Goal: Information Seeking & Learning: Learn about a topic

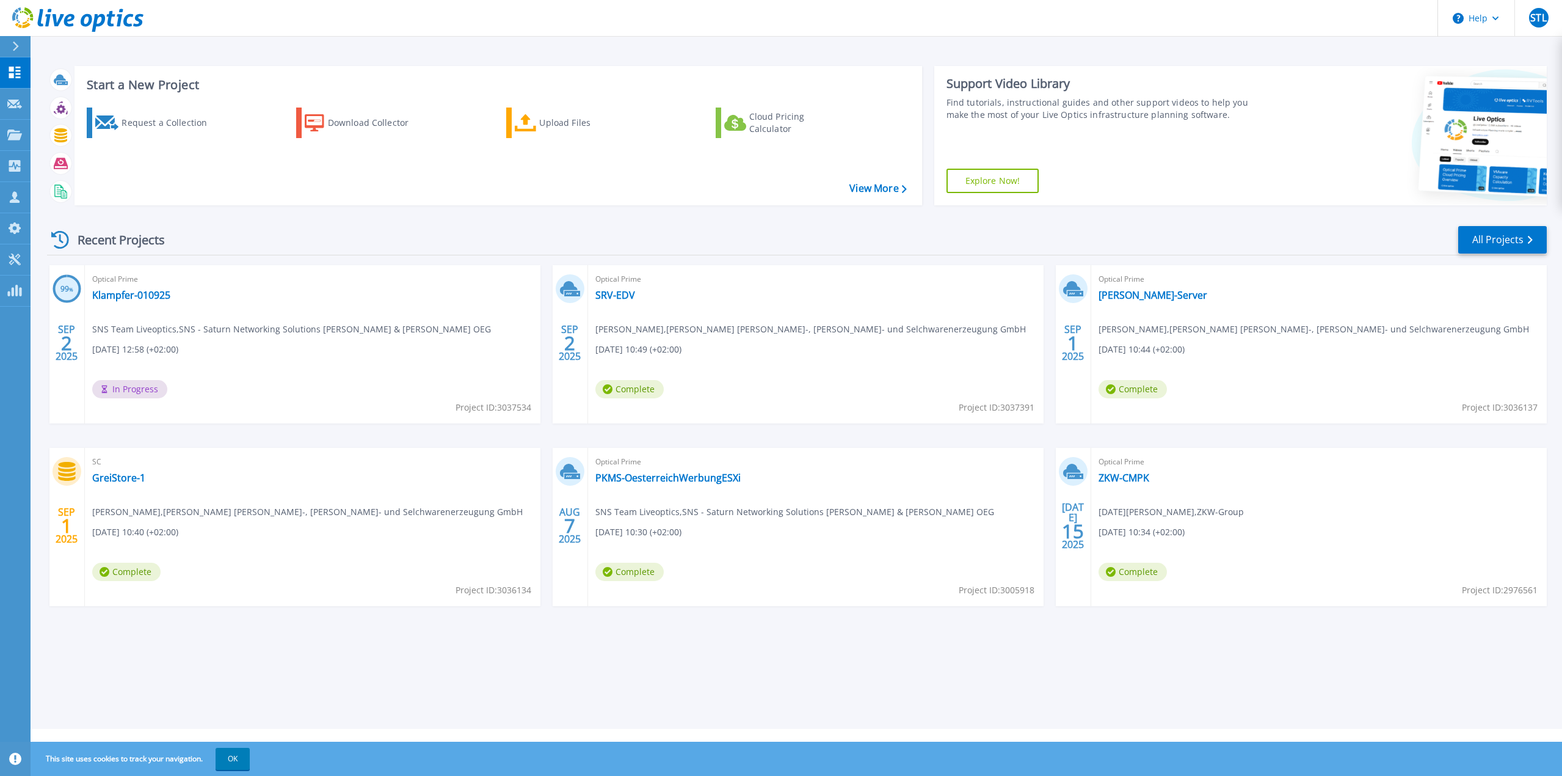
click at [1138, 329] on span "Harald Böhm , GREISINGER Fleisch-, Wurst- und Selchwarenerzeugung GmbH" at bounding box center [1314, 328] width 431 height 13
click at [1123, 294] on link "[PERSON_NAME]-Server" at bounding box center [1153, 295] width 109 height 12
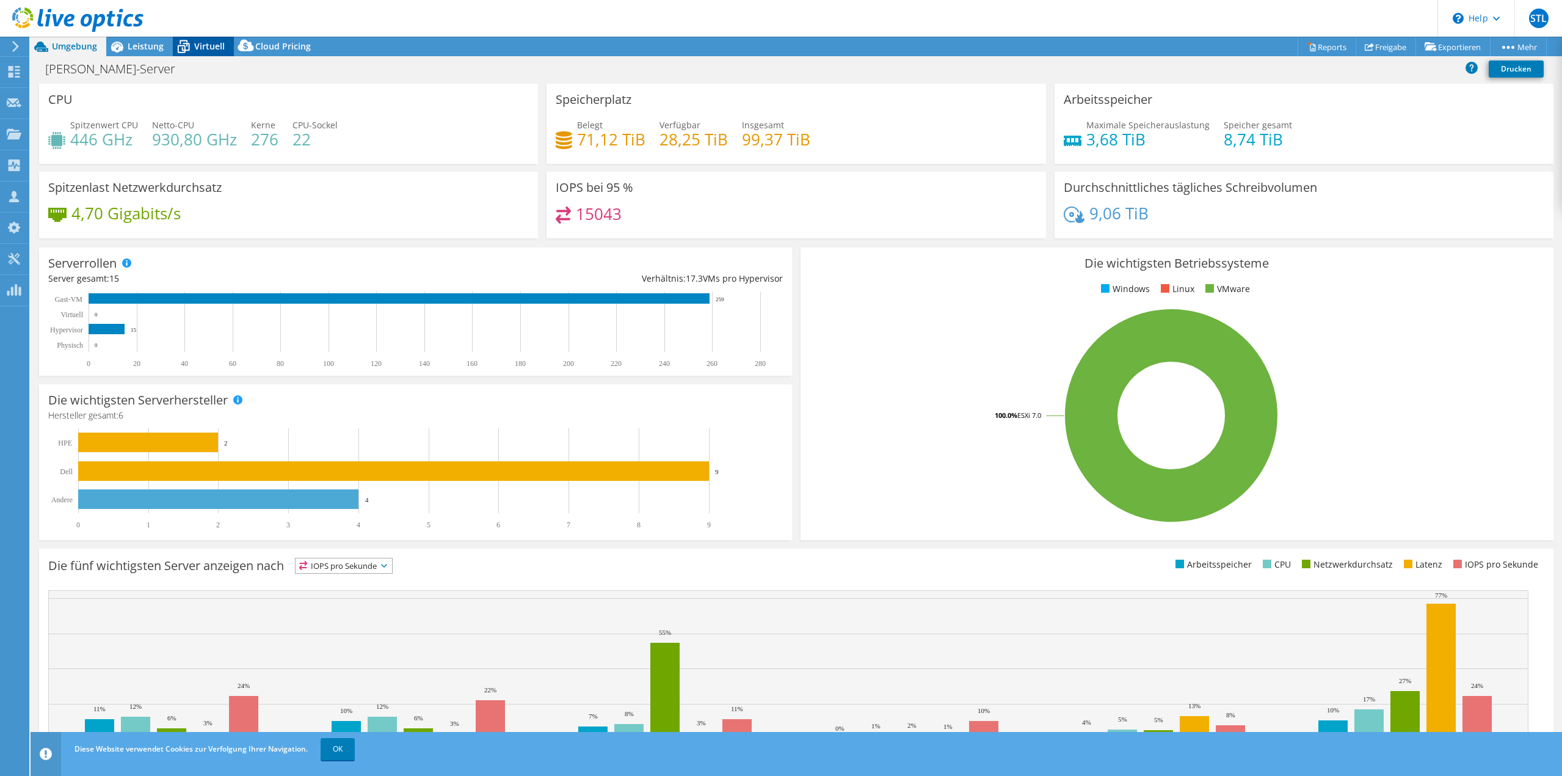
click at [208, 45] on span "Virtuell" at bounding box center [209, 46] width 31 height 12
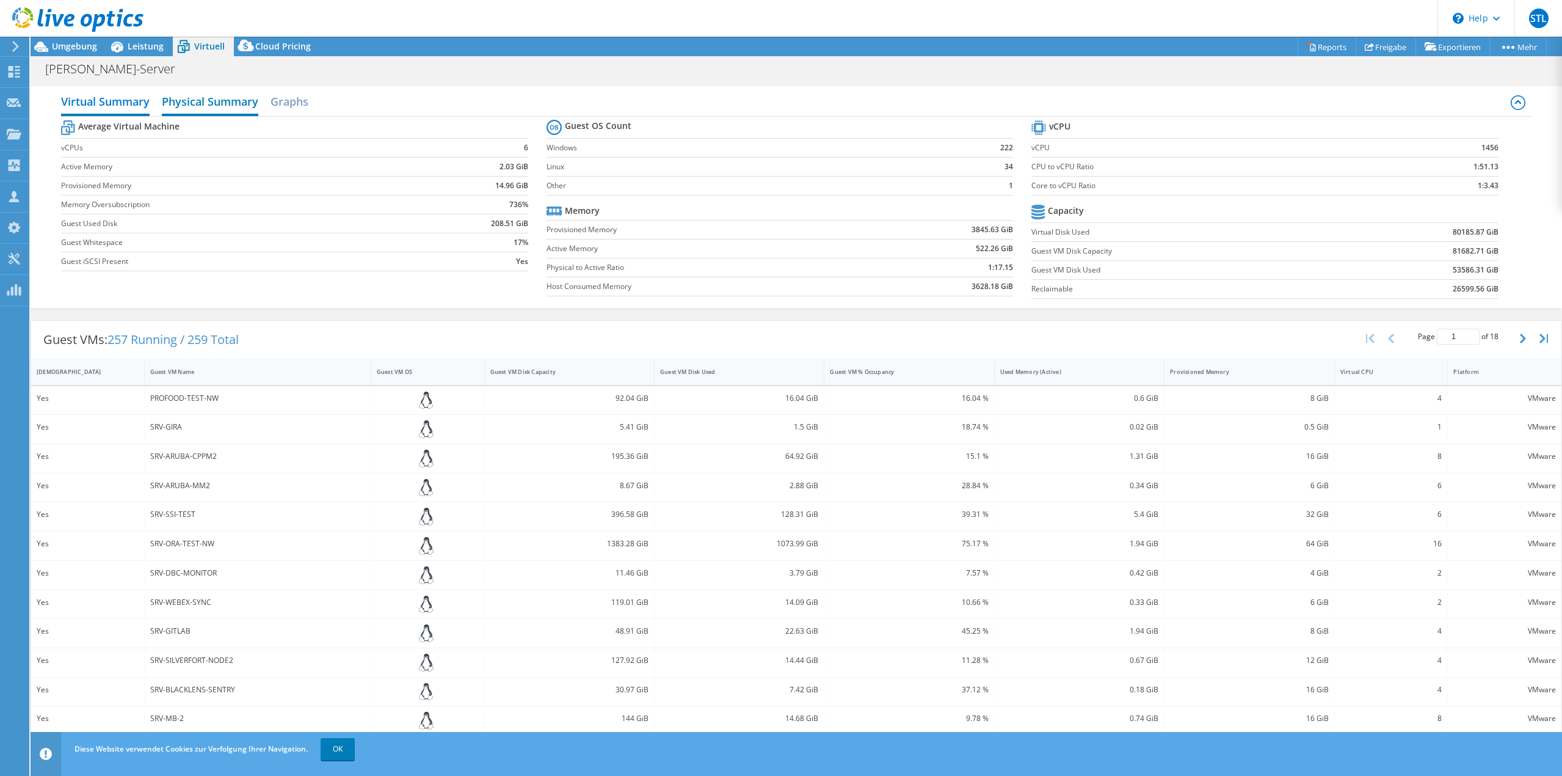
click at [210, 108] on h2 "Physical Summary" at bounding box center [210, 102] width 96 height 27
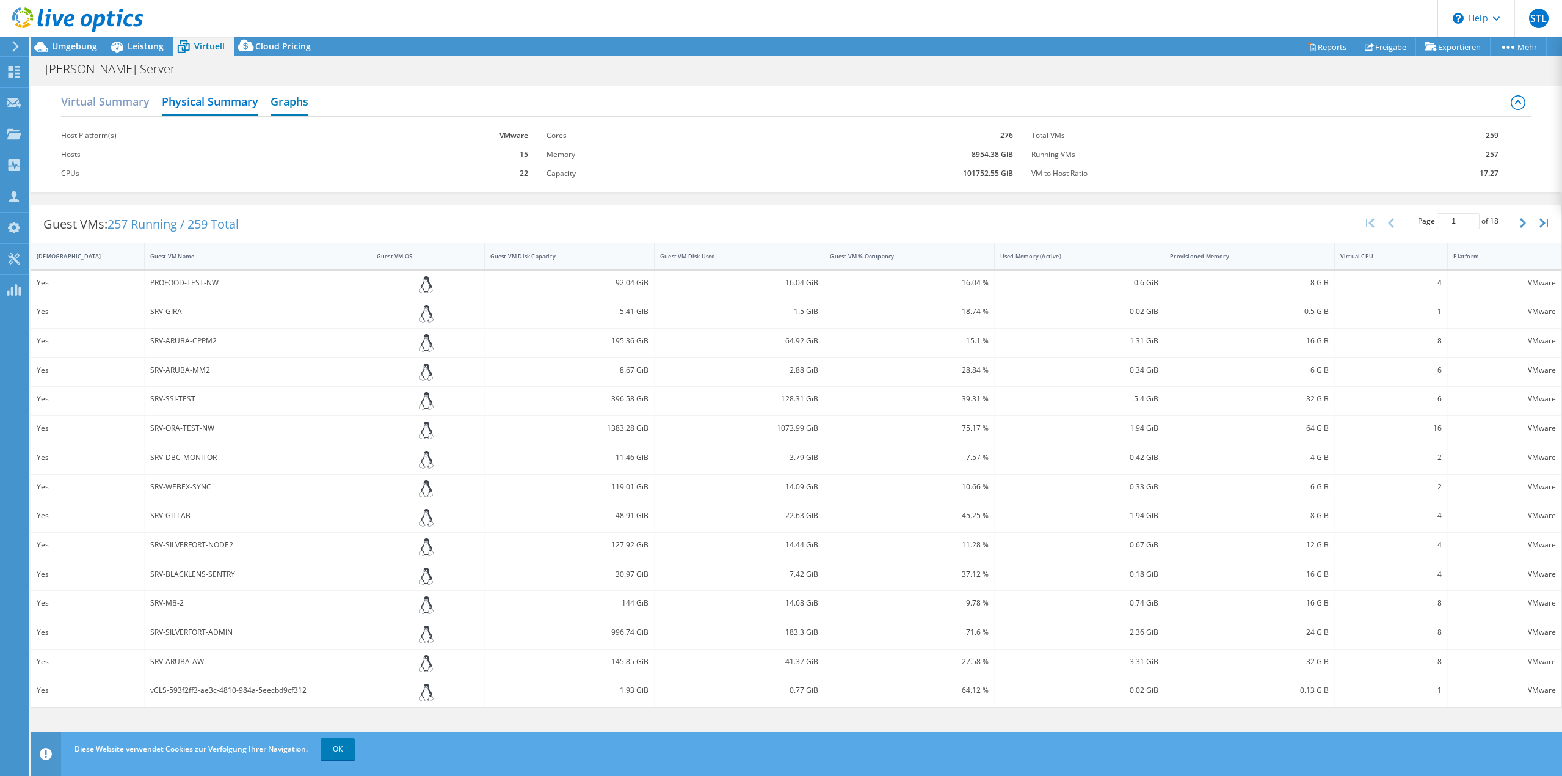
click at [289, 103] on h2 "Graphs" at bounding box center [290, 102] width 38 height 27
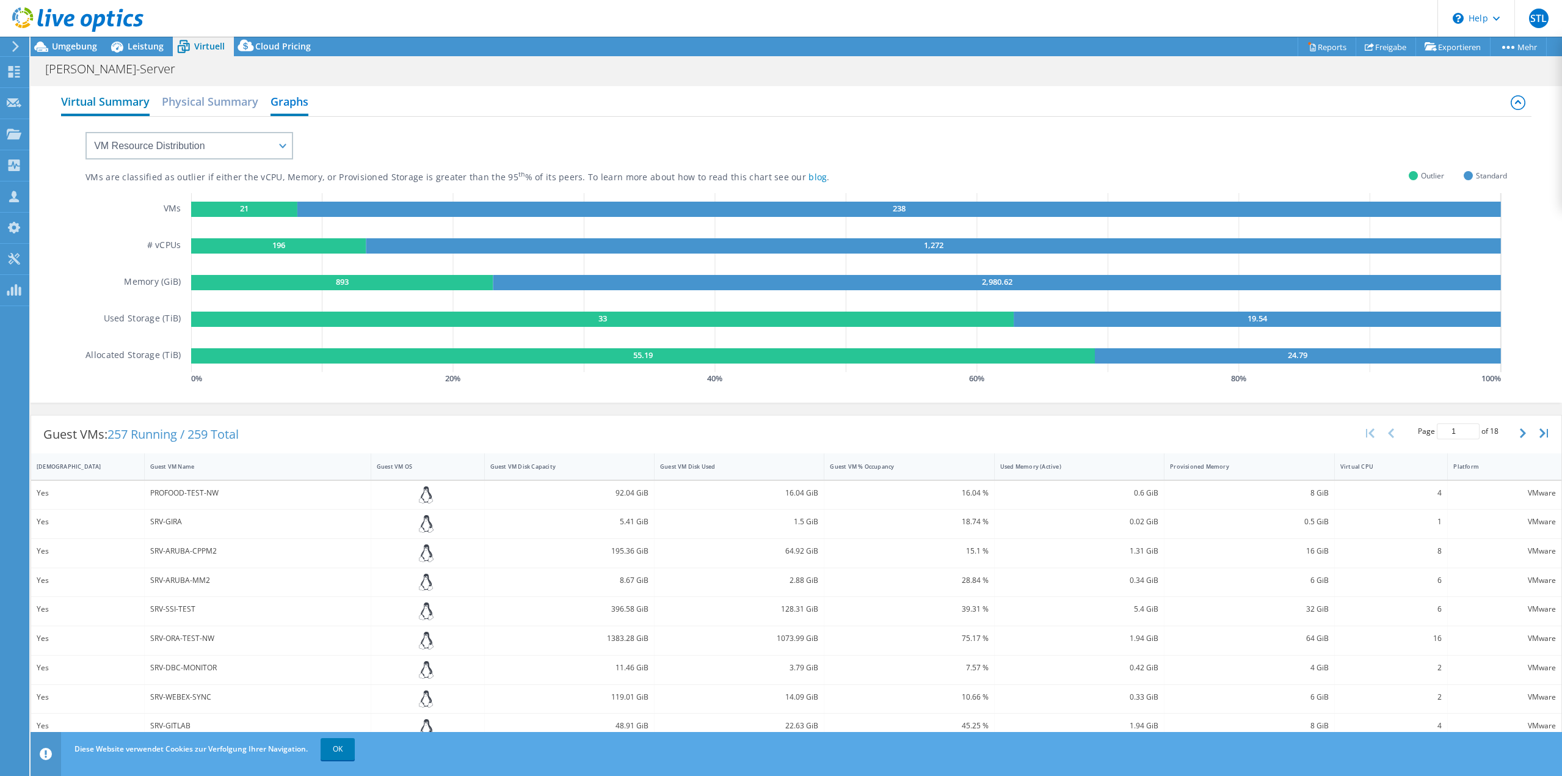
click at [121, 100] on h2 "Virtual Summary" at bounding box center [105, 102] width 89 height 27
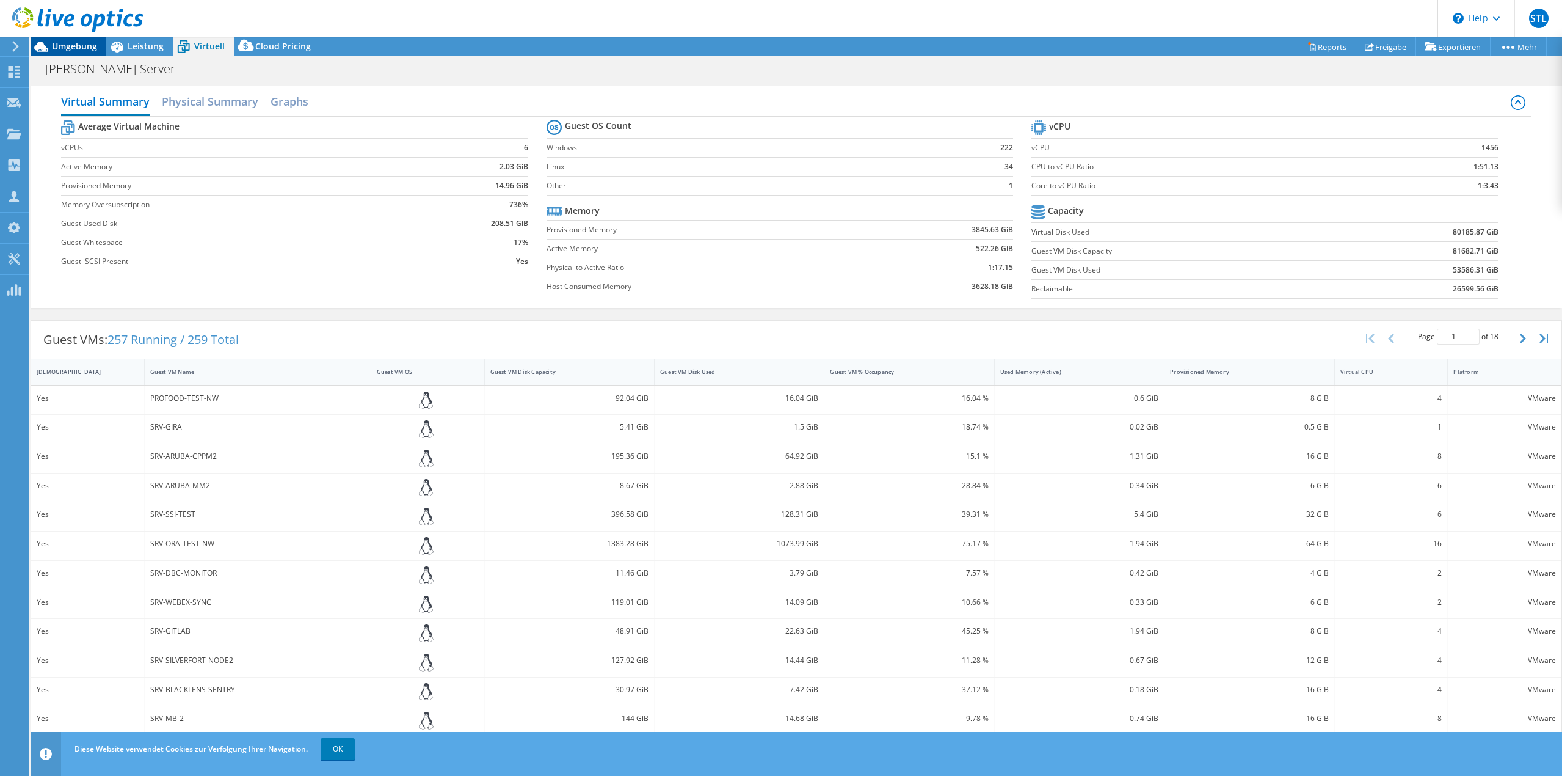
click at [76, 49] on span "Umgebung" at bounding box center [74, 46] width 45 height 12
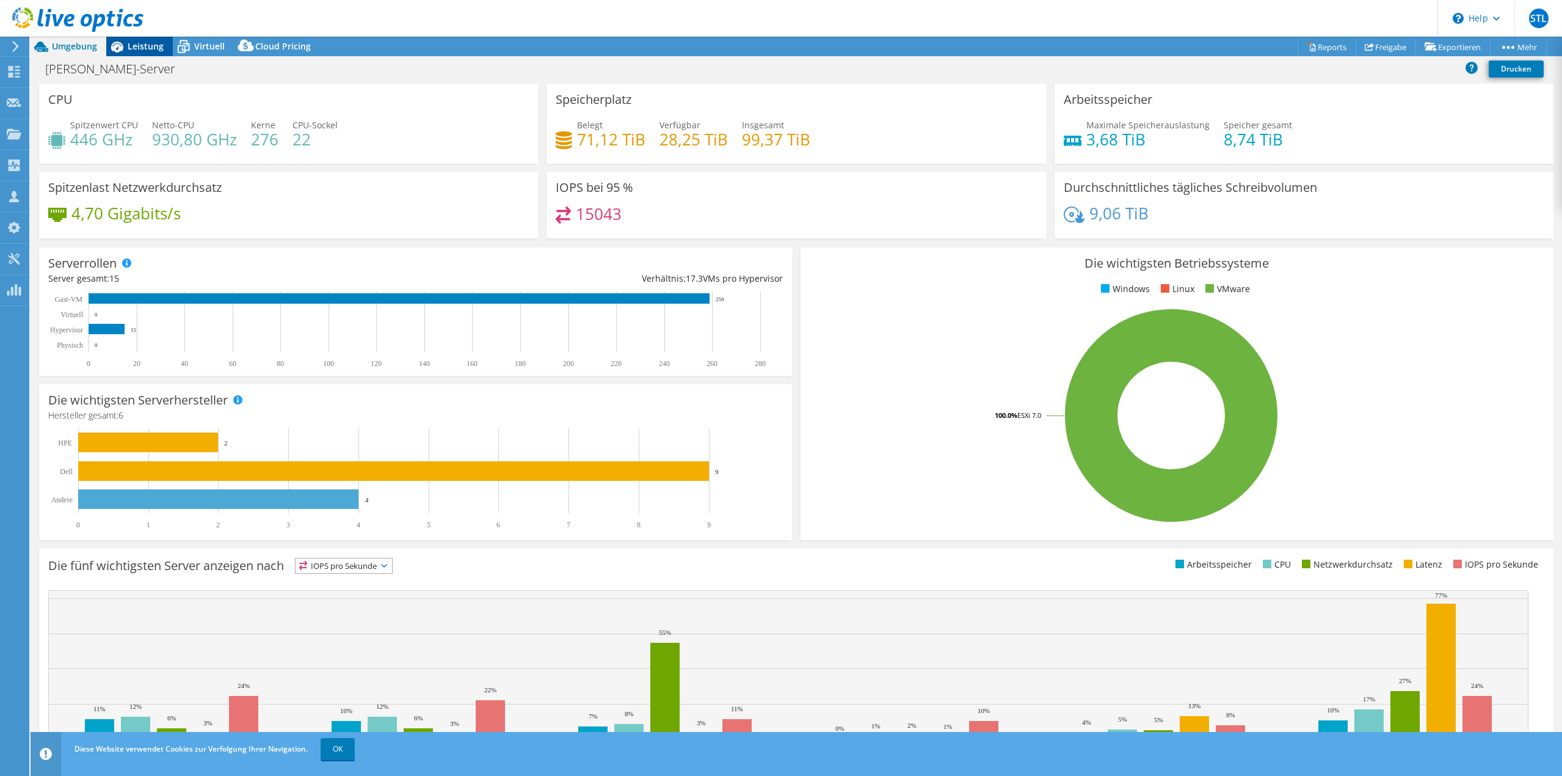
click at [145, 46] on span "Leistung" at bounding box center [146, 46] width 36 height 12
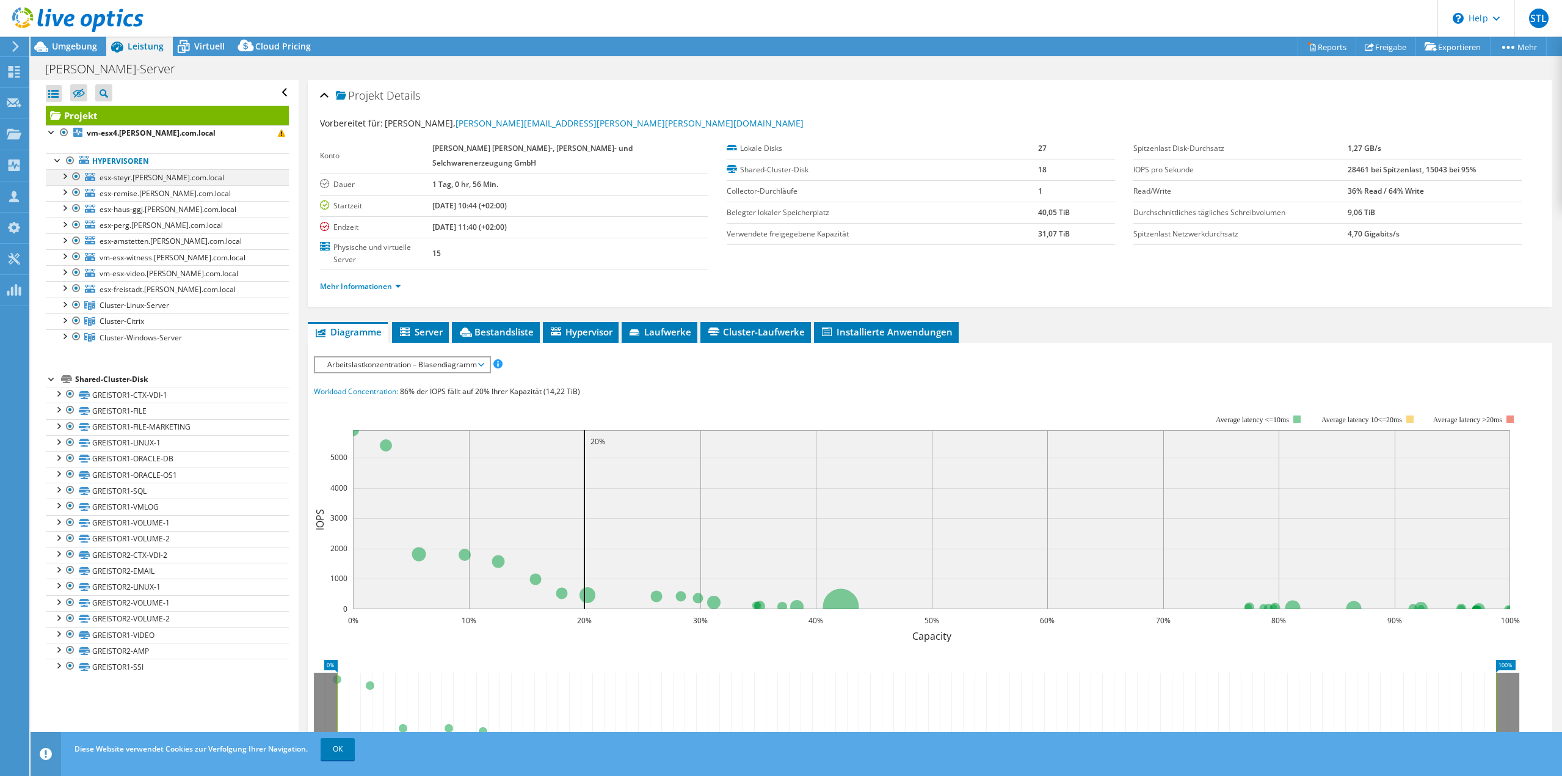
click at [67, 176] on div at bounding box center [64, 175] width 12 height 12
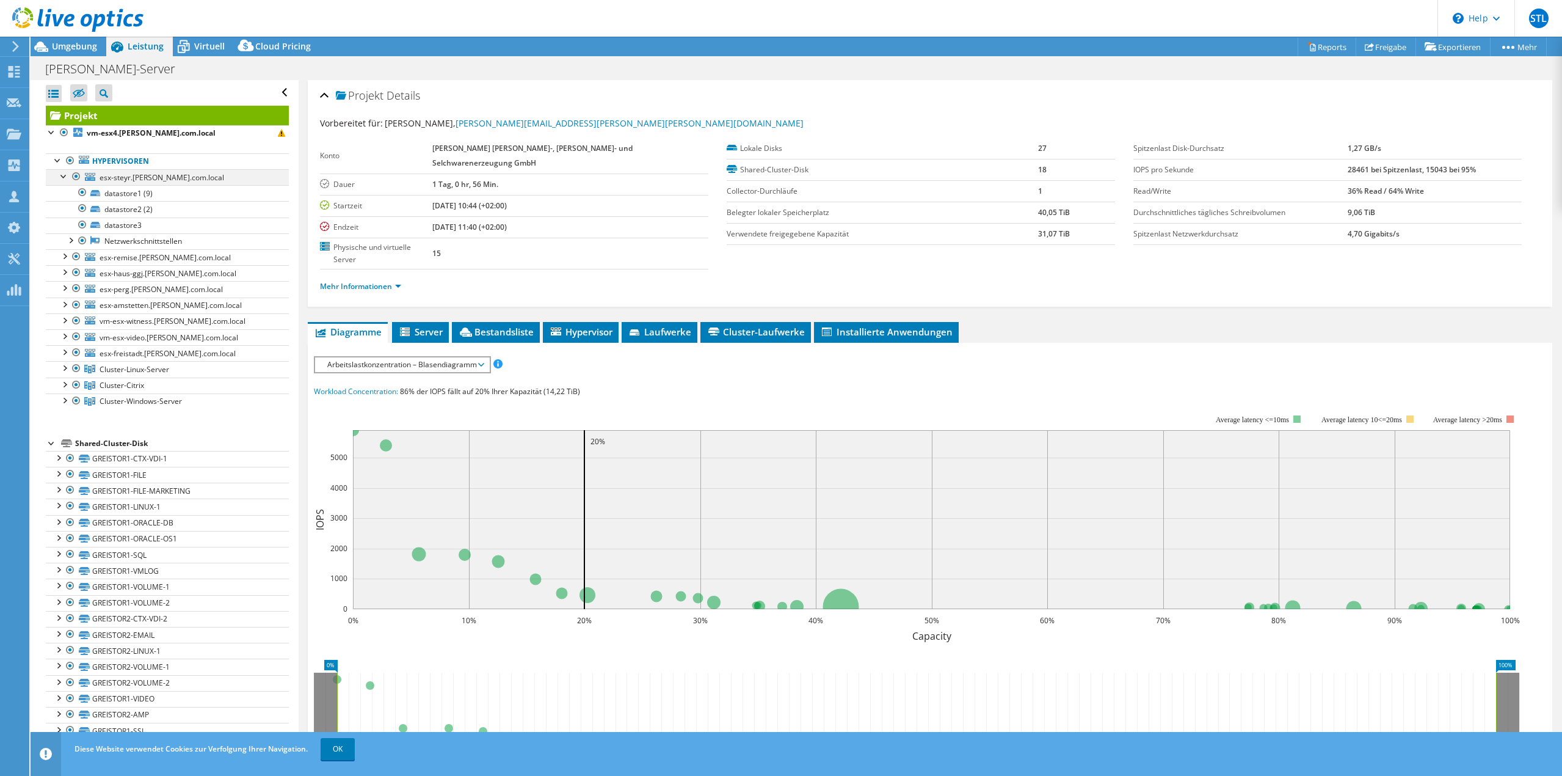
click at [65, 177] on div at bounding box center [64, 175] width 12 height 12
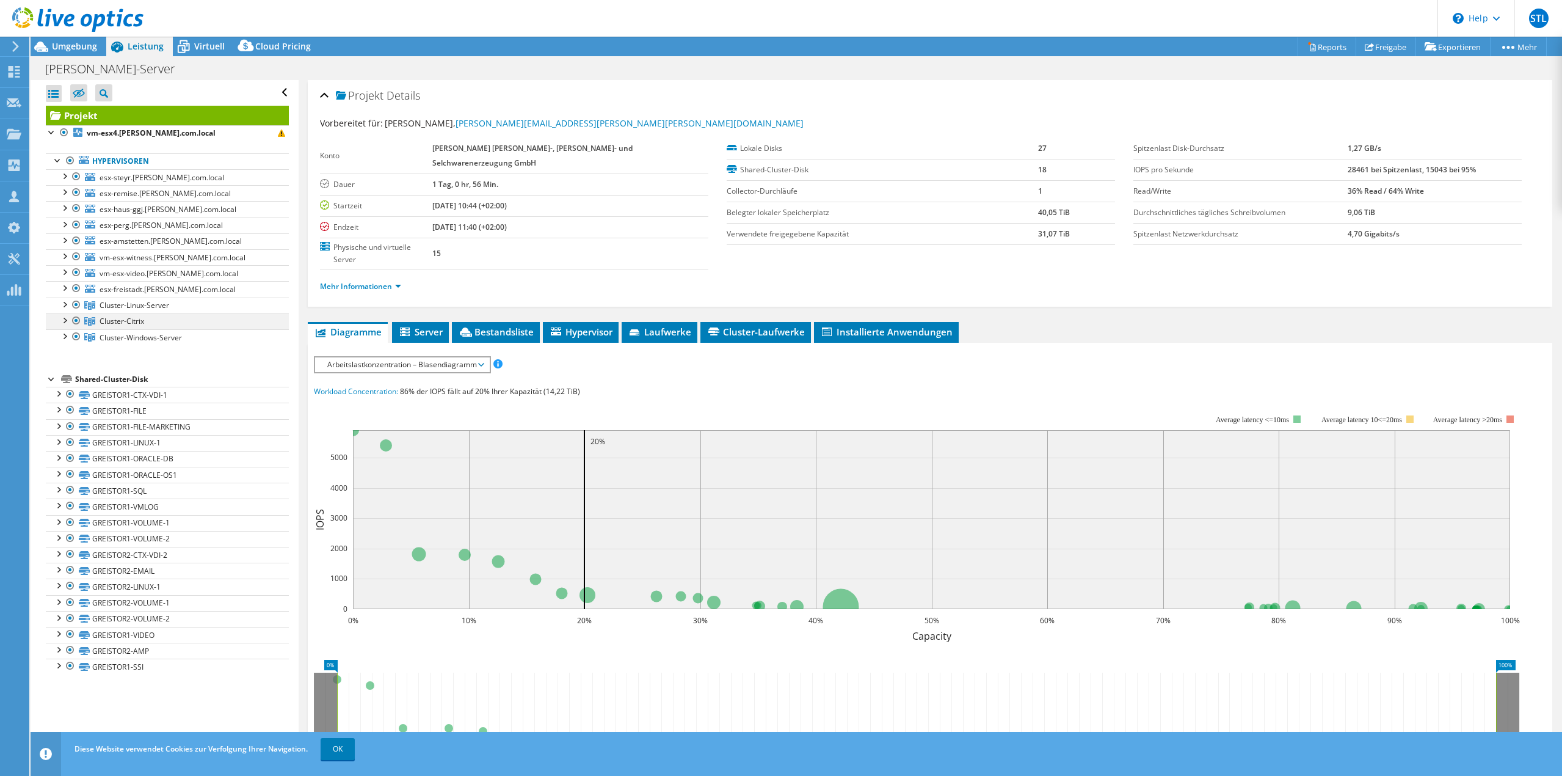
click at [65, 321] on div at bounding box center [64, 319] width 12 height 12
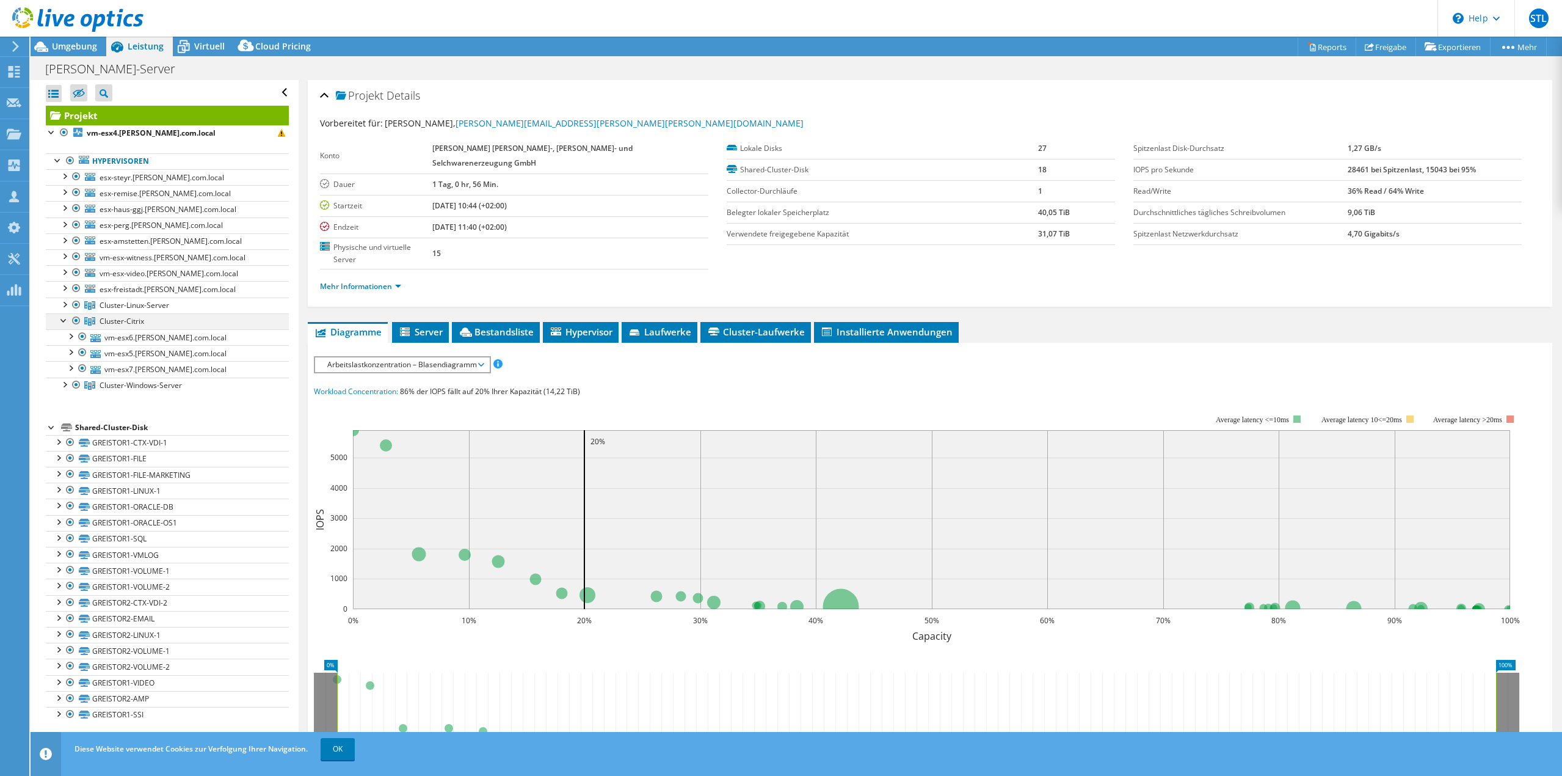
click at [65, 321] on div at bounding box center [64, 319] width 12 height 12
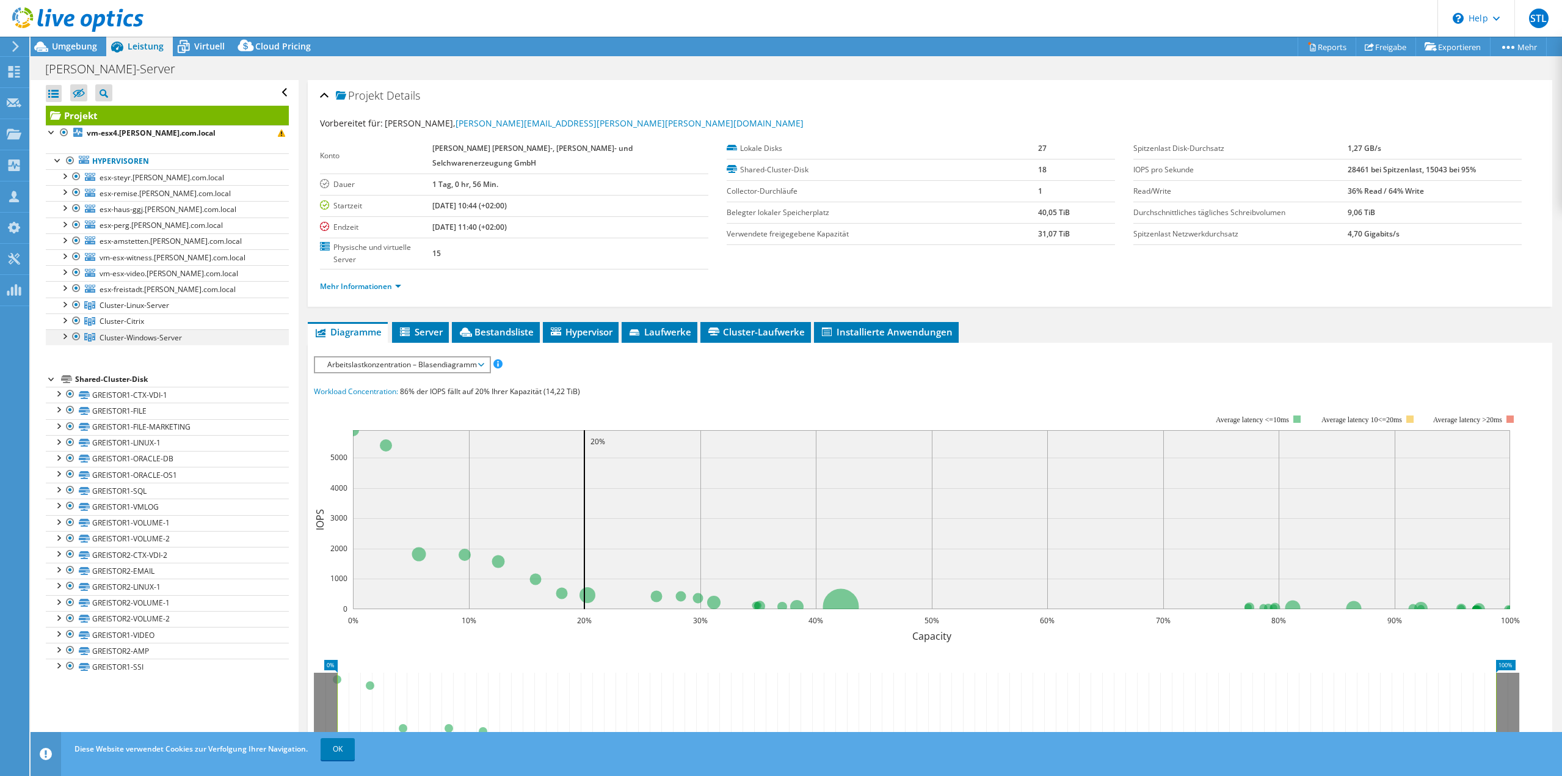
click at [65, 338] on div at bounding box center [64, 335] width 12 height 12
click at [67, 335] on div at bounding box center [64, 335] width 12 height 12
click at [109, 336] on span "Cluster-Windows-Server" at bounding box center [141, 337] width 82 height 10
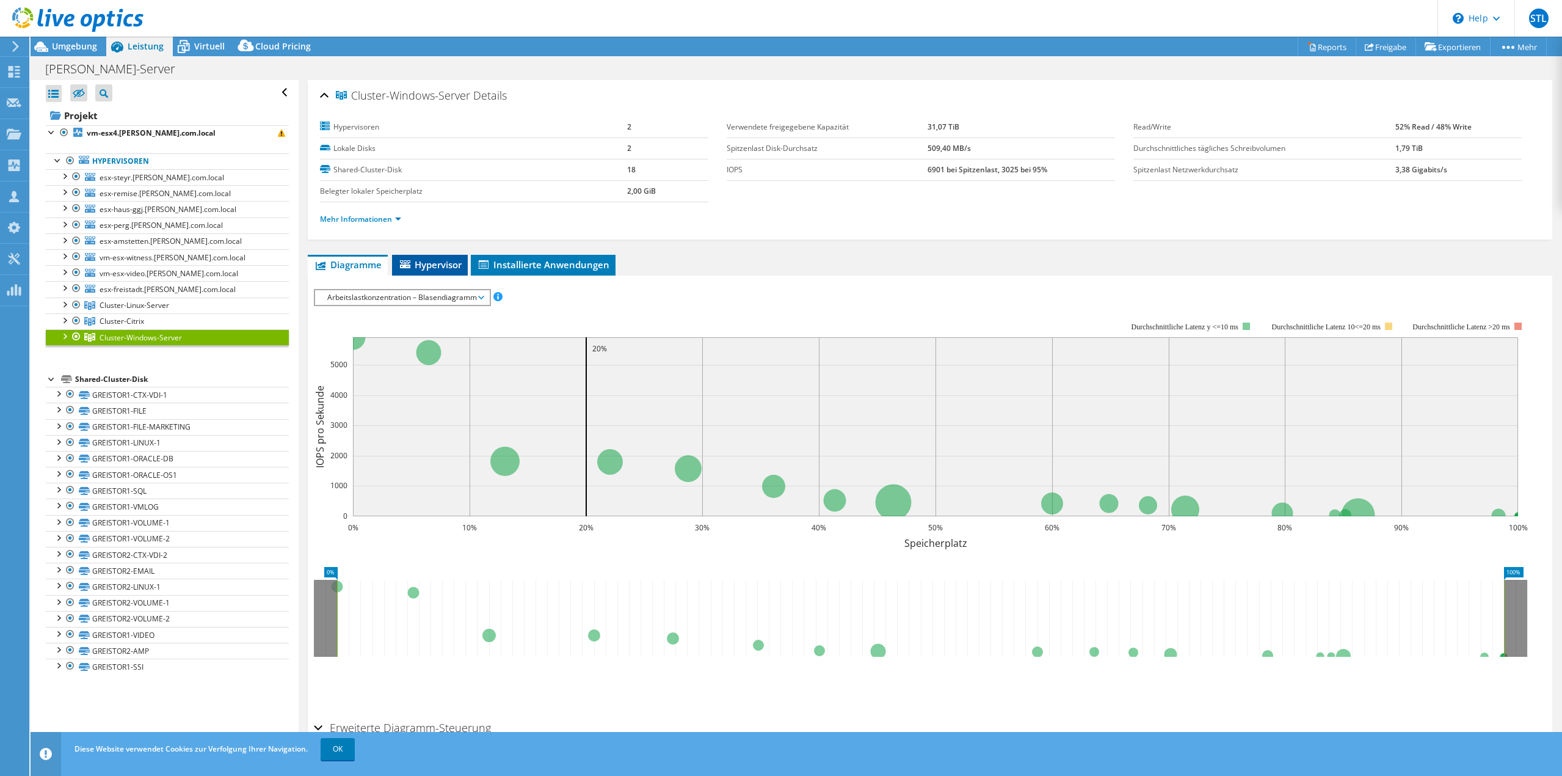
click at [438, 268] on span "Hypervisor" at bounding box center [430, 264] width 64 height 12
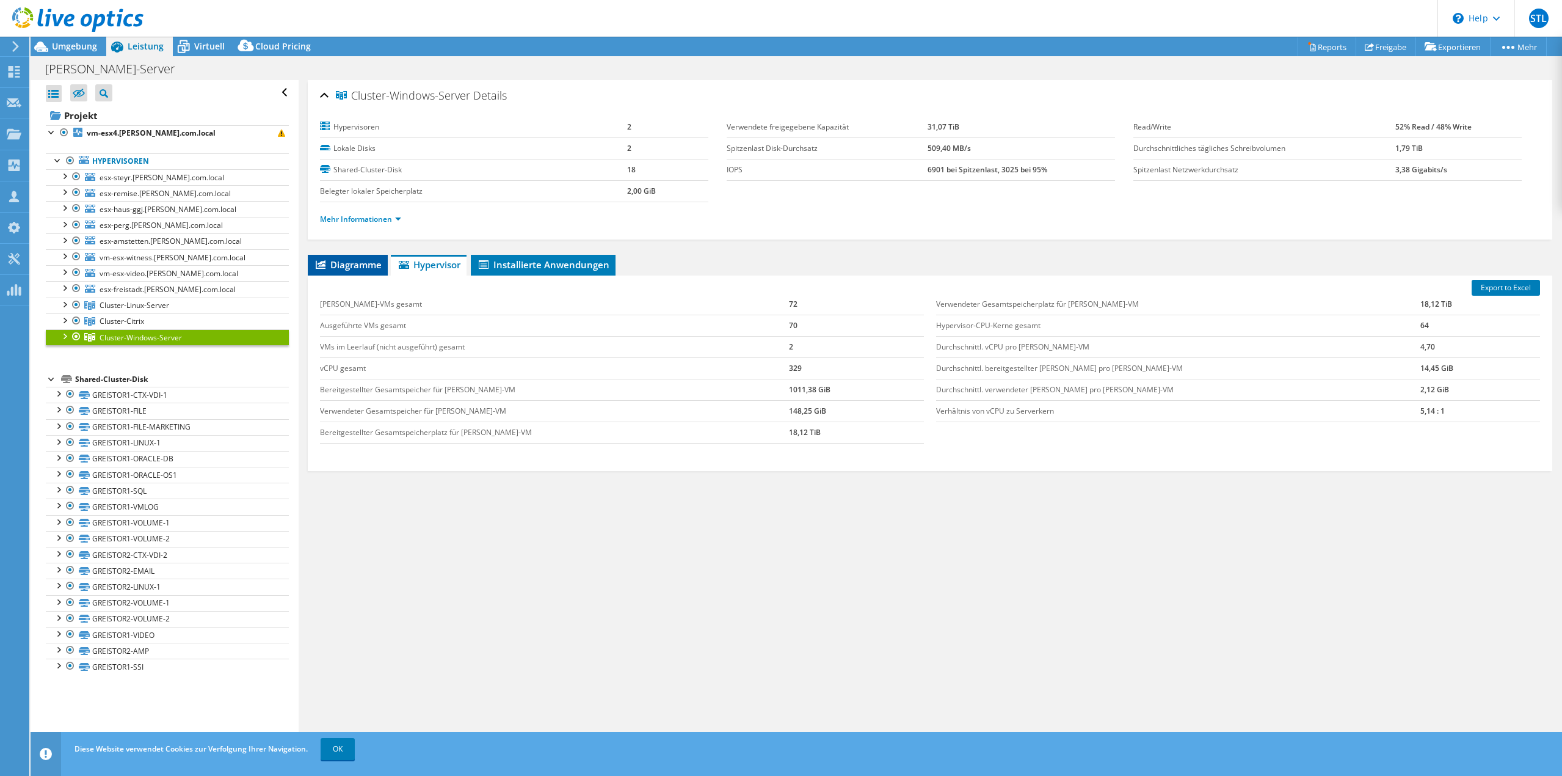
click at [346, 263] on span "Diagramme" at bounding box center [348, 264] width 68 height 12
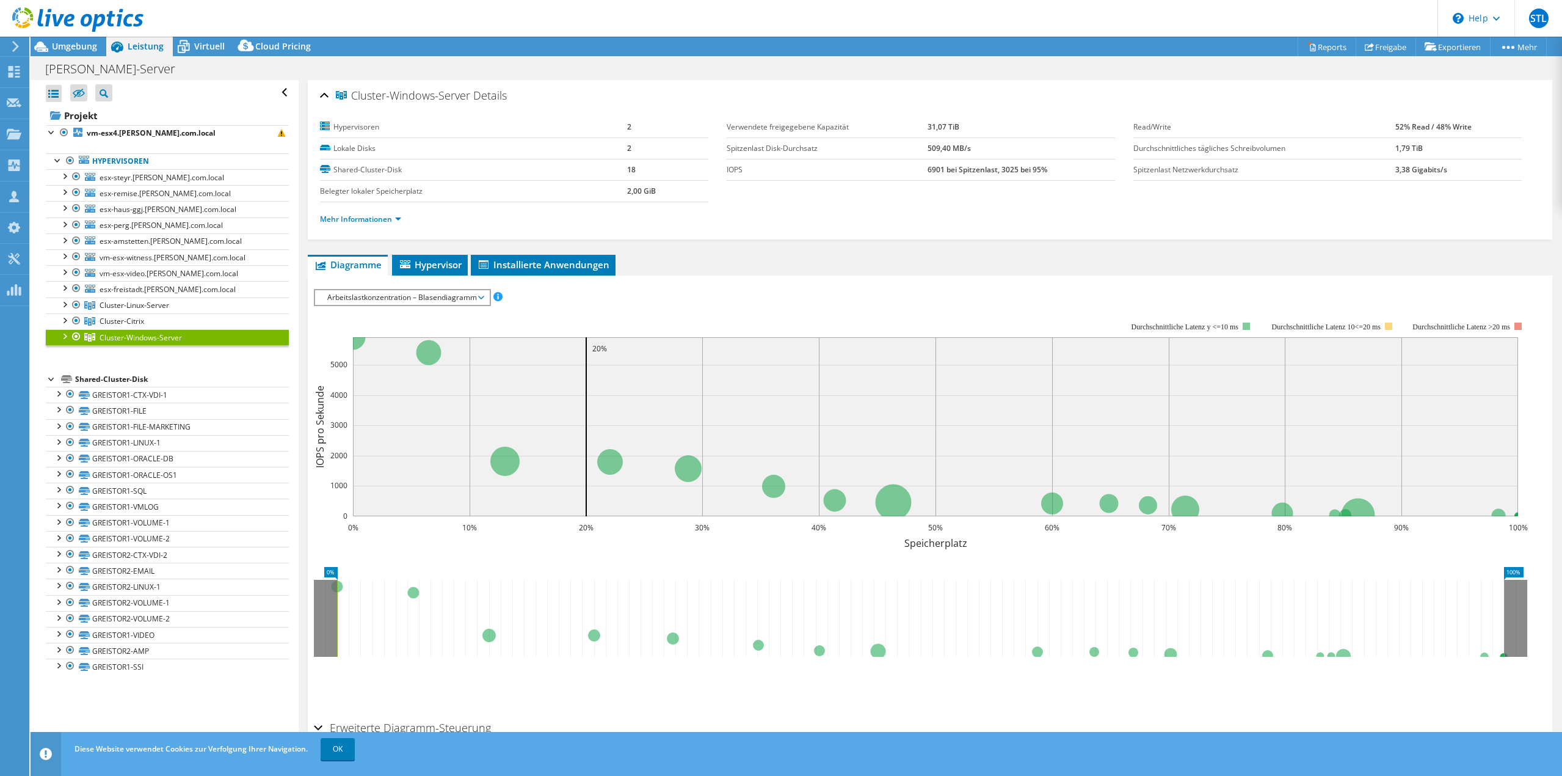
click at [60, 340] on div at bounding box center [64, 335] width 12 height 12
click at [101, 355] on link "vm-esx2.greisinger.com.local" at bounding box center [167, 353] width 243 height 16
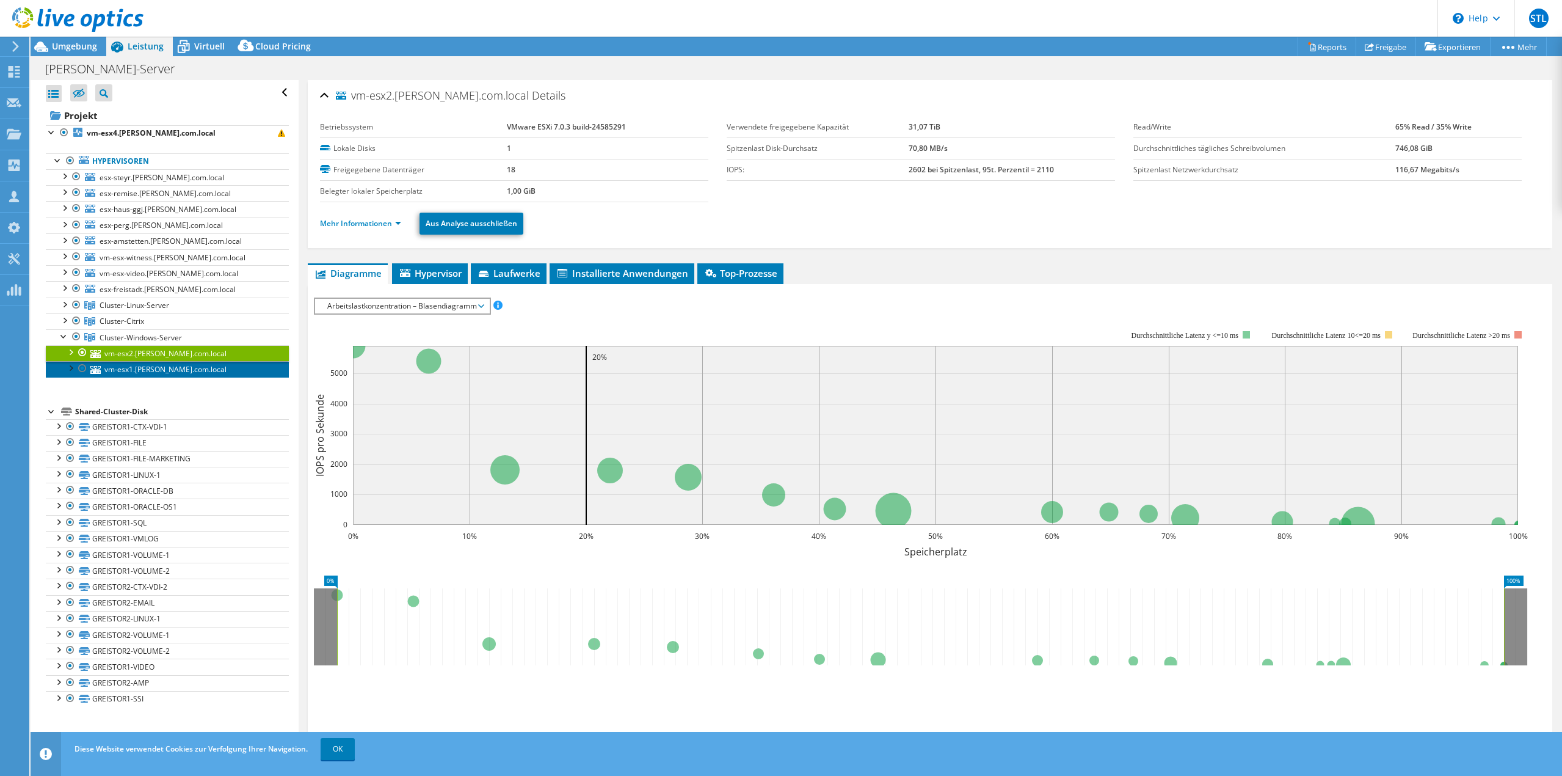
click at [111, 368] on link "vm-esx1.greisinger.com.local" at bounding box center [167, 369] width 243 height 16
click at [111, 356] on link "vm-esx2.greisinger.com.local" at bounding box center [167, 353] width 243 height 16
click at [111, 374] on link "vm-esx1.greisinger.com.local" at bounding box center [167, 369] width 243 height 16
click at [68, 367] on div at bounding box center [70, 367] width 12 height 12
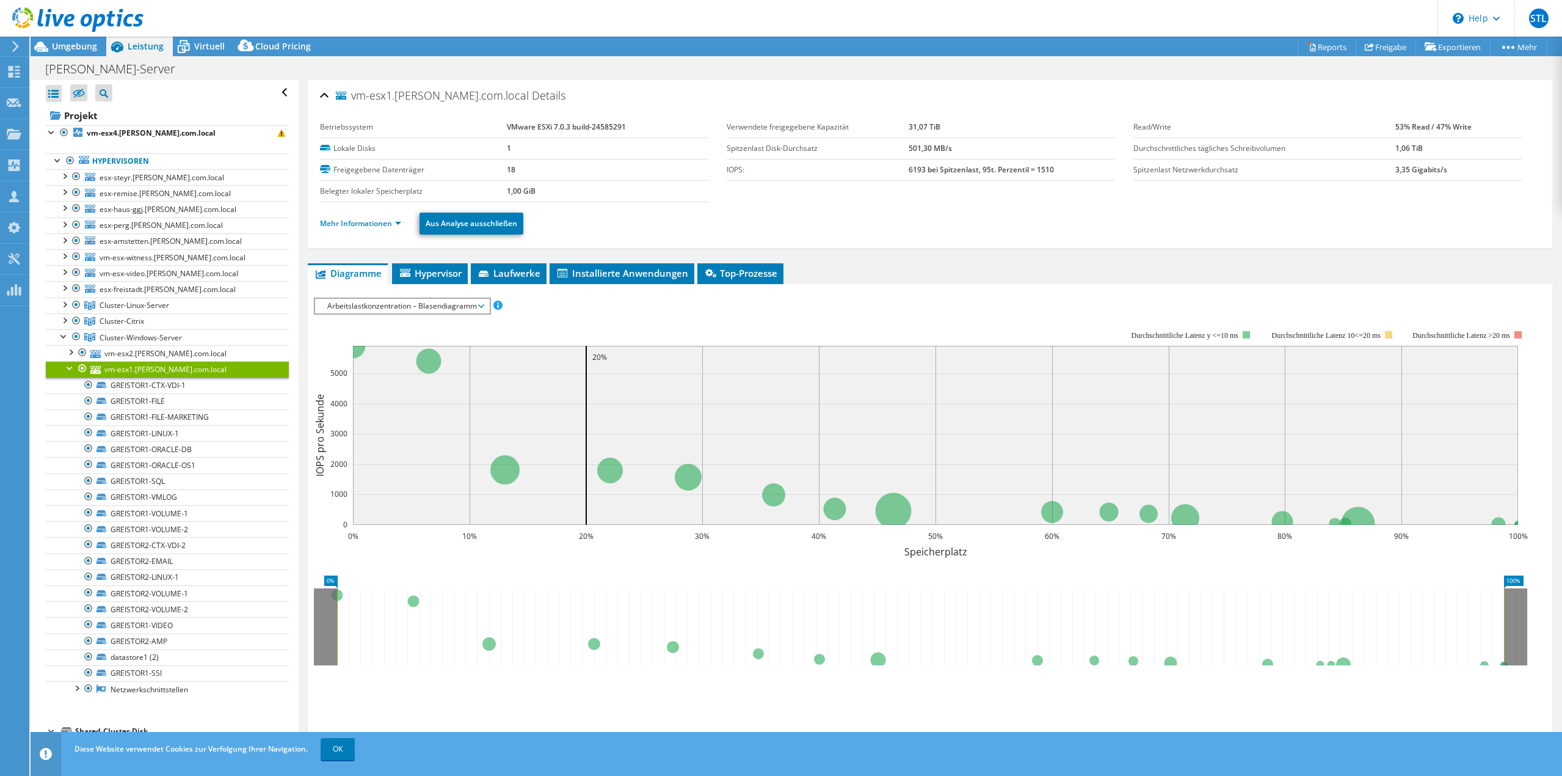
click at [68, 367] on div at bounding box center [70, 367] width 12 height 12
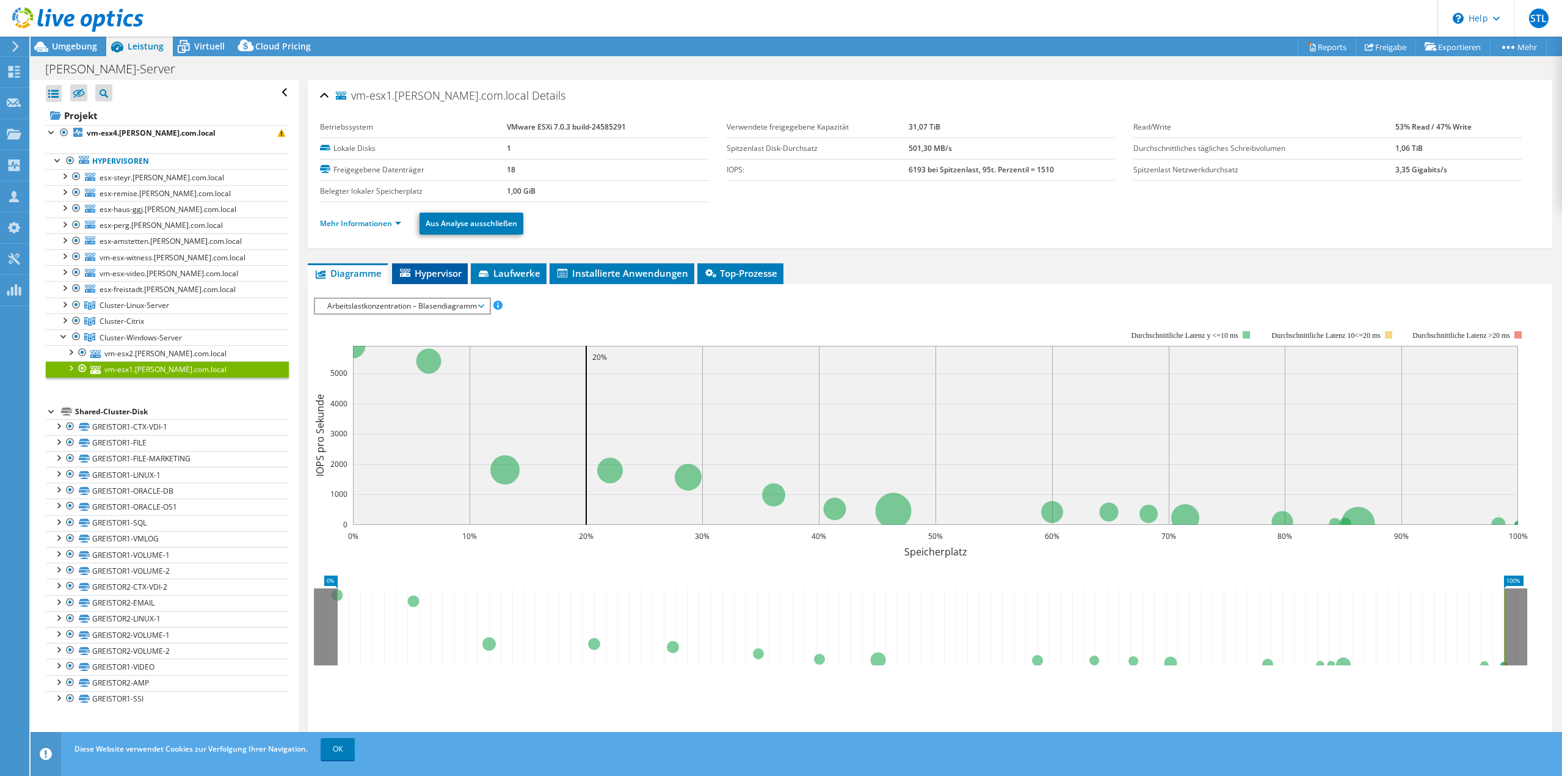
click at [423, 272] on span "Hypervisor" at bounding box center [430, 273] width 64 height 12
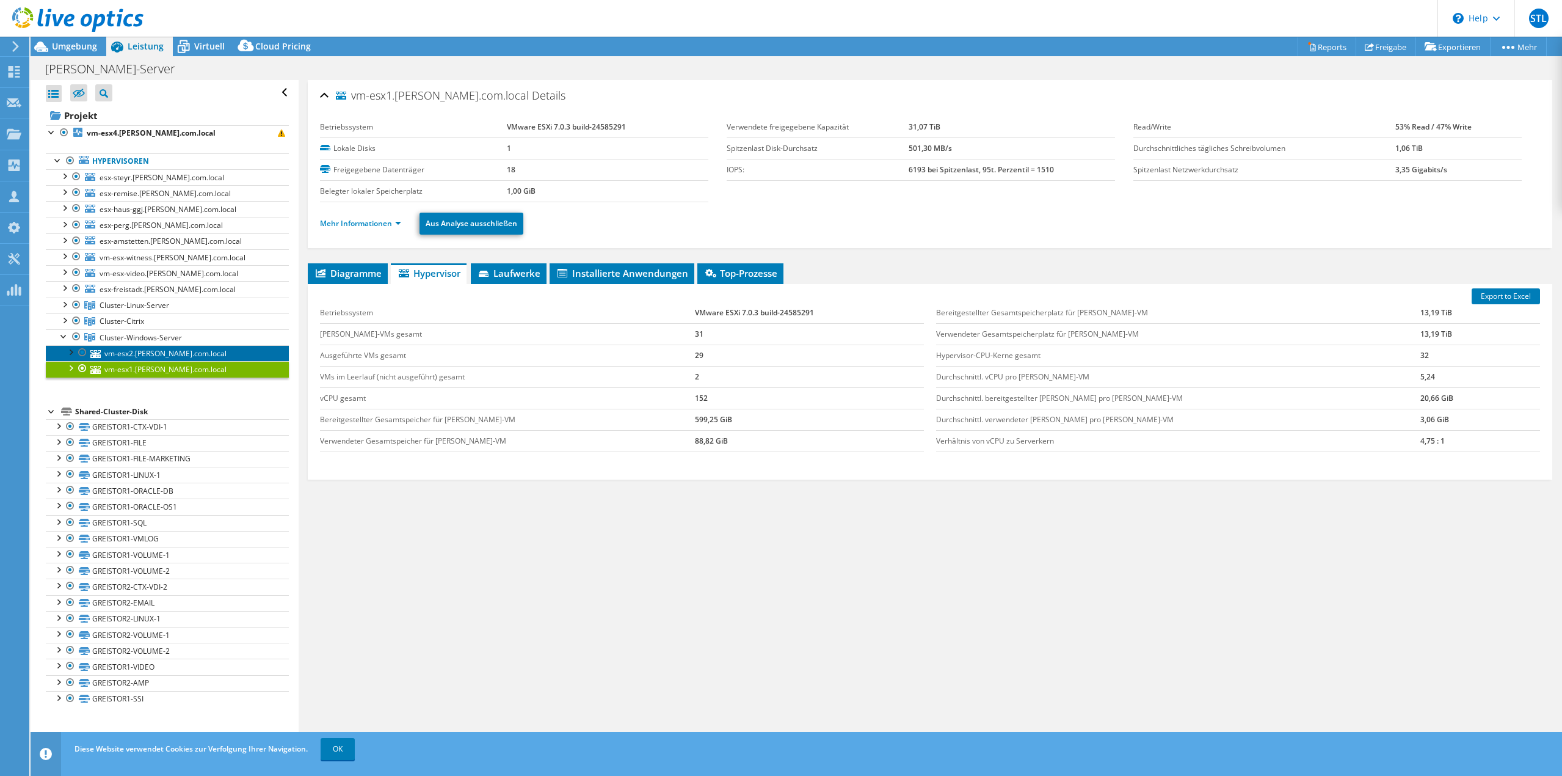
click at [148, 351] on link "vm-esx2.greisinger.com.local" at bounding box center [167, 353] width 243 height 16
click at [147, 365] on link "vm-esx1.greisinger.com.local" at bounding box center [167, 369] width 243 height 16
click at [395, 226] on link "Mehr Informationen" at bounding box center [360, 223] width 81 height 10
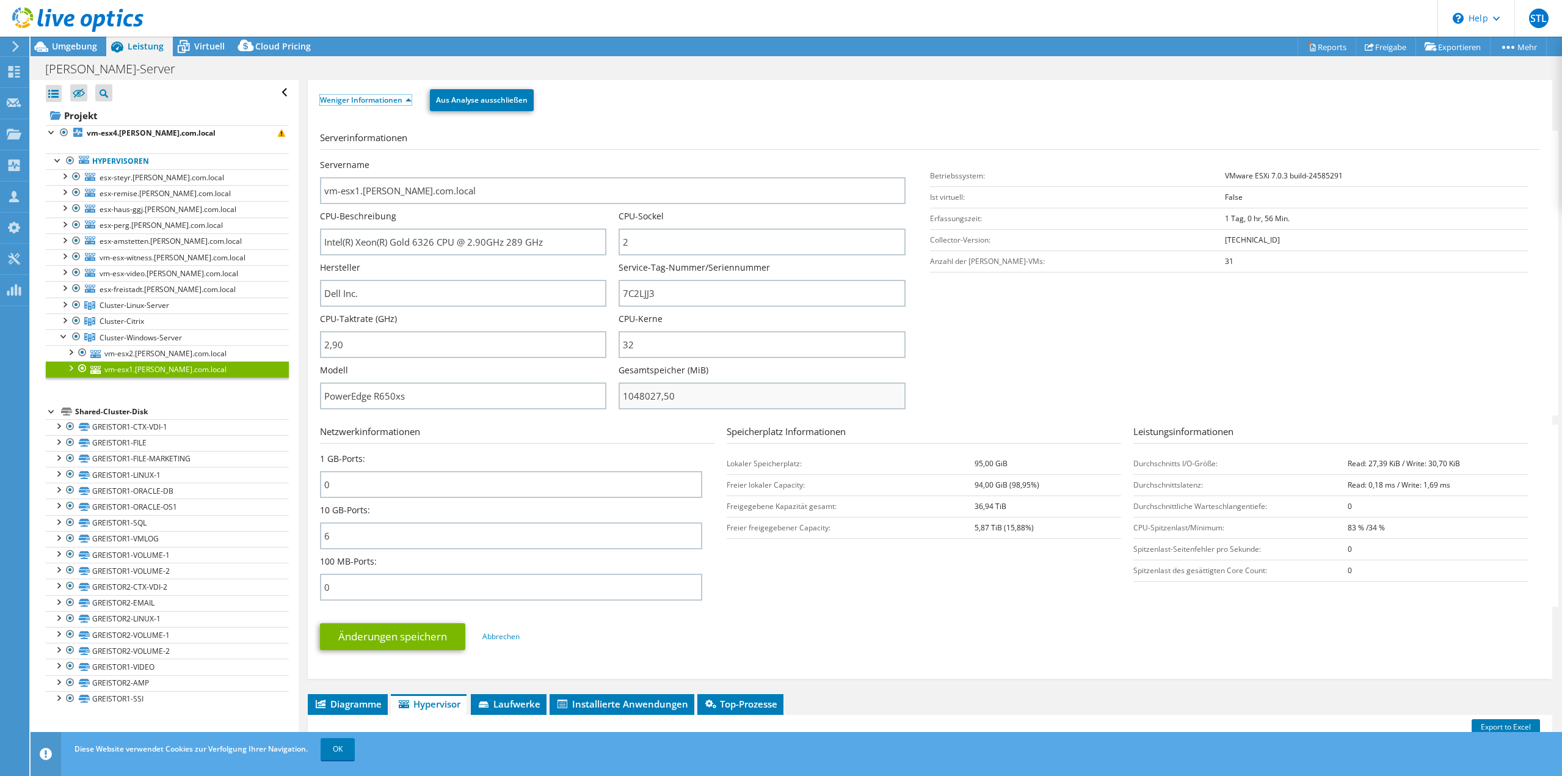
scroll to position [122, 0]
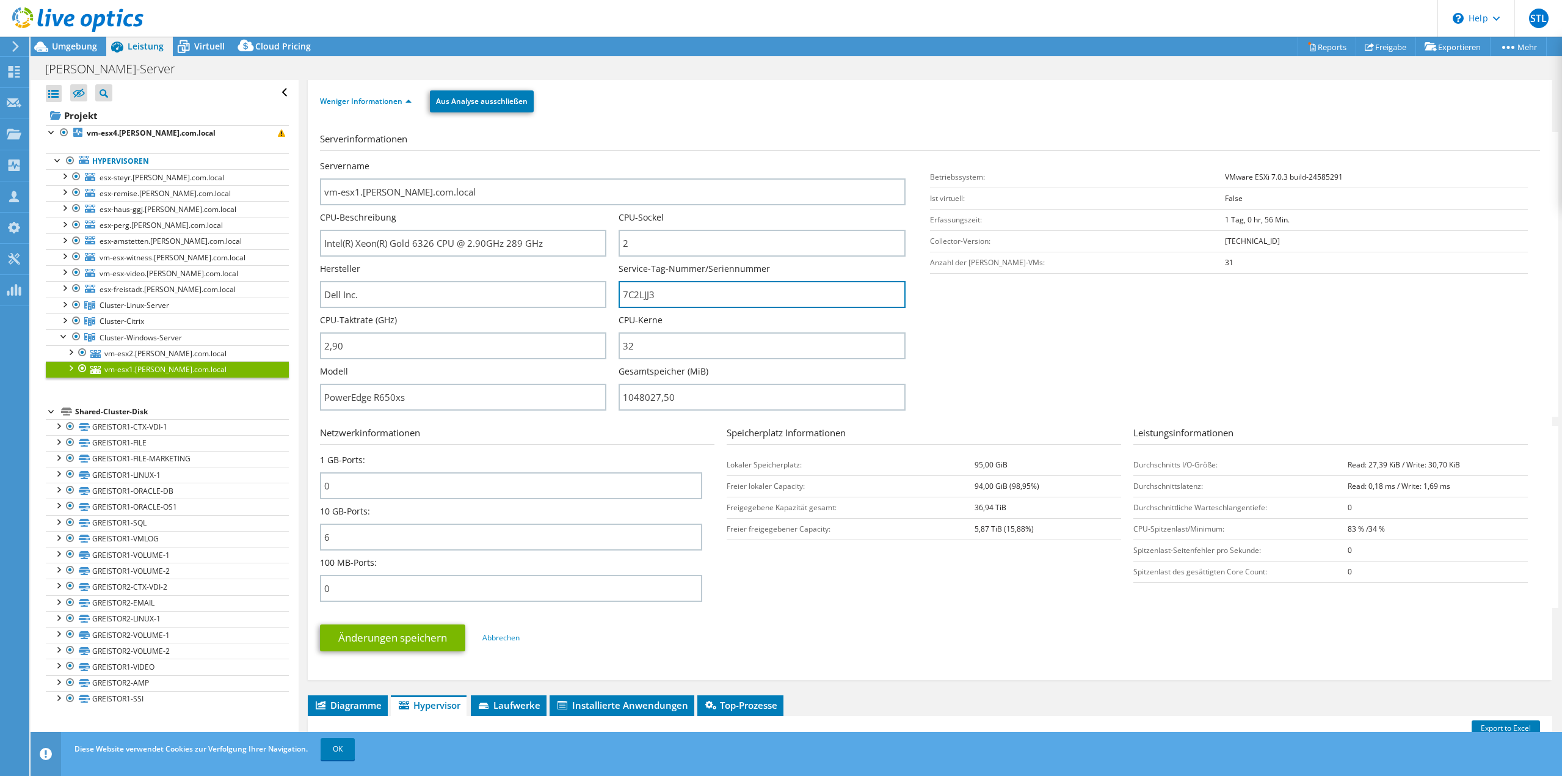
drag, startPoint x: 660, startPoint y: 297, endPoint x: 615, endPoint y: 294, distance: 45.3
click at [615, 160] on div "Servername vm-esx1.greisinger.com.local CPU-Beschreibung Intel(R) Xeon(R) Gold …" at bounding box center [619, 160] width 598 height 0
click at [62, 335] on div at bounding box center [64, 335] width 12 height 12
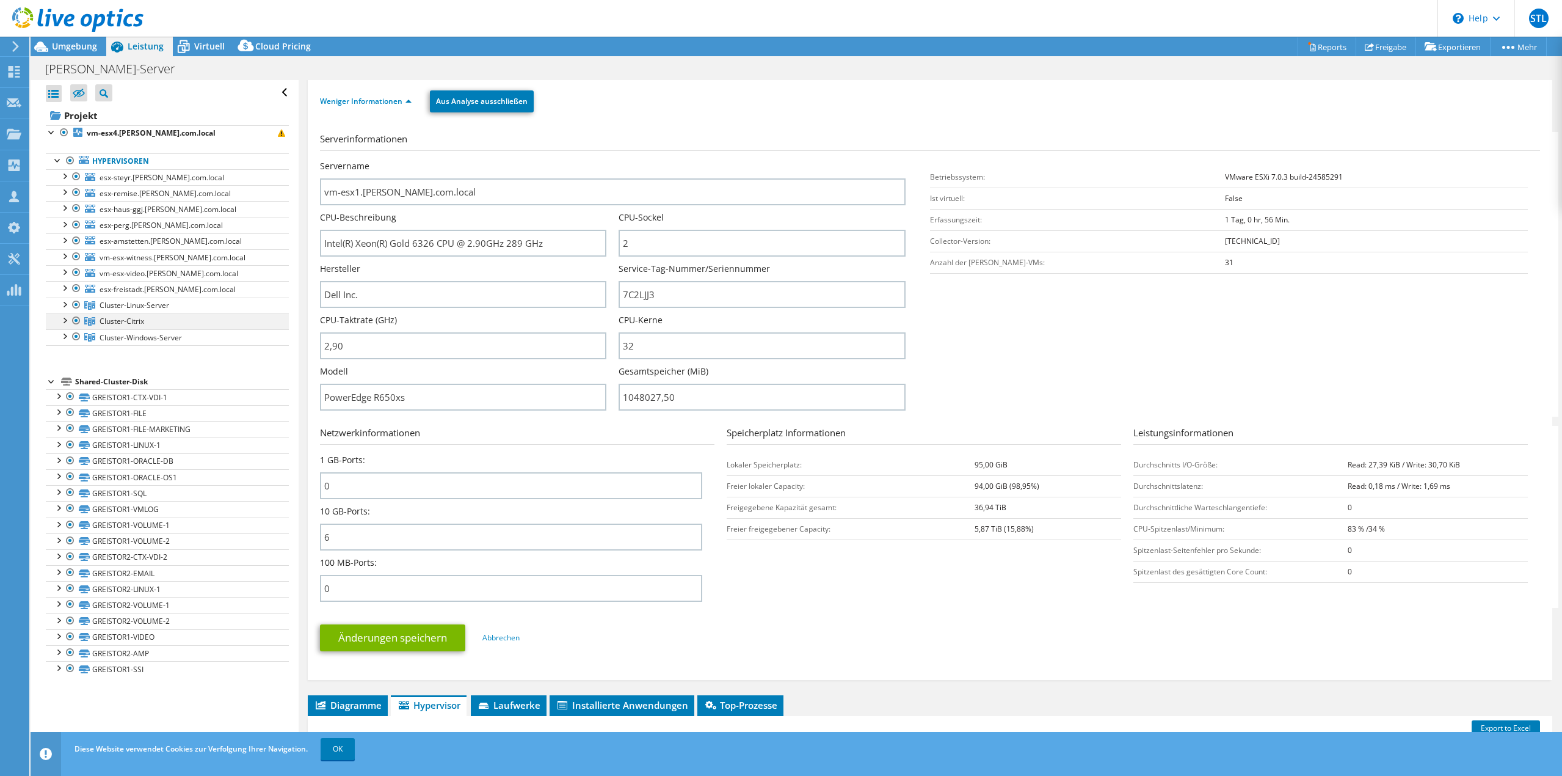
click at [63, 319] on div at bounding box center [64, 319] width 12 height 12
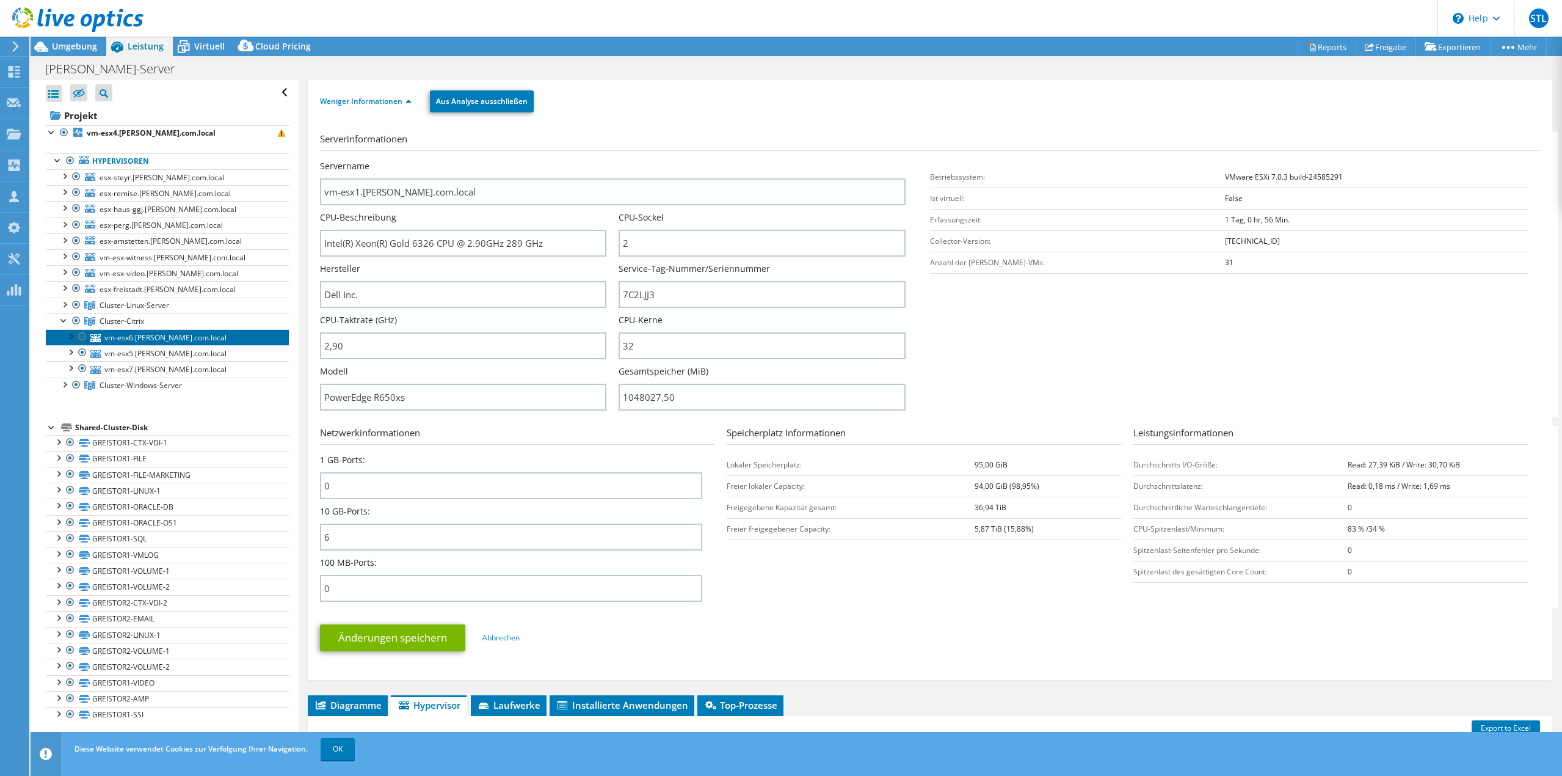
click at [123, 341] on link "vm-esx6.greisinger.com.local" at bounding box center [167, 337] width 243 height 16
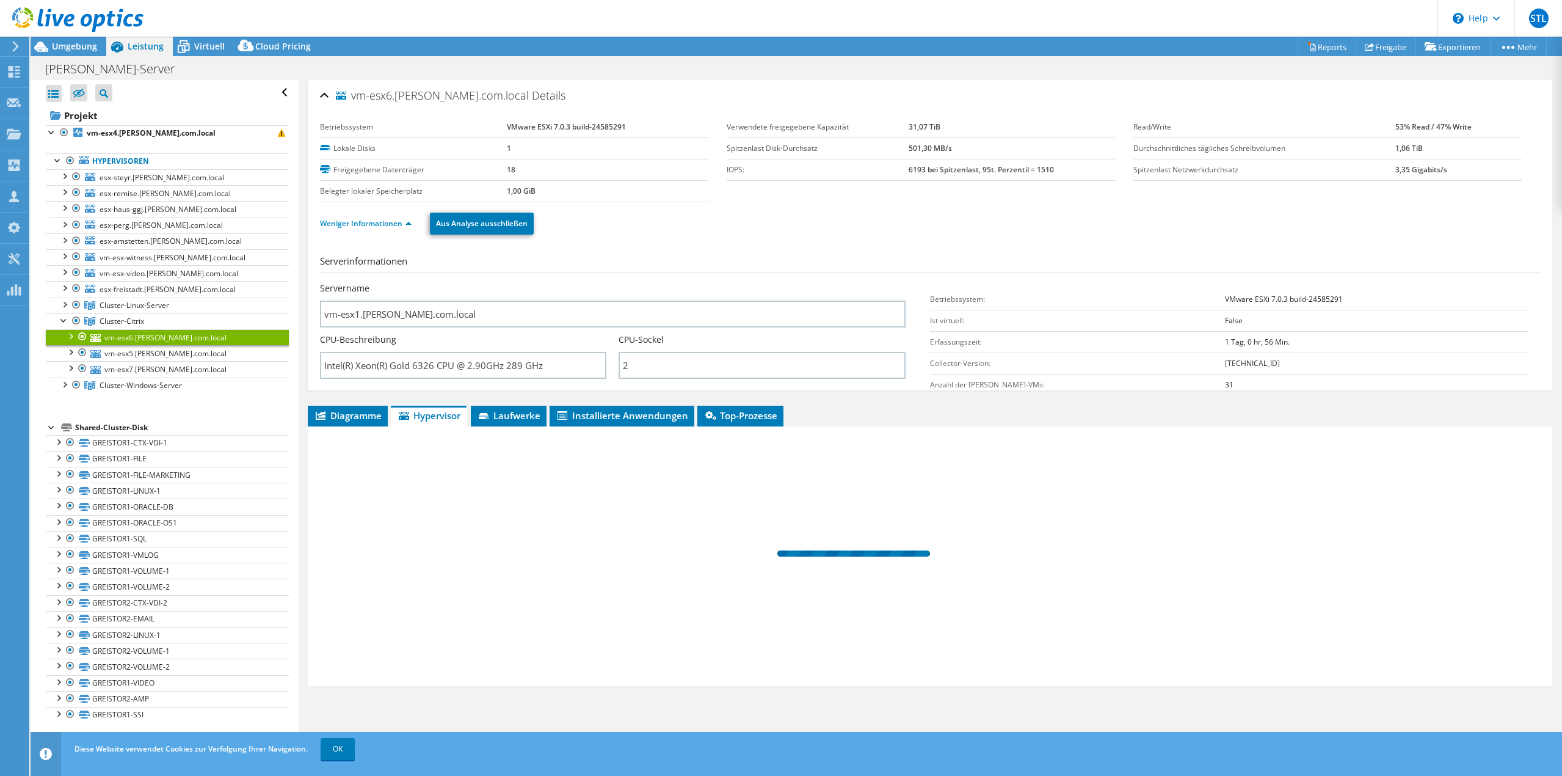
scroll to position [0, 0]
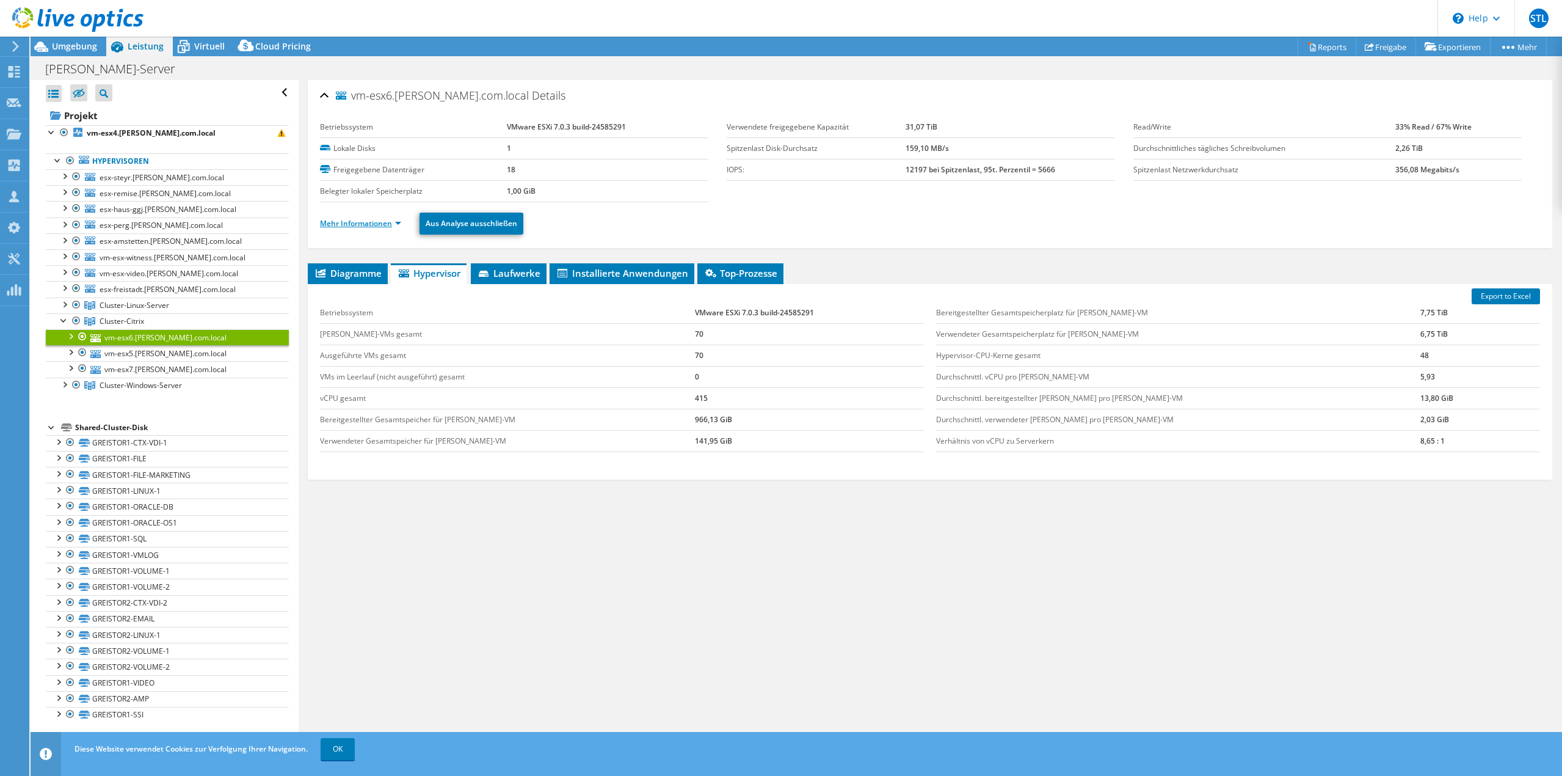
click at [362, 221] on link "Mehr Informationen" at bounding box center [360, 223] width 81 height 10
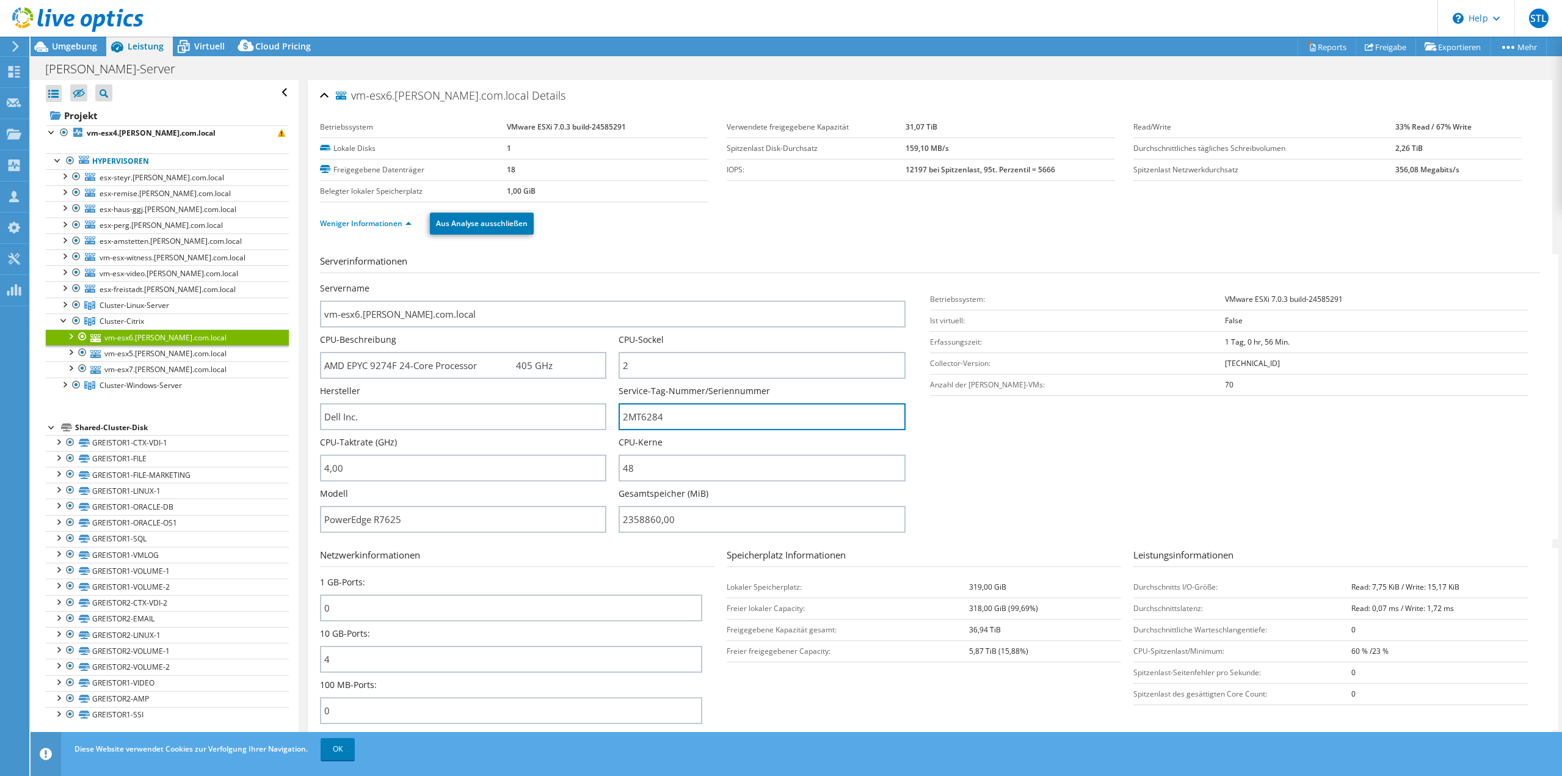
drag, startPoint x: 695, startPoint y: 417, endPoint x: 607, endPoint y: 412, distance: 88.0
click at [607, 282] on div "Servername vm-esx6.greisinger.com.local CPU-Beschreibung AMD EPYC 9274F 24-Core…" at bounding box center [619, 282] width 598 height 0
click at [101, 357] on link "vm-esx5.greisinger.com.local" at bounding box center [167, 353] width 243 height 16
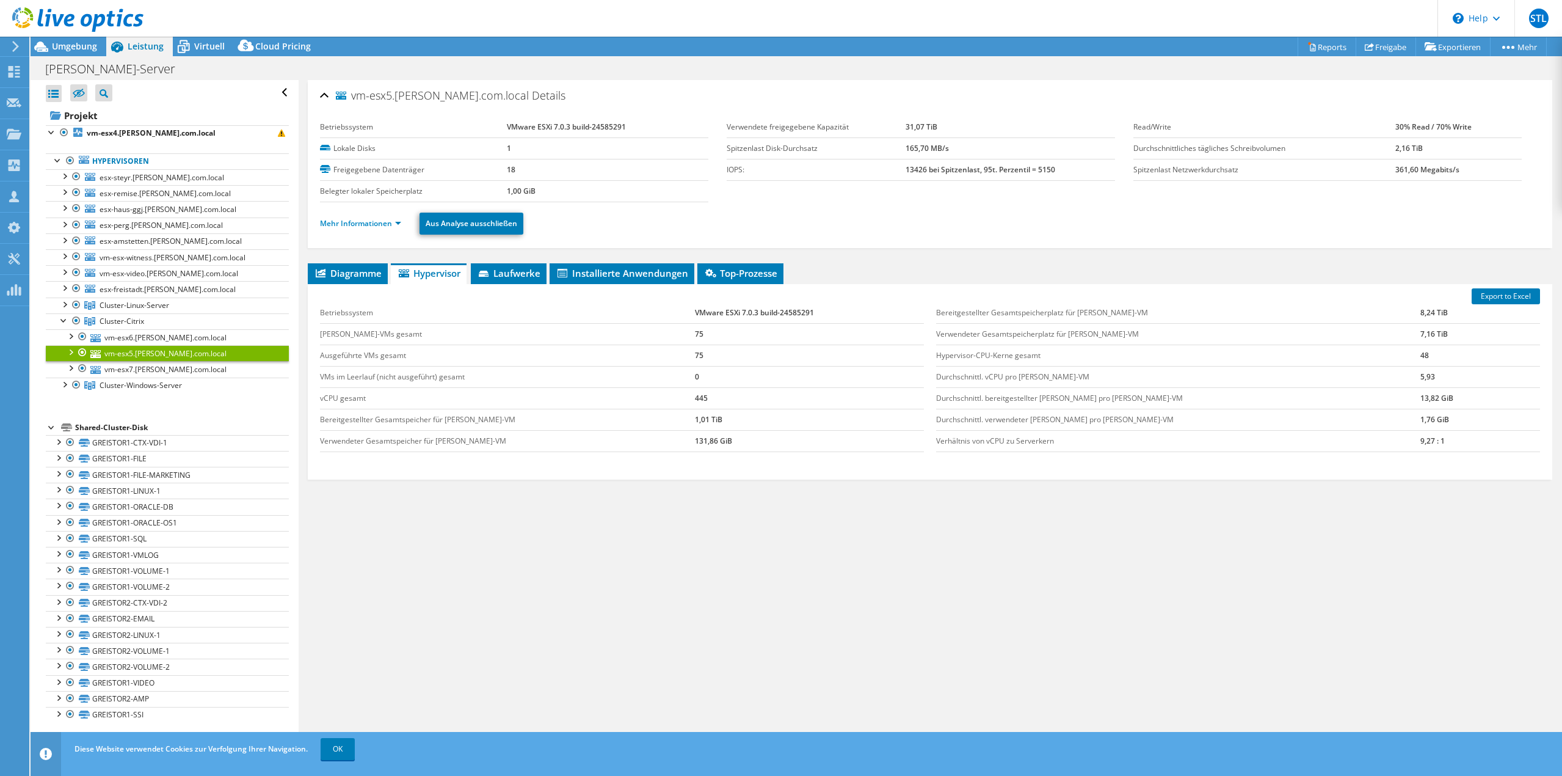
click at [70, 356] on div at bounding box center [70, 351] width 12 height 12
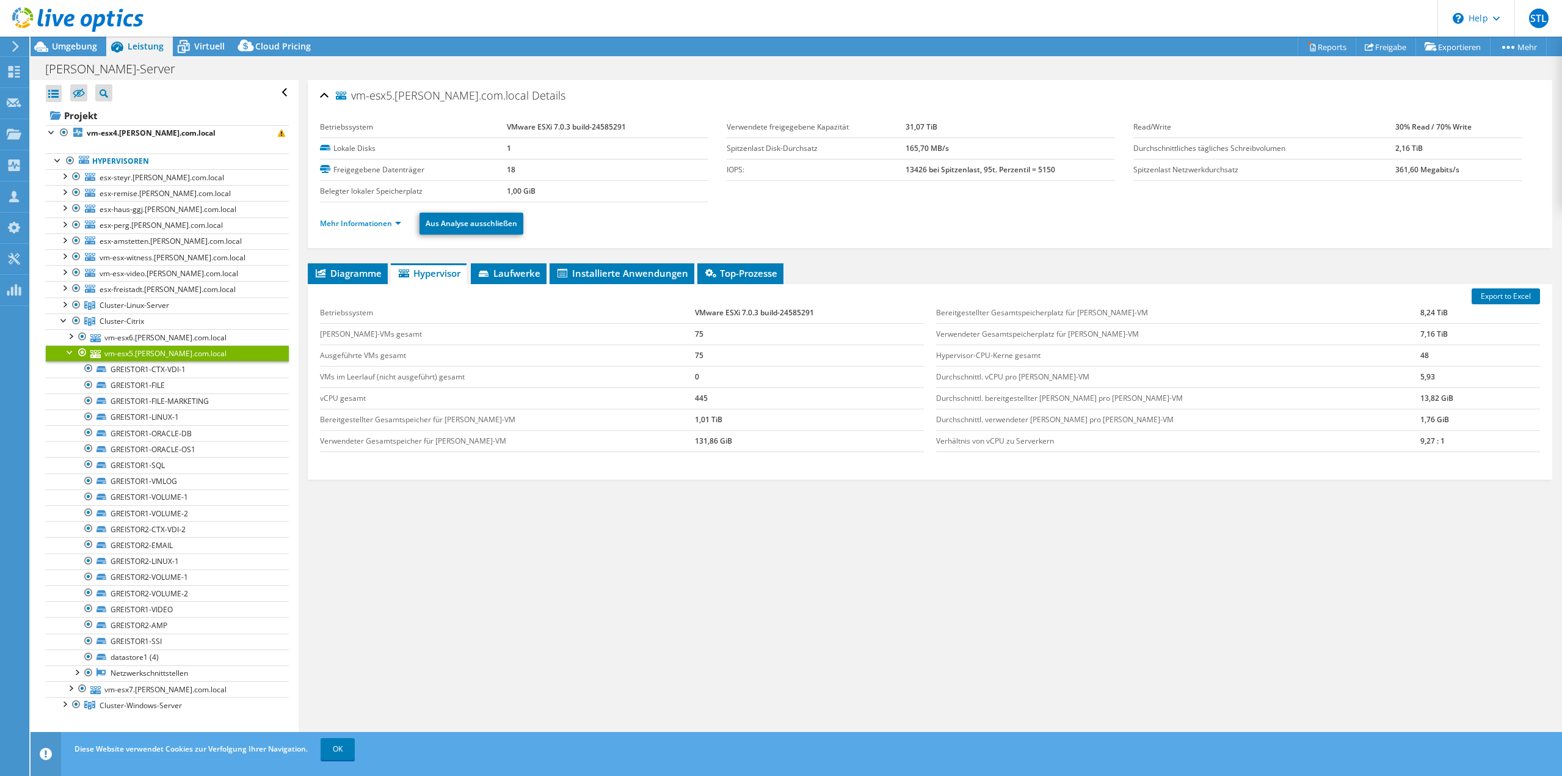
click at [68, 354] on div at bounding box center [70, 351] width 12 height 12
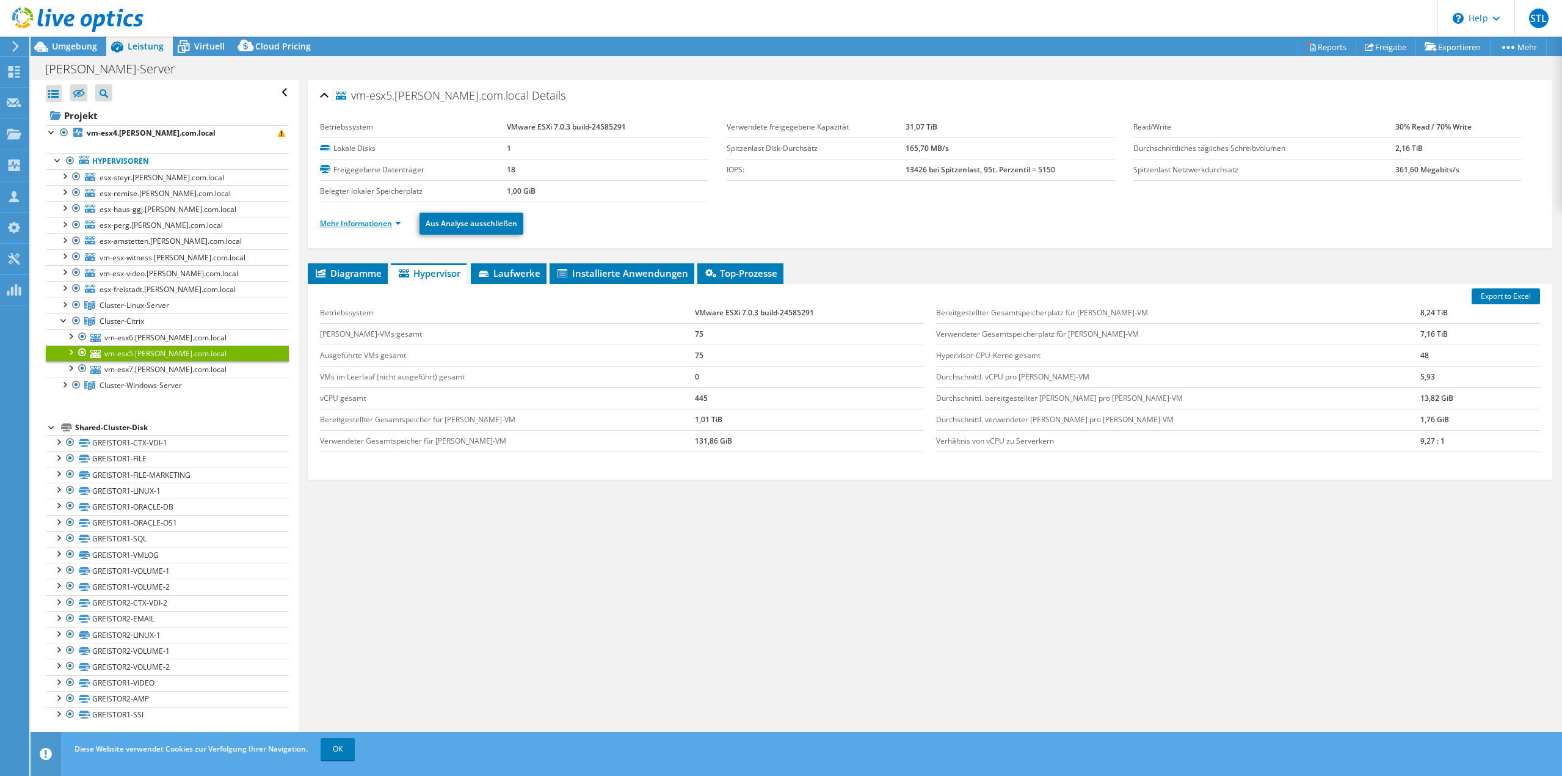
click at [354, 226] on link "Mehr Informationen" at bounding box center [360, 223] width 81 height 10
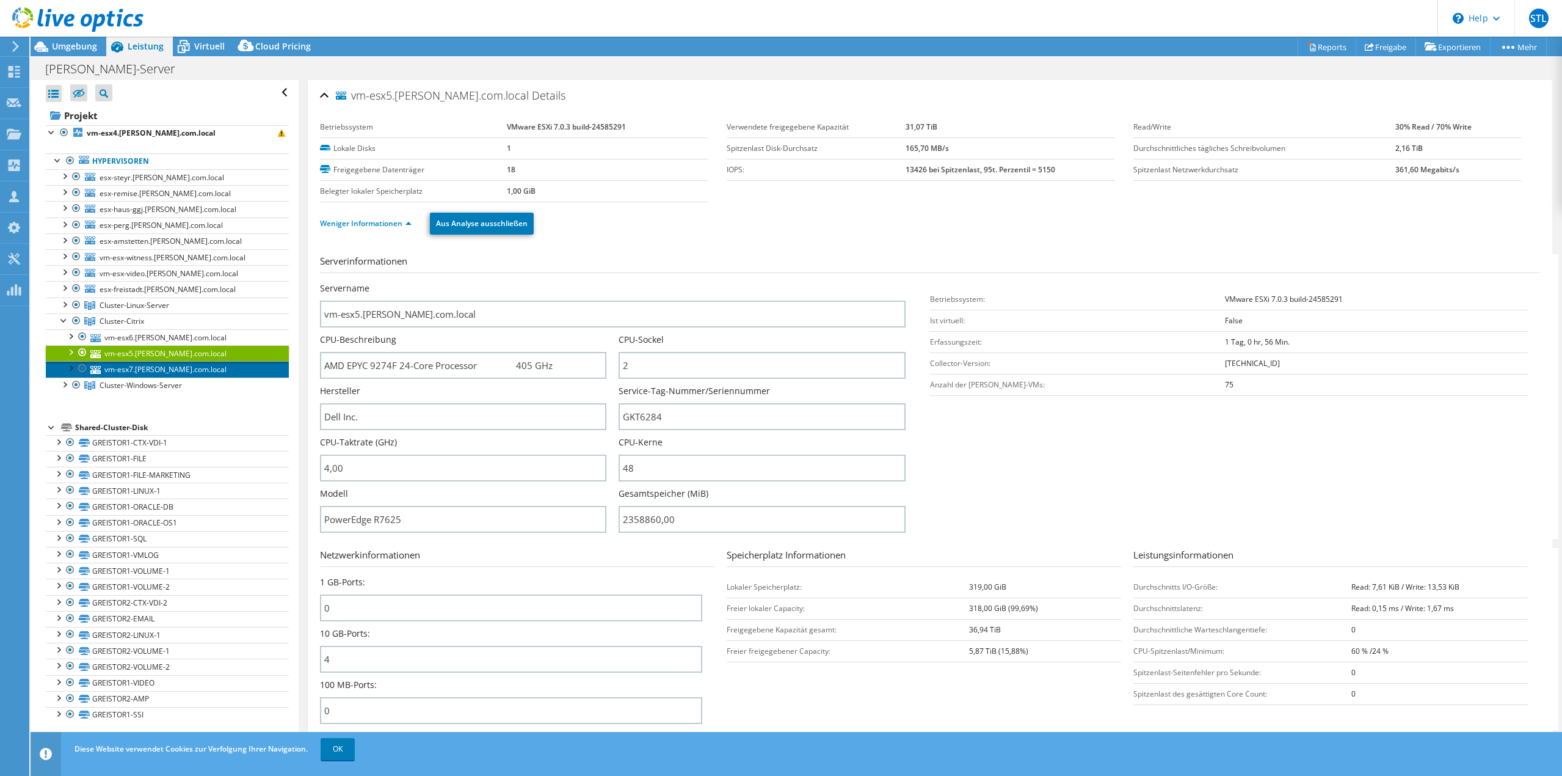
click at [153, 367] on link "vm-esx7.greisinger.com.local" at bounding box center [167, 369] width 243 height 16
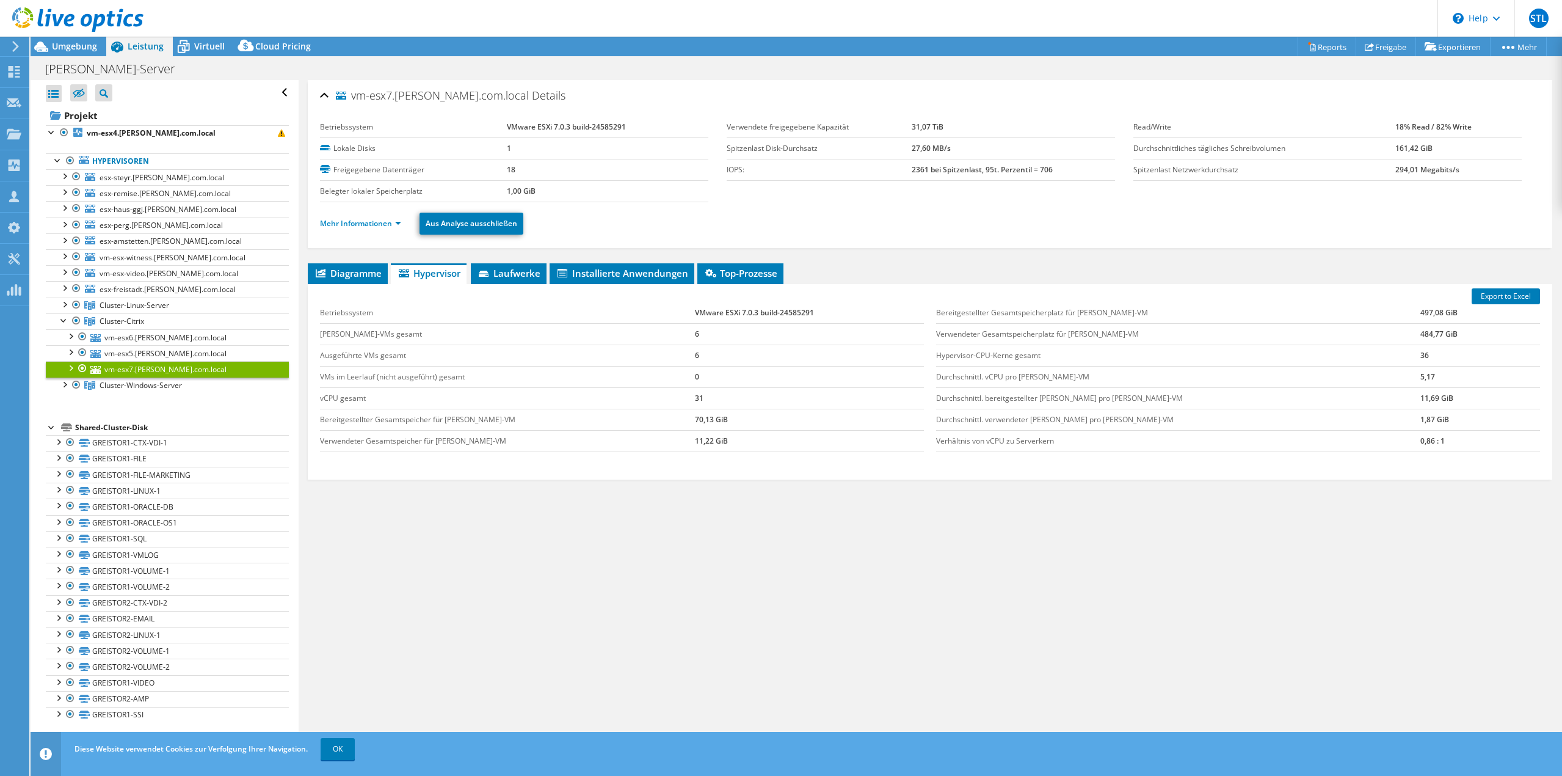
click at [70, 367] on div at bounding box center [70, 367] width 12 height 12
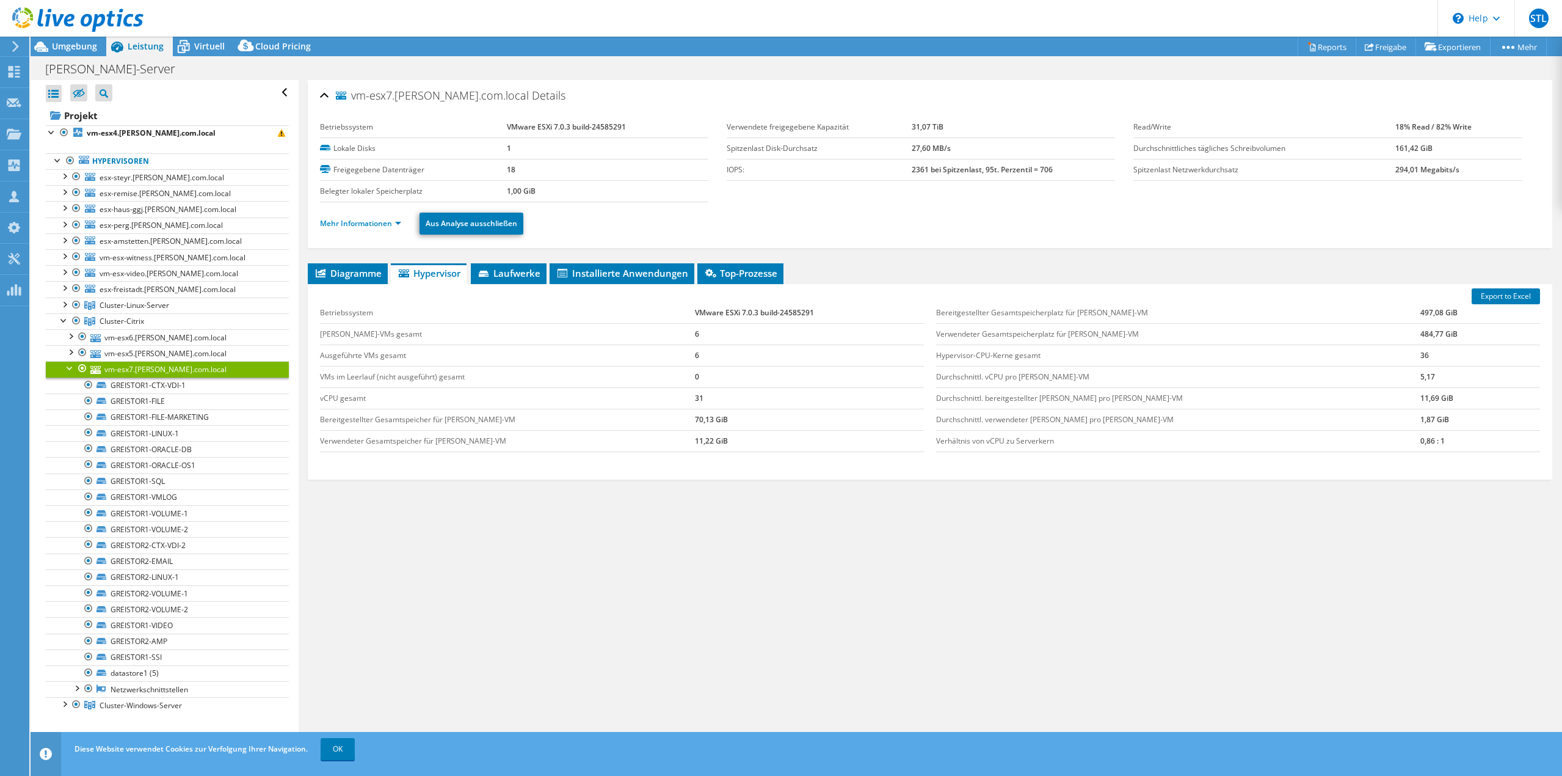
click at [70, 367] on div at bounding box center [70, 367] width 12 height 12
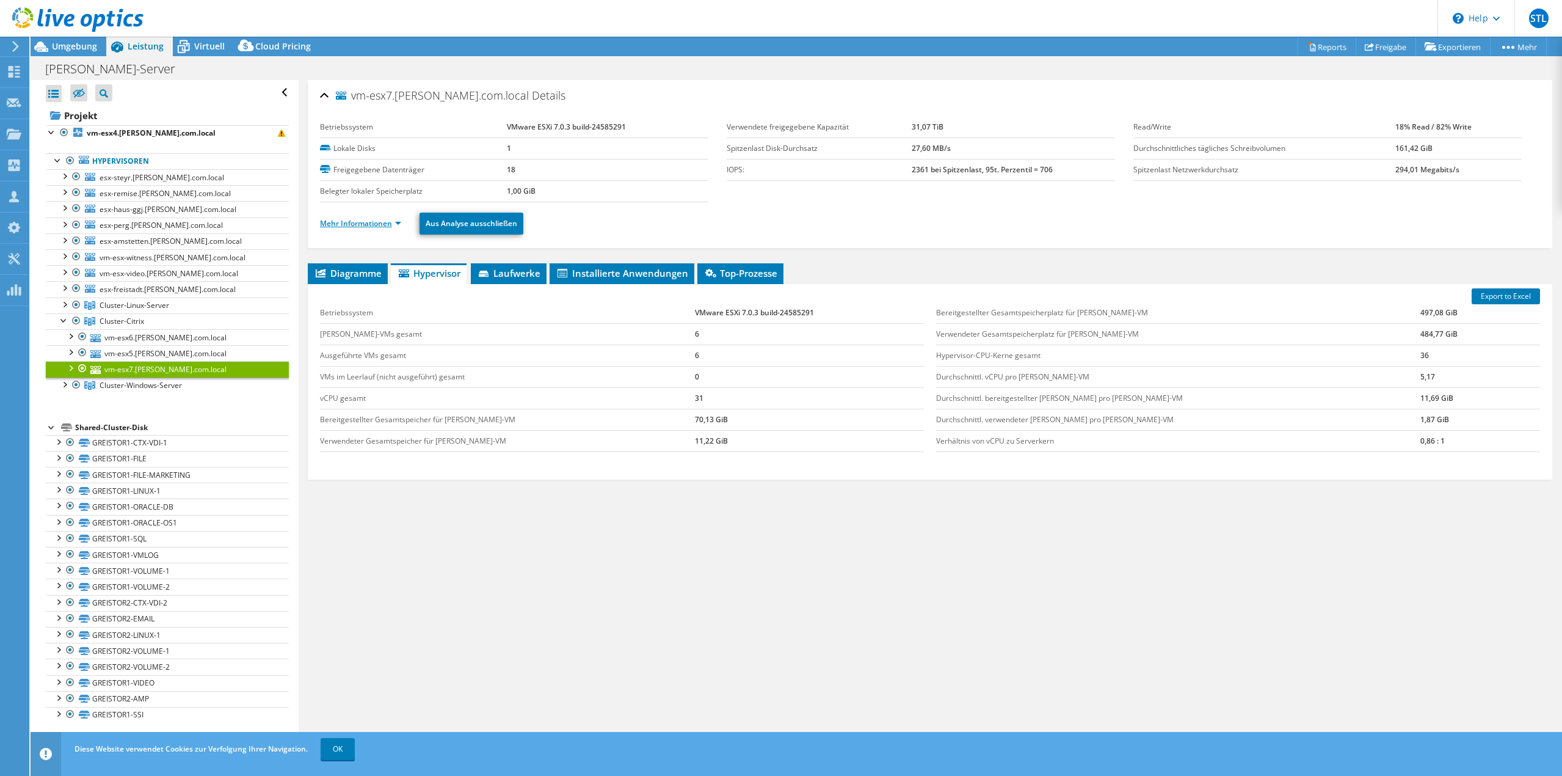
click at [336, 223] on link "Mehr Informationen" at bounding box center [360, 223] width 81 height 10
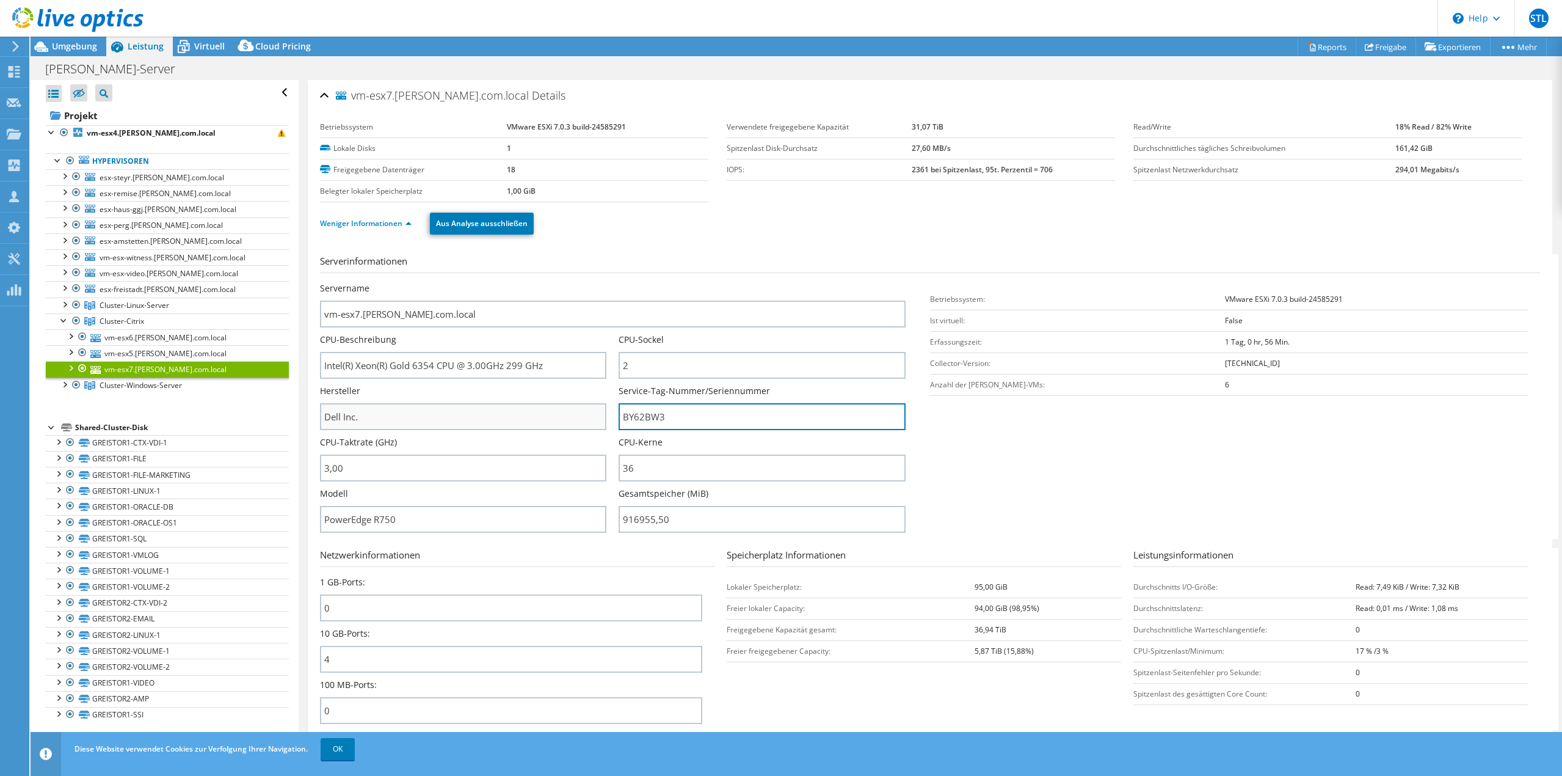
drag, startPoint x: 673, startPoint y: 417, endPoint x: 600, endPoint y: 416, distance: 72.7
click at [600, 282] on div "Servername vm-esx7.greisinger.com.local CPU-Beschreibung Intel(R) Xeon(R) Gold …" at bounding box center [619, 282] width 598 height 0
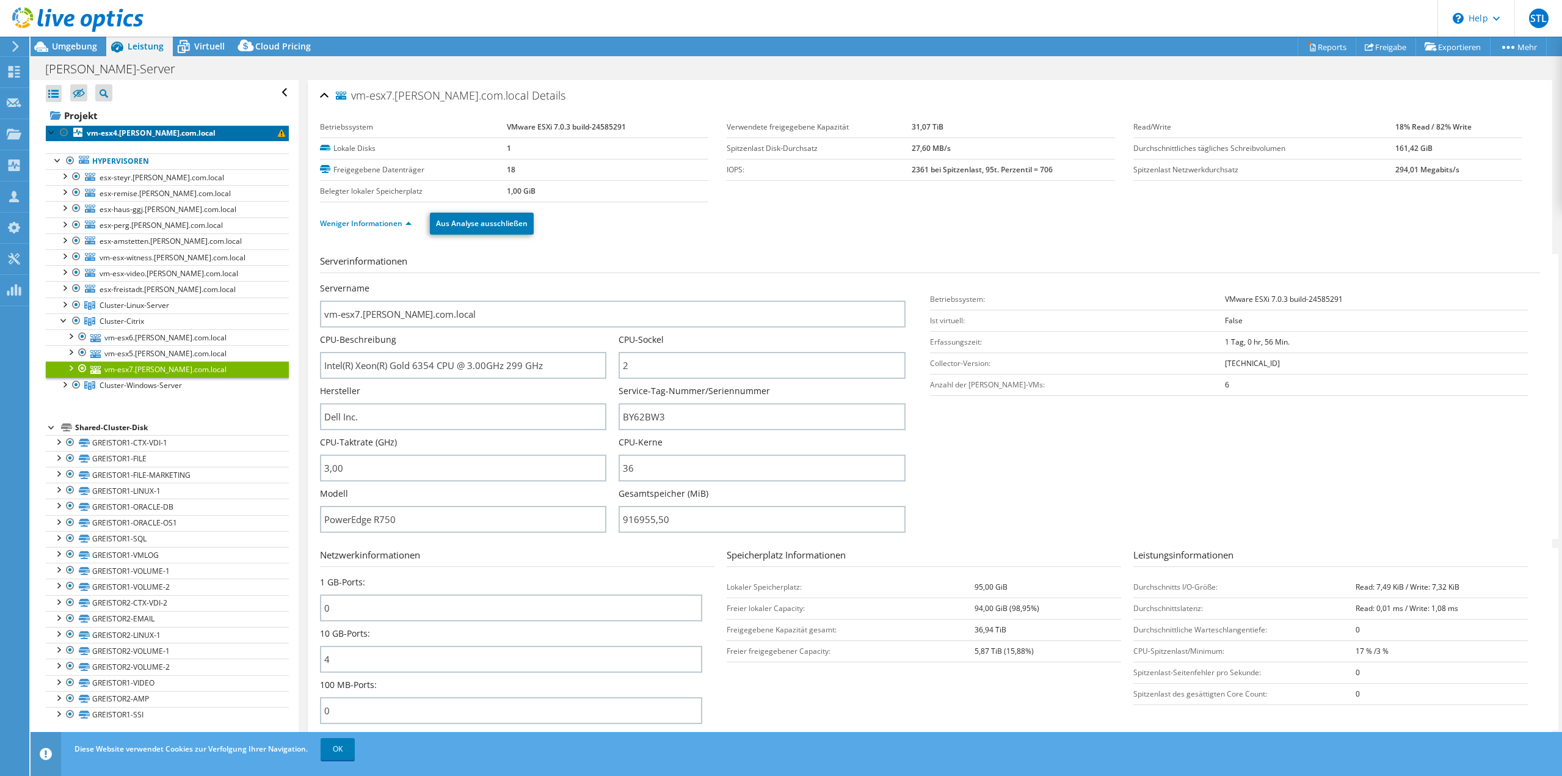
click at [117, 137] on b "vm-esx4.greisinger.com.local" at bounding box center [151, 133] width 129 height 10
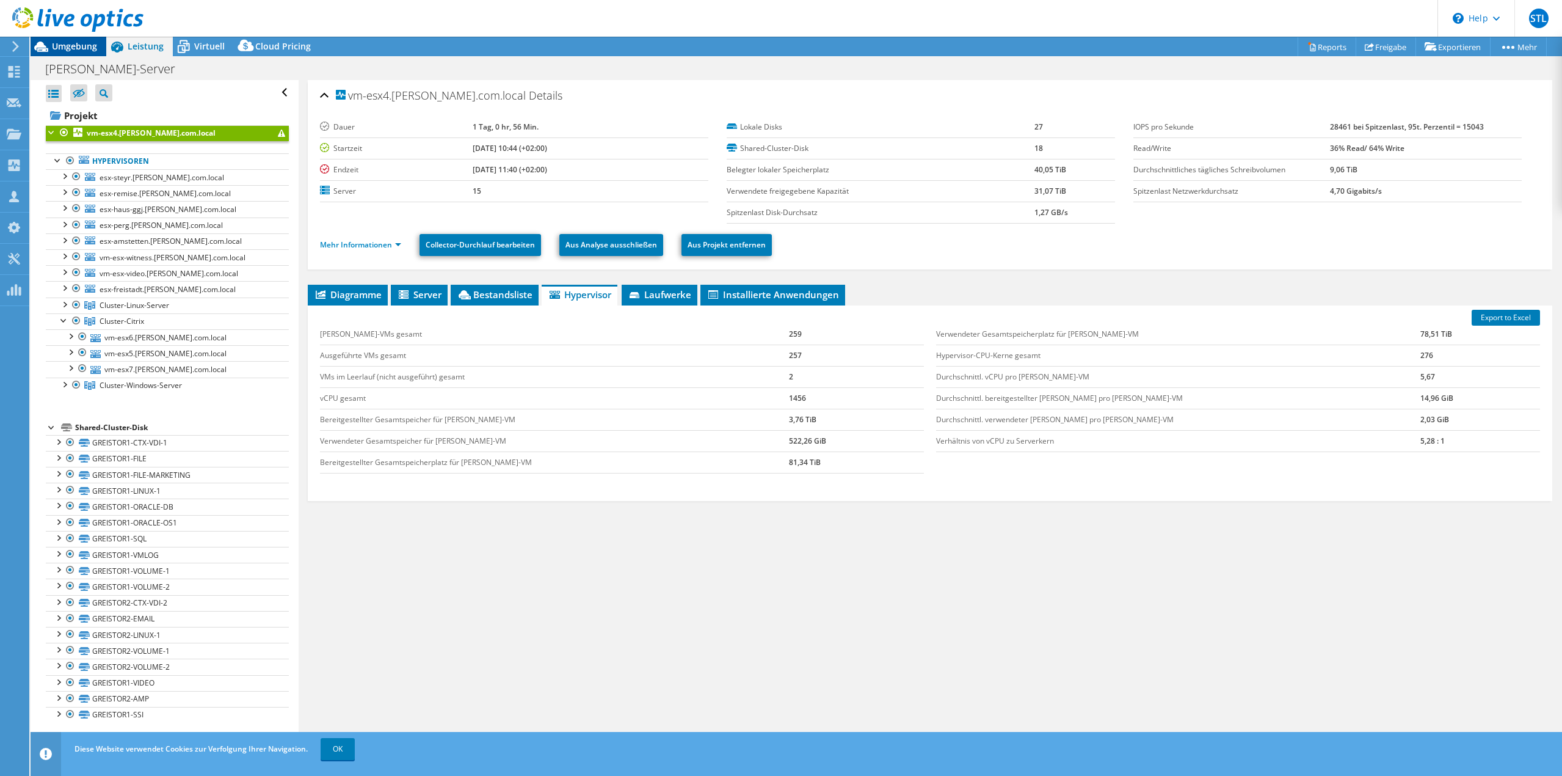
click at [64, 53] on div "Umgebung" at bounding box center [69, 47] width 76 height 20
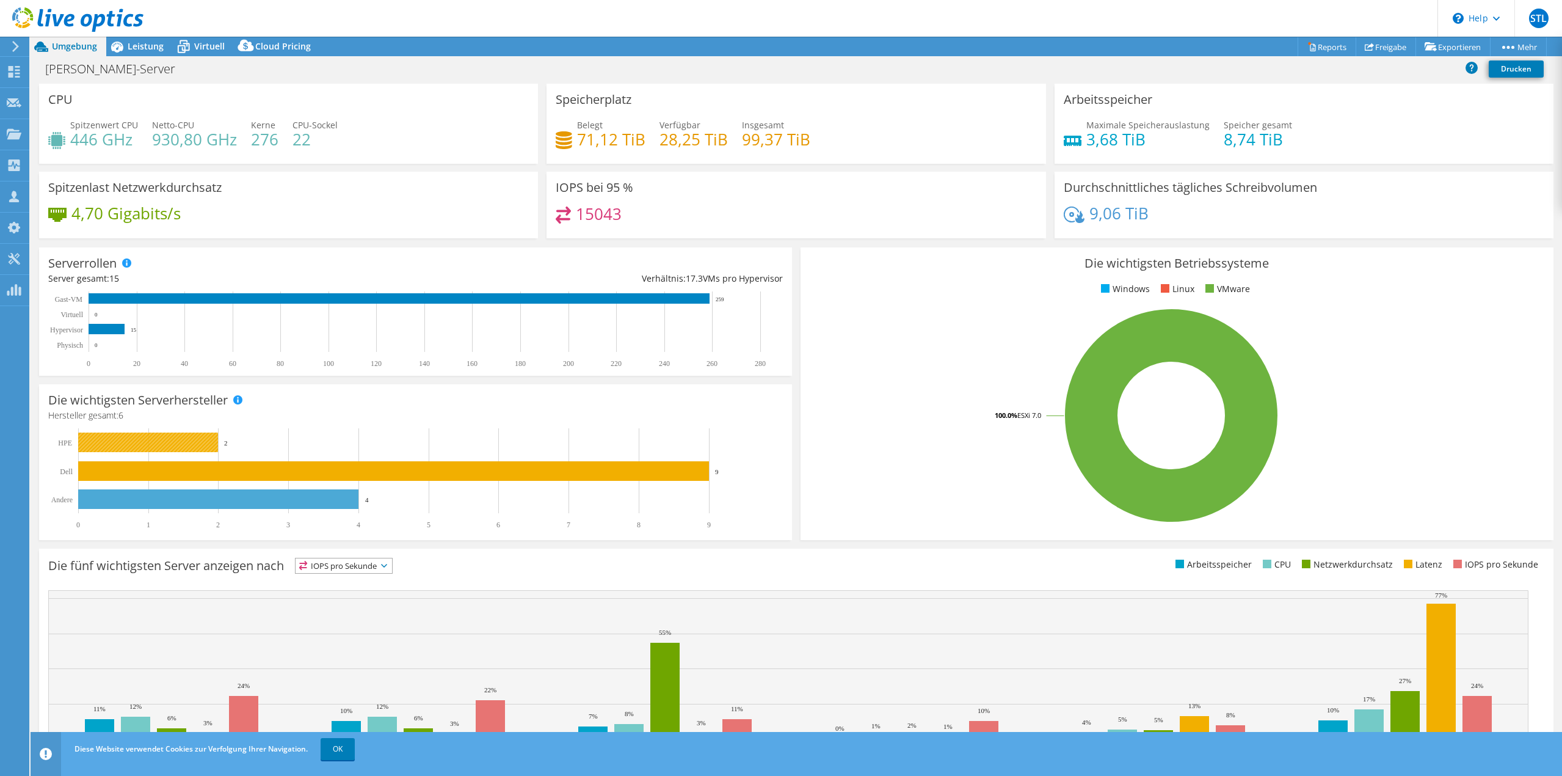
click at [155, 442] on rect at bounding box center [148, 442] width 140 height 20
click at [143, 442] on rect at bounding box center [148, 442] width 140 height 20
click at [1322, 45] on link "Reports" at bounding box center [1327, 46] width 59 height 19
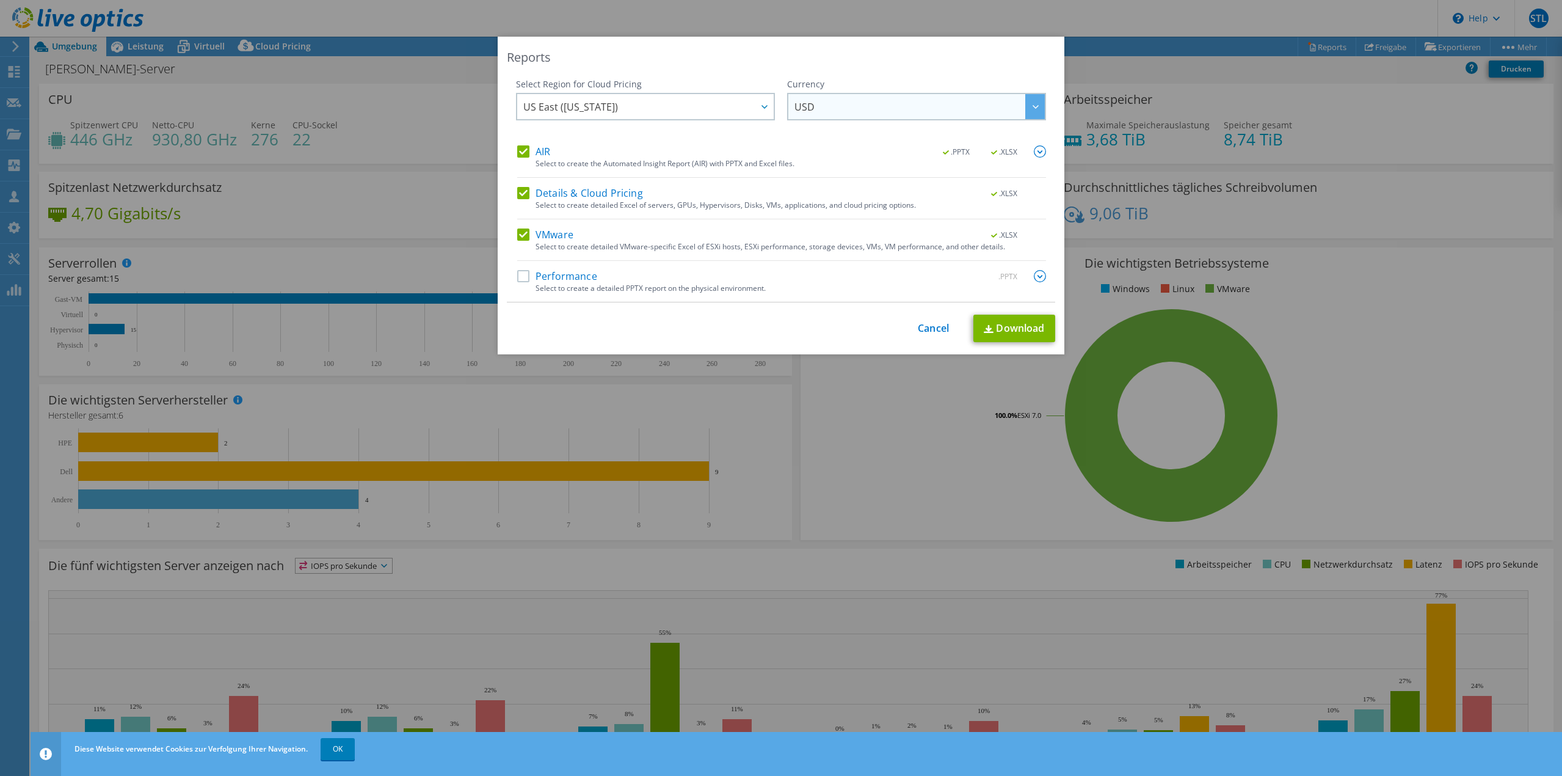
click at [1005, 103] on span "USD" at bounding box center [920, 106] width 250 height 25
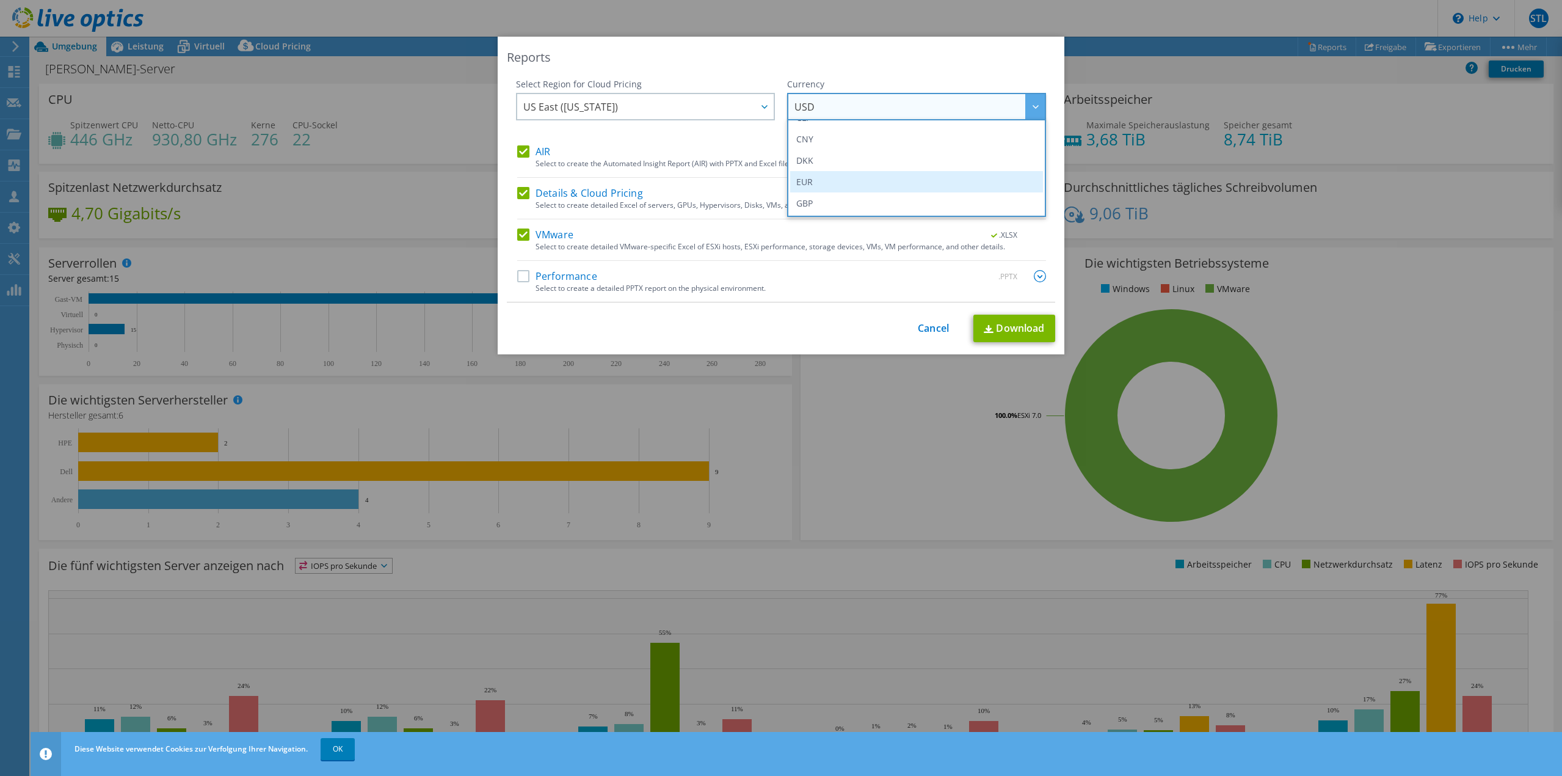
click at [821, 181] on li "EUR" at bounding box center [916, 181] width 253 height 21
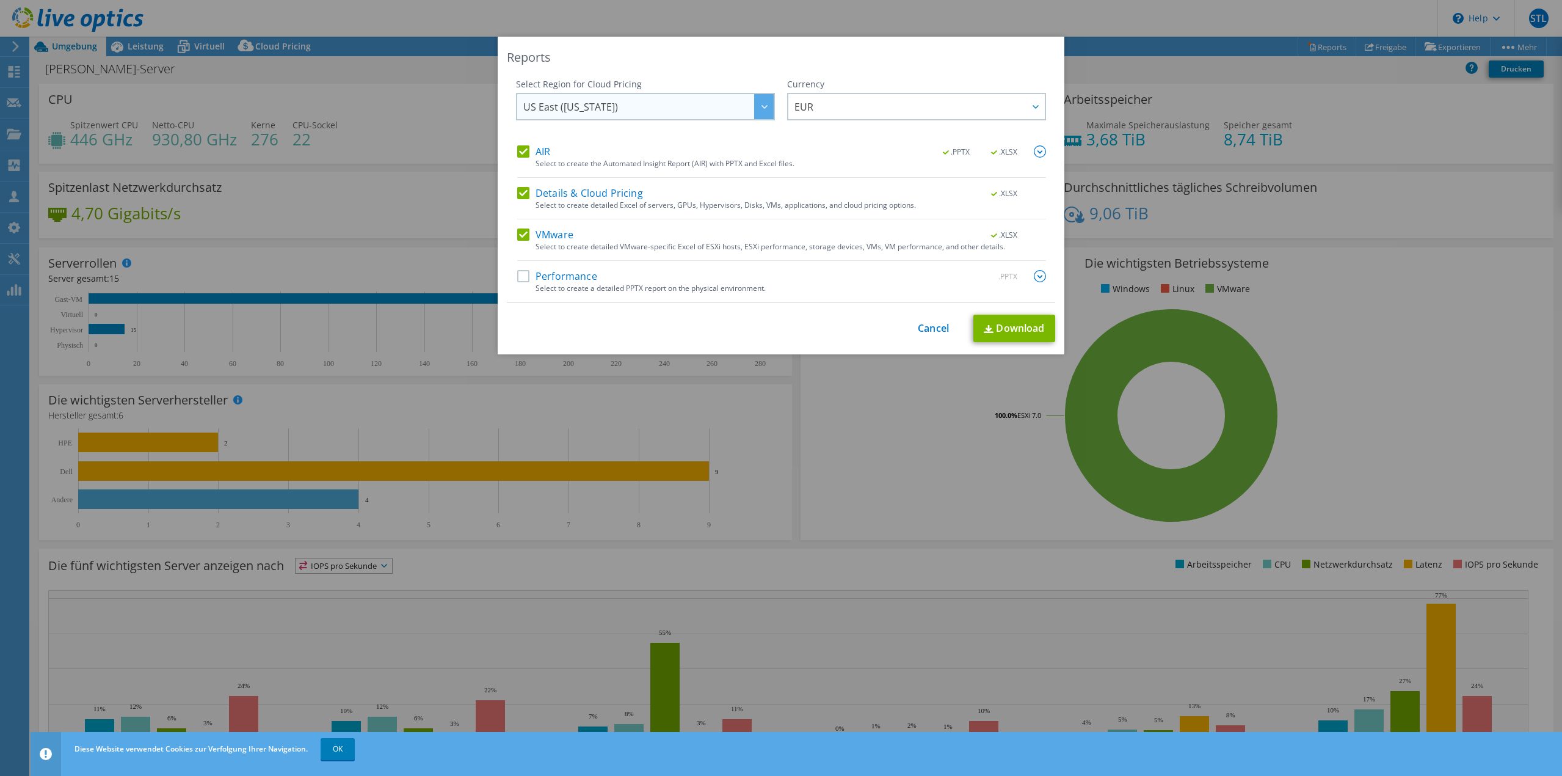
click at [762, 107] on icon at bounding box center [765, 107] width 6 height 4
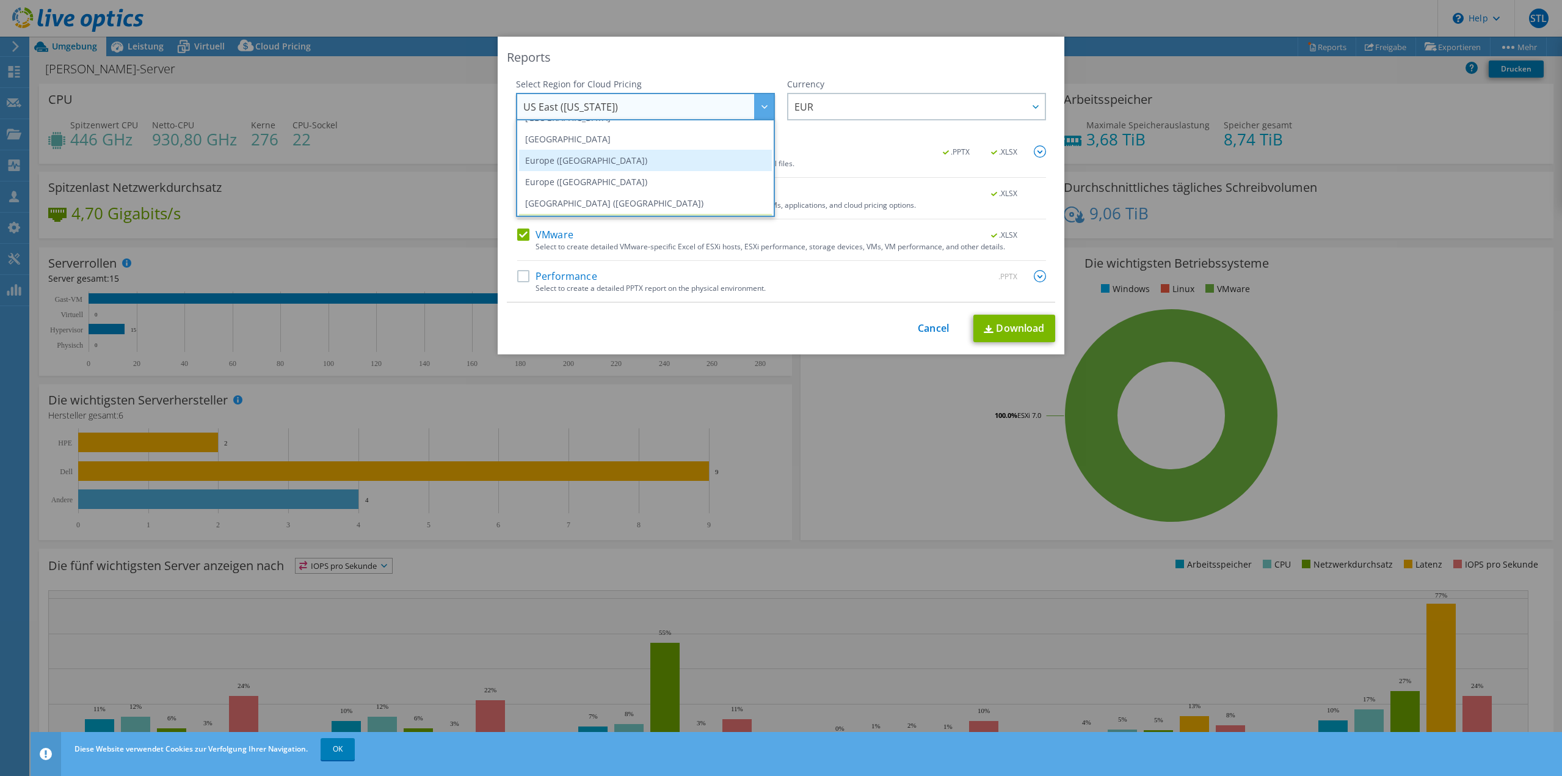
click at [569, 161] on li "Europe (Frankfurt)" at bounding box center [645, 160] width 253 height 21
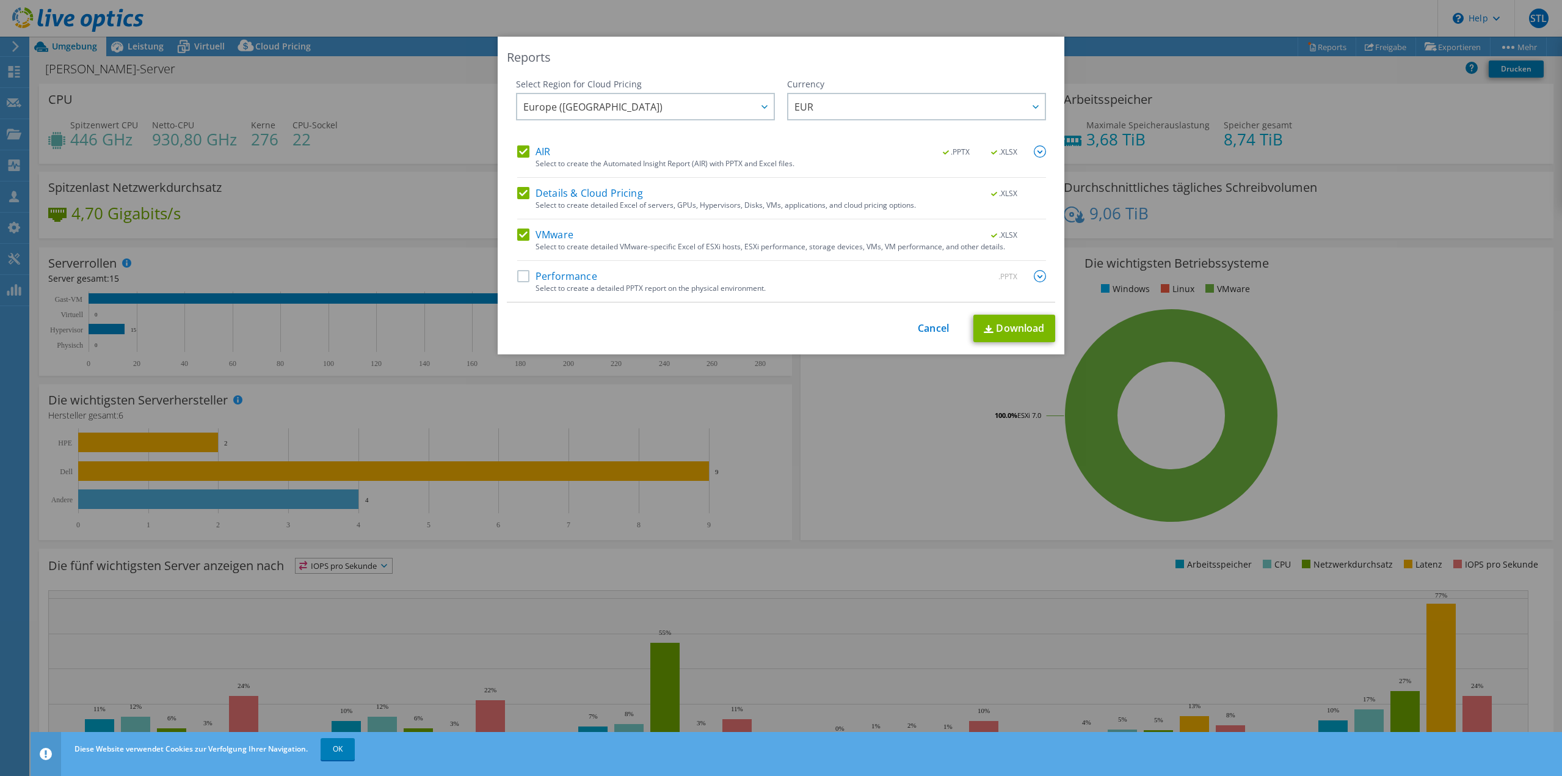
click at [521, 278] on label "Performance" at bounding box center [557, 276] width 80 height 12
click at [0, 0] on input "Performance" at bounding box center [0, 0] width 0 height 0
click at [1009, 327] on link "Download" at bounding box center [1015, 328] width 82 height 27
click at [952, 421] on div "Reports Select Region for Cloud Pricing Asia Pacific (Hong Kong) Asia Pacific (…" at bounding box center [781, 388] width 1562 height 702
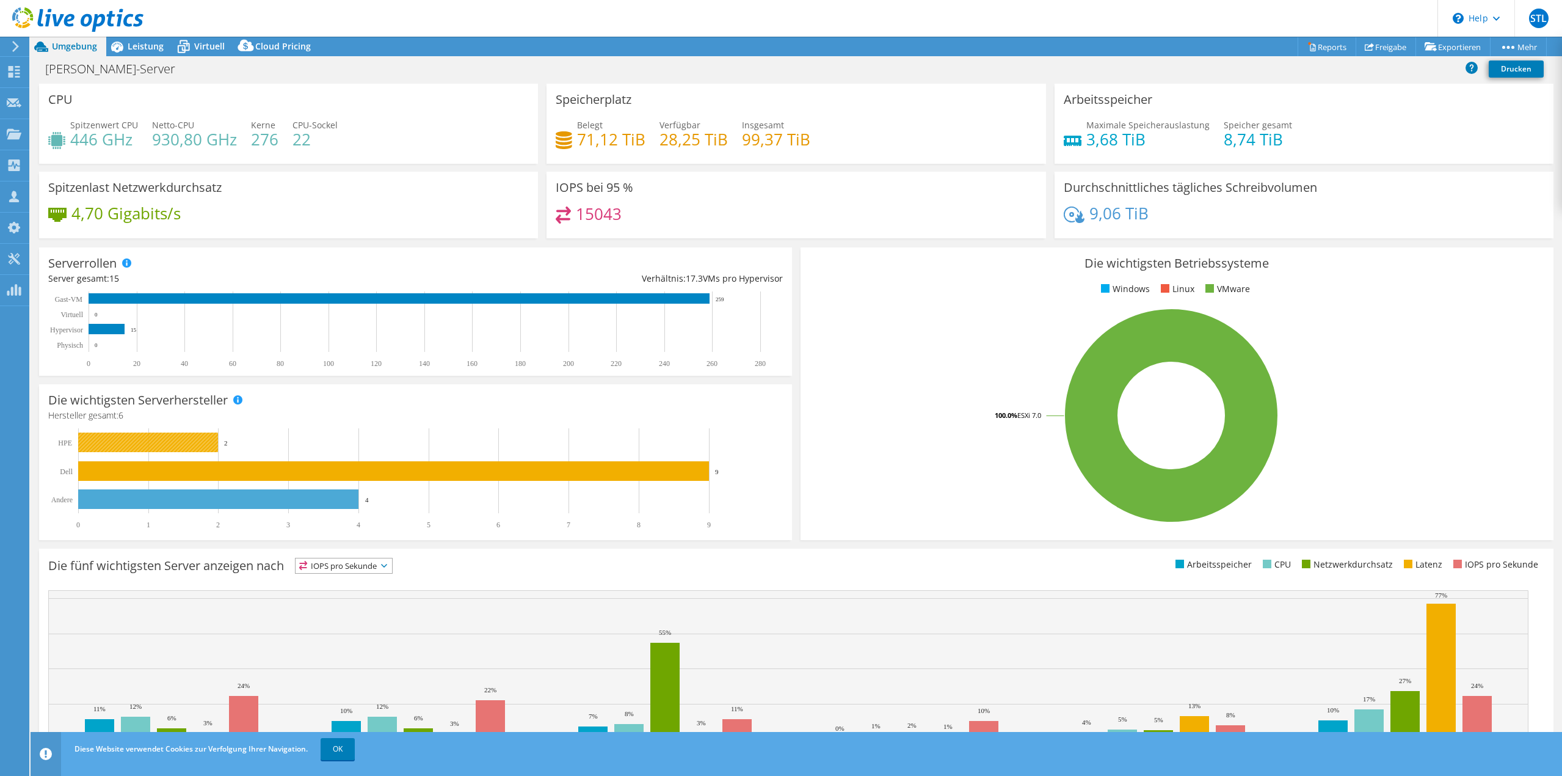
click at [146, 442] on rect at bounding box center [148, 442] width 140 height 20
drag, startPoint x: 146, startPoint y: 442, endPoint x: 139, endPoint y: 442, distance: 6.7
click at [139, 442] on rect at bounding box center [148, 442] width 140 height 20
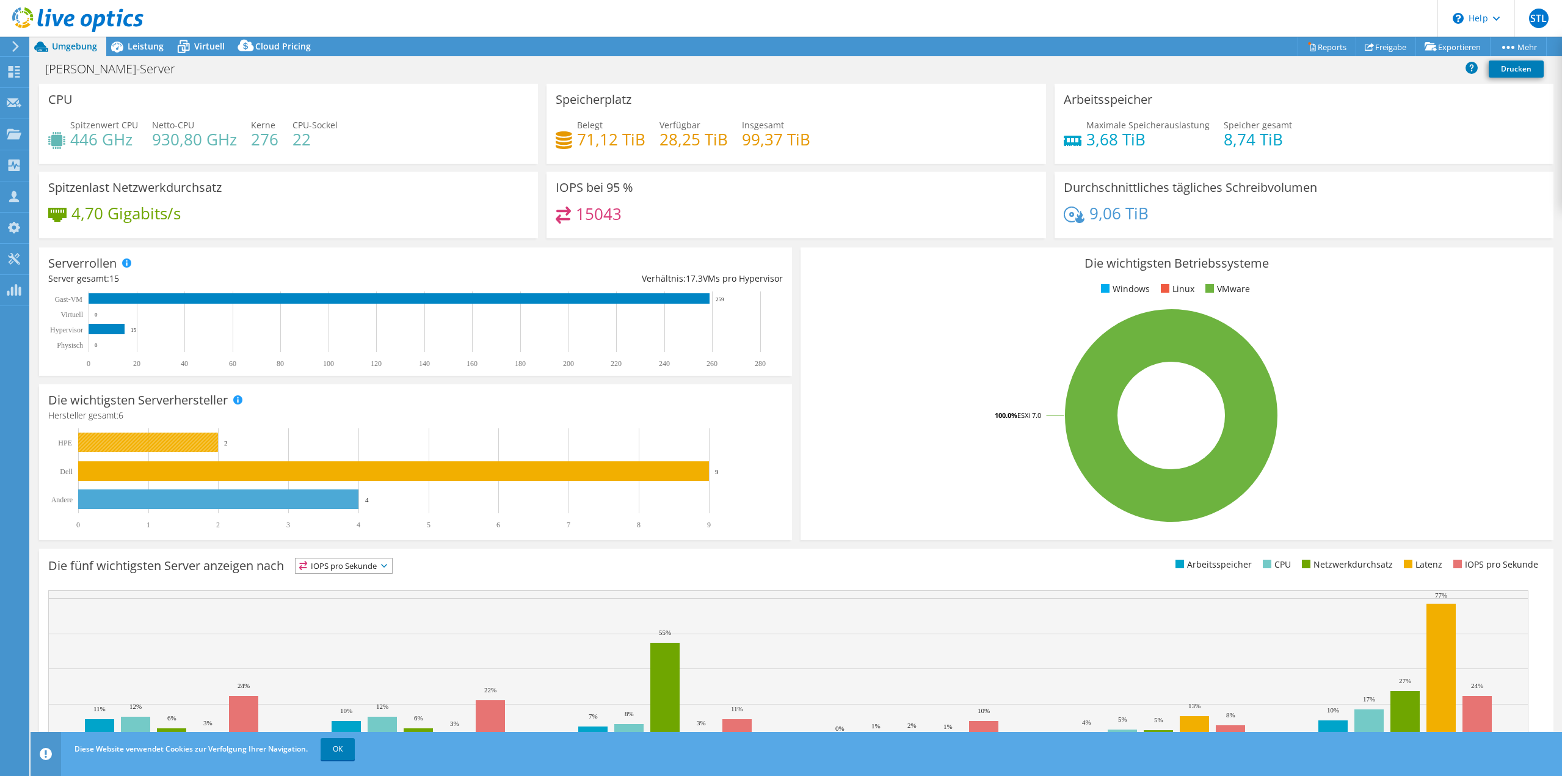
click at [139, 442] on rect at bounding box center [148, 442] width 140 height 20
click at [62, 440] on text "HPE" at bounding box center [65, 443] width 14 height 9
click at [111, 438] on rect at bounding box center [148, 442] width 140 height 20
click at [206, 45] on span "Virtuell" at bounding box center [209, 46] width 31 height 12
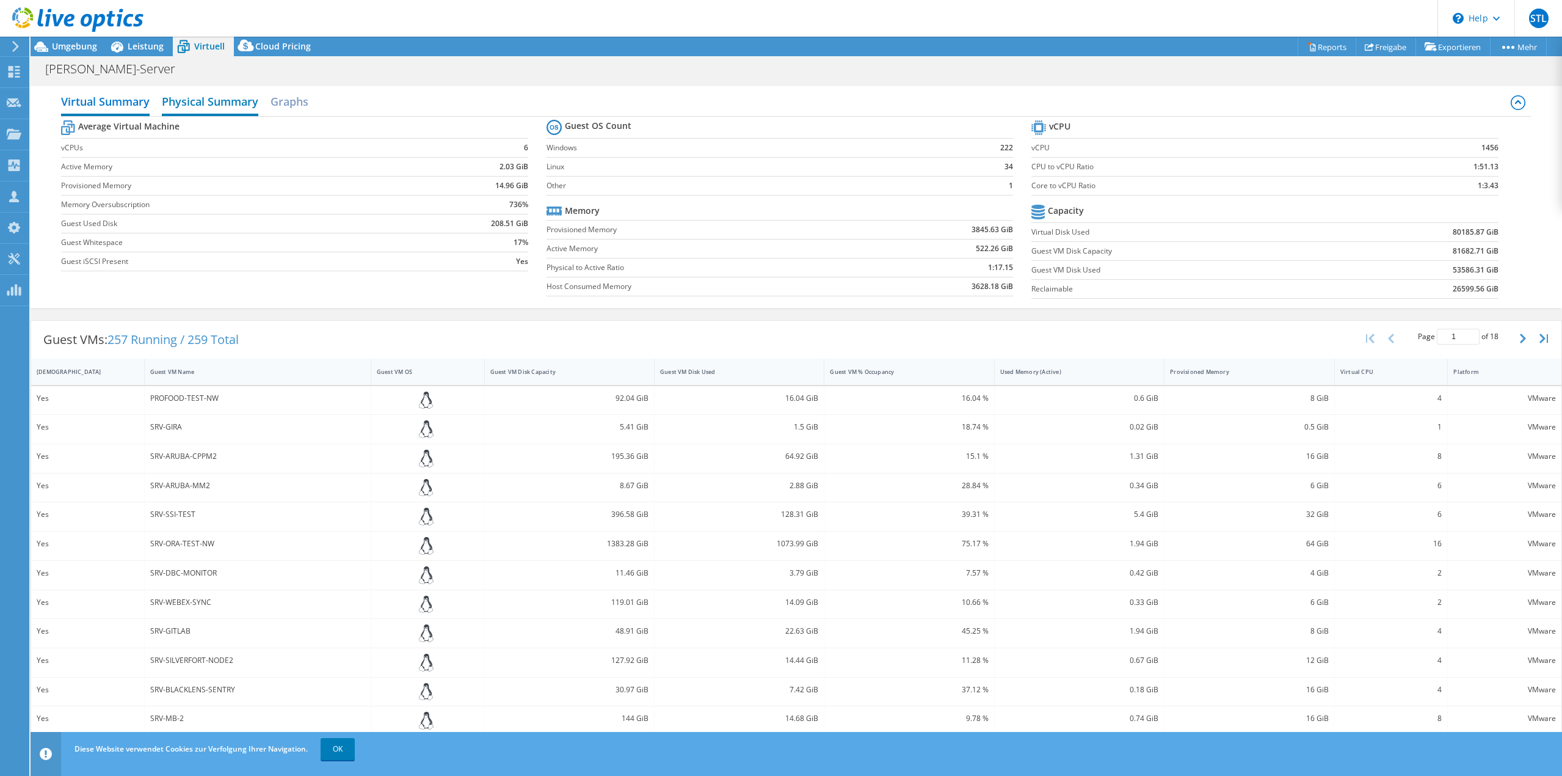
click at [202, 101] on h2 "Physical Summary" at bounding box center [210, 102] width 96 height 27
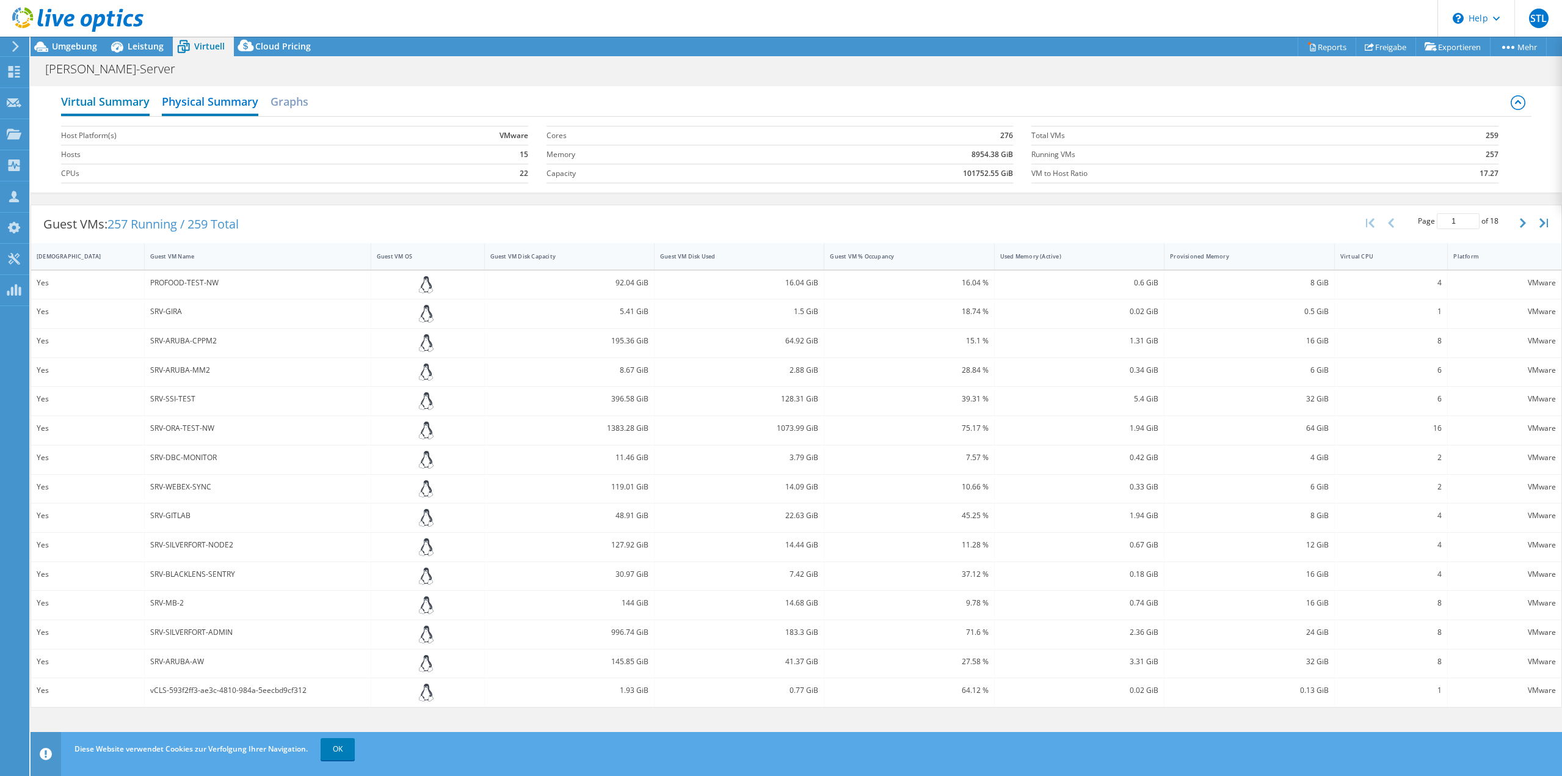
click at [96, 95] on h2 "Virtual Summary" at bounding box center [105, 102] width 89 height 27
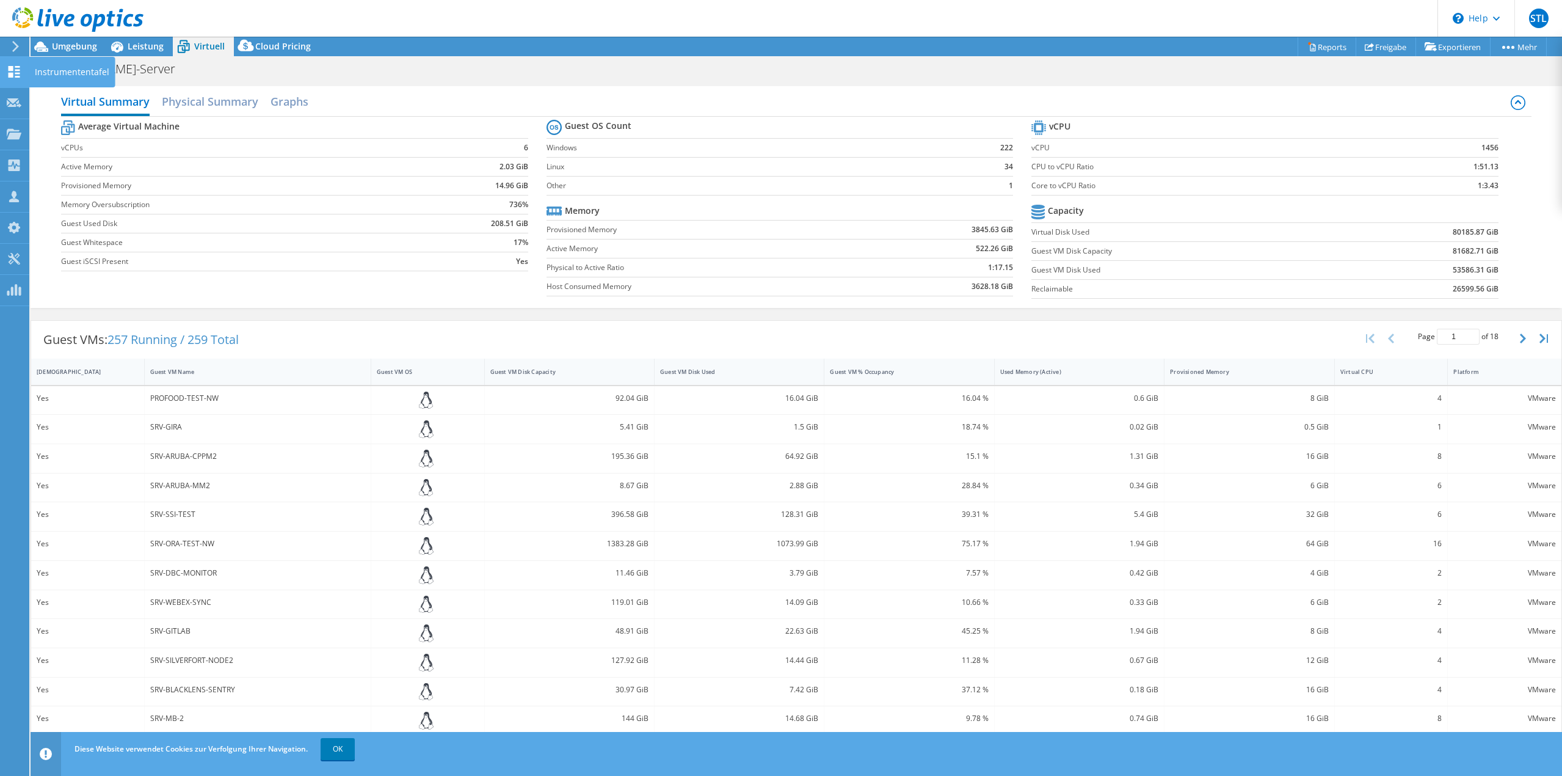
click at [18, 72] on icon at bounding box center [14, 72] width 15 height 12
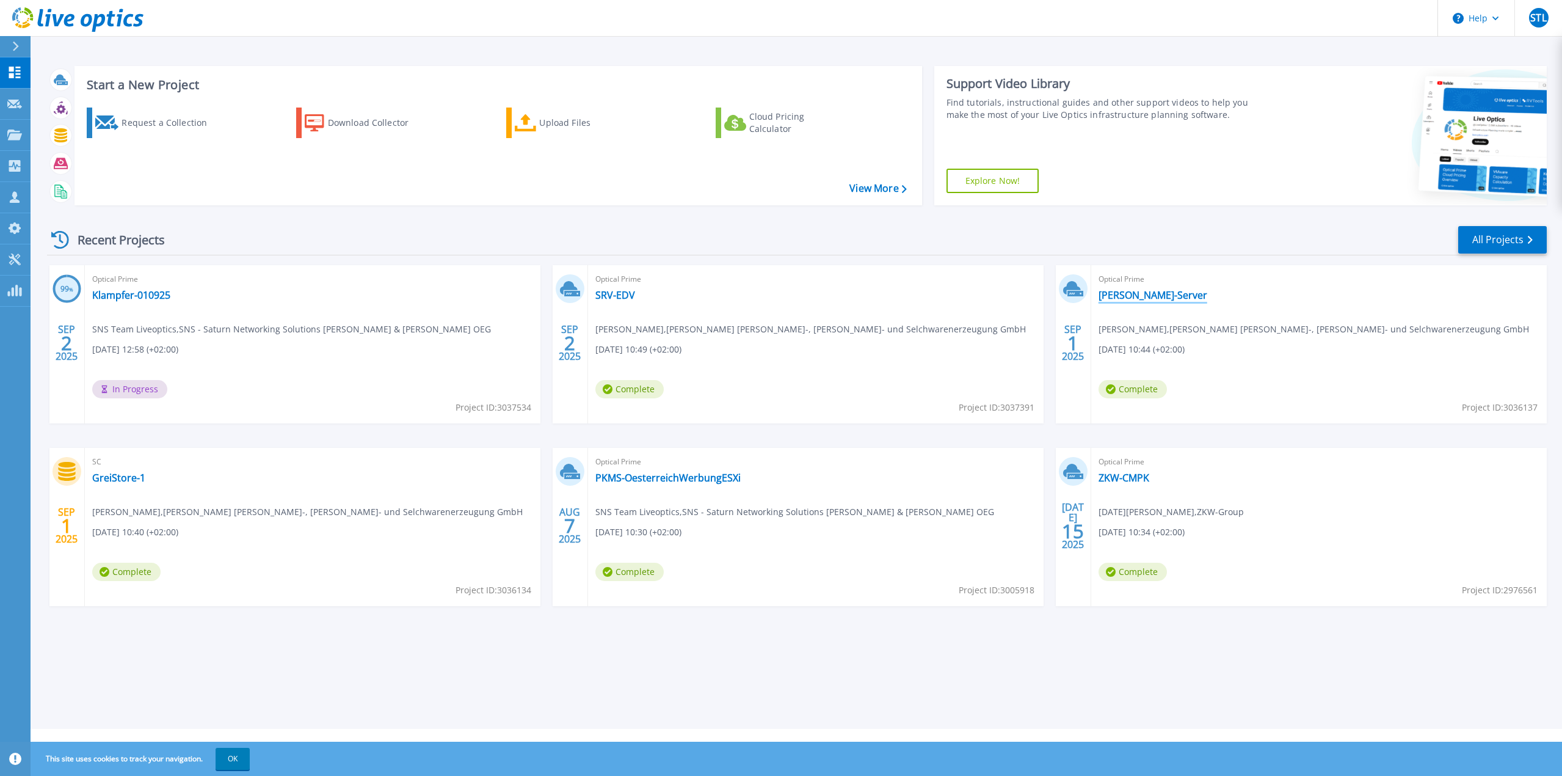
click at [1135, 296] on link "[PERSON_NAME]-Server" at bounding box center [1153, 295] width 109 height 12
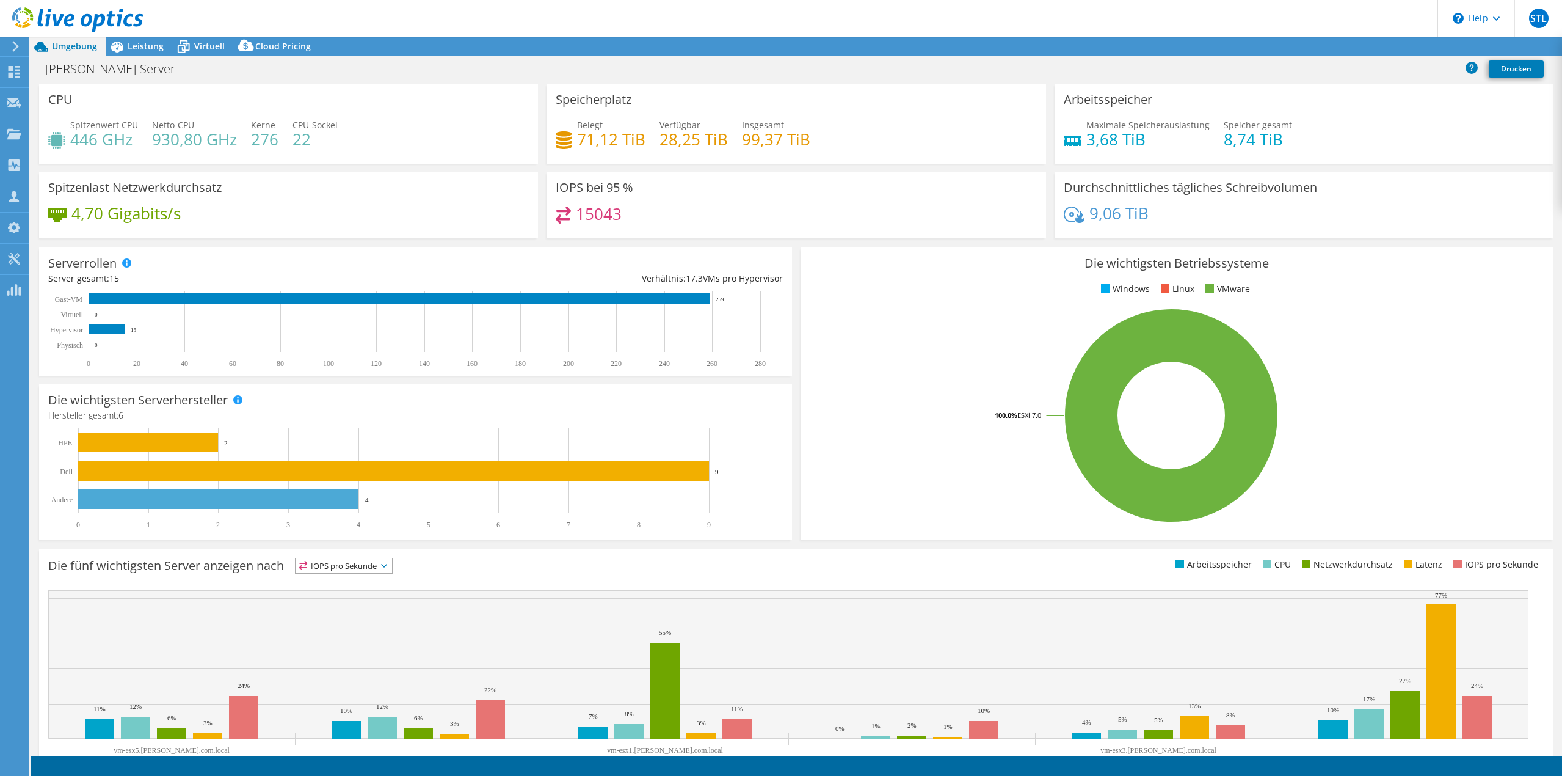
select select "EUFrankfurt"
select select "EUR"
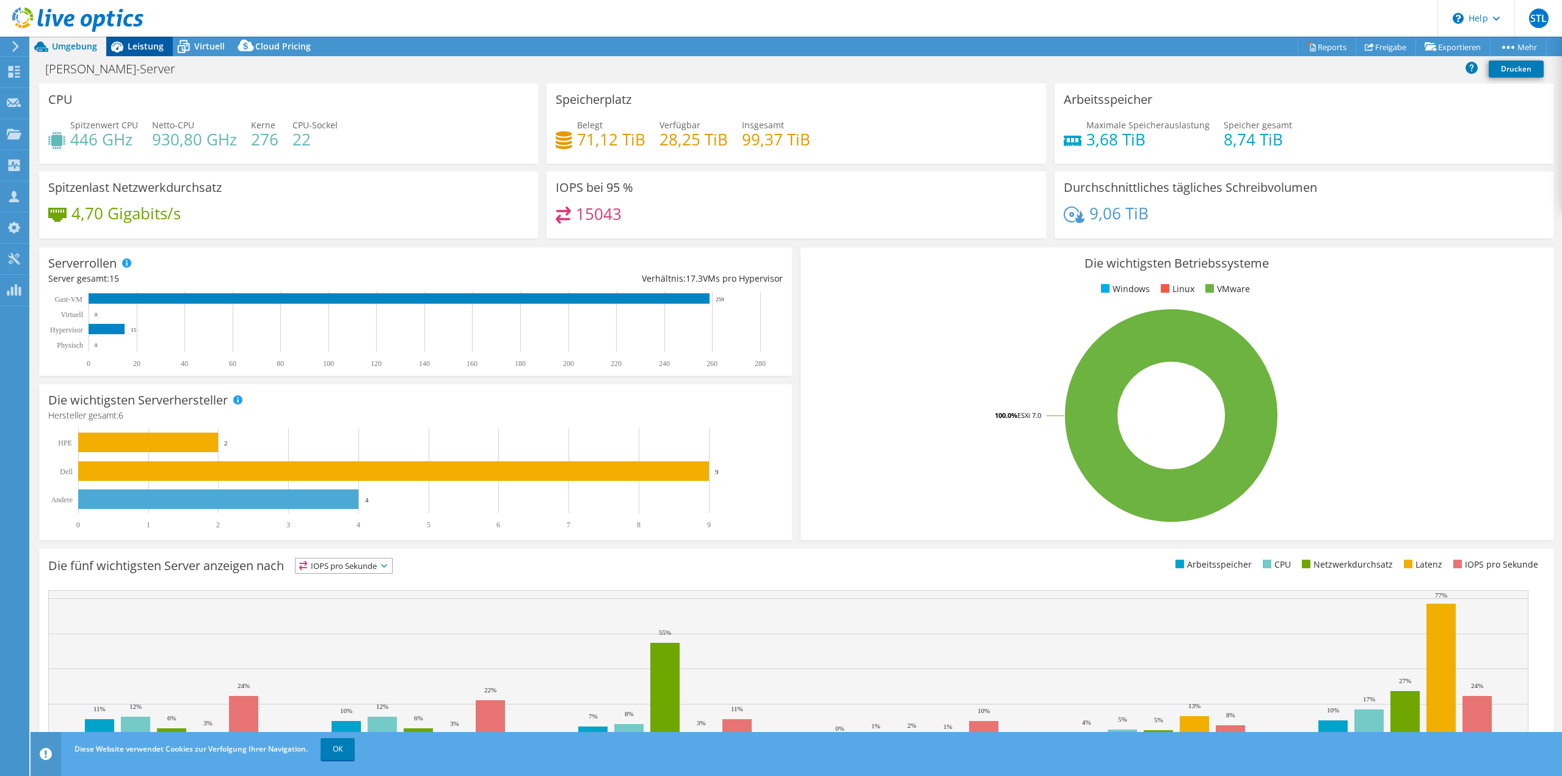
click at [135, 46] on span "Leistung" at bounding box center [146, 46] width 36 height 12
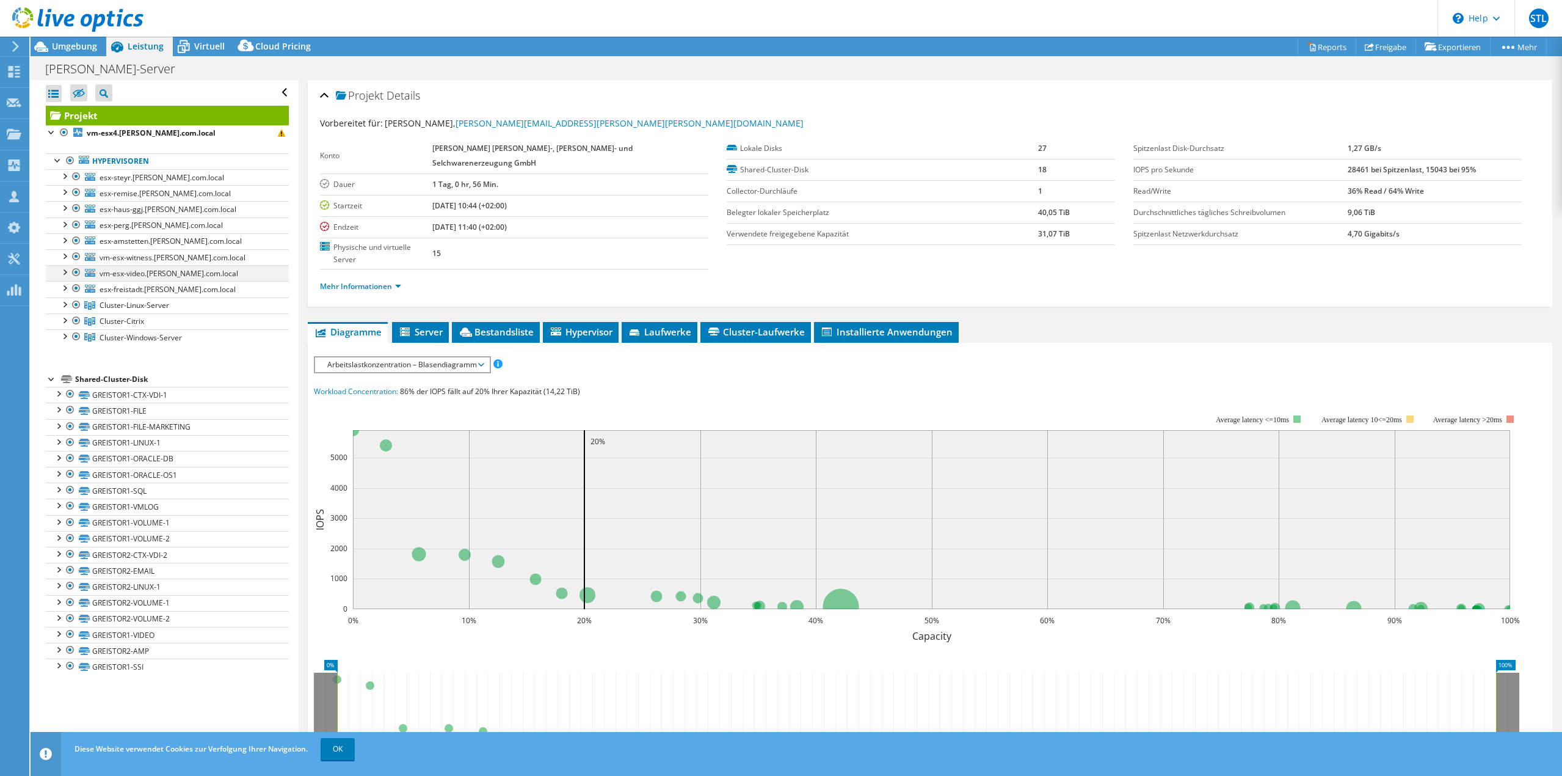
click at [65, 272] on div at bounding box center [64, 271] width 12 height 12
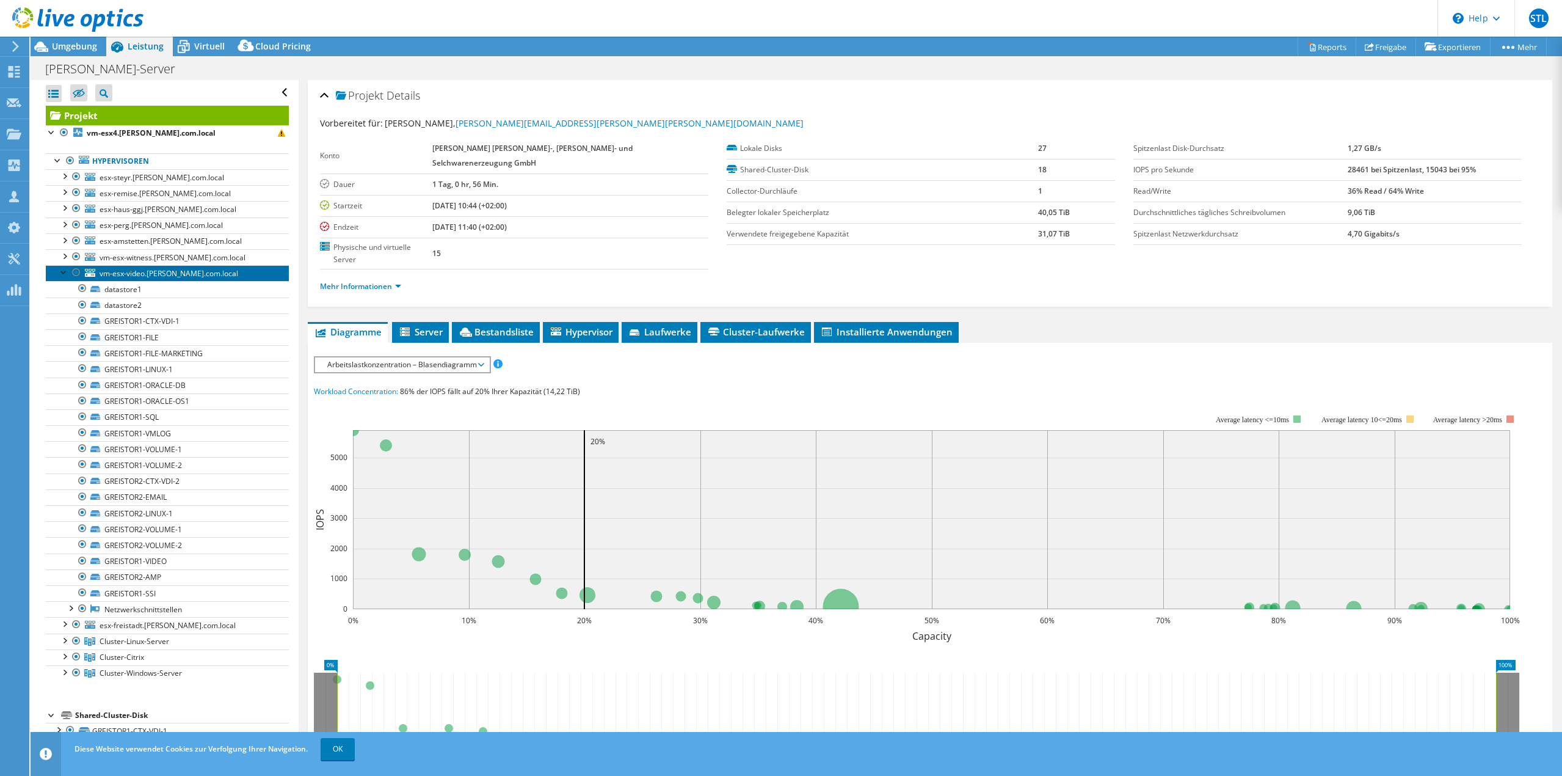
click at [104, 273] on span "vm-esx-video.greisinger.com.local" at bounding box center [169, 273] width 139 height 10
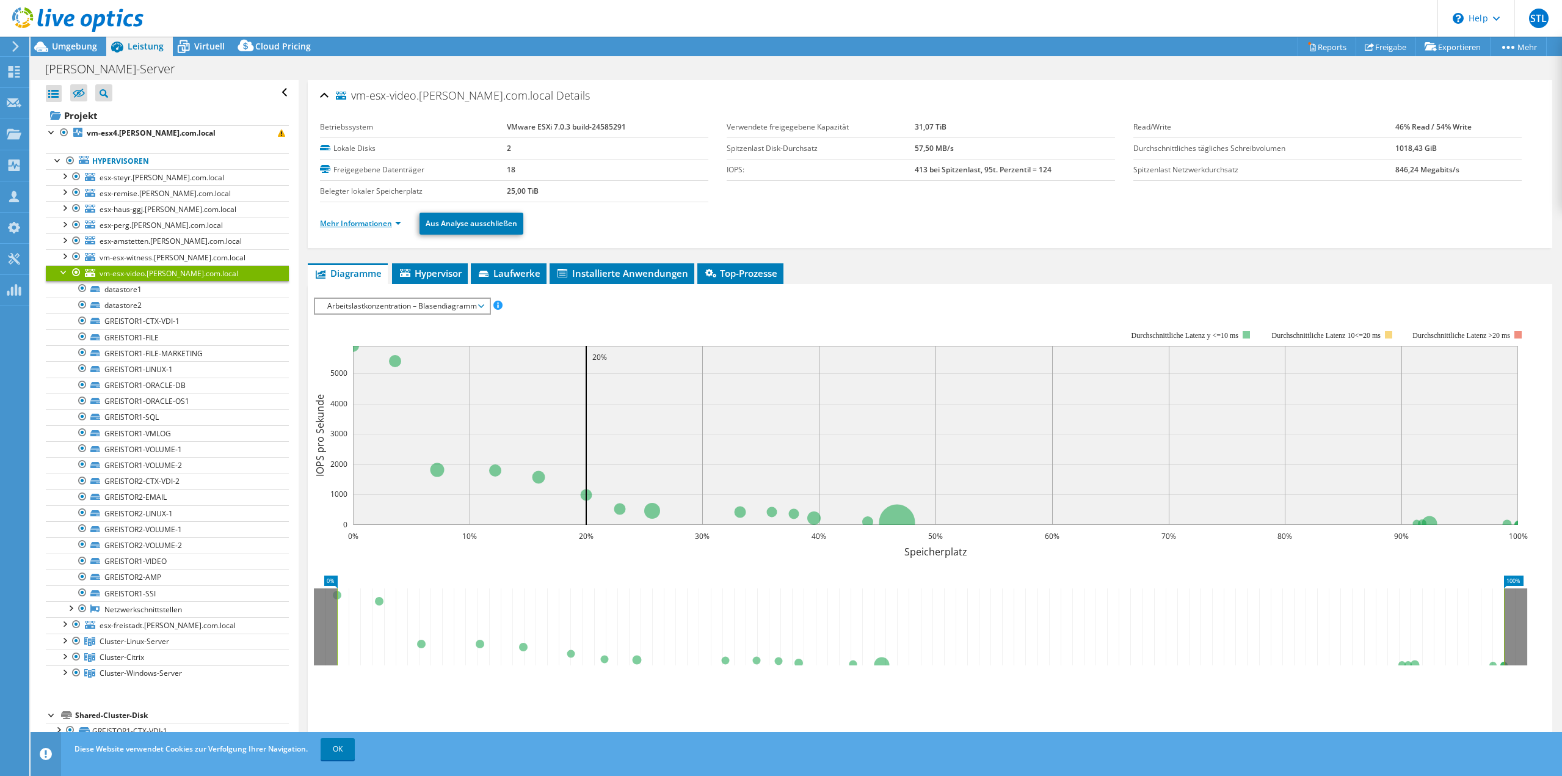
click at [396, 224] on link "Mehr Informationen" at bounding box center [360, 223] width 81 height 10
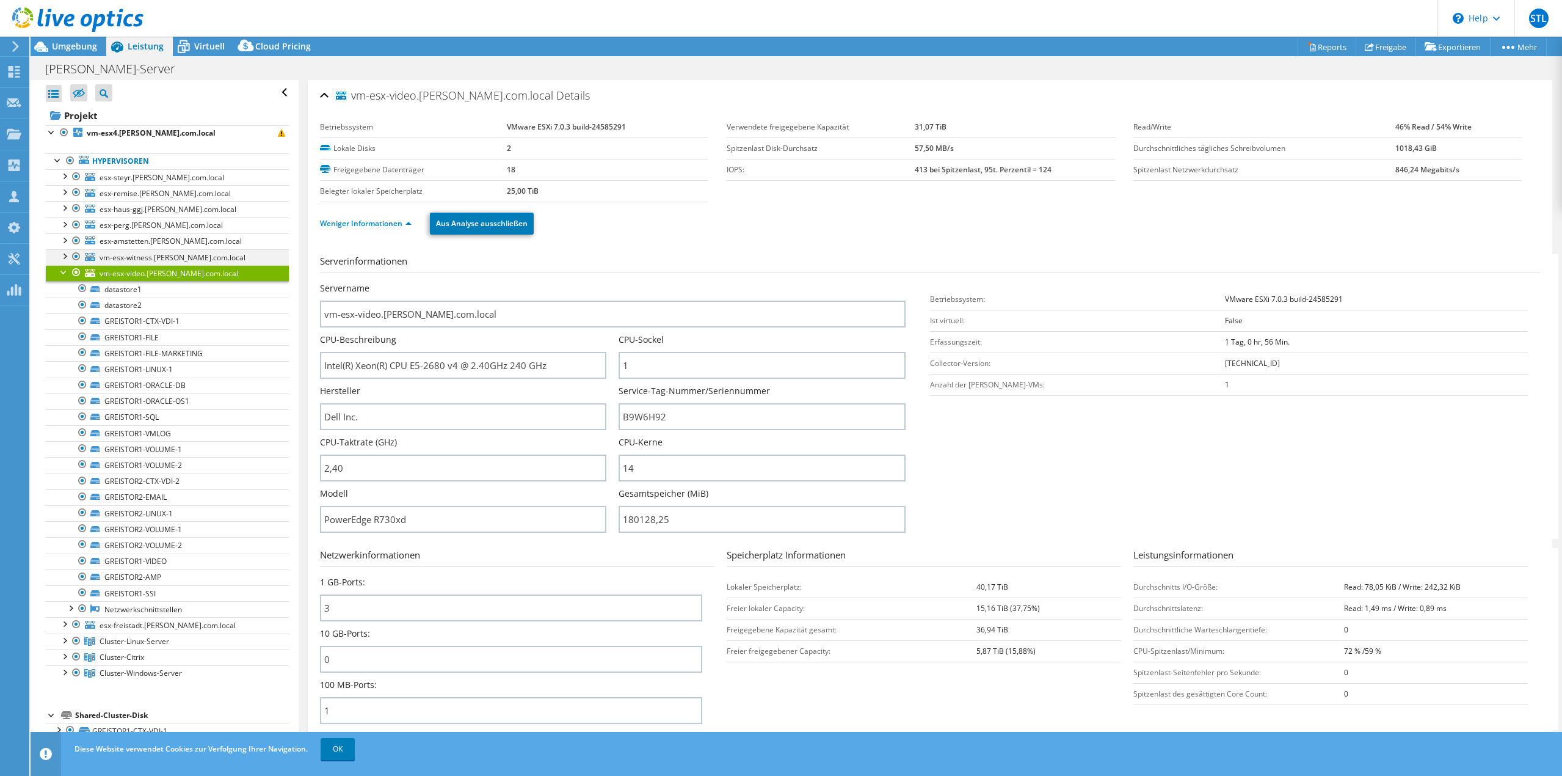
click at [67, 256] on div at bounding box center [64, 255] width 12 height 12
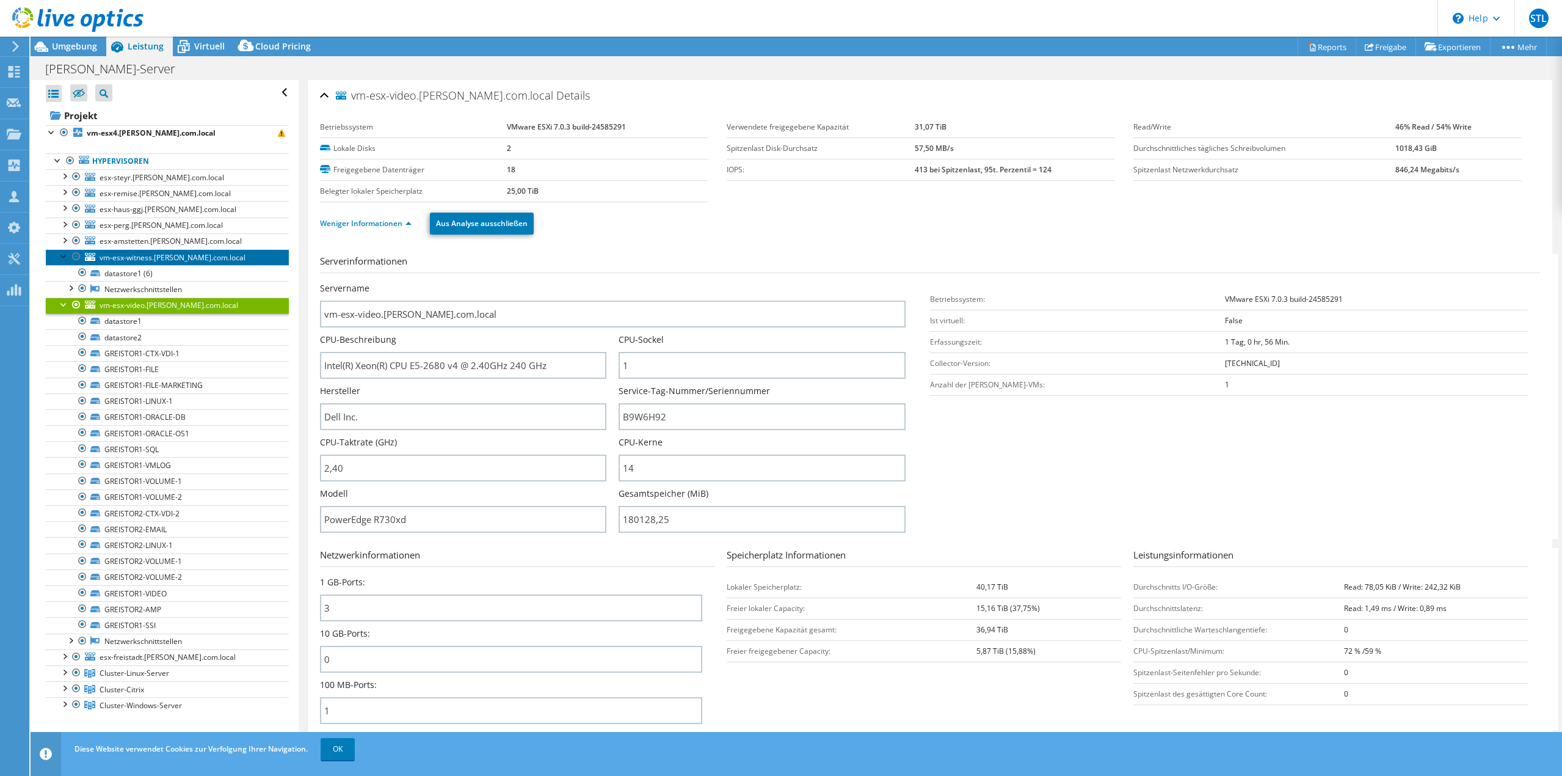
click at [131, 260] on span "vm-esx-witness.greisinger.com.local" at bounding box center [173, 257] width 146 height 10
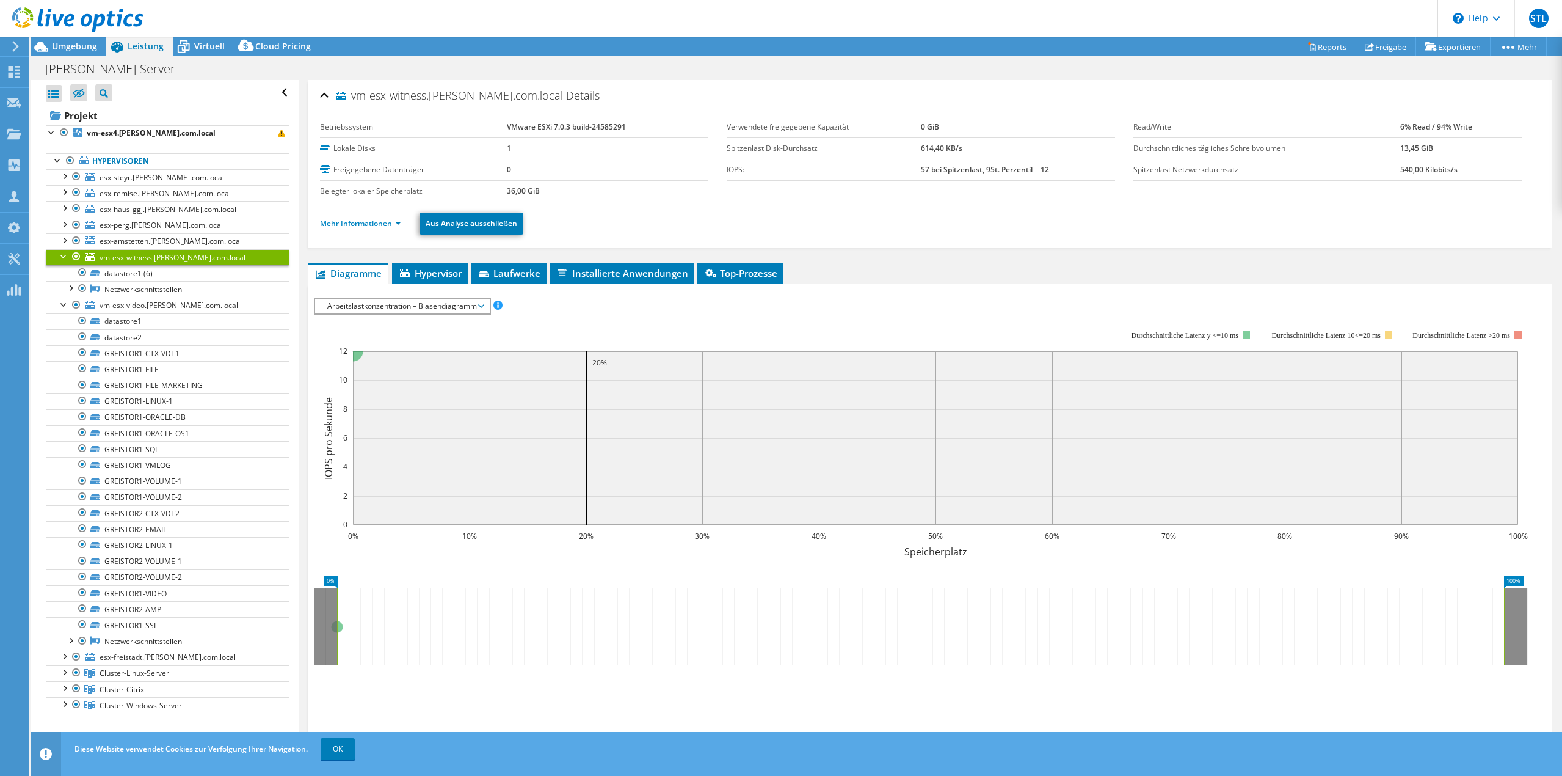
click at [340, 226] on link "Mehr Informationen" at bounding box center [360, 223] width 81 height 10
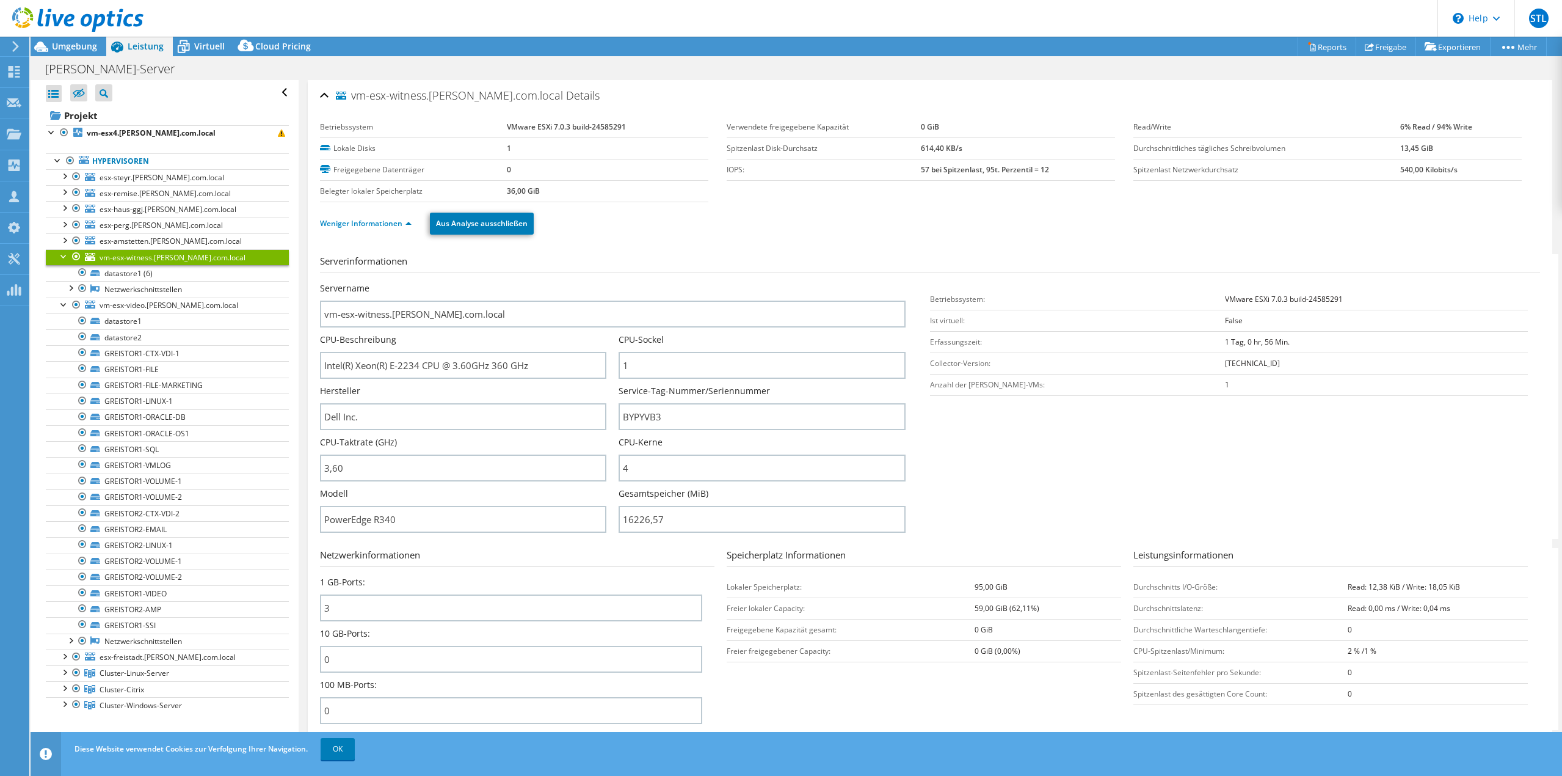
click at [61, 253] on div at bounding box center [64, 255] width 12 height 12
click at [65, 241] on div at bounding box center [64, 239] width 12 height 12
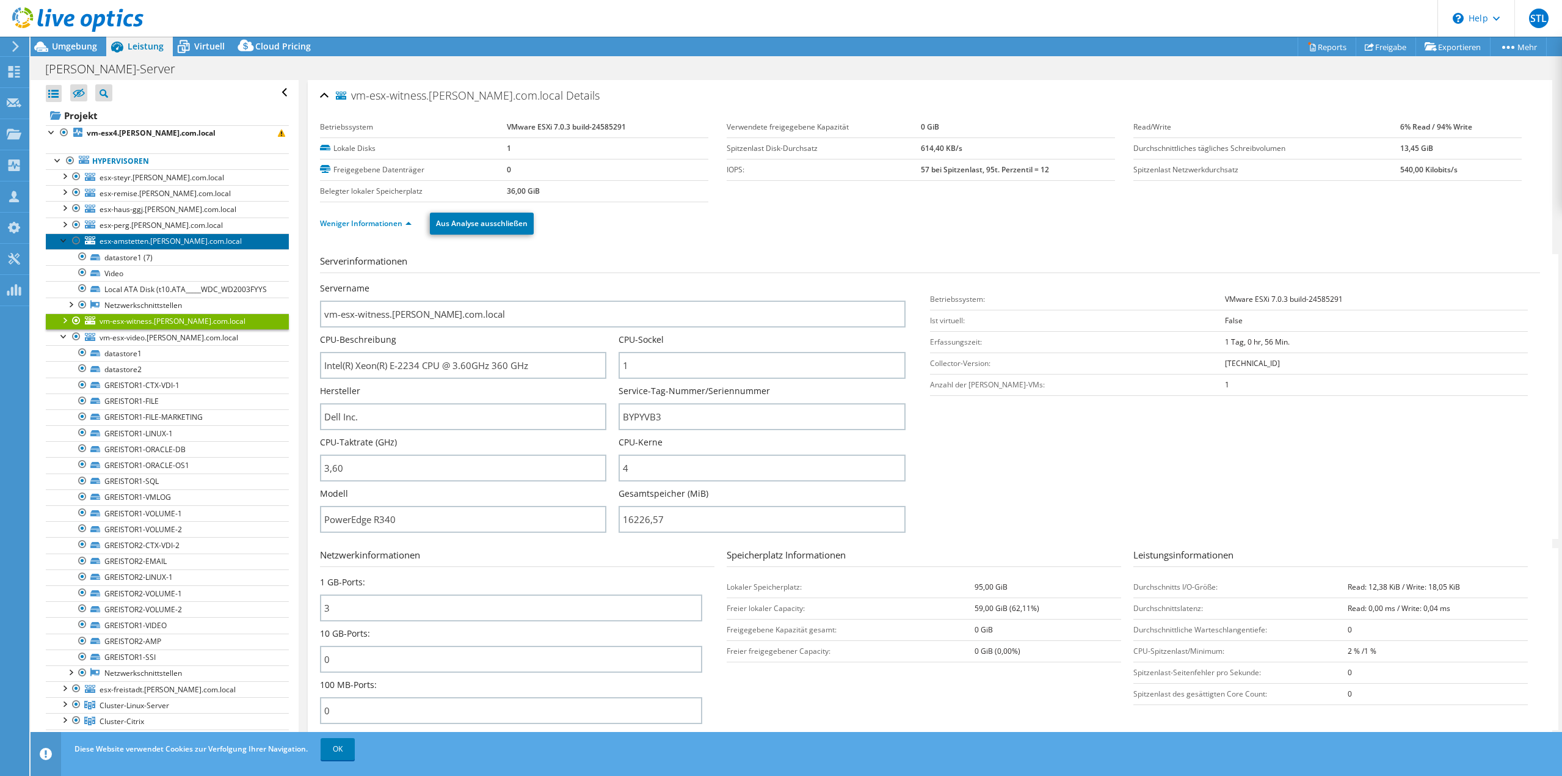
click at [123, 238] on span "esx-amstetten.greisinger.com.local" at bounding box center [171, 241] width 142 height 10
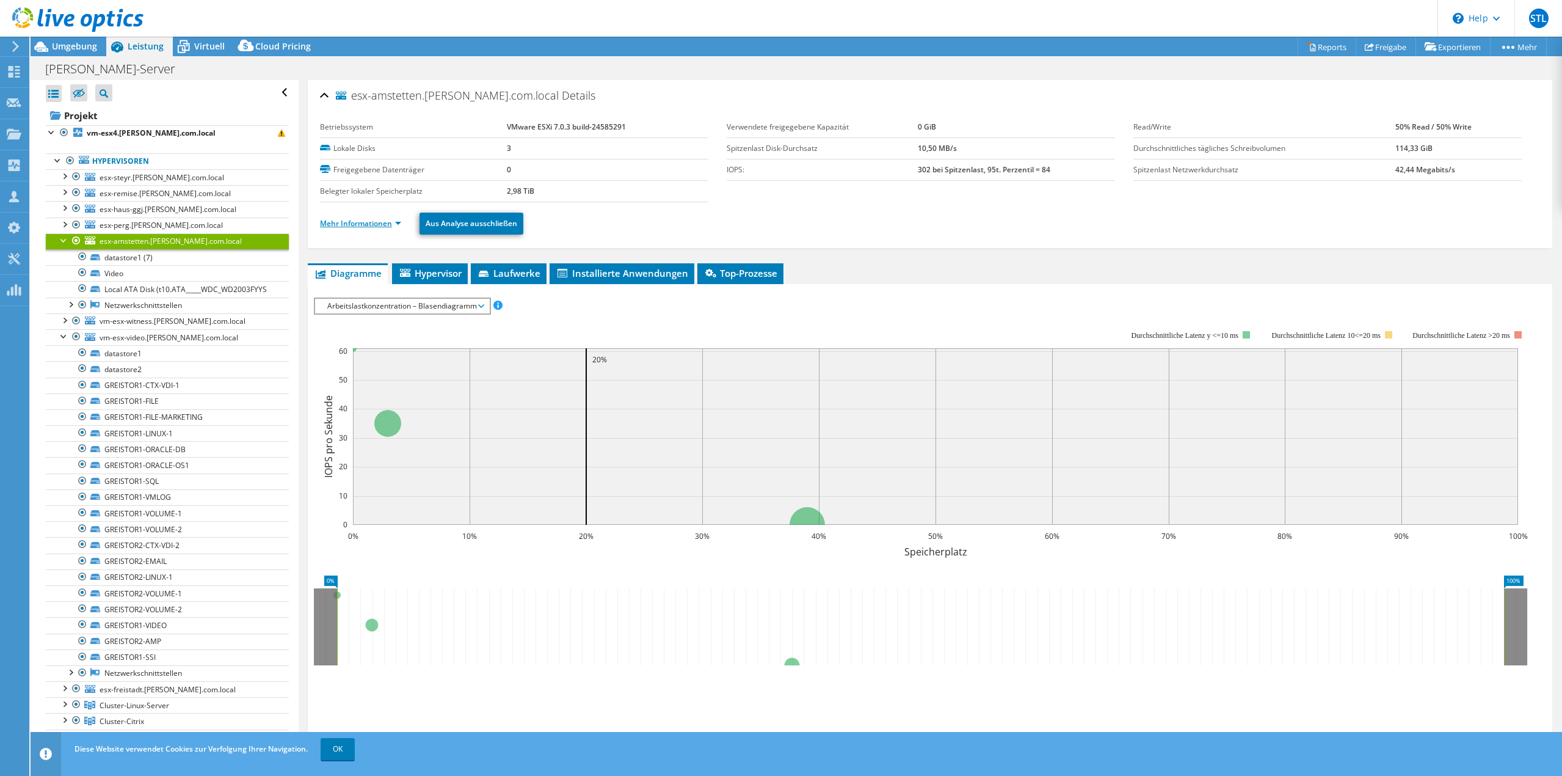
click at [355, 222] on link "Mehr Informationen" at bounding box center [360, 223] width 81 height 10
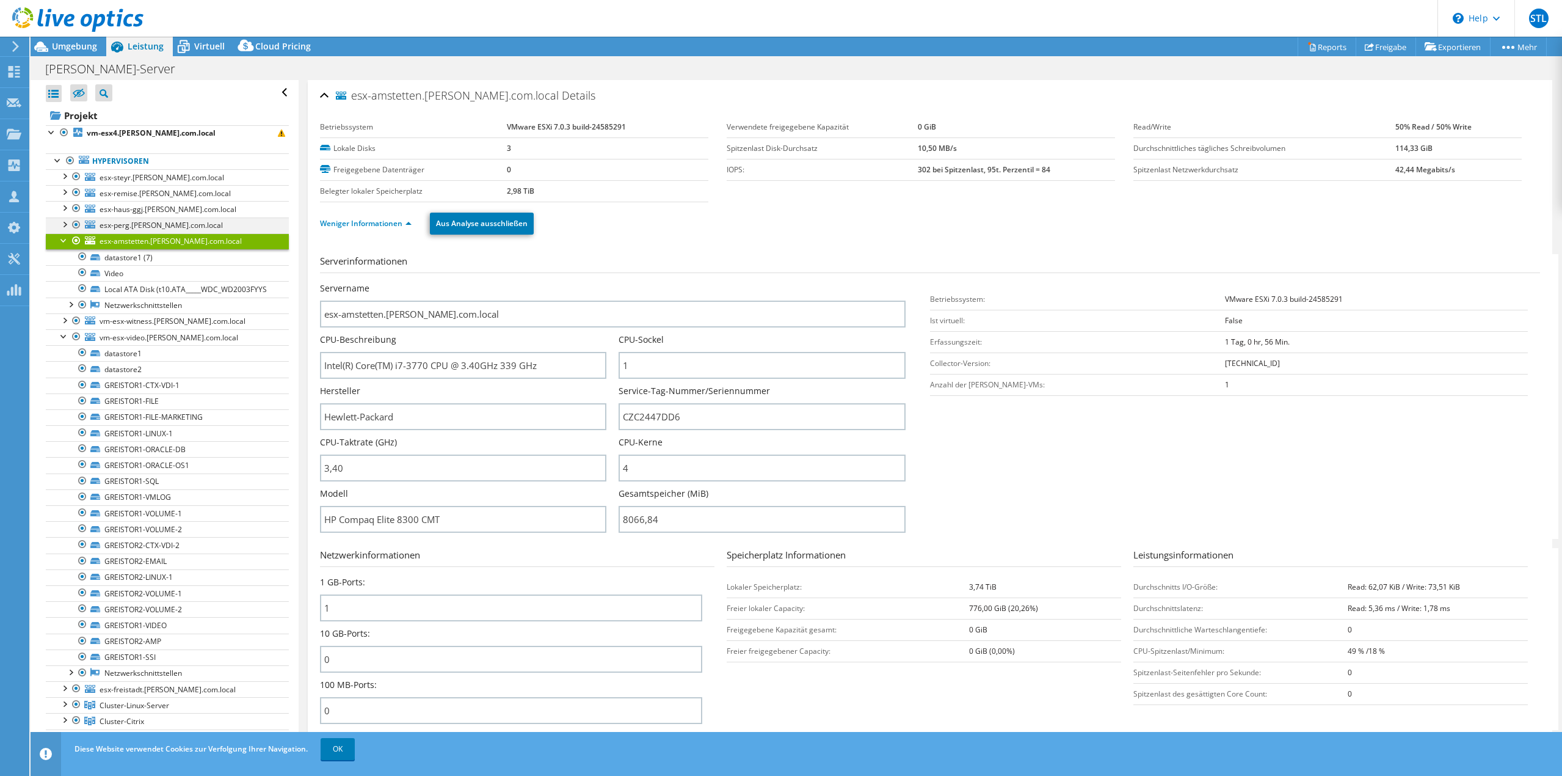
click at [63, 220] on div at bounding box center [64, 223] width 12 height 12
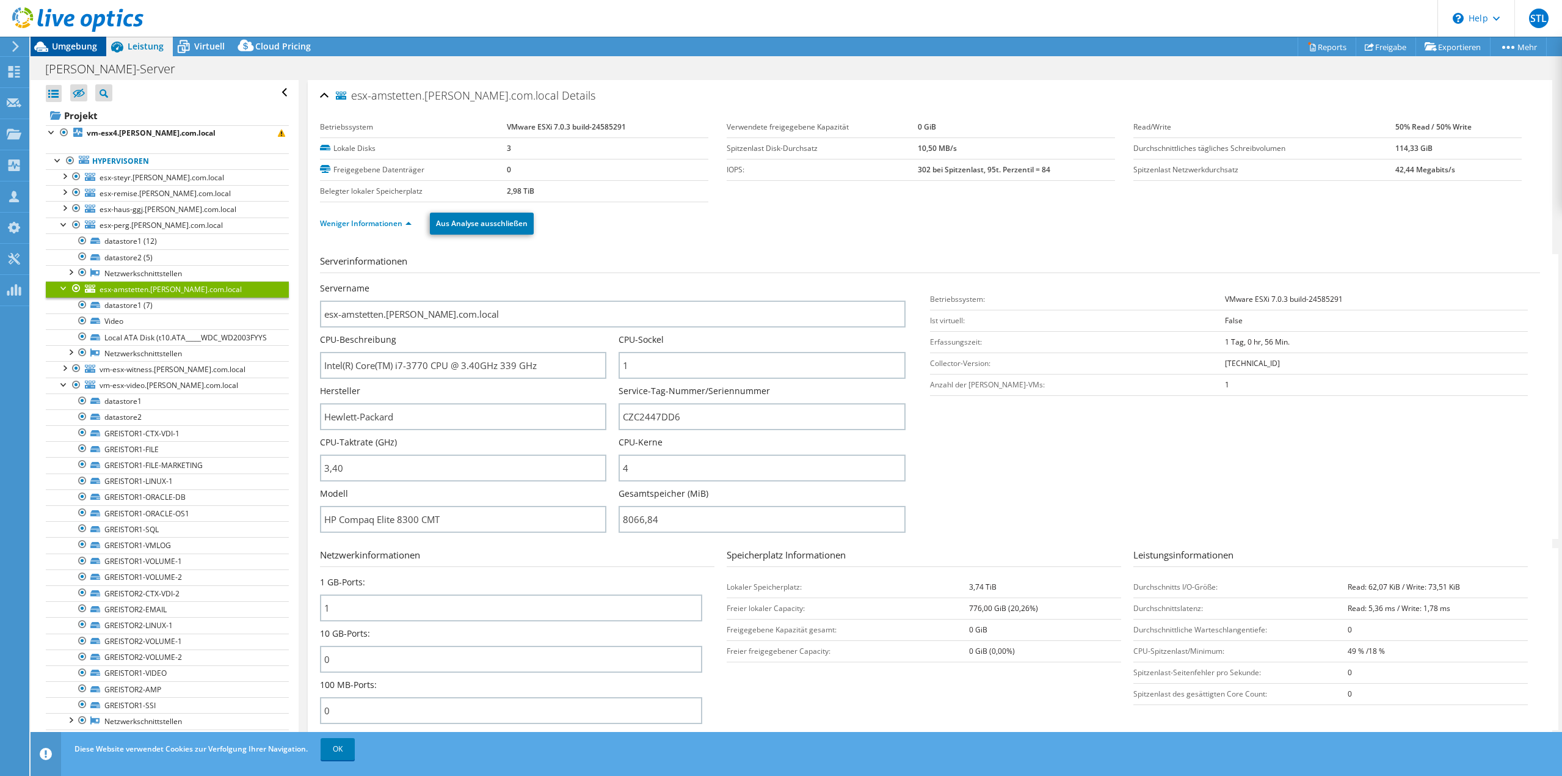
click at [45, 46] on icon at bounding box center [41, 47] width 14 height 10
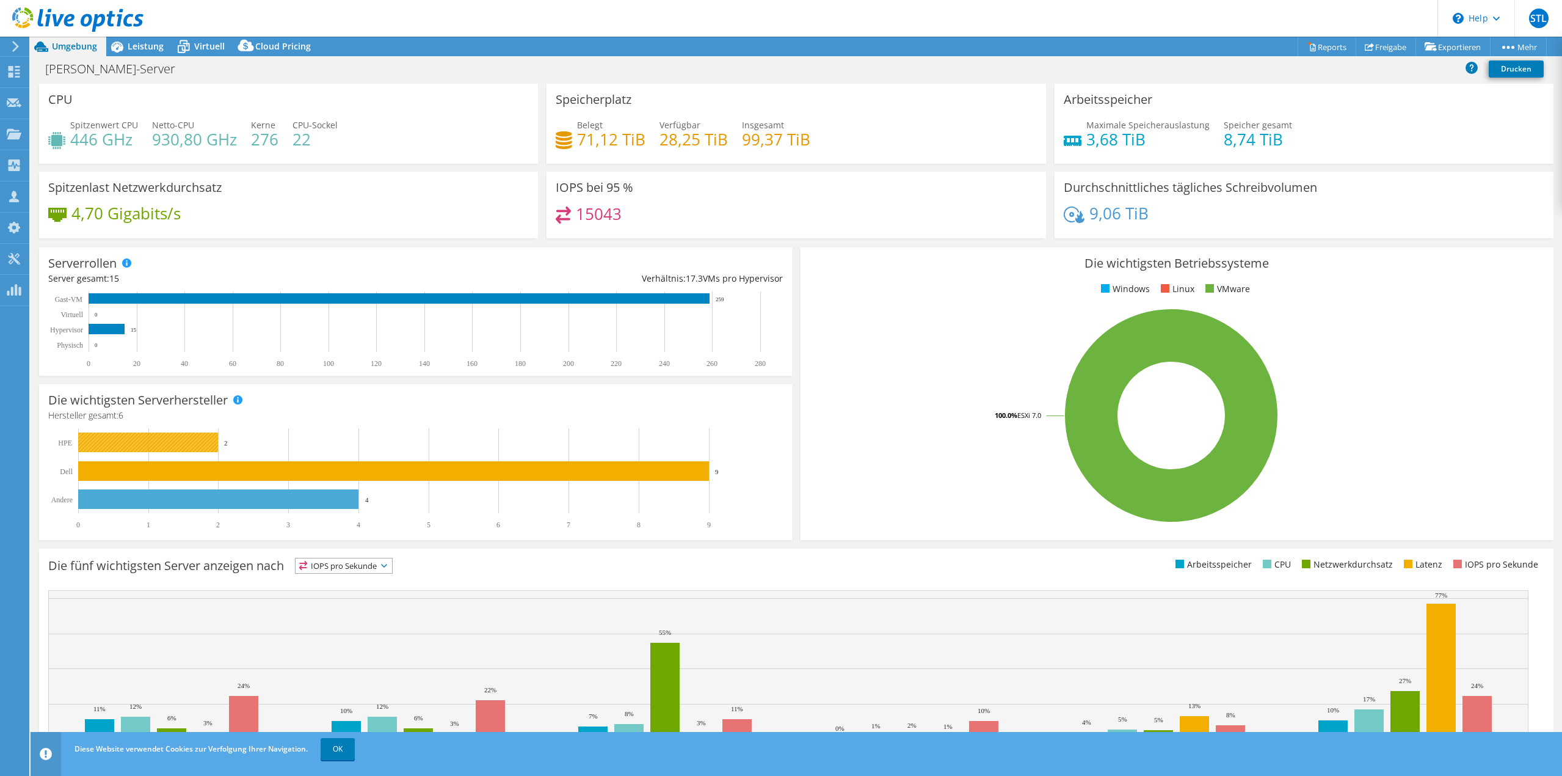
click at [134, 442] on rect at bounding box center [148, 442] width 140 height 20
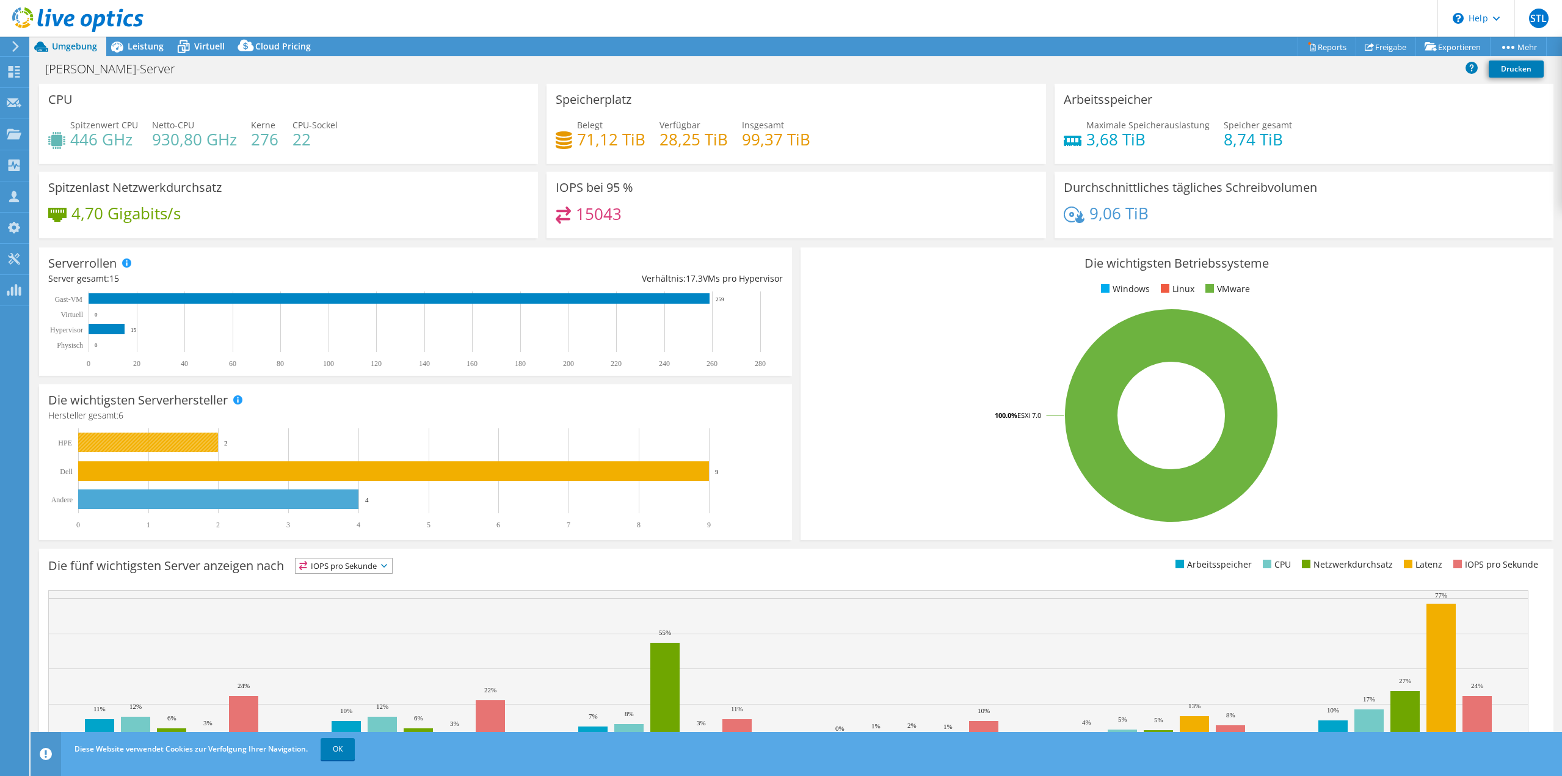
click at [134, 442] on rect at bounding box center [148, 442] width 140 height 20
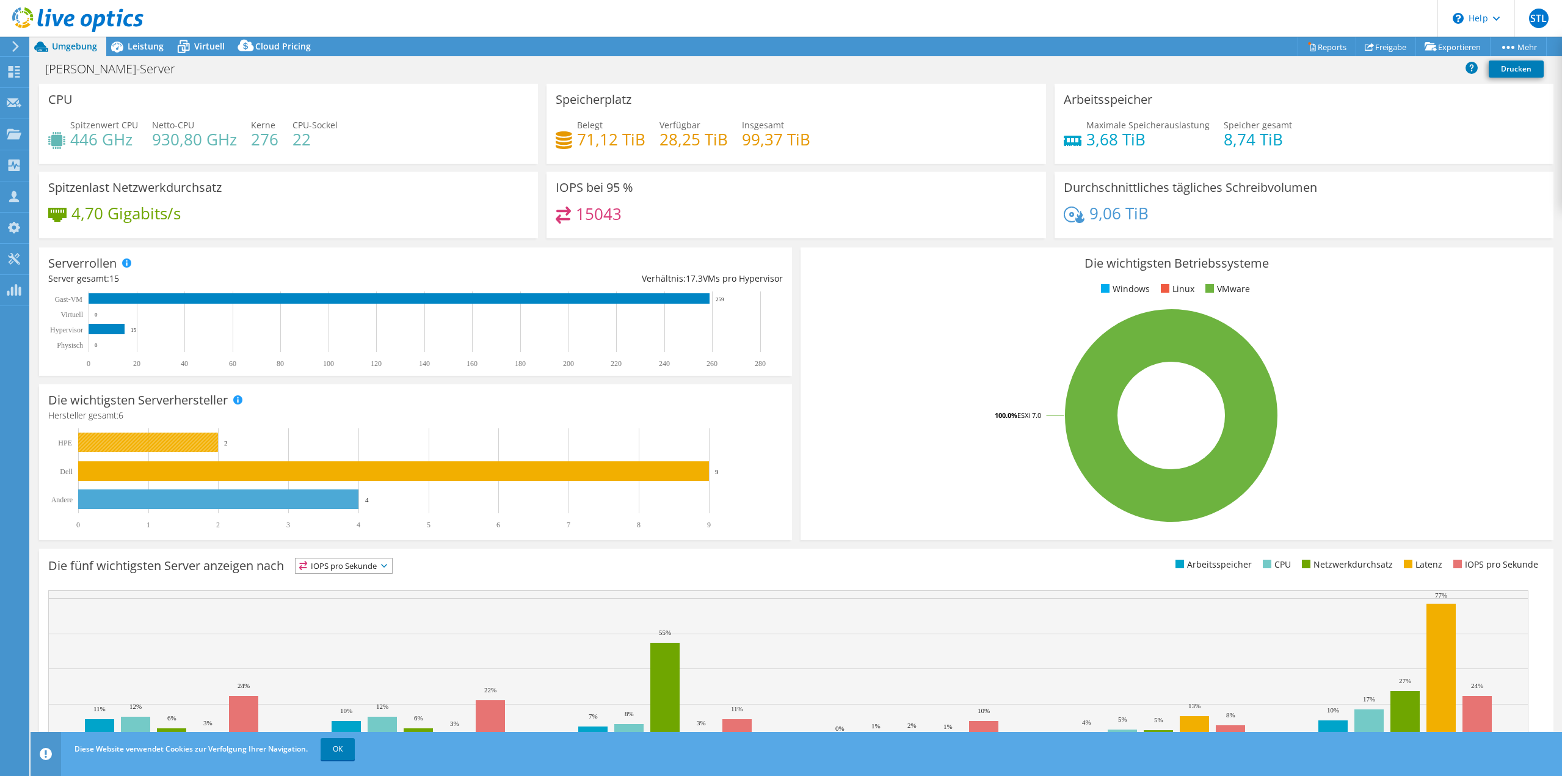
click at [134, 442] on rect at bounding box center [148, 442] width 140 height 20
click at [238, 396] on span at bounding box center [237, 399] width 9 height 9
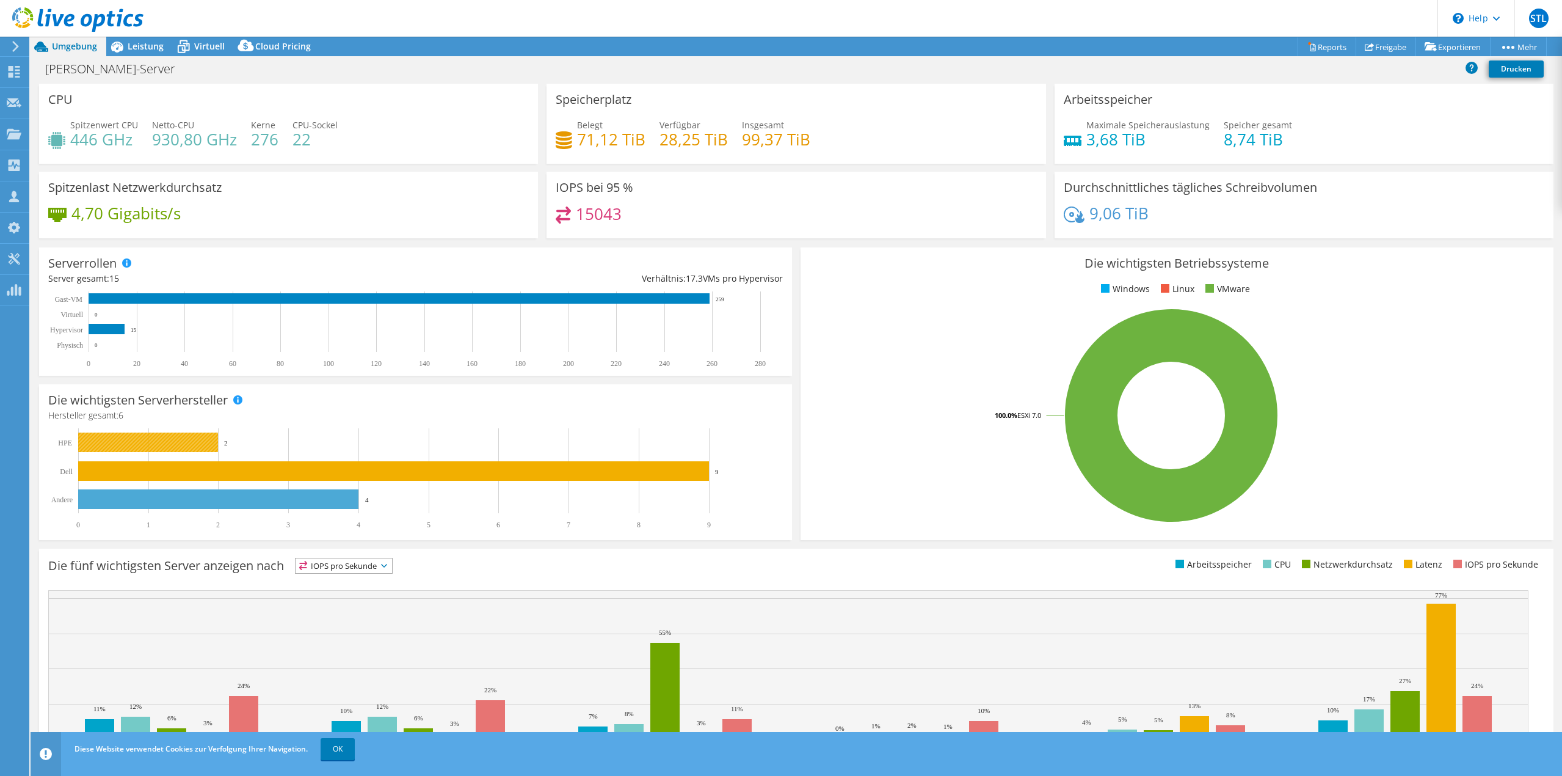
click at [185, 442] on rect at bounding box center [148, 442] width 140 height 20
click at [139, 46] on span "Leistung" at bounding box center [146, 46] width 36 height 12
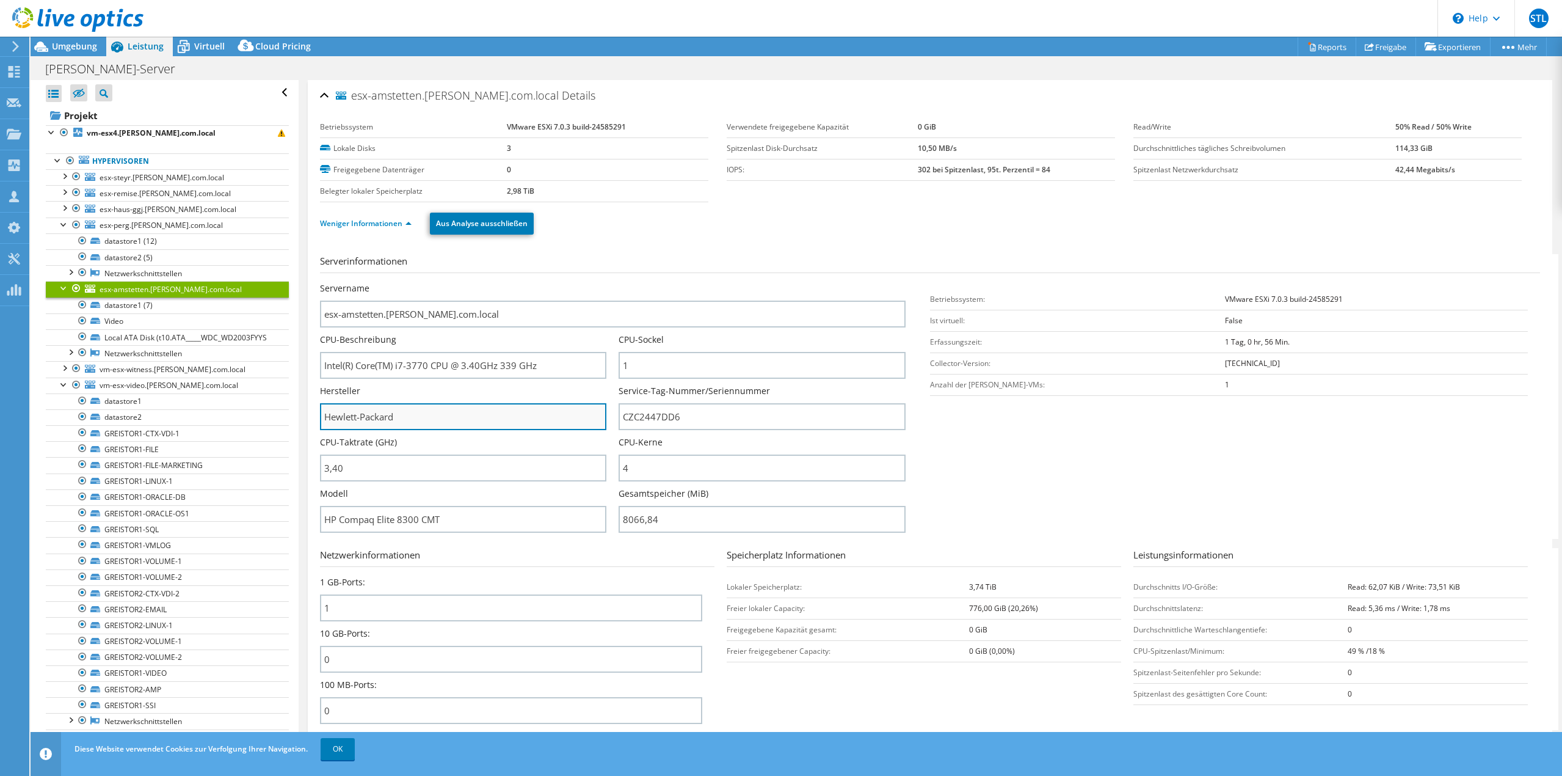
drag, startPoint x: 328, startPoint y: 412, endPoint x: 422, endPoint y: 411, distance: 94.1
click at [422, 411] on input "Hewlett-Packard" at bounding box center [463, 416] width 286 height 27
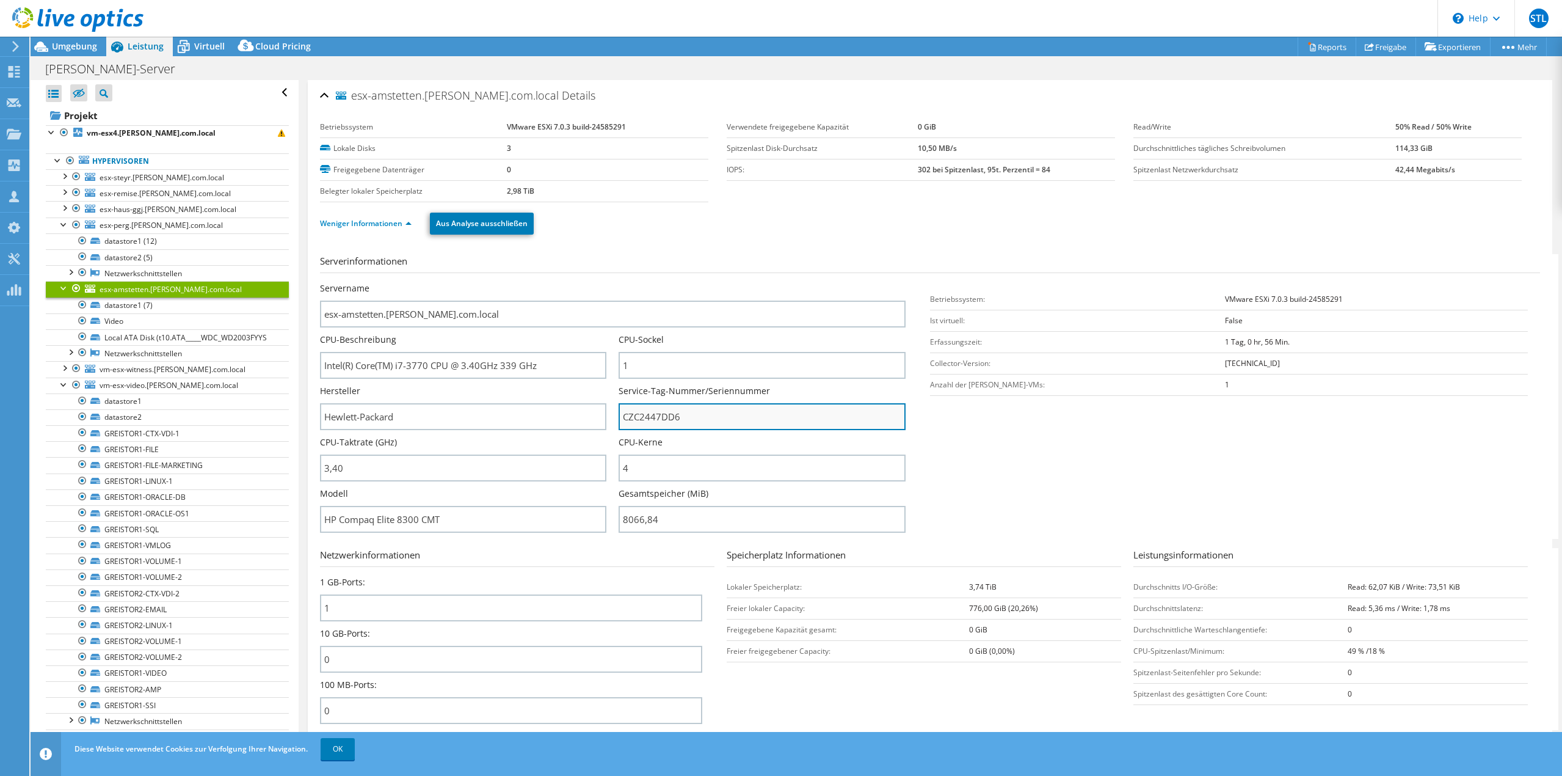
click at [731, 415] on input "CZC2447DD6" at bounding box center [762, 416] width 286 height 27
click at [60, 40] on div at bounding box center [72, 20] width 144 height 41
click at [64, 51] on span "Umgebung" at bounding box center [74, 46] width 45 height 12
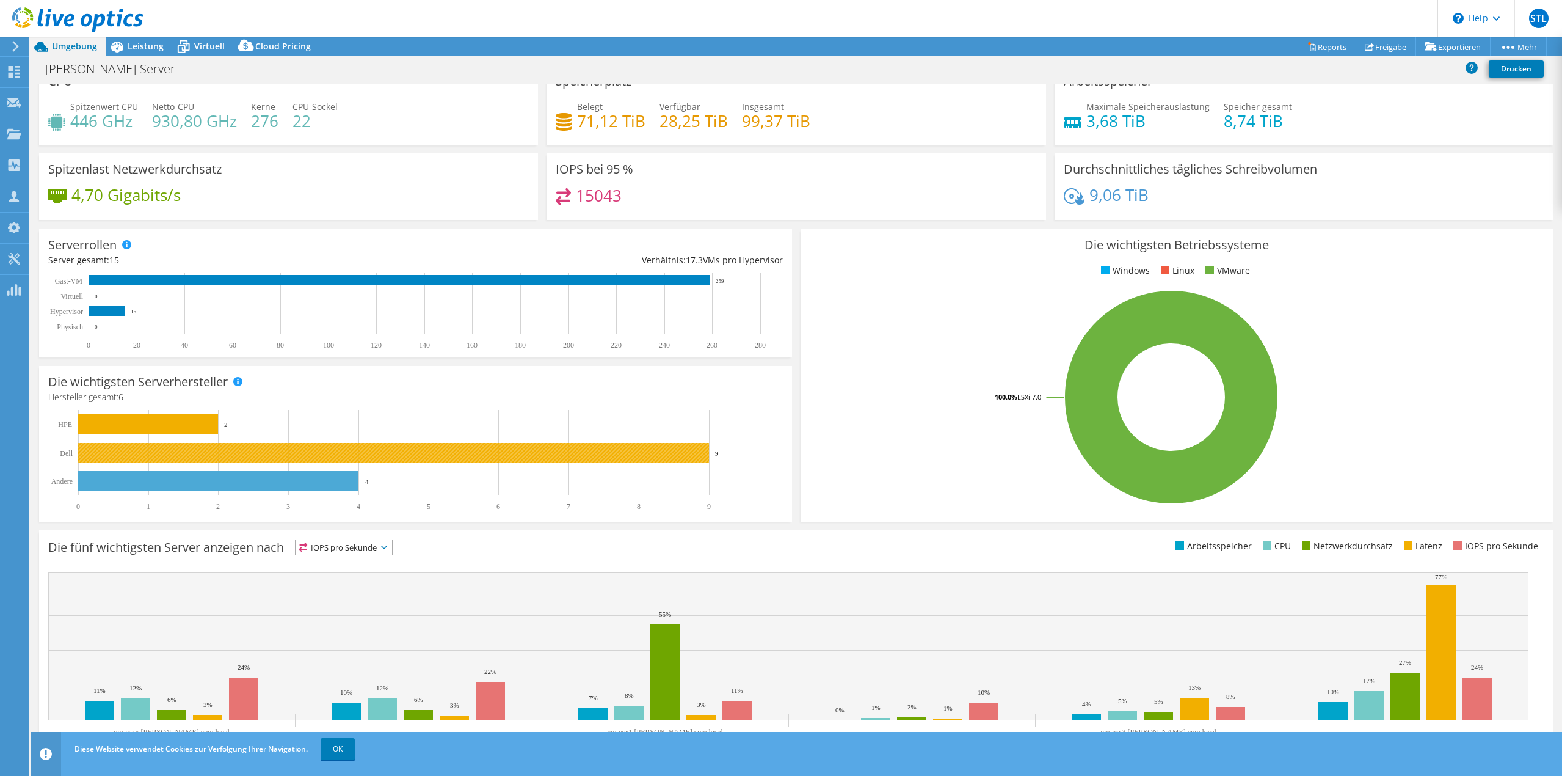
scroll to position [40, 0]
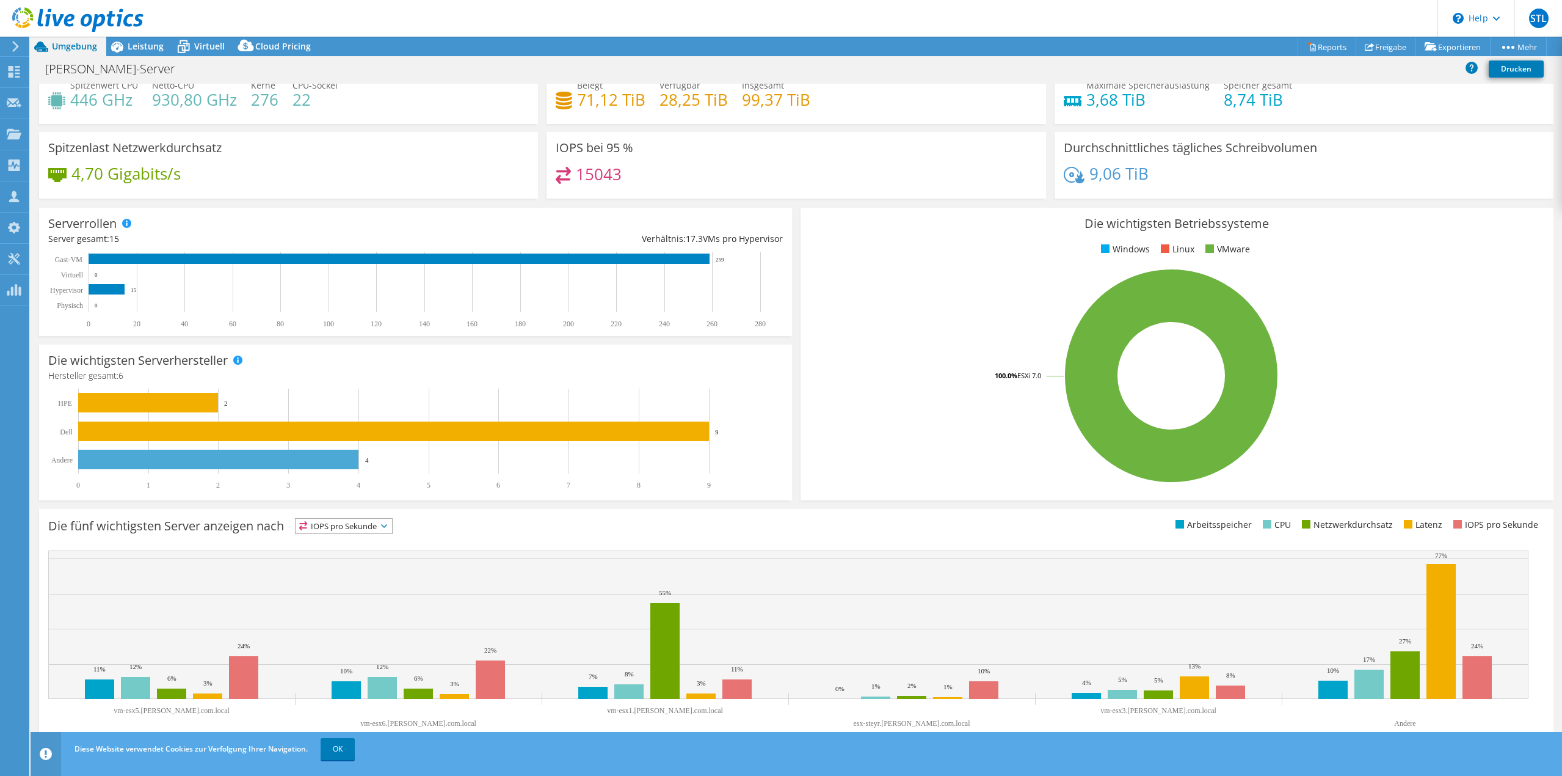
click at [392, 526] on span "IOPS pro Sekunde" at bounding box center [344, 526] width 96 height 15
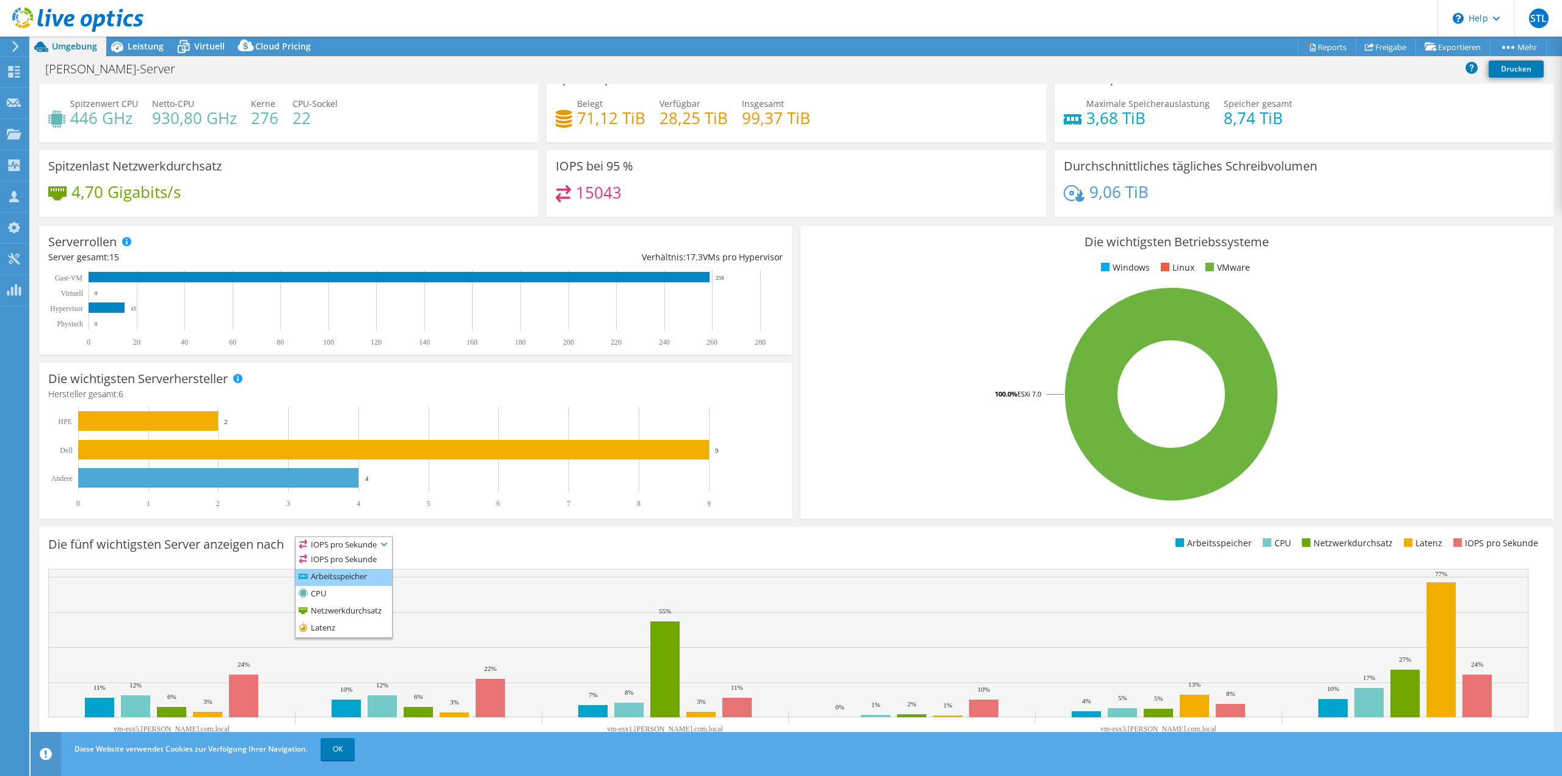
scroll to position [0, 0]
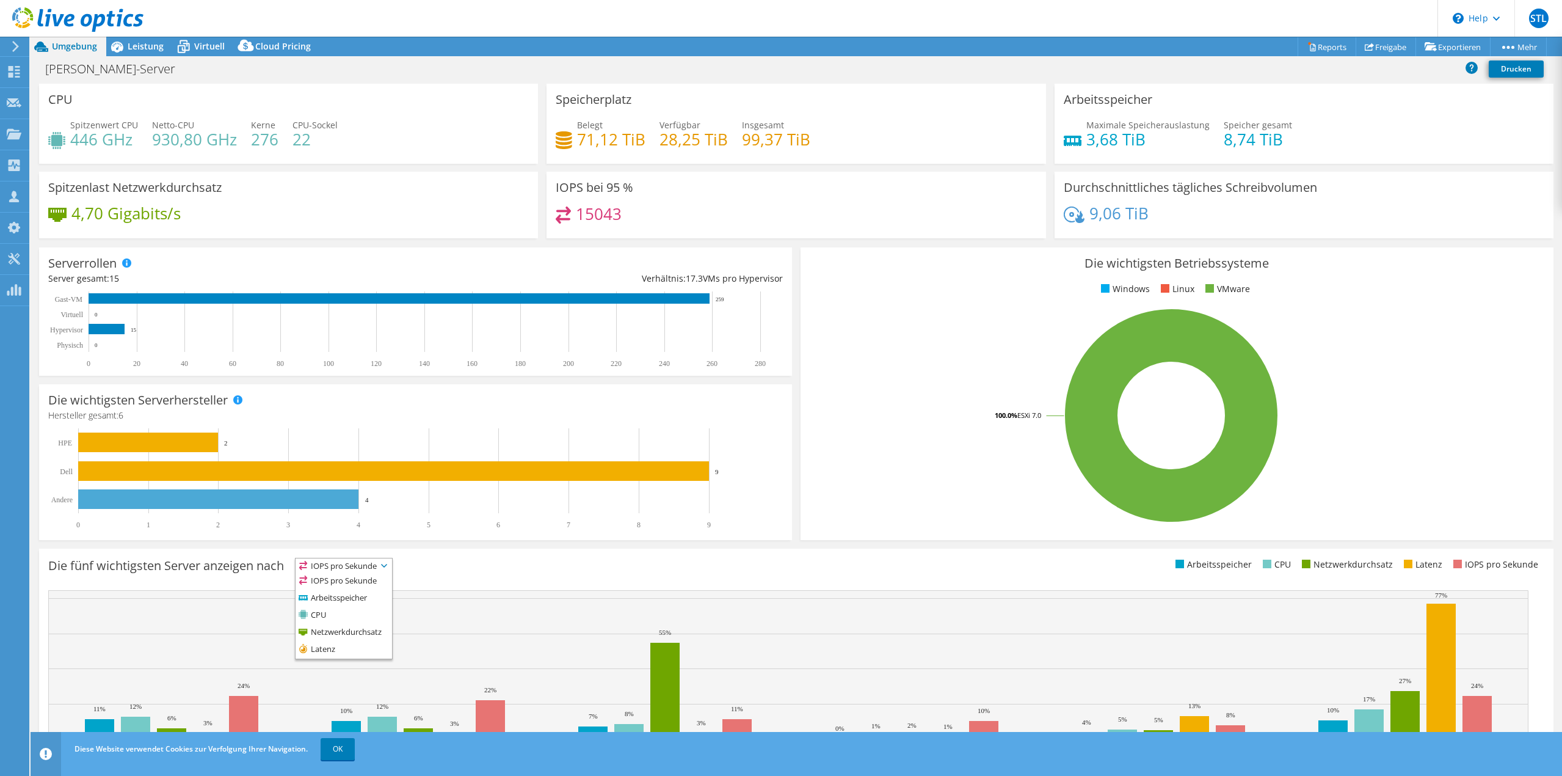
click at [508, 520] on rect at bounding box center [410, 478] width 724 height 101
click at [262, 45] on span "Cloud Pricing" at bounding box center [283, 46] width 56 height 12
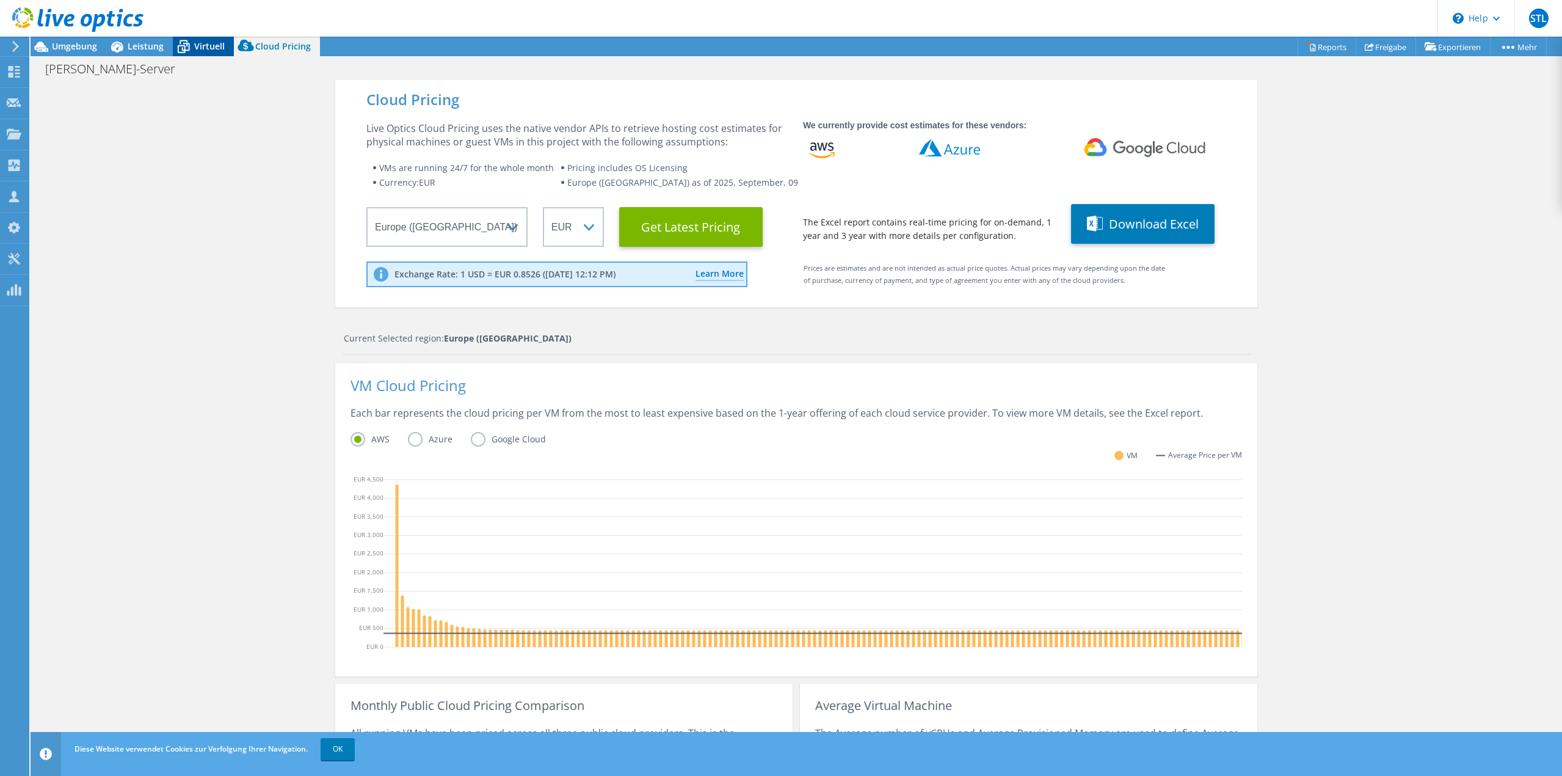
click at [189, 48] on icon at bounding box center [183, 46] width 21 height 21
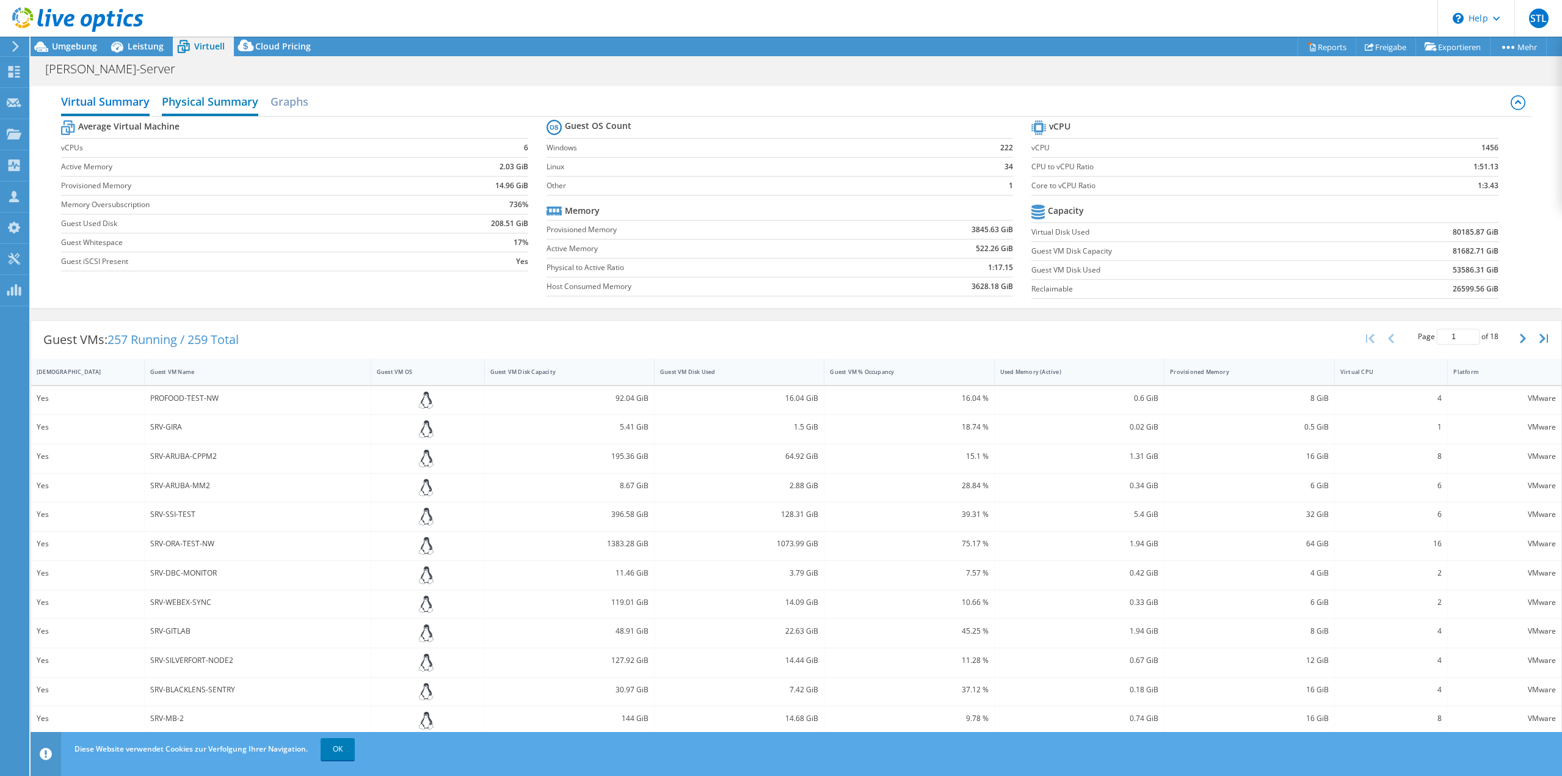
click at [216, 103] on h2 "Physical Summary" at bounding box center [210, 102] width 96 height 27
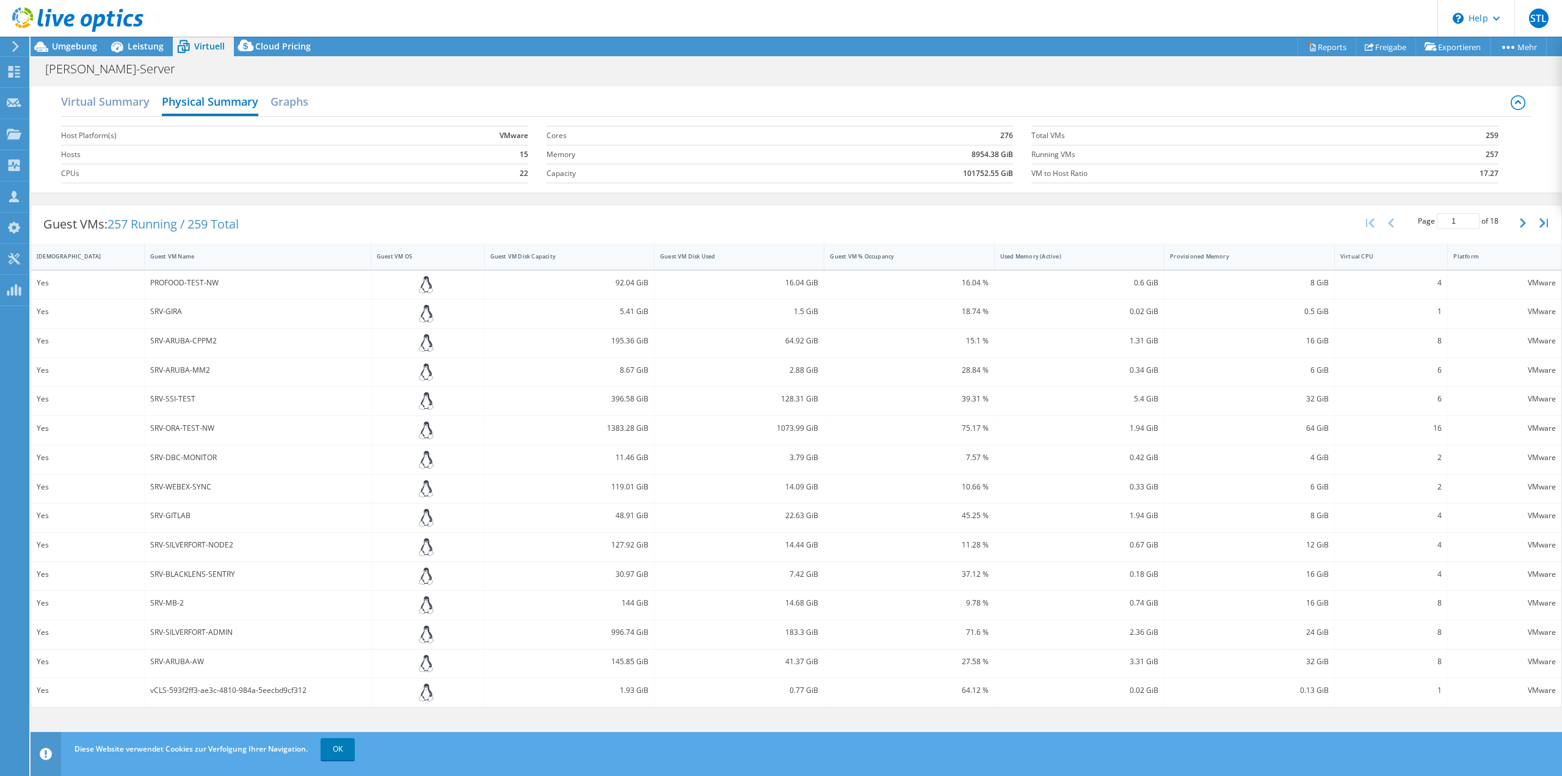
click at [313, 101] on div "Virtual Summary Physical Summary Graphs" at bounding box center [796, 102] width 1471 height 27
click at [295, 101] on h2 "Graphs" at bounding box center [290, 102] width 38 height 27
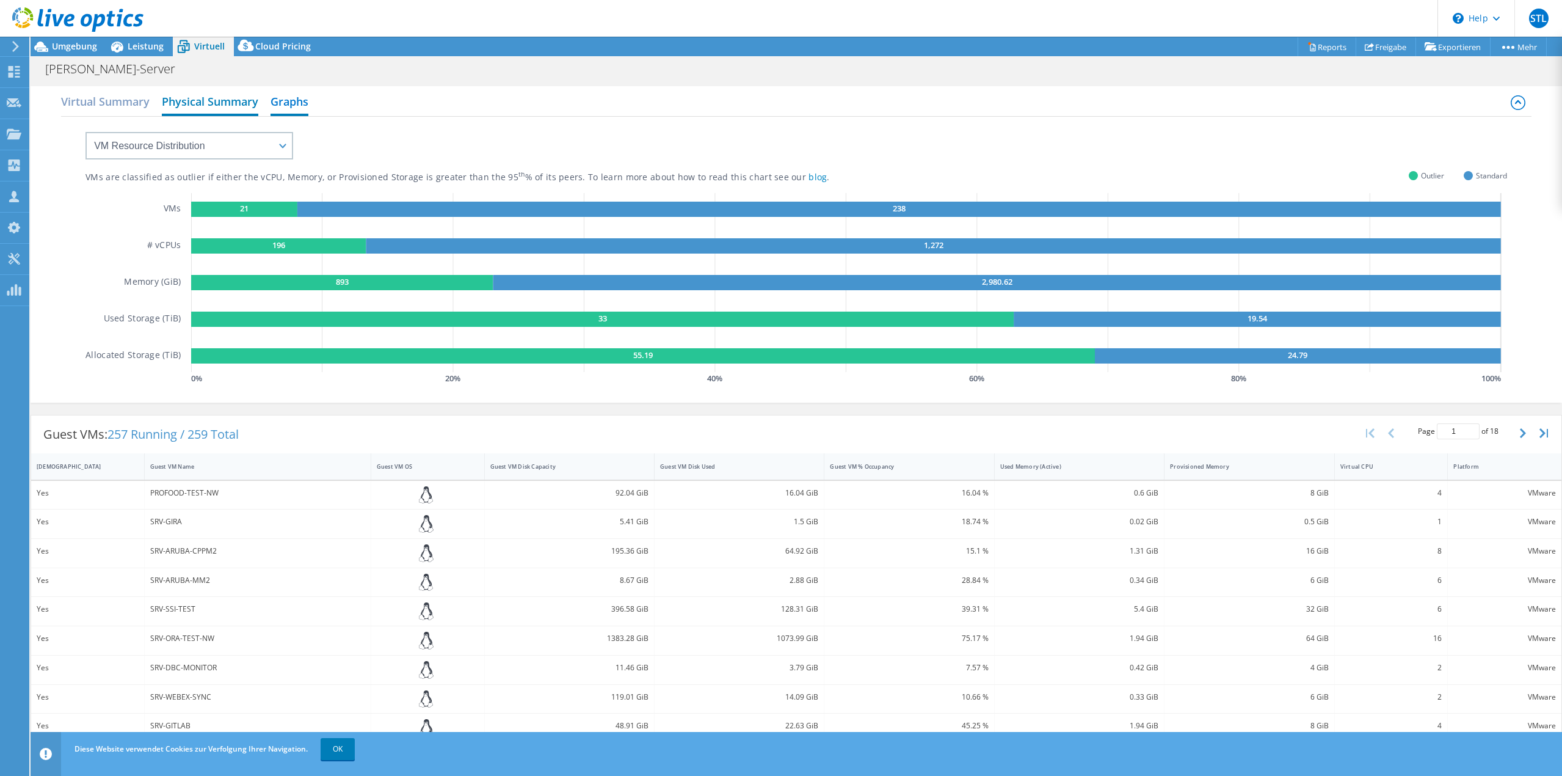
click at [199, 98] on h2 "Physical Summary" at bounding box center [210, 102] width 96 height 27
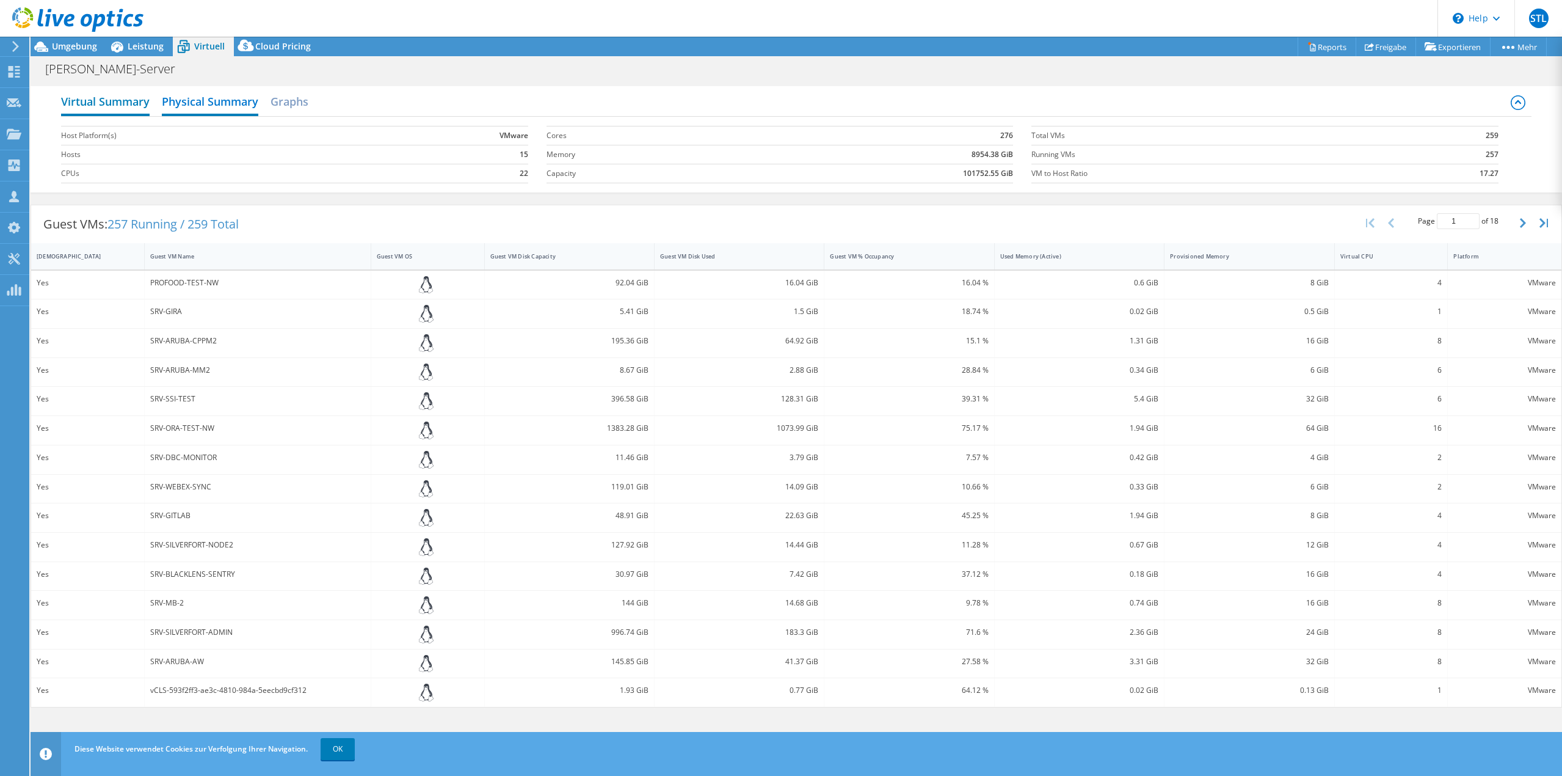
click at [123, 104] on h2 "Virtual Summary" at bounding box center [105, 102] width 89 height 27
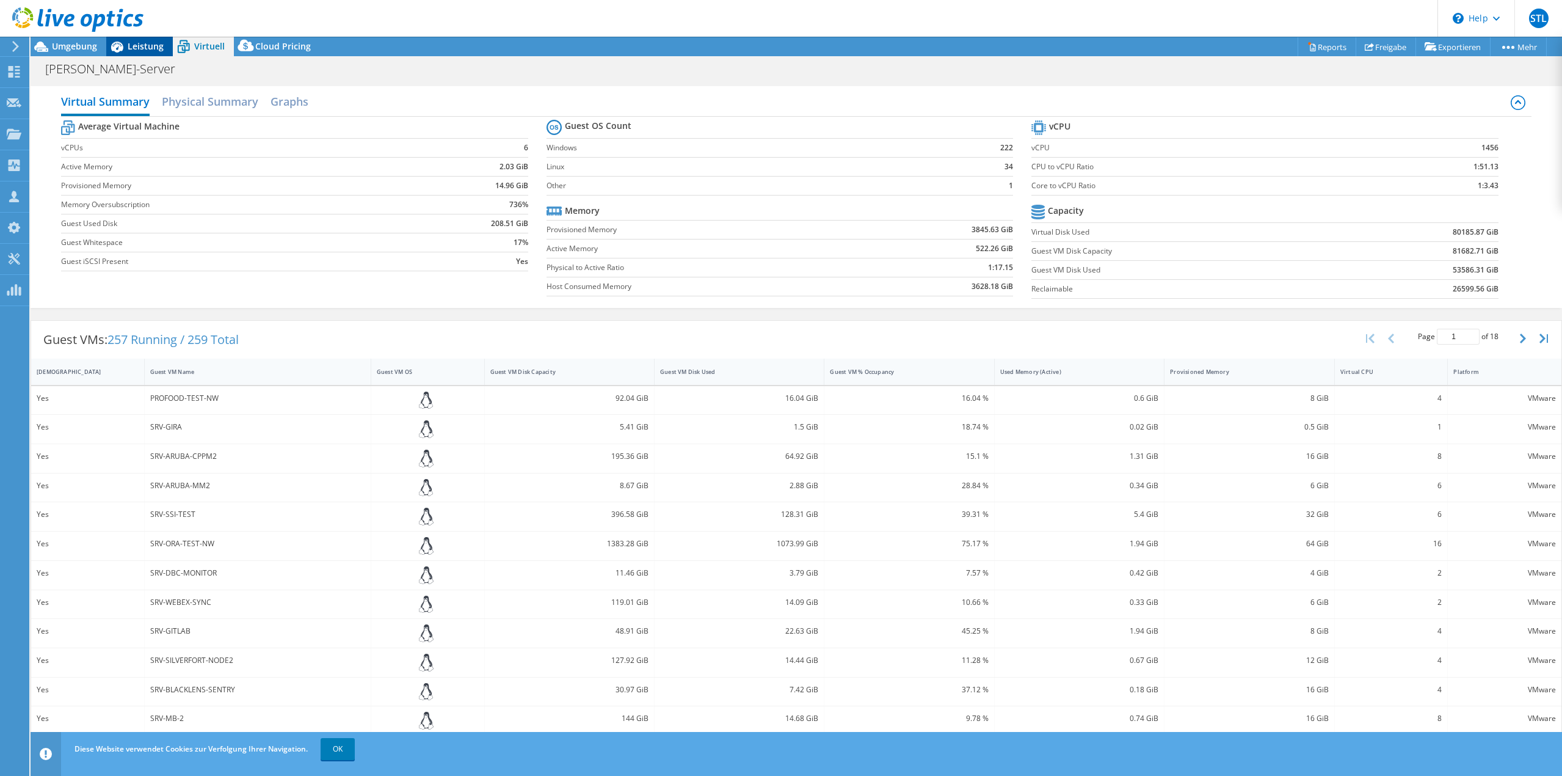
click at [150, 49] on span "Leistung" at bounding box center [146, 46] width 36 height 12
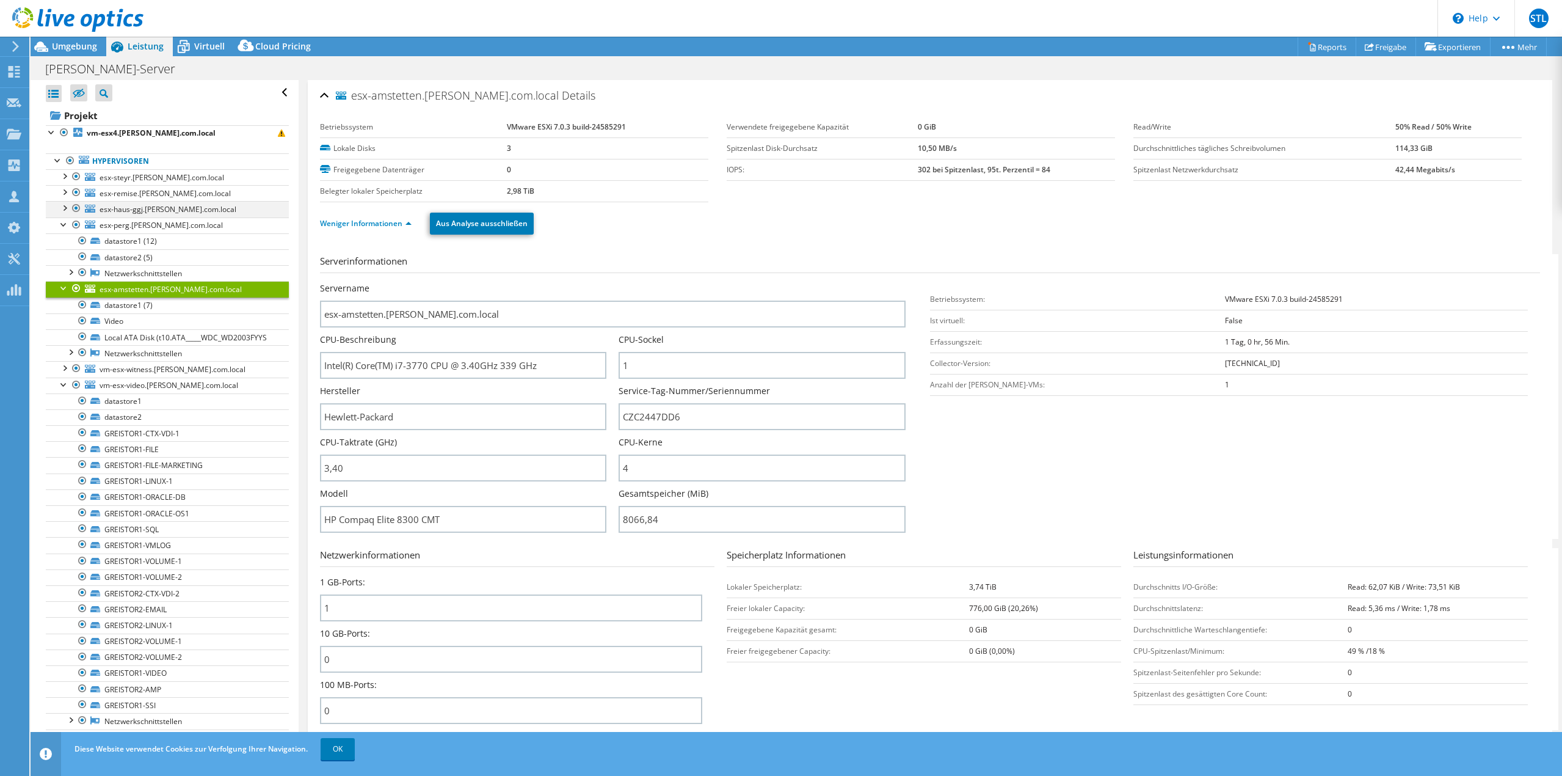
click at [61, 210] on div at bounding box center [64, 207] width 12 height 12
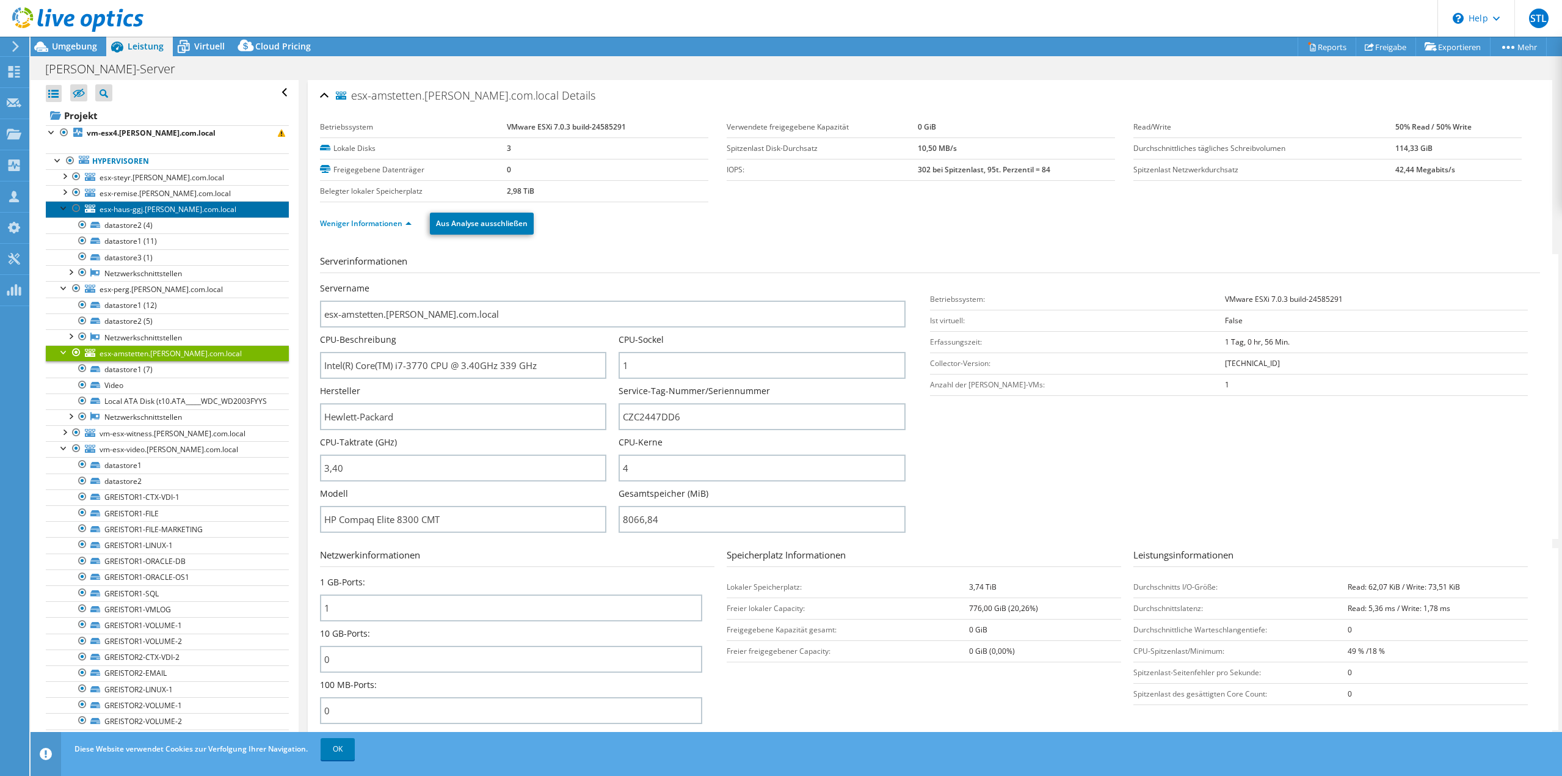
click at [122, 211] on span "esx-haus-ggj.greisinger.com.local" at bounding box center [168, 209] width 137 height 10
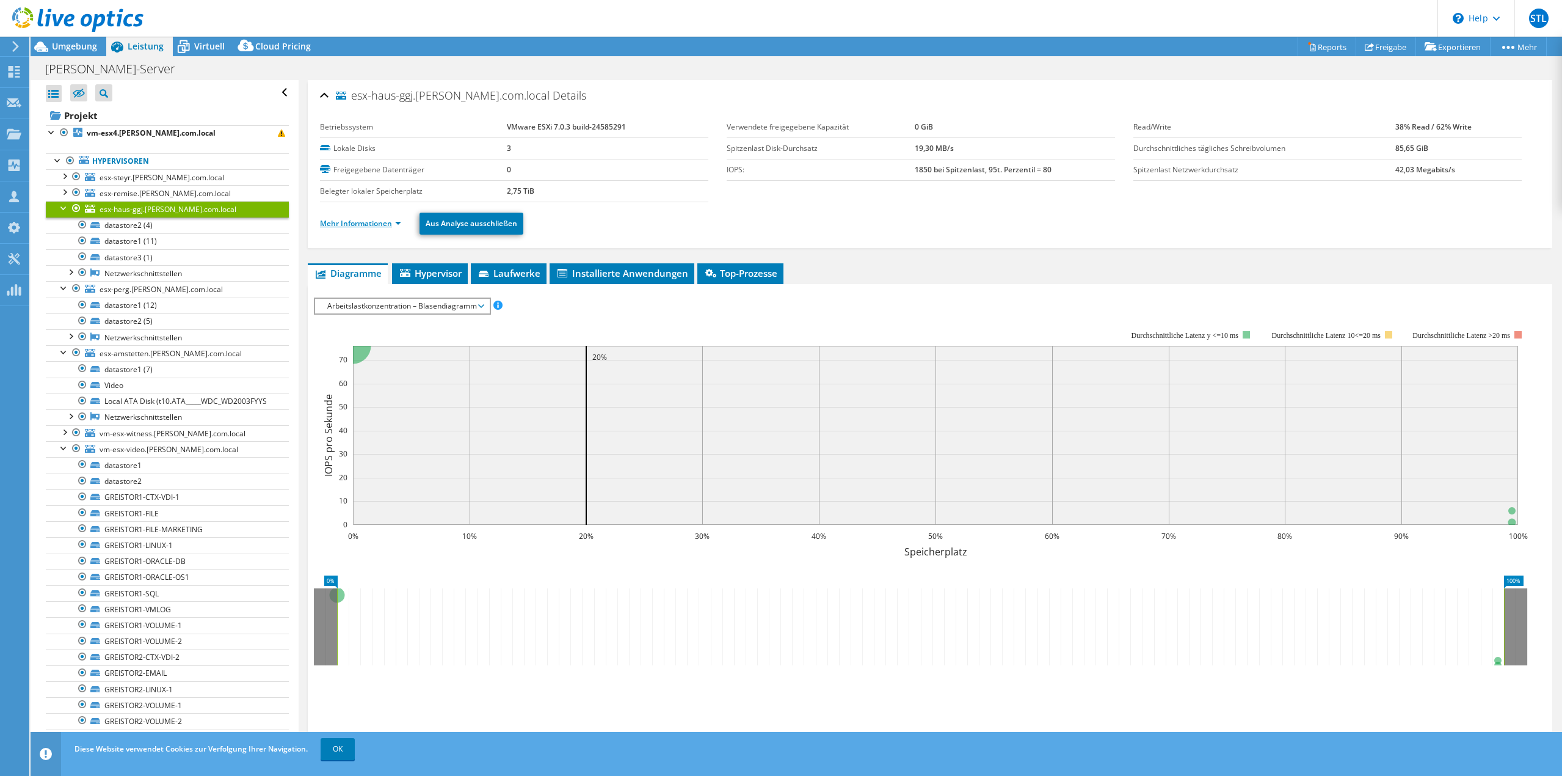
click at [373, 222] on link "Mehr Informationen" at bounding box center [360, 223] width 81 height 10
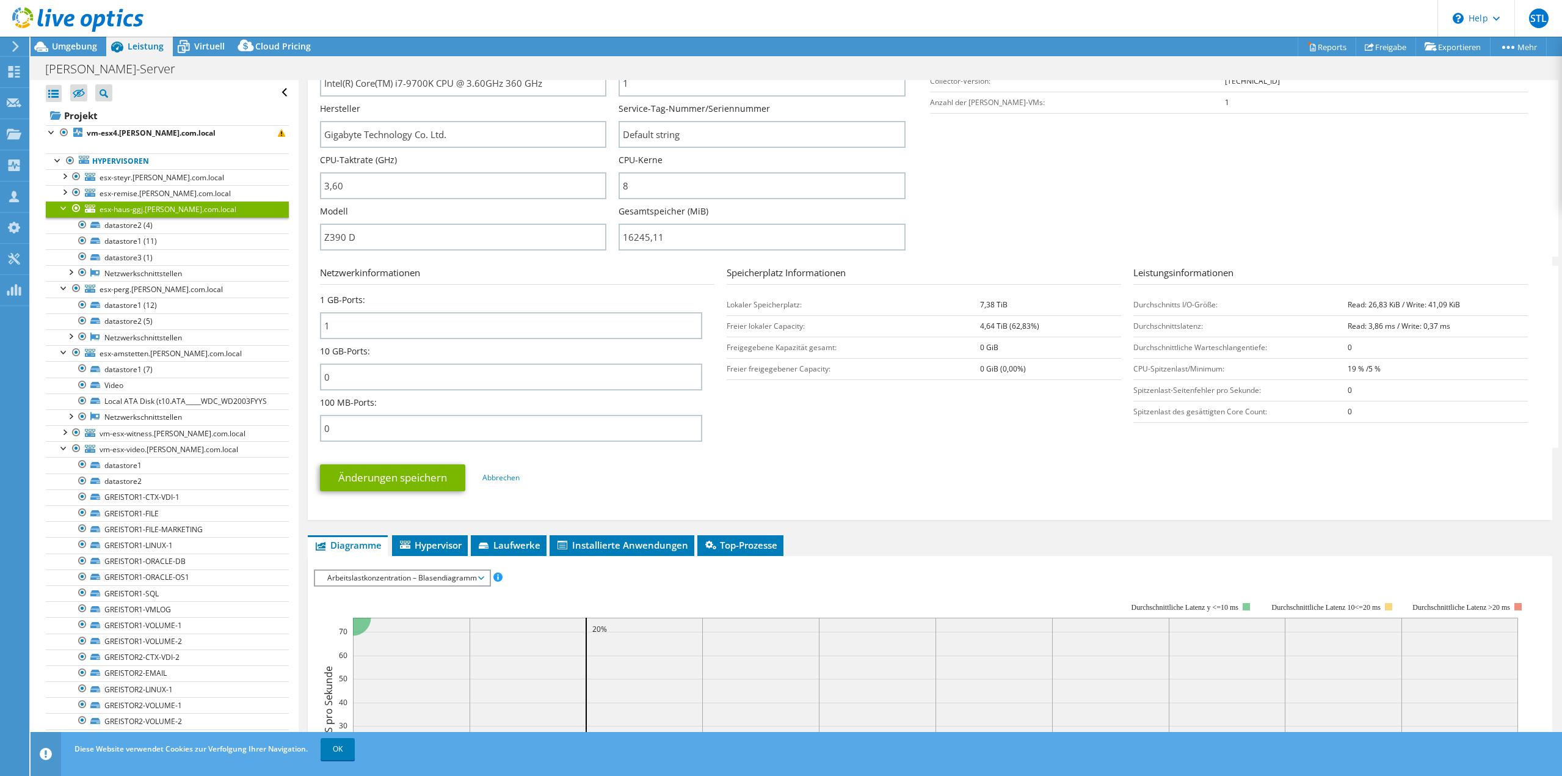
scroll to position [305, 0]
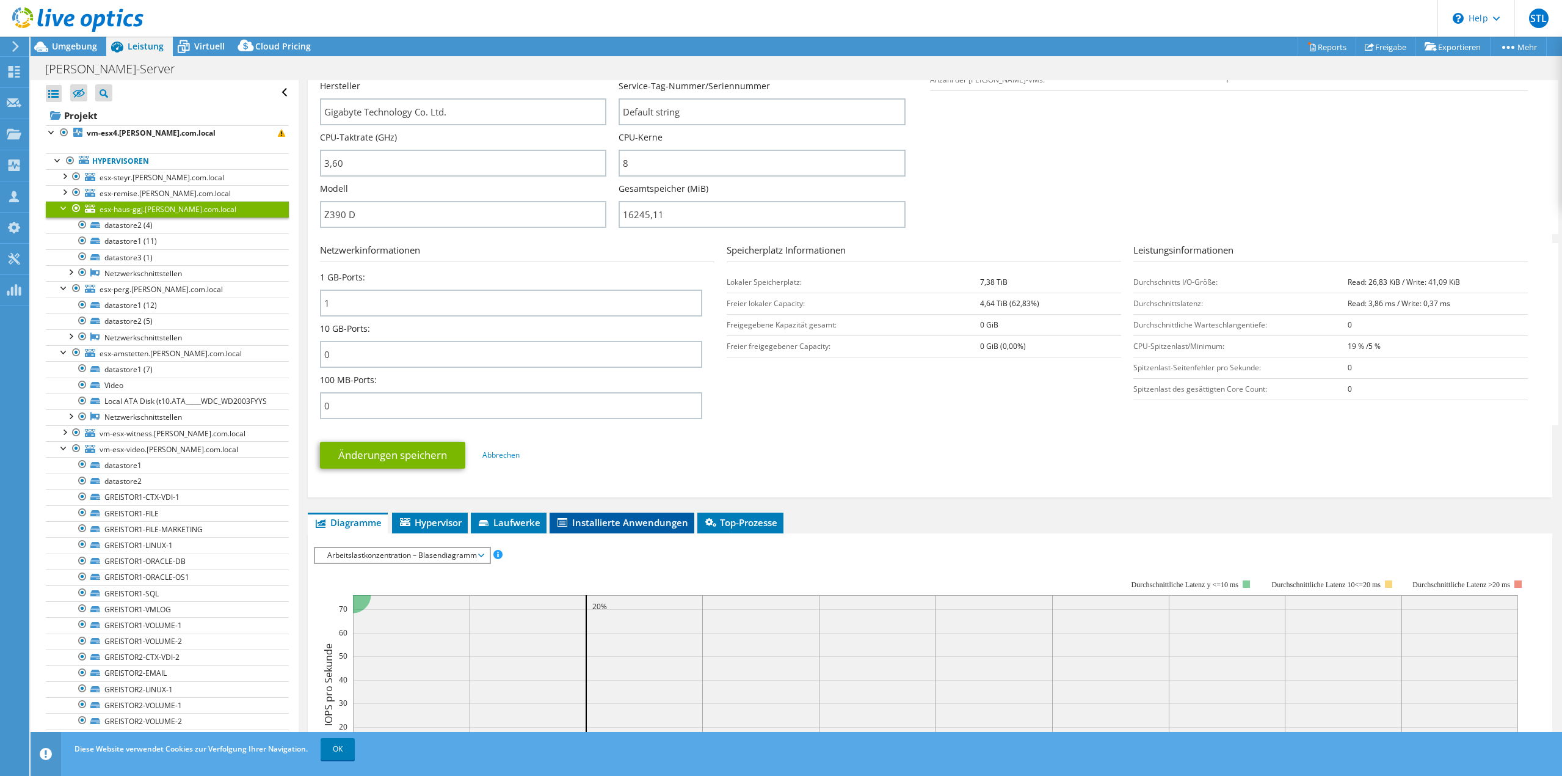
click at [599, 526] on span "Installierte Anwendungen" at bounding box center [622, 522] width 133 height 12
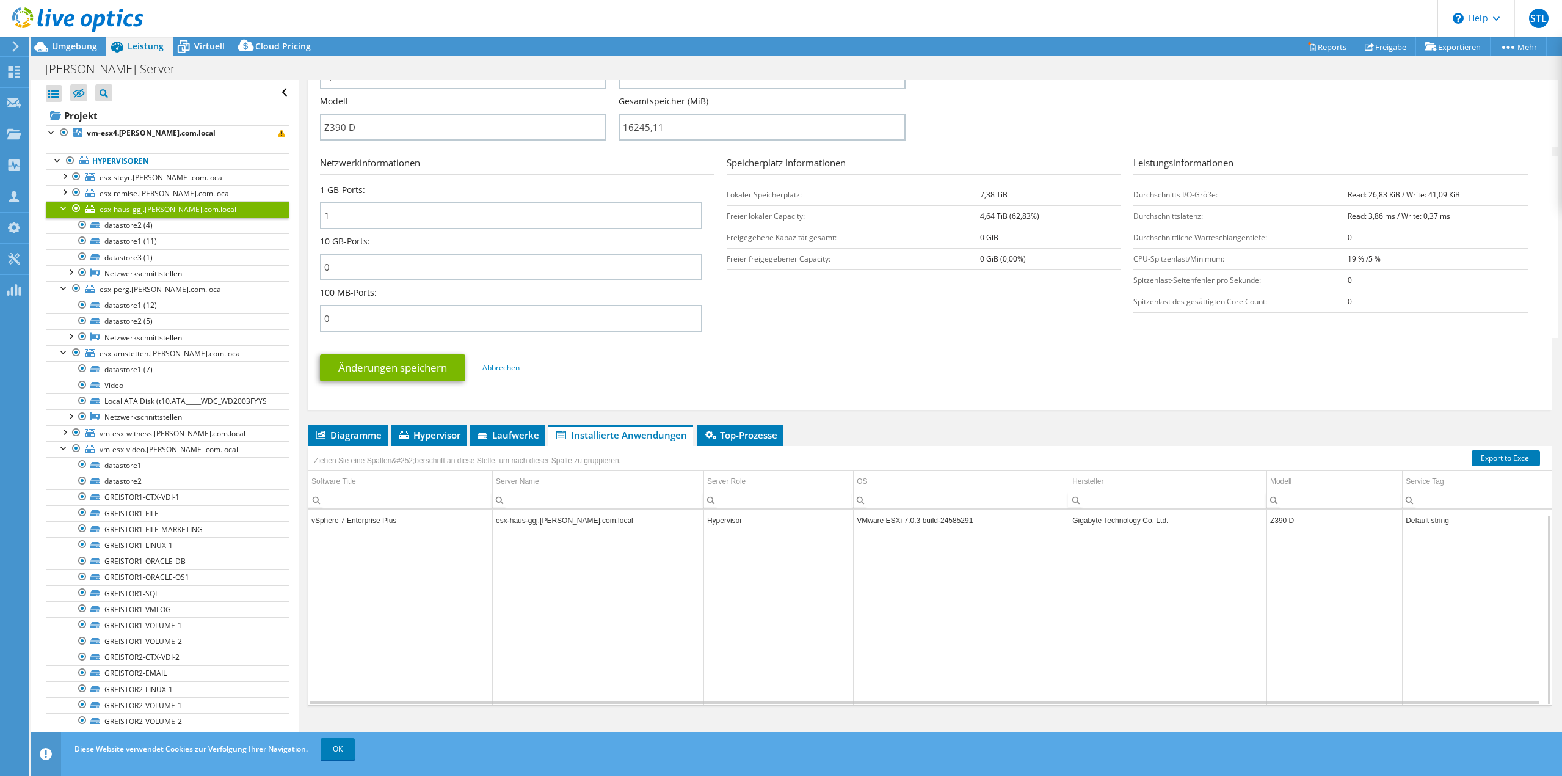
scroll to position [5, 0]
click at [741, 438] on span "Top-Prozesse" at bounding box center [741, 435] width 74 height 12
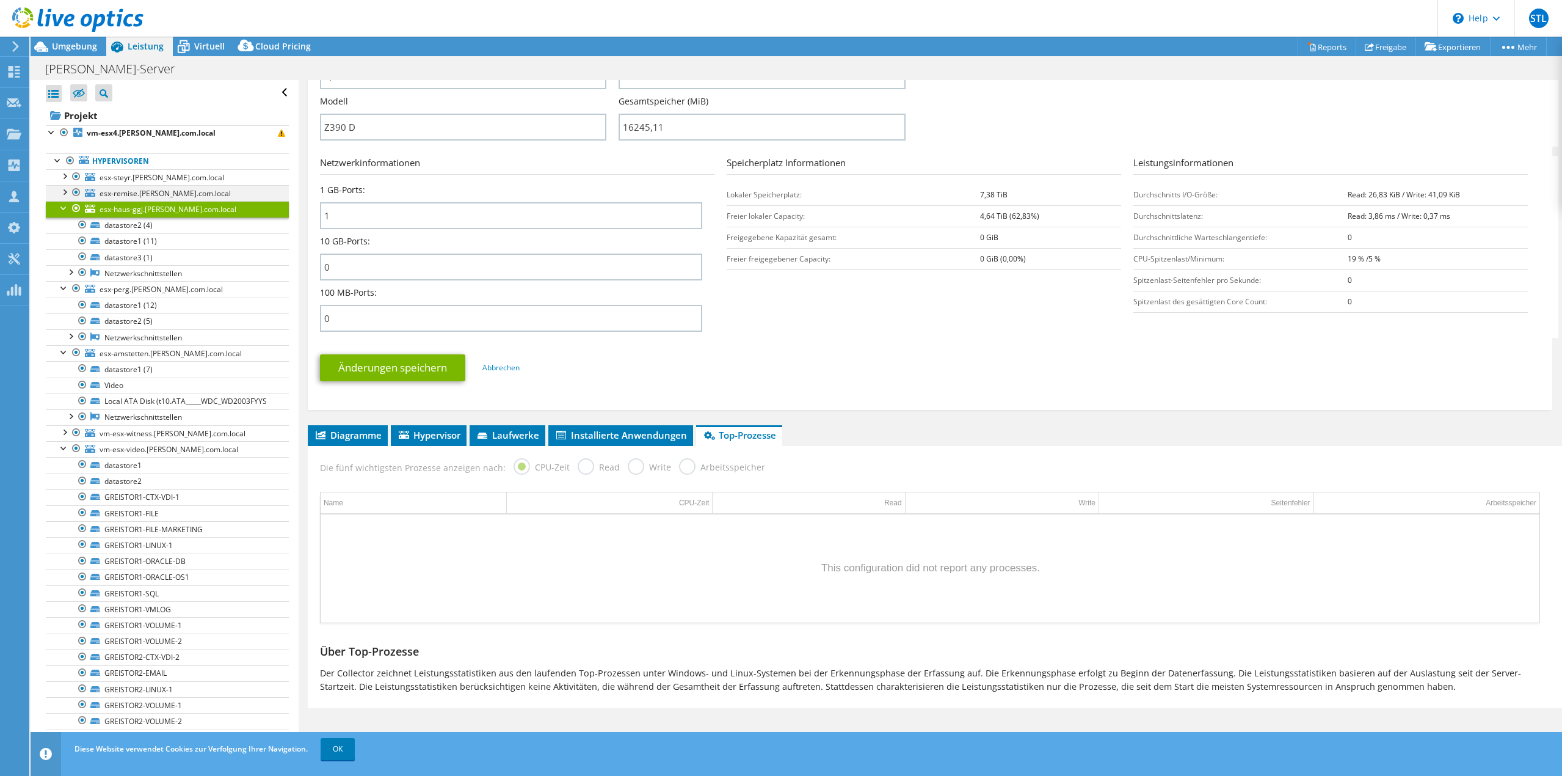
click at [61, 194] on div at bounding box center [64, 191] width 12 height 12
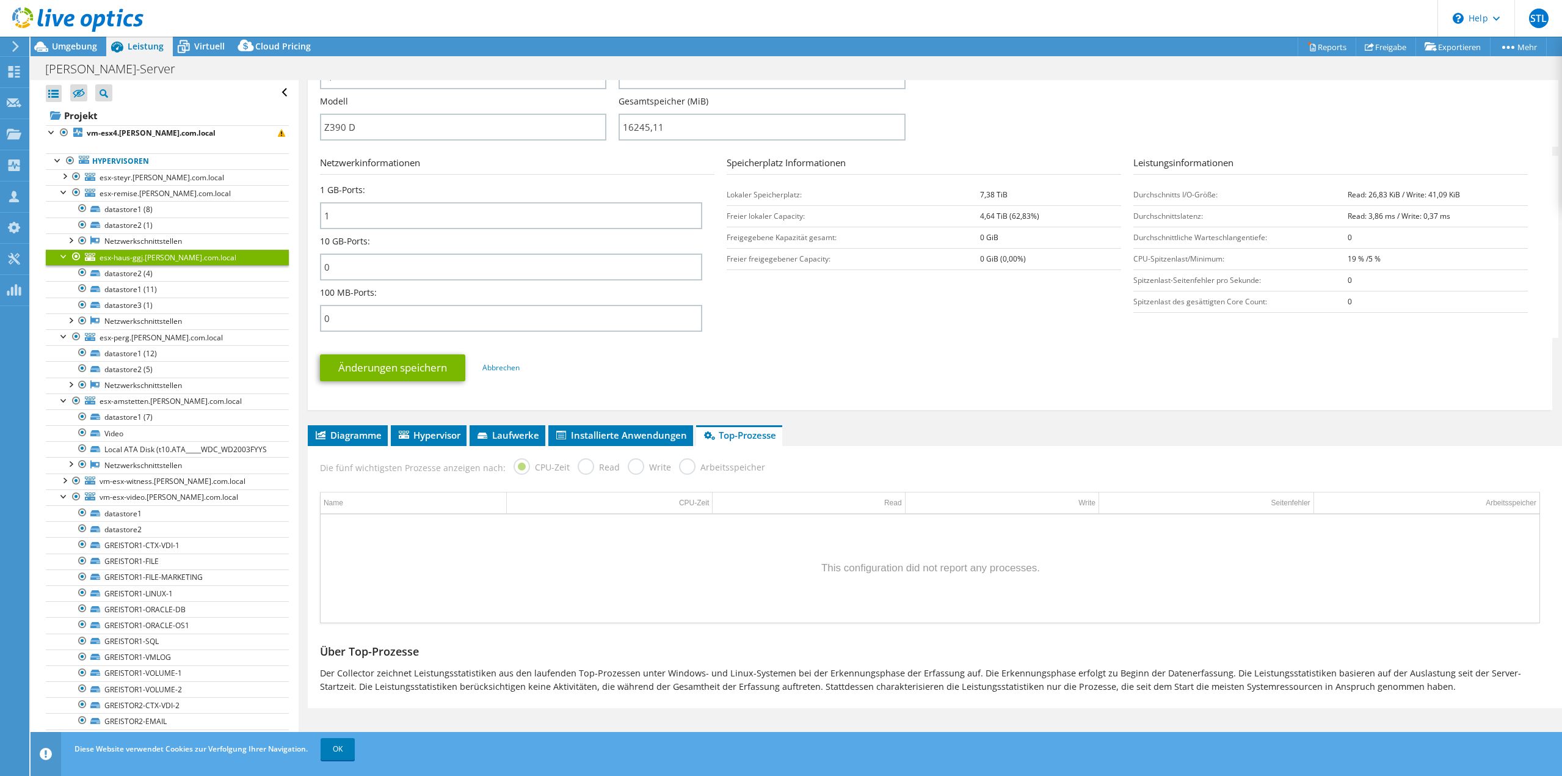
click at [59, 260] on div at bounding box center [64, 255] width 12 height 12
click at [63, 271] on div at bounding box center [64, 271] width 12 height 12
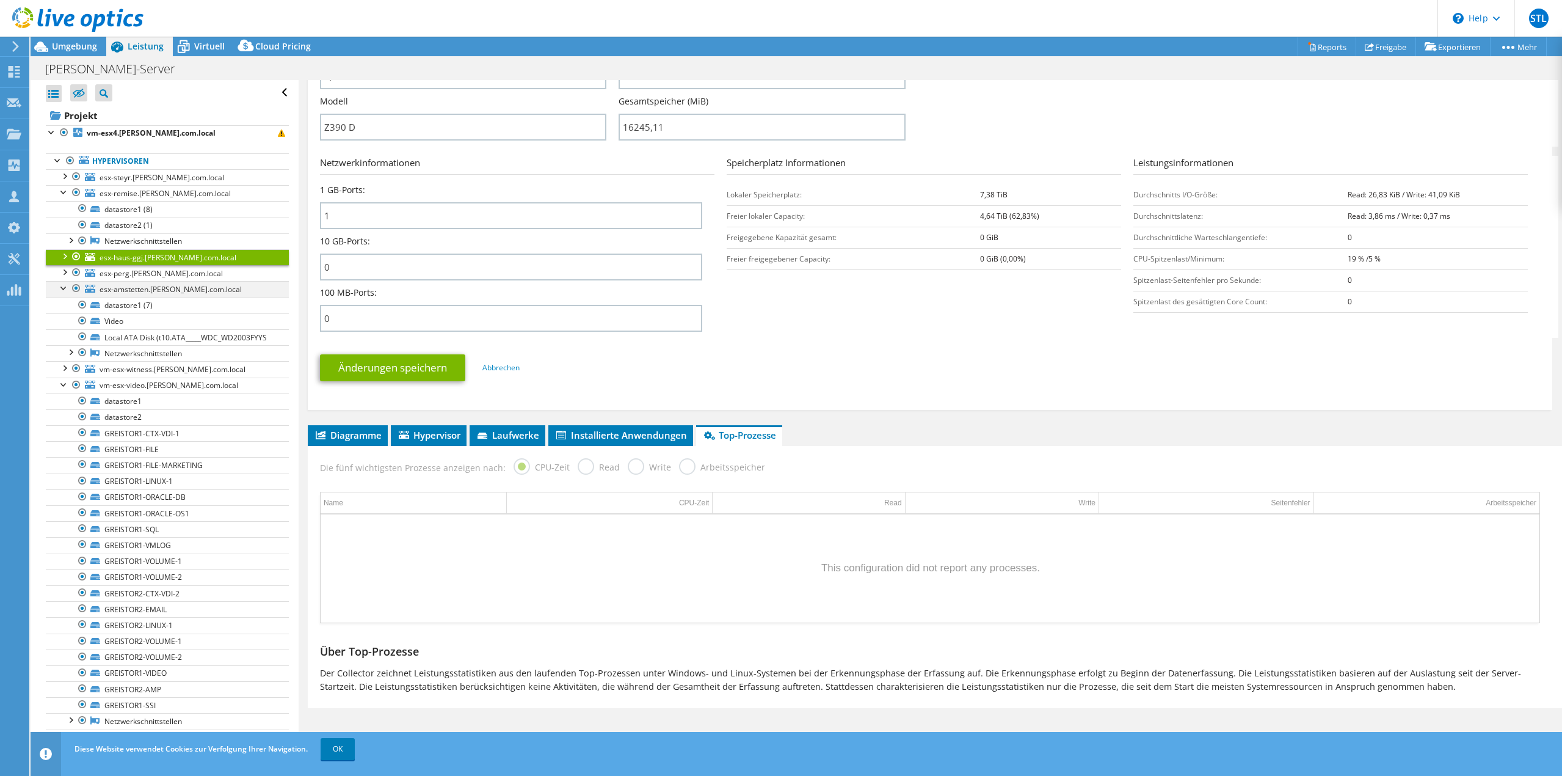
click at [63, 291] on div at bounding box center [64, 287] width 12 height 12
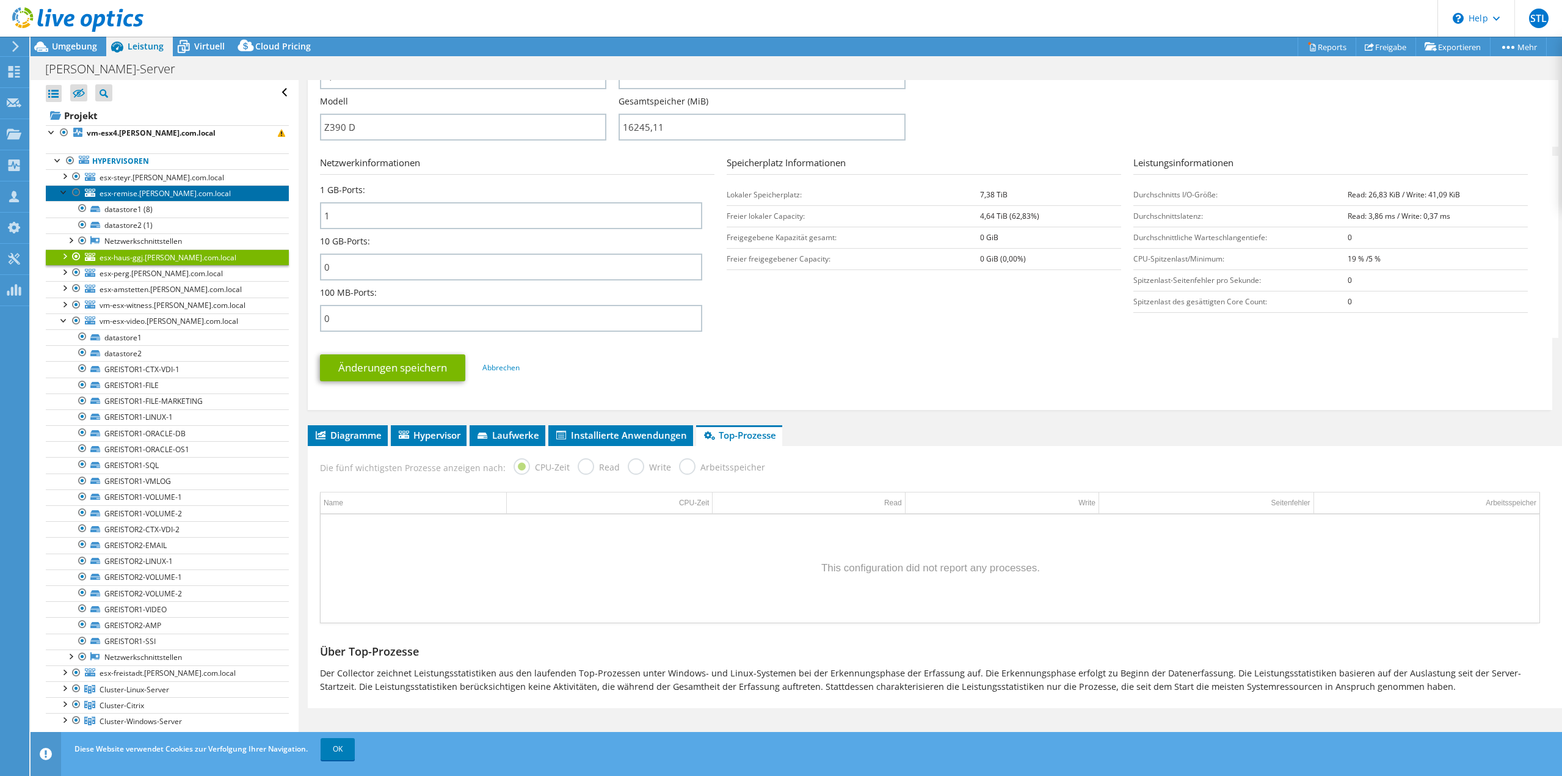
click at [122, 197] on span "esx-remise.greisinger.com.local" at bounding box center [165, 193] width 131 height 10
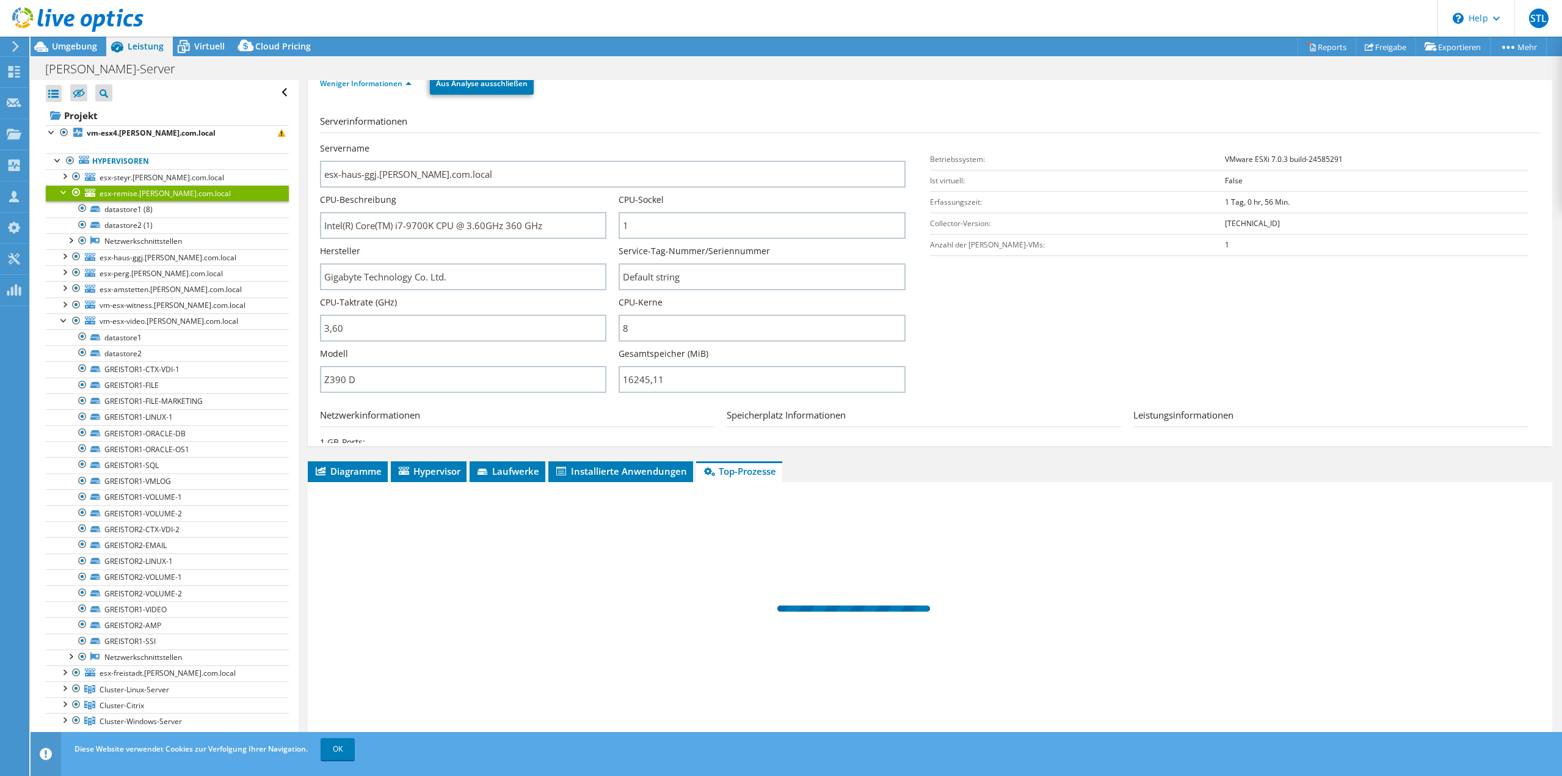
scroll to position [0, 0]
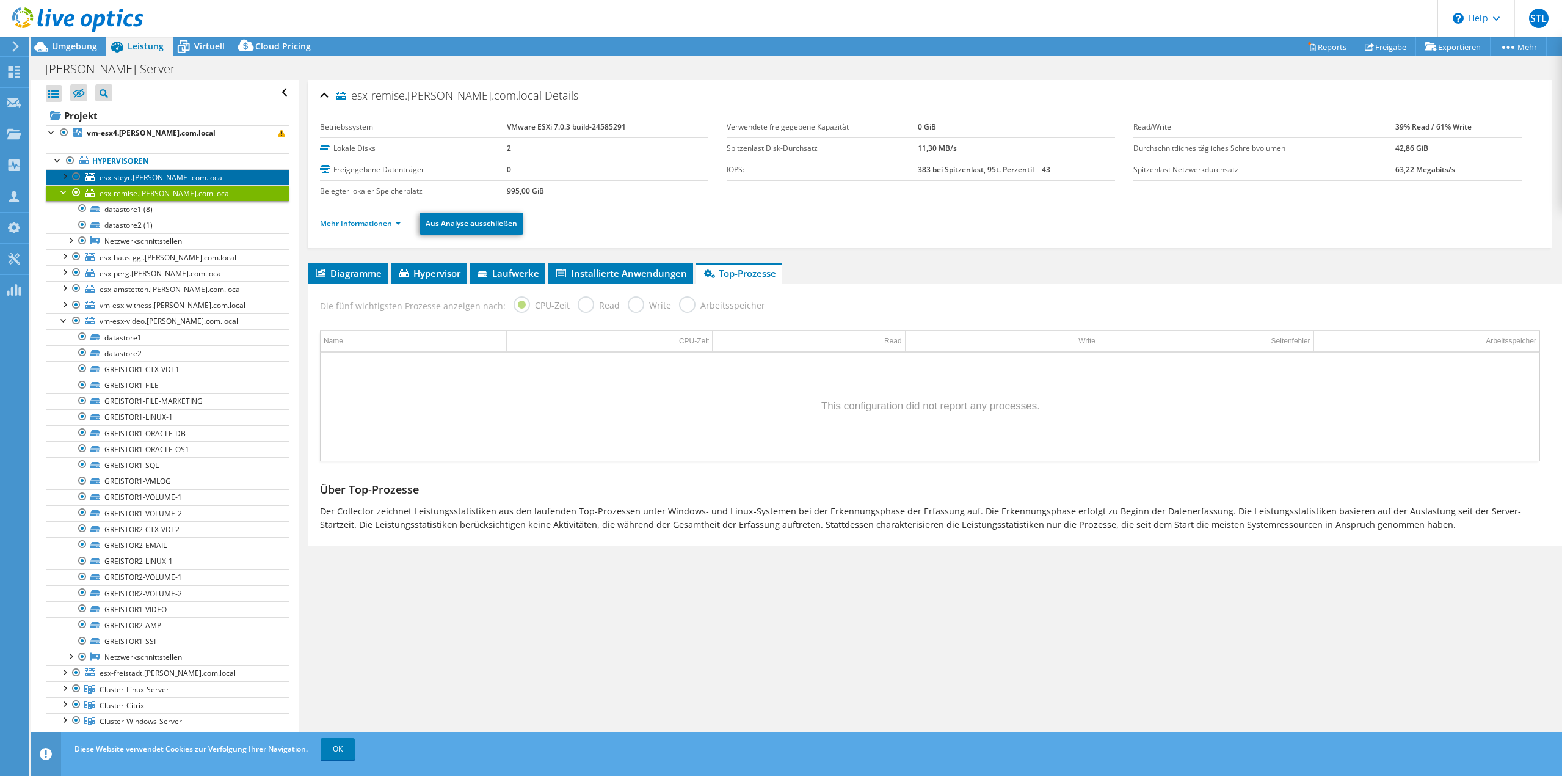
click at [122, 178] on span "esx-steyr.greisinger.com.local" at bounding box center [162, 177] width 125 height 10
click at [361, 227] on link "Mehr Informationen" at bounding box center [360, 223] width 81 height 10
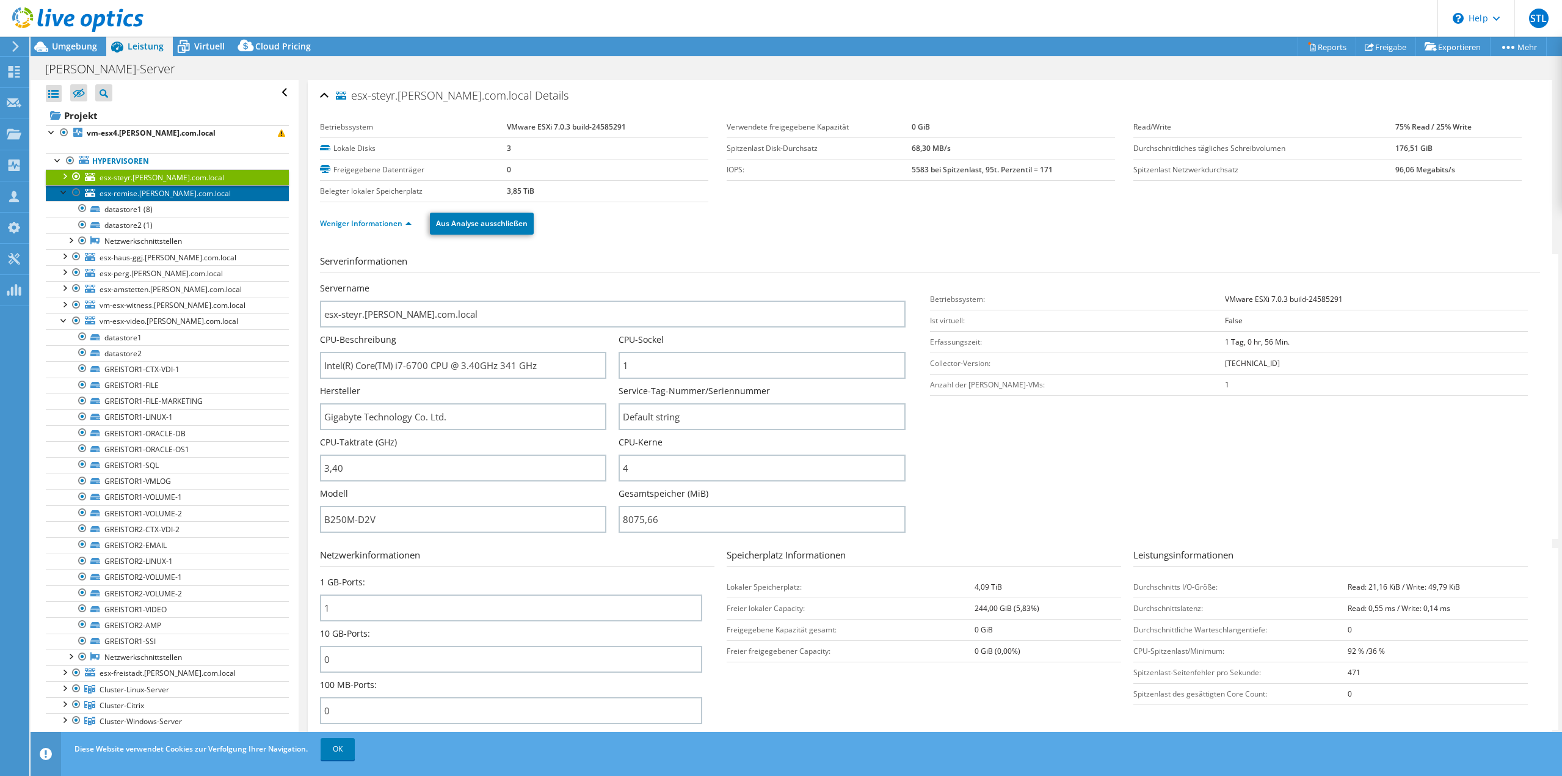
click at [121, 193] on span "esx-remise.greisinger.com.local" at bounding box center [165, 193] width 131 height 10
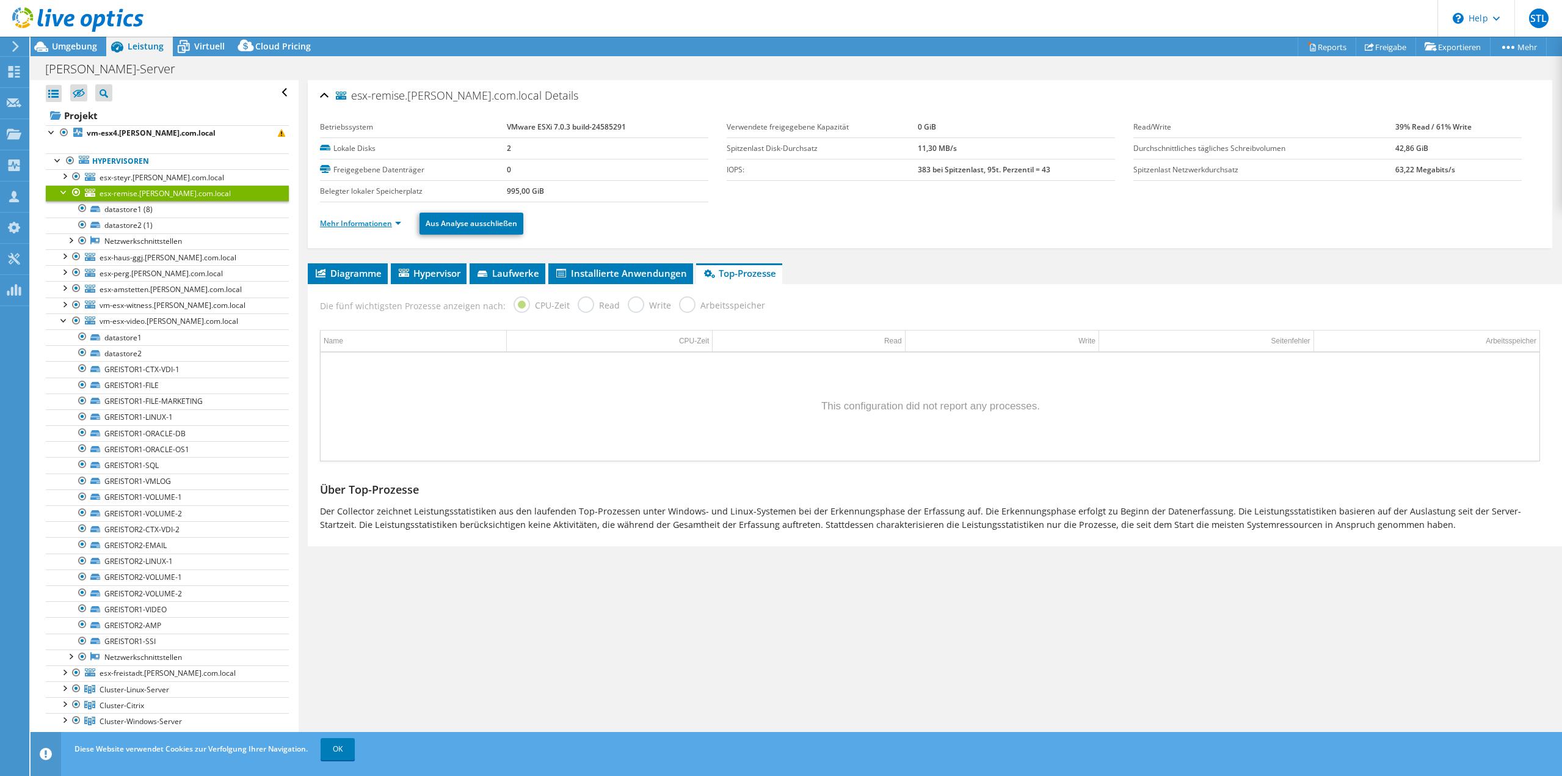
click at [393, 224] on link "Mehr Informationen" at bounding box center [360, 223] width 81 height 10
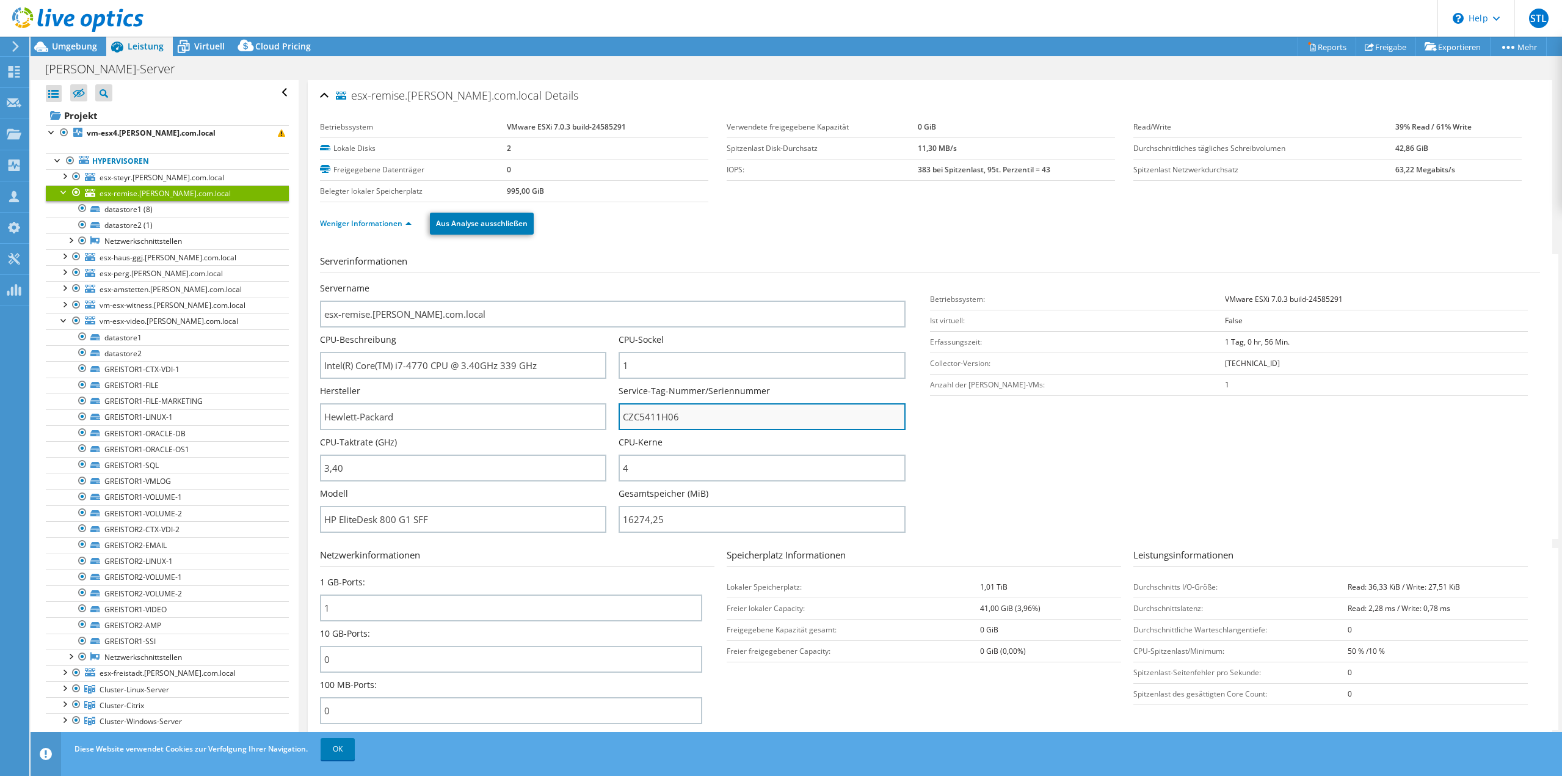
click at [683, 415] on input "CZC5411H06" at bounding box center [762, 416] width 286 height 27
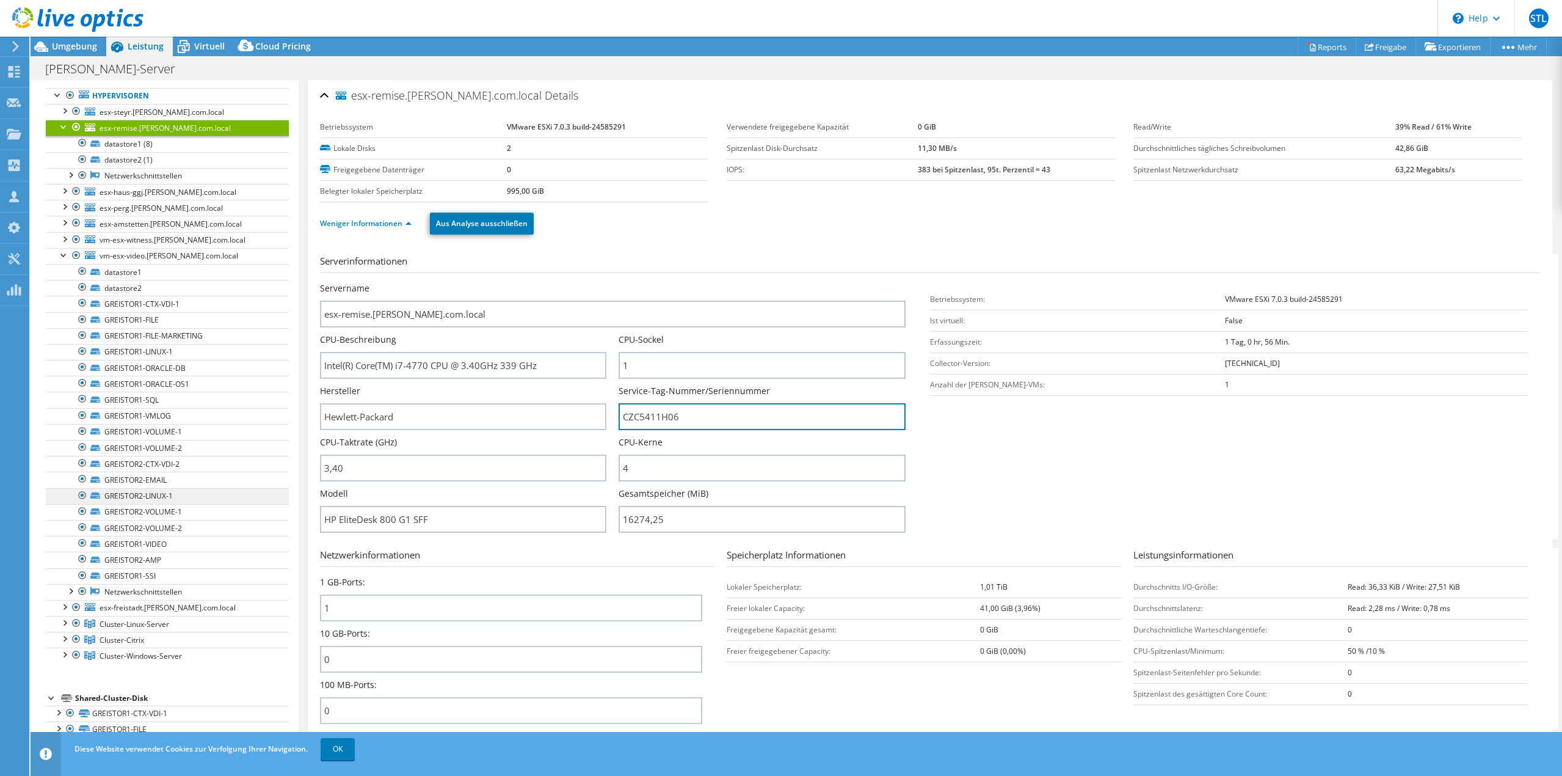
scroll to position [122, 0]
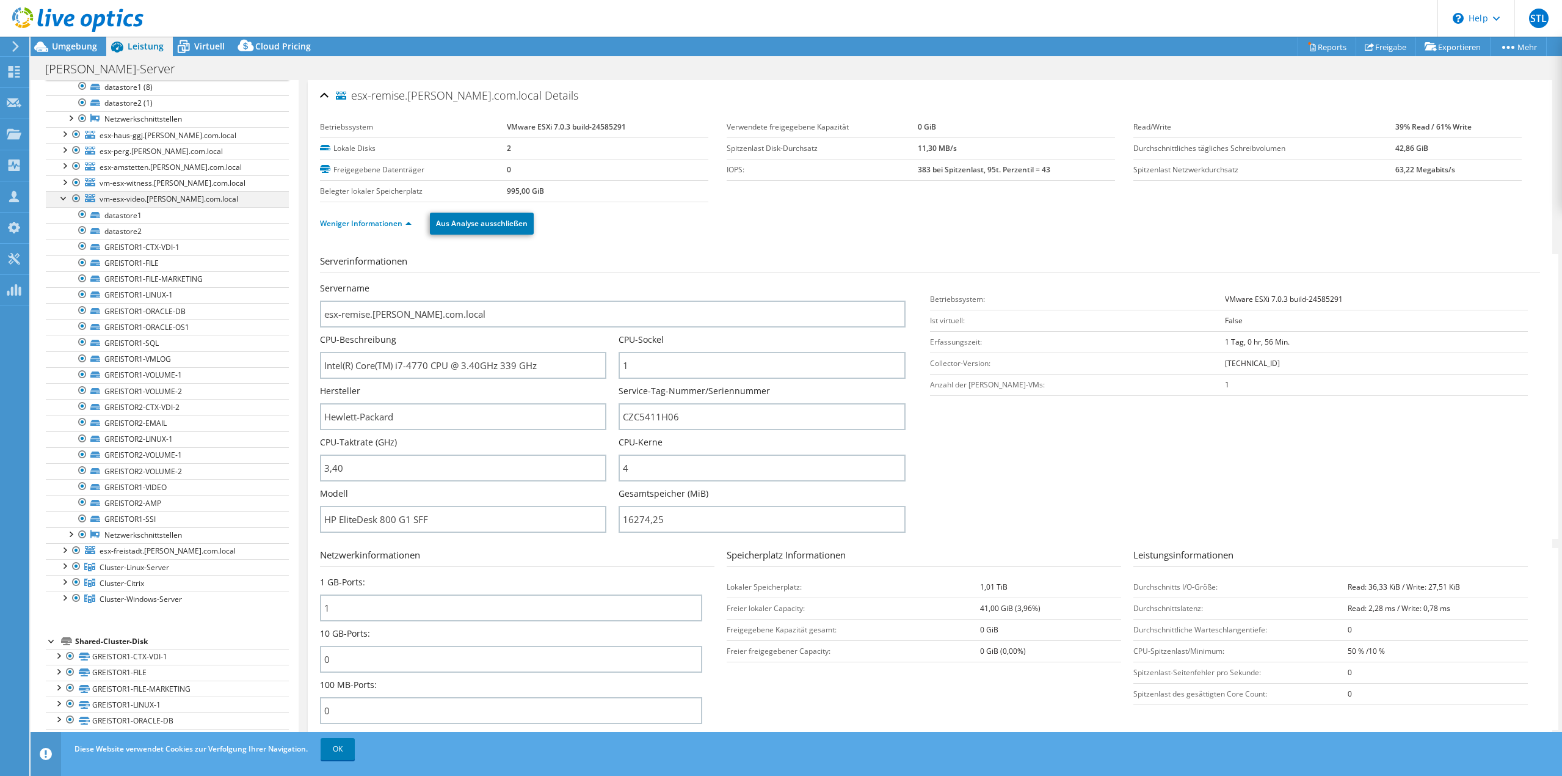
click at [59, 200] on div at bounding box center [64, 197] width 12 height 12
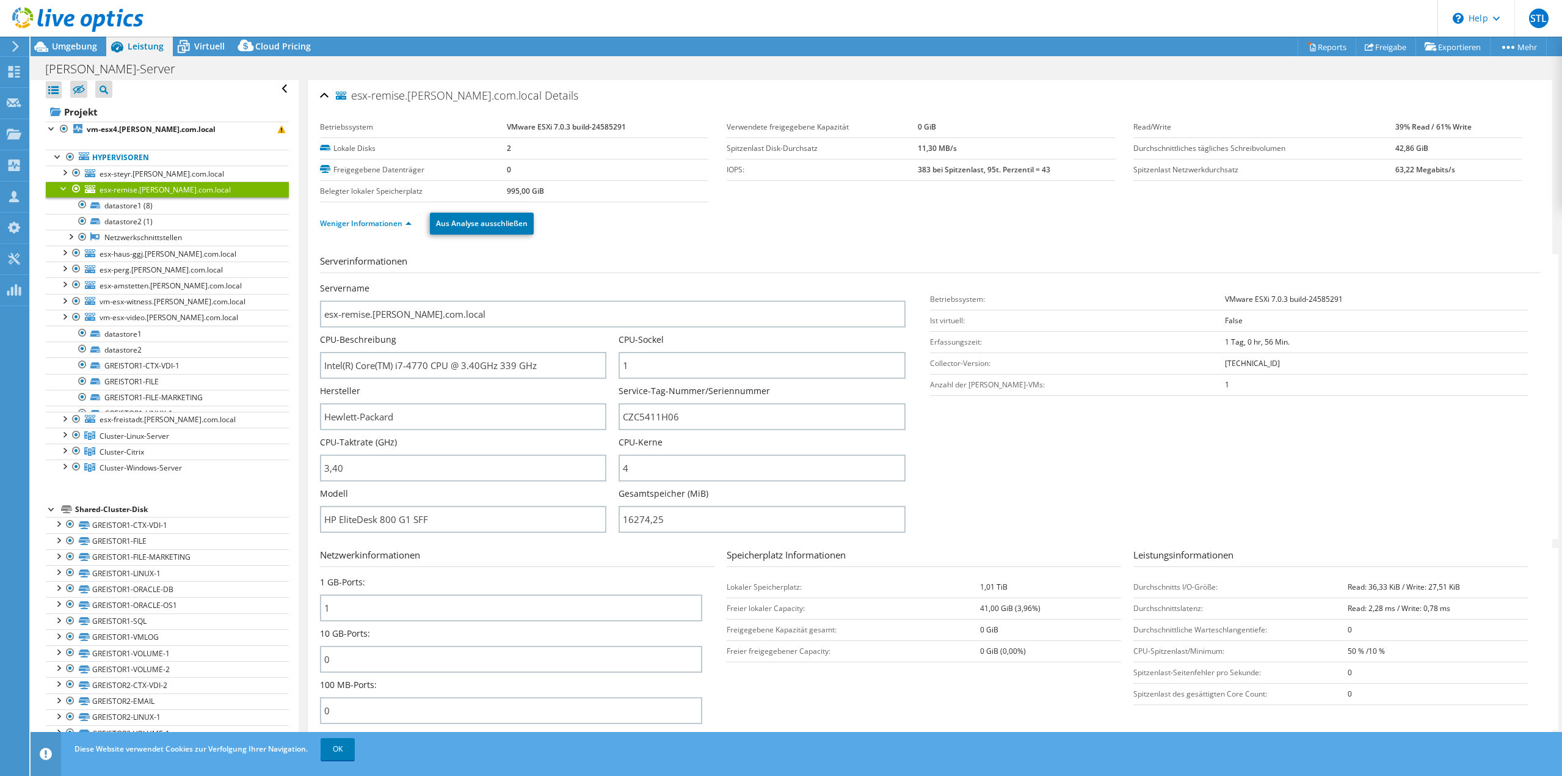
scroll to position [0, 0]
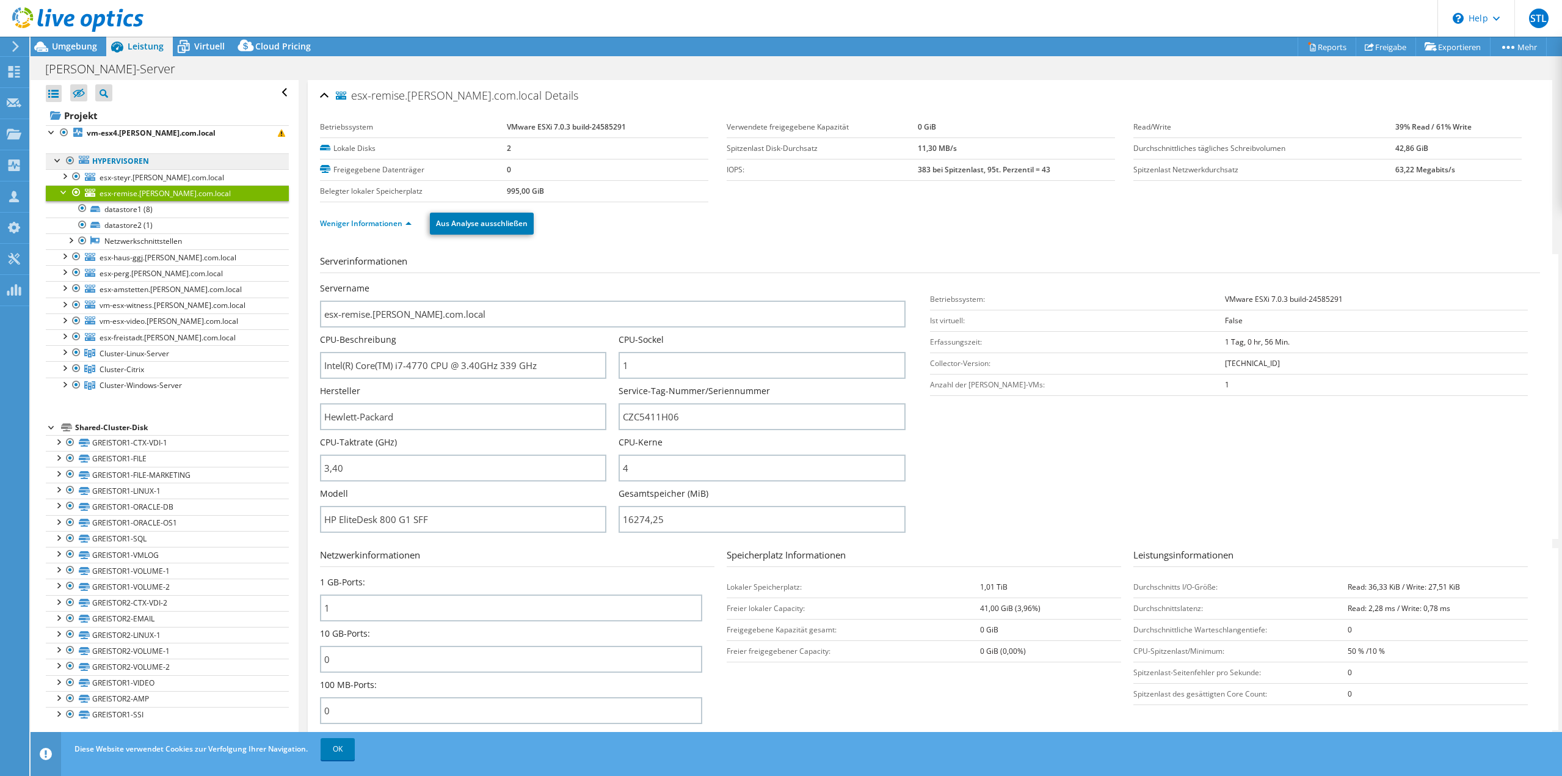
click at [111, 155] on link "Hypervisoren" at bounding box center [167, 161] width 243 height 16
click at [58, 192] on div at bounding box center [64, 191] width 12 height 12
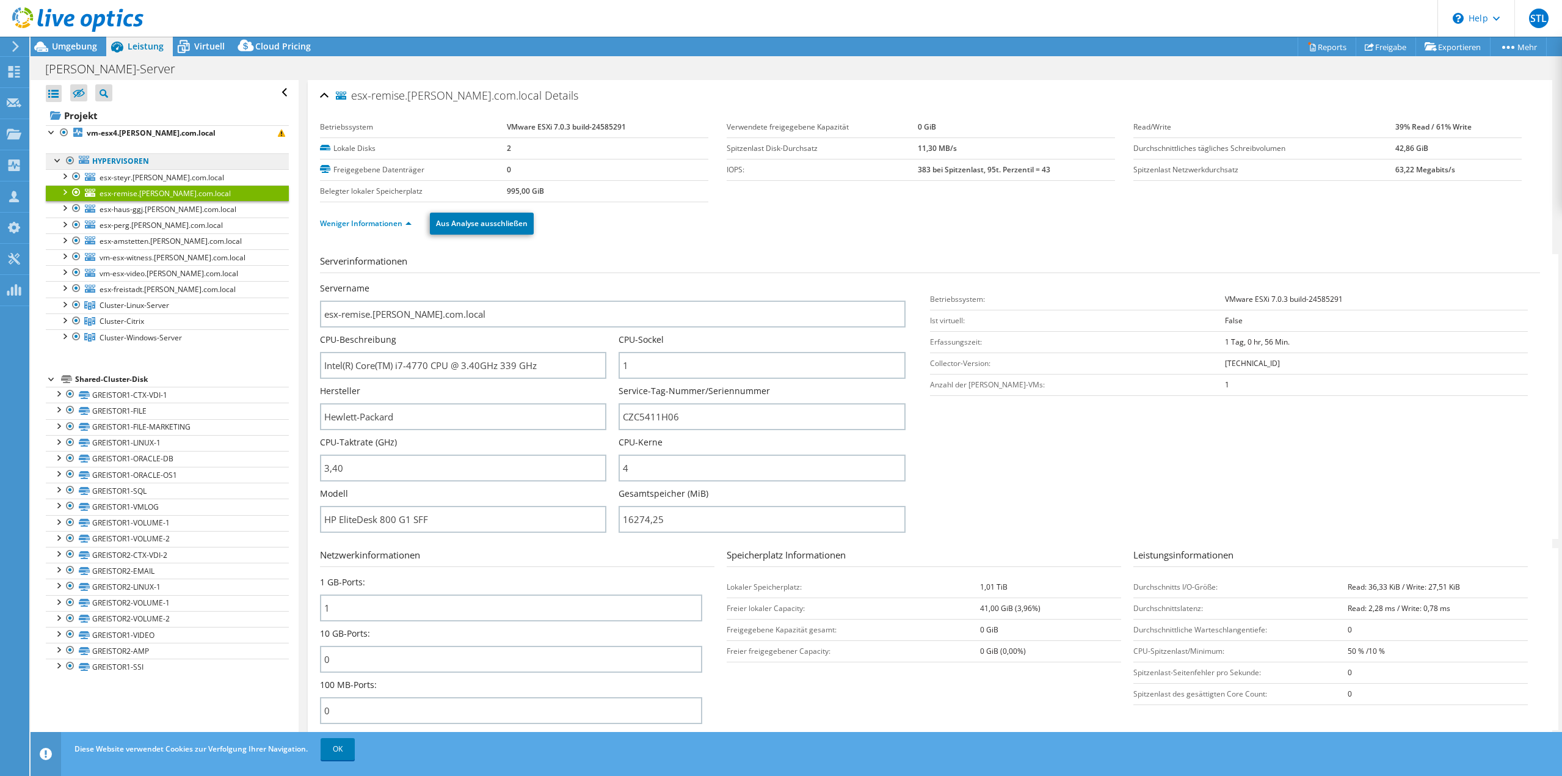
click at [97, 164] on link "Hypervisoren" at bounding box center [167, 161] width 243 height 16
click at [111, 159] on link "Hypervisoren" at bounding box center [167, 161] width 243 height 16
click at [90, 161] on link "Hypervisoren" at bounding box center [167, 161] width 243 height 16
click at [125, 178] on span "esx-steyr.greisinger.com.local" at bounding box center [162, 177] width 125 height 10
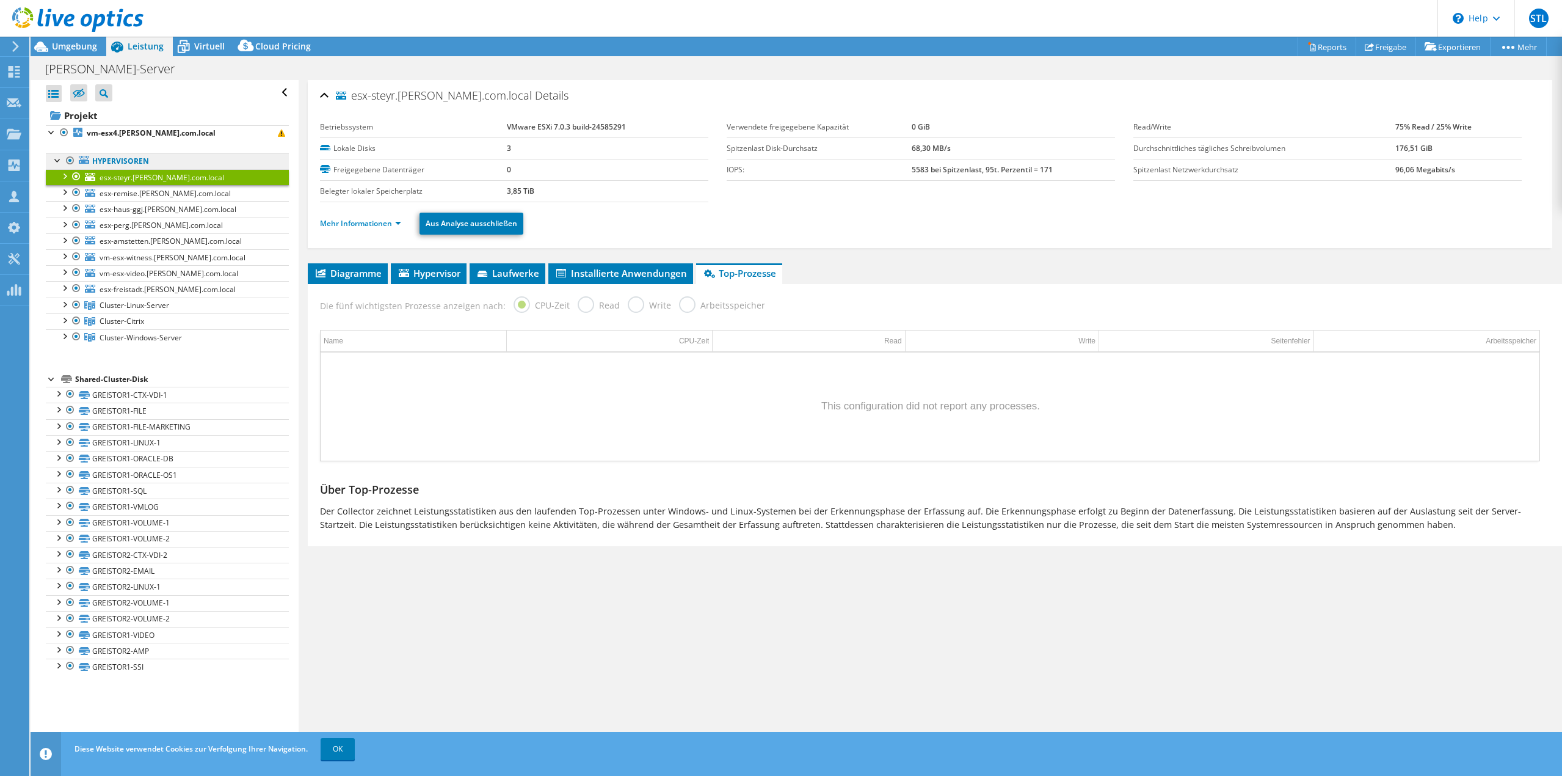
click at [117, 159] on link "Hypervisoren" at bounding box center [167, 161] width 243 height 16
click at [117, 137] on b "vm-esx4.greisinger.com.local" at bounding box center [151, 133] width 129 height 10
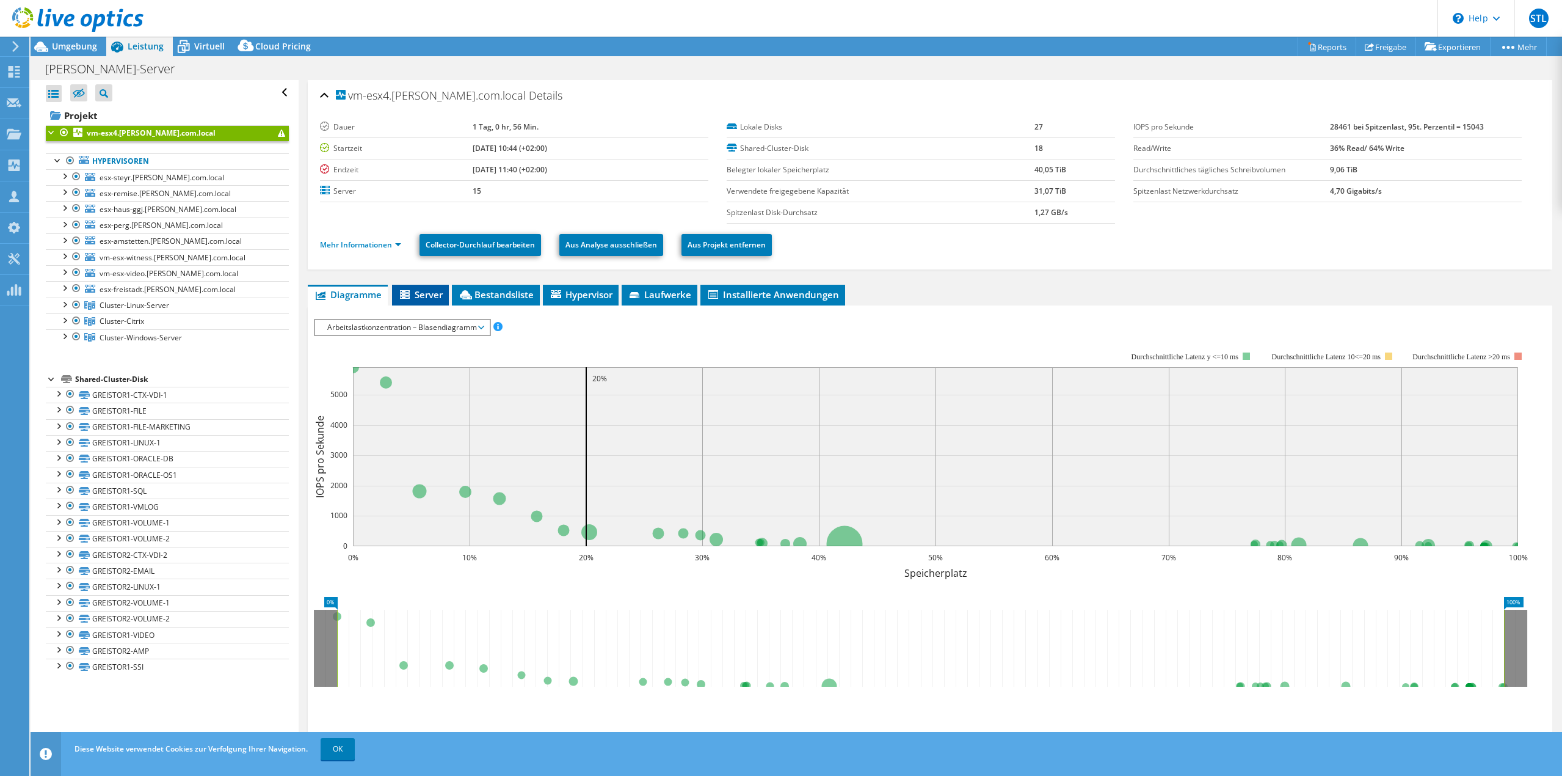
click at [417, 294] on span "Server" at bounding box center [420, 294] width 45 height 12
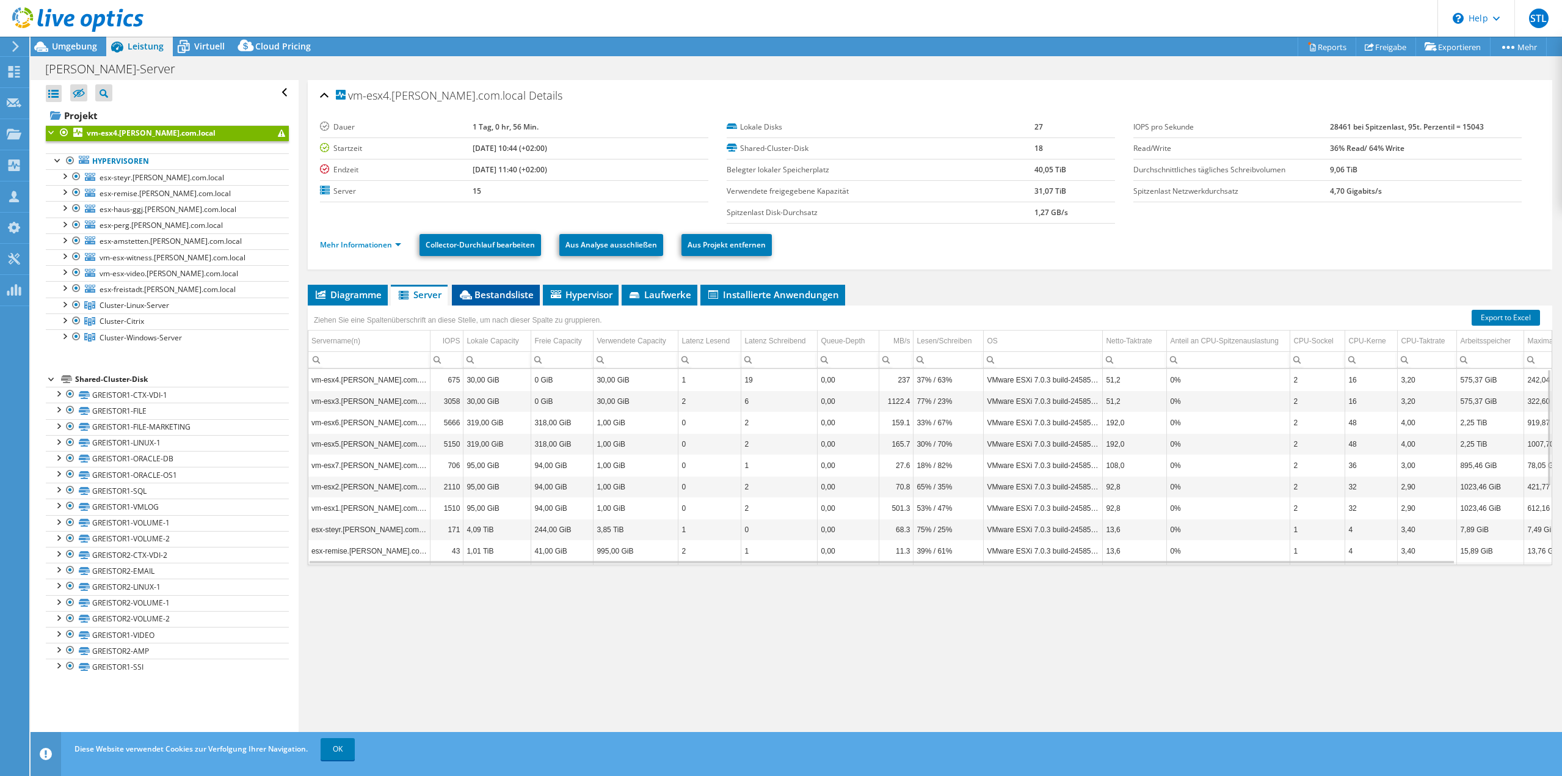
click at [482, 289] on span "Bestandsliste" at bounding box center [496, 294] width 76 height 12
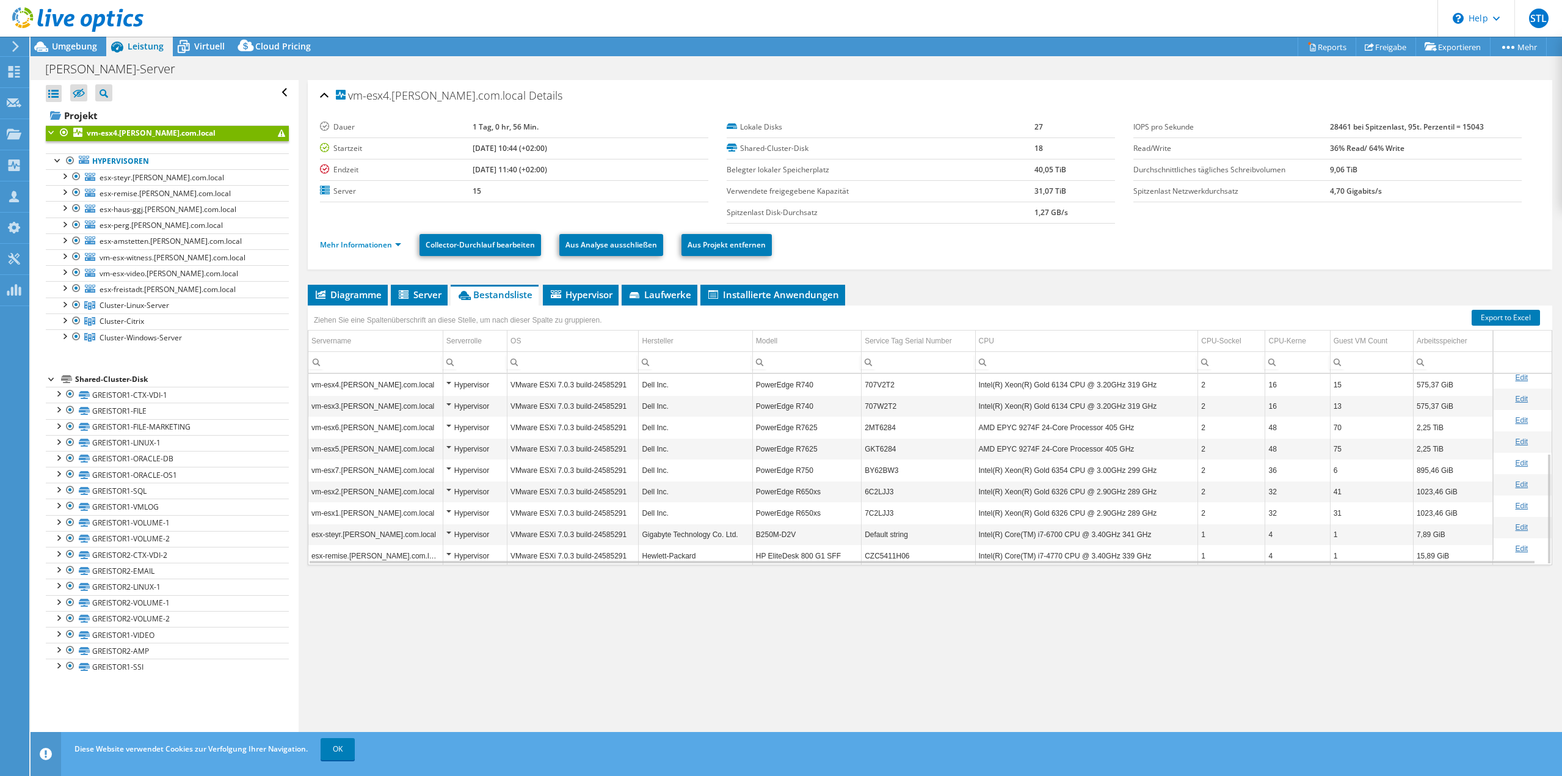
scroll to position [136, 0]
click at [600, 296] on span "Hypervisor" at bounding box center [581, 294] width 64 height 12
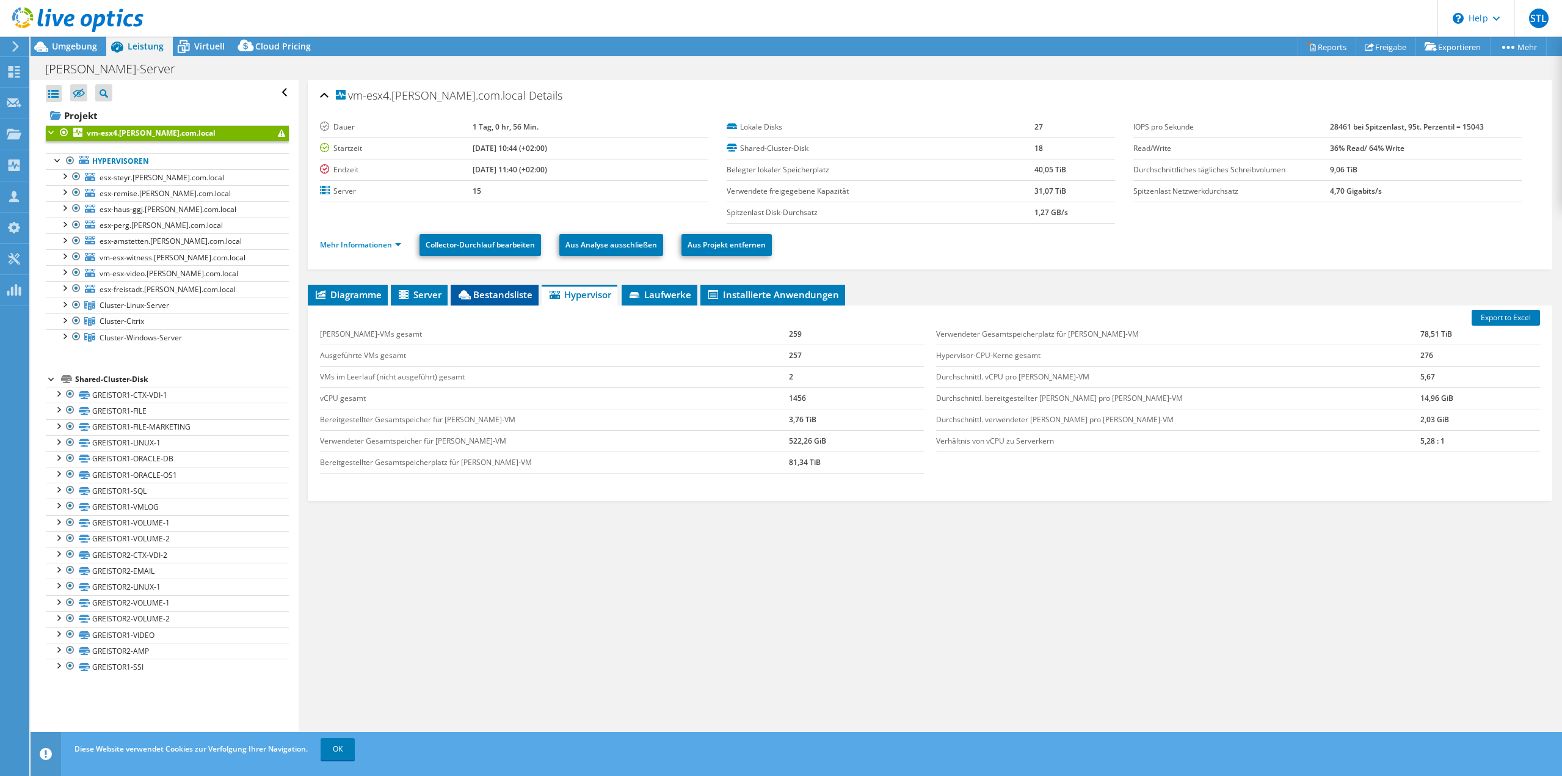
click at [503, 298] on span "Bestandsliste" at bounding box center [495, 294] width 76 height 12
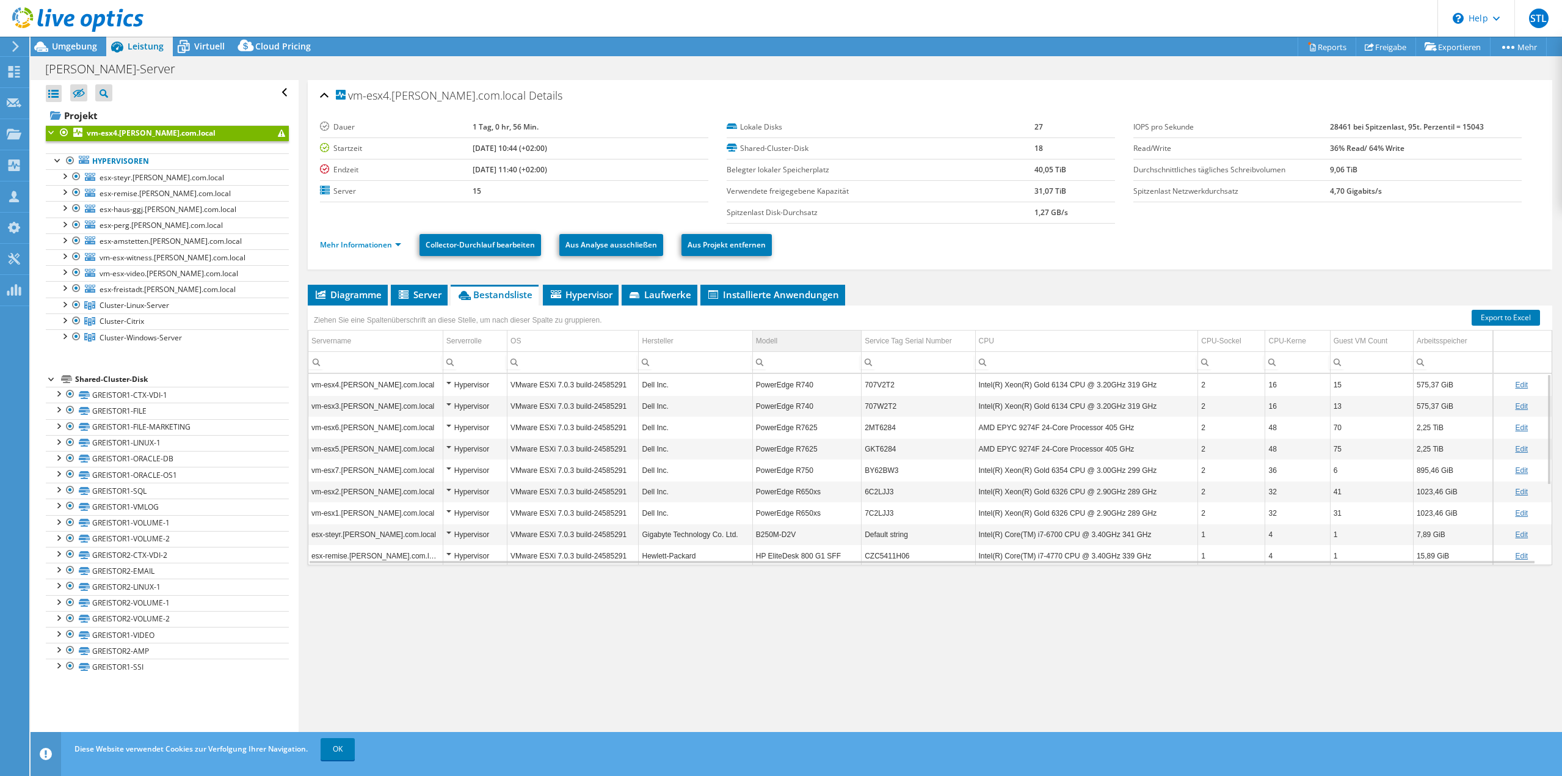
click at [790, 341] on td "Modell" at bounding box center [806, 340] width 109 height 21
click at [712, 341] on td "Hersteller" at bounding box center [696, 340] width 114 height 21
click at [103, 158] on link "Hypervisoren" at bounding box center [167, 161] width 243 height 16
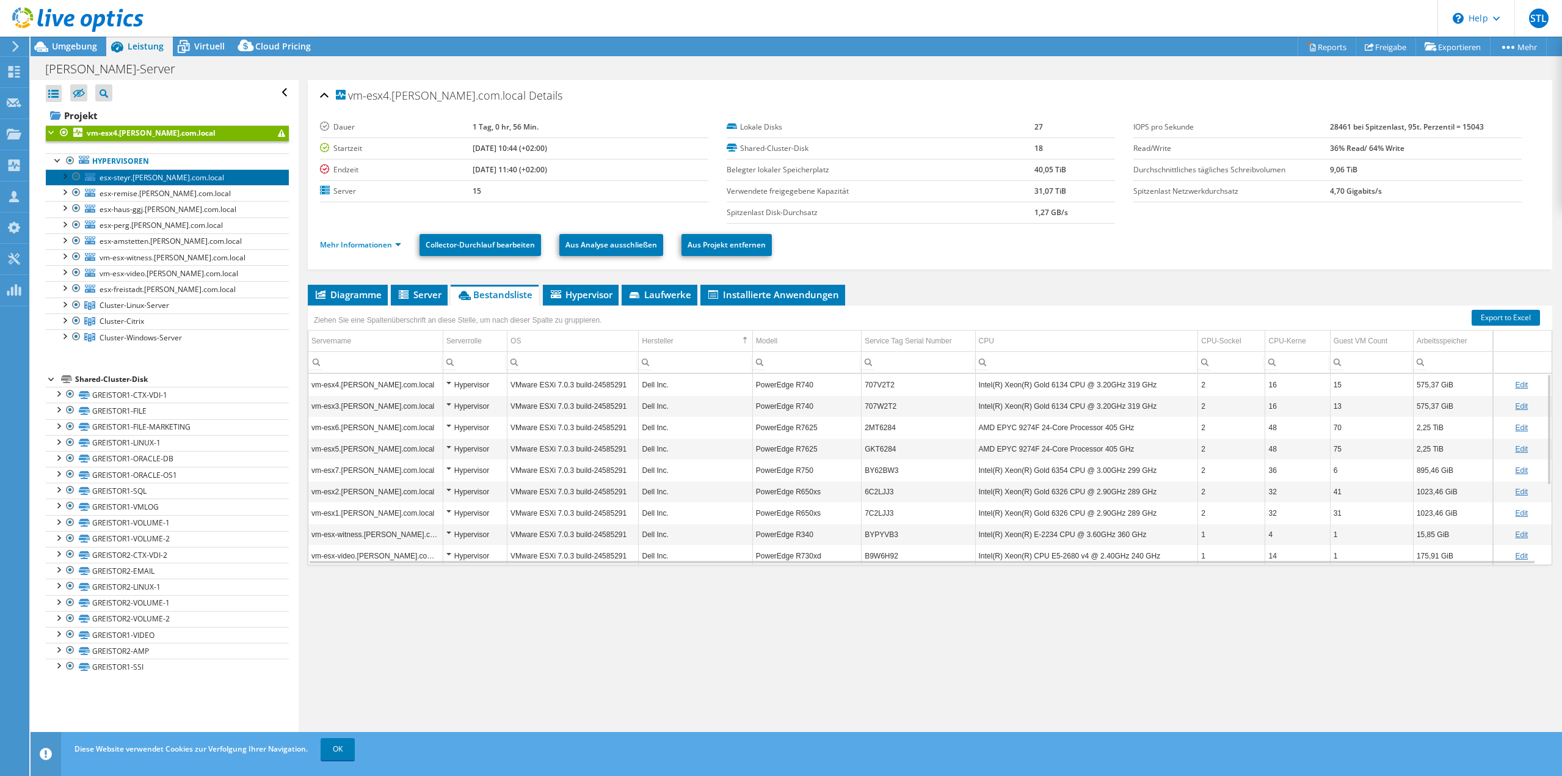
click at [108, 182] on span "esx-steyr.greisinger.com.local" at bounding box center [162, 177] width 125 height 10
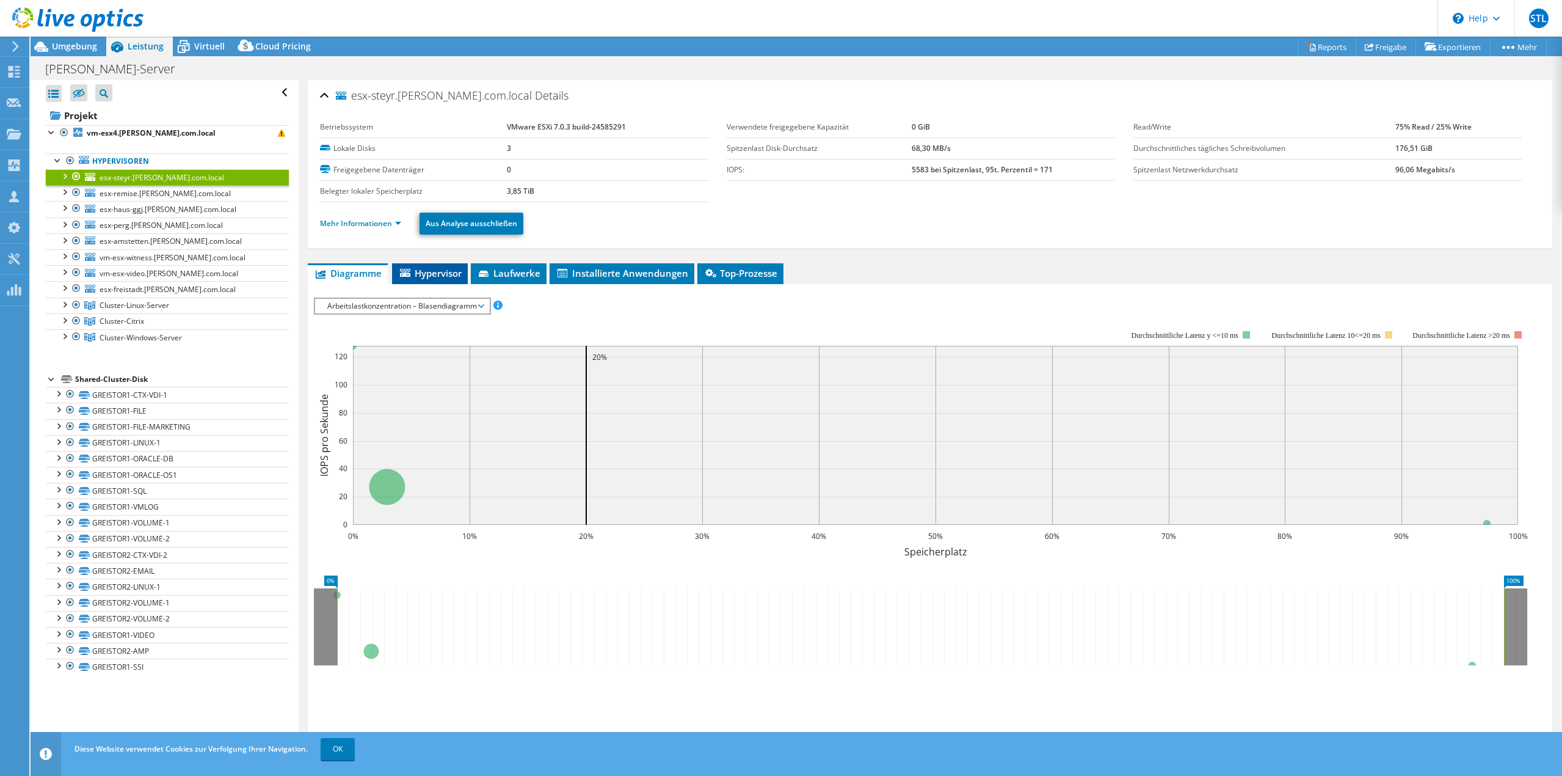
click at [437, 269] on span "Hypervisor" at bounding box center [430, 273] width 64 height 12
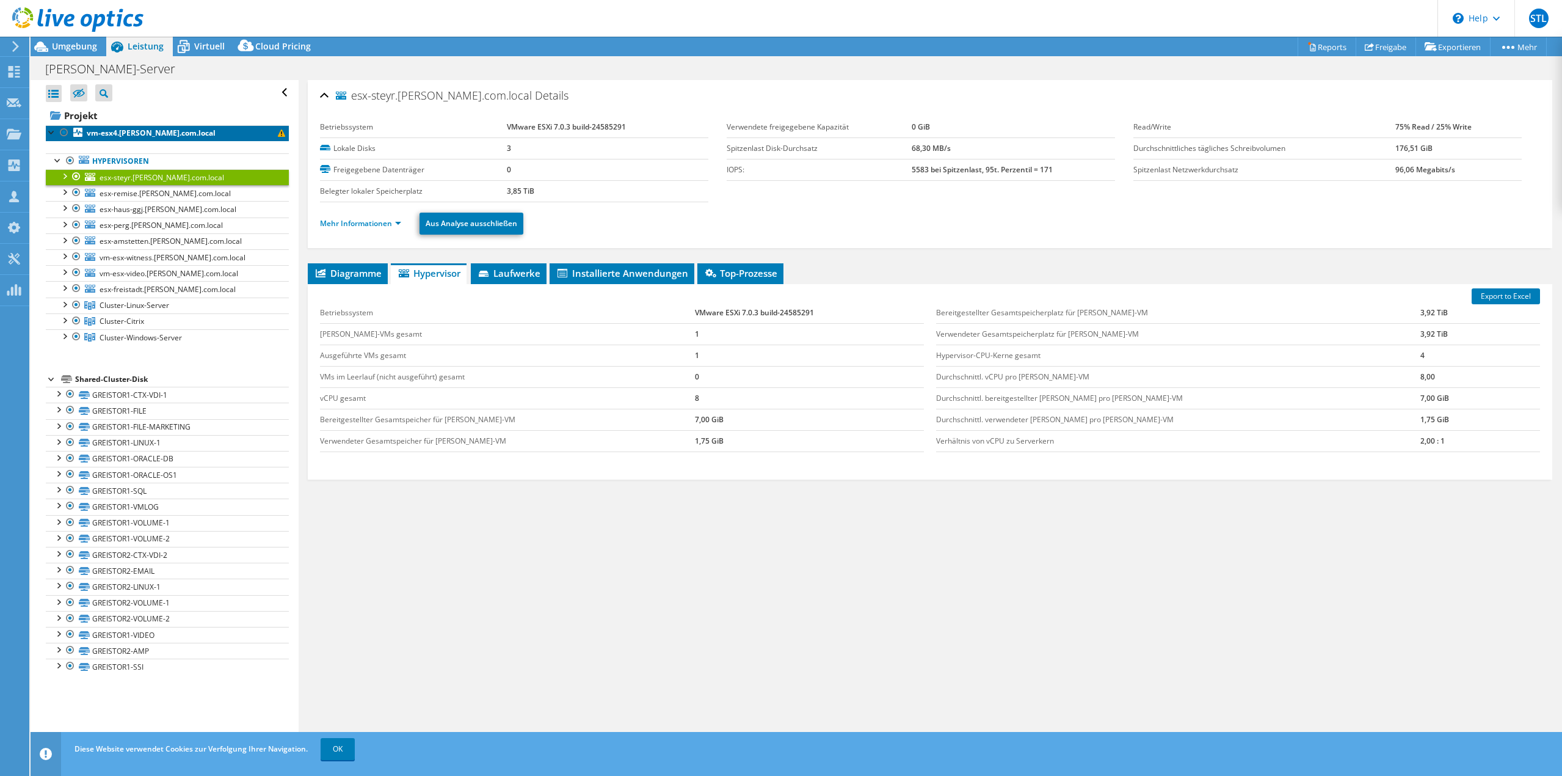
click at [109, 133] on b "vm-esx4.greisinger.com.local" at bounding box center [151, 133] width 129 height 10
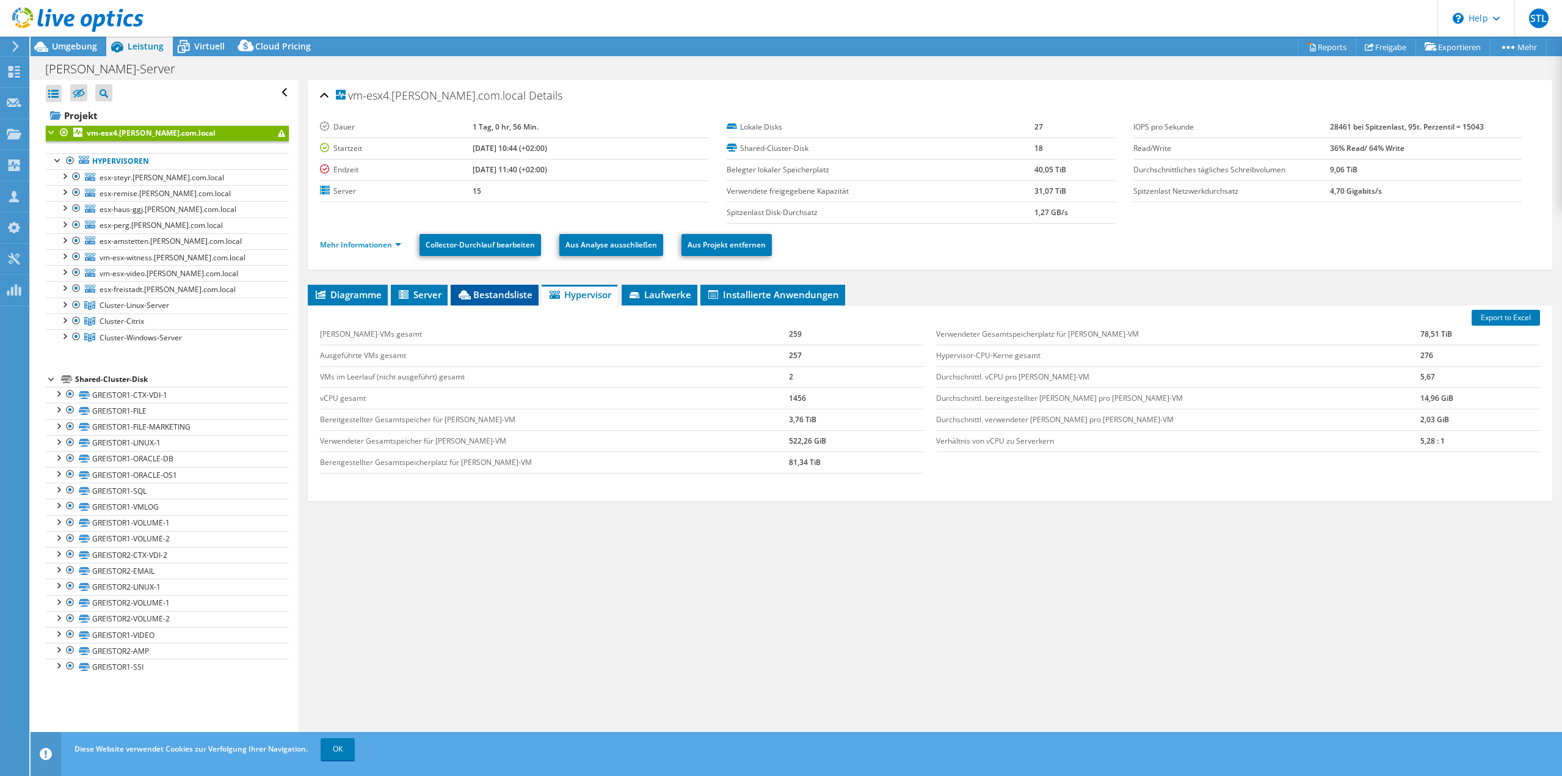
click at [501, 293] on span "Bestandsliste" at bounding box center [495, 294] width 76 height 12
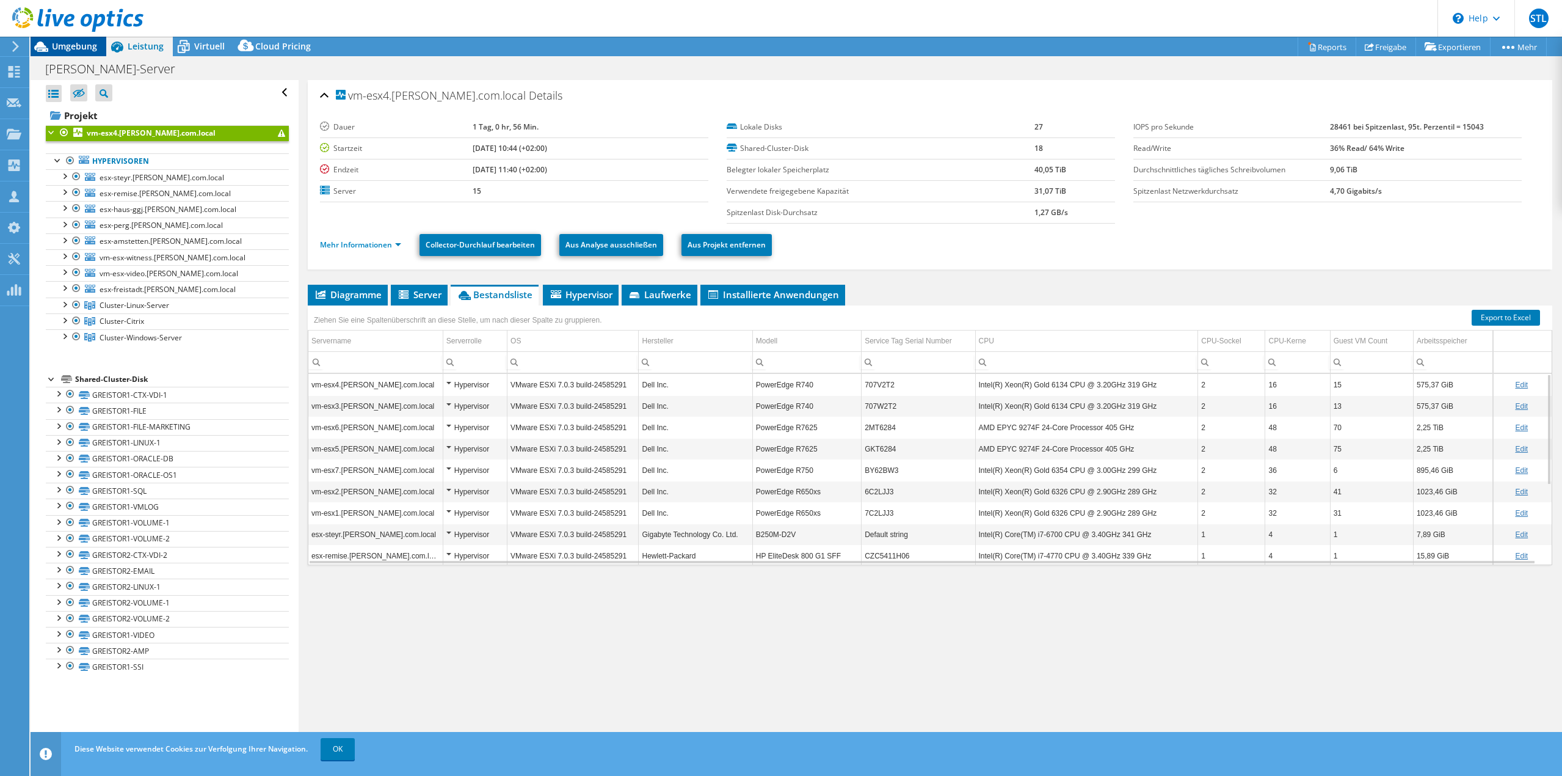
click at [71, 48] on span "Umgebung" at bounding box center [74, 46] width 45 height 12
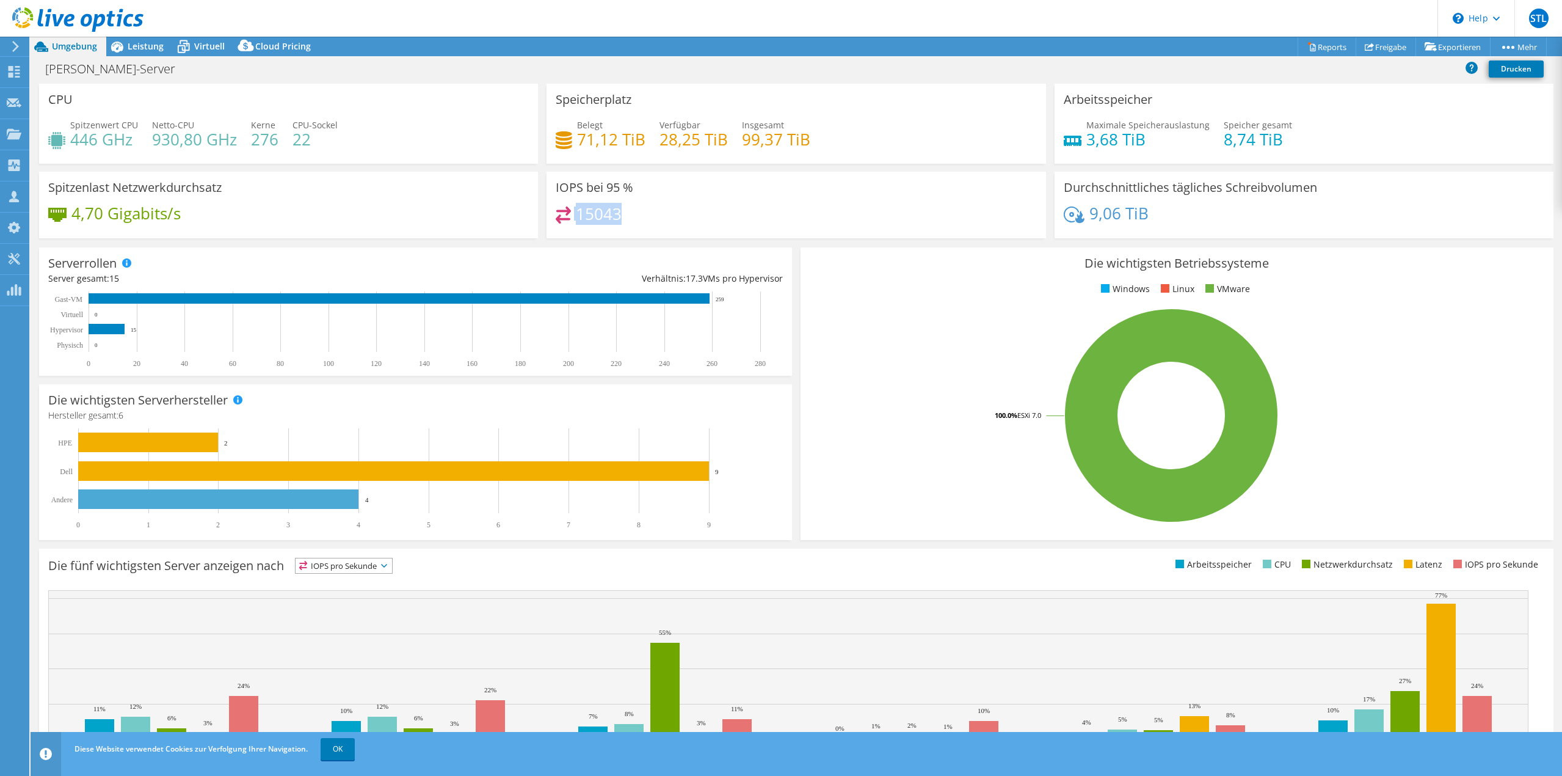
drag, startPoint x: 572, startPoint y: 214, endPoint x: 614, endPoint y: 216, distance: 42.8
click at [614, 216] on div "15043" at bounding box center [589, 213] width 66 height 14
click at [587, 209] on h4 "15043" at bounding box center [599, 213] width 46 height 13
click at [137, 47] on span "Leistung" at bounding box center [146, 46] width 36 height 12
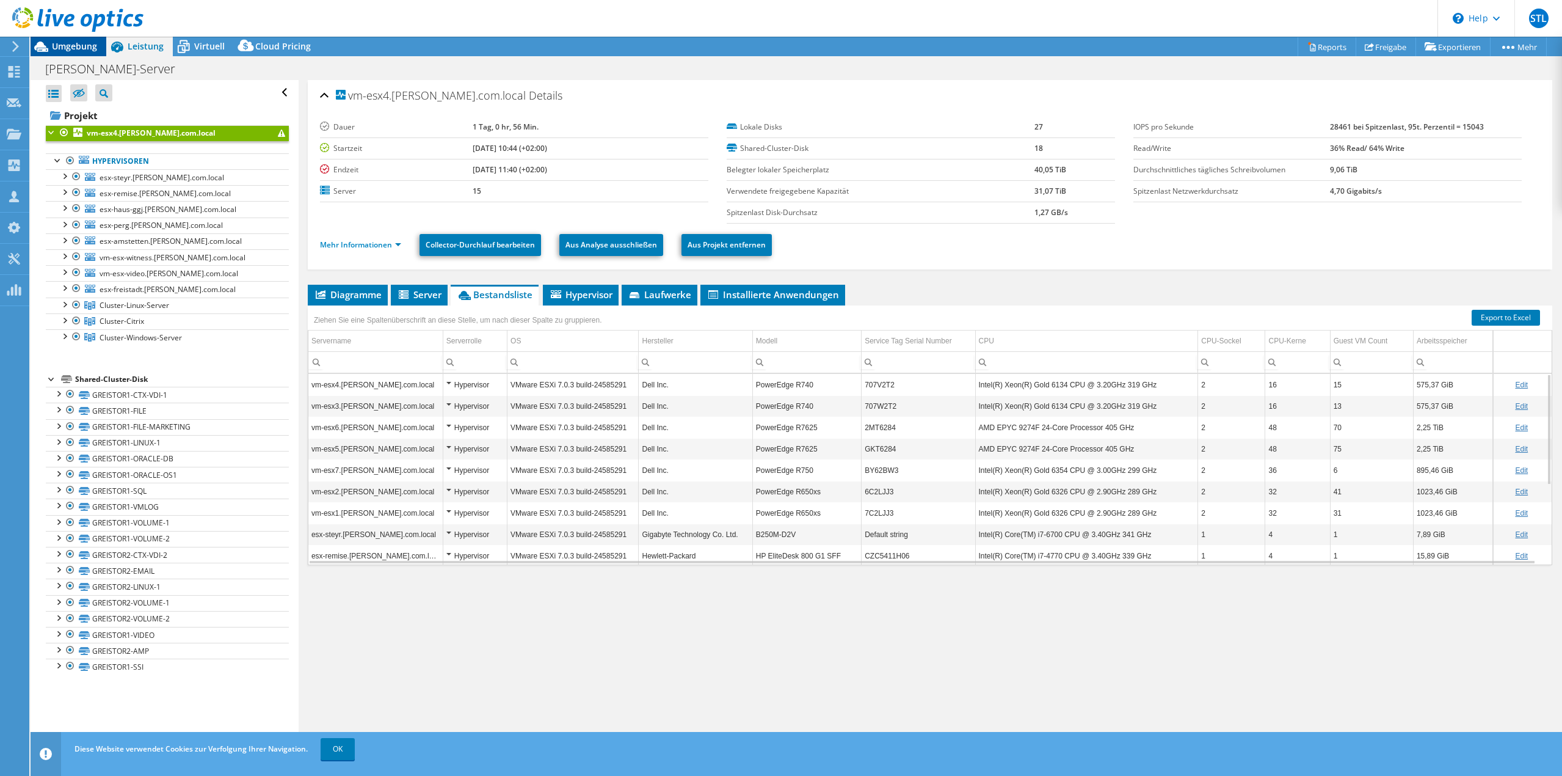
click at [34, 54] on icon at bounding box center [41, 46] width 21 height 21
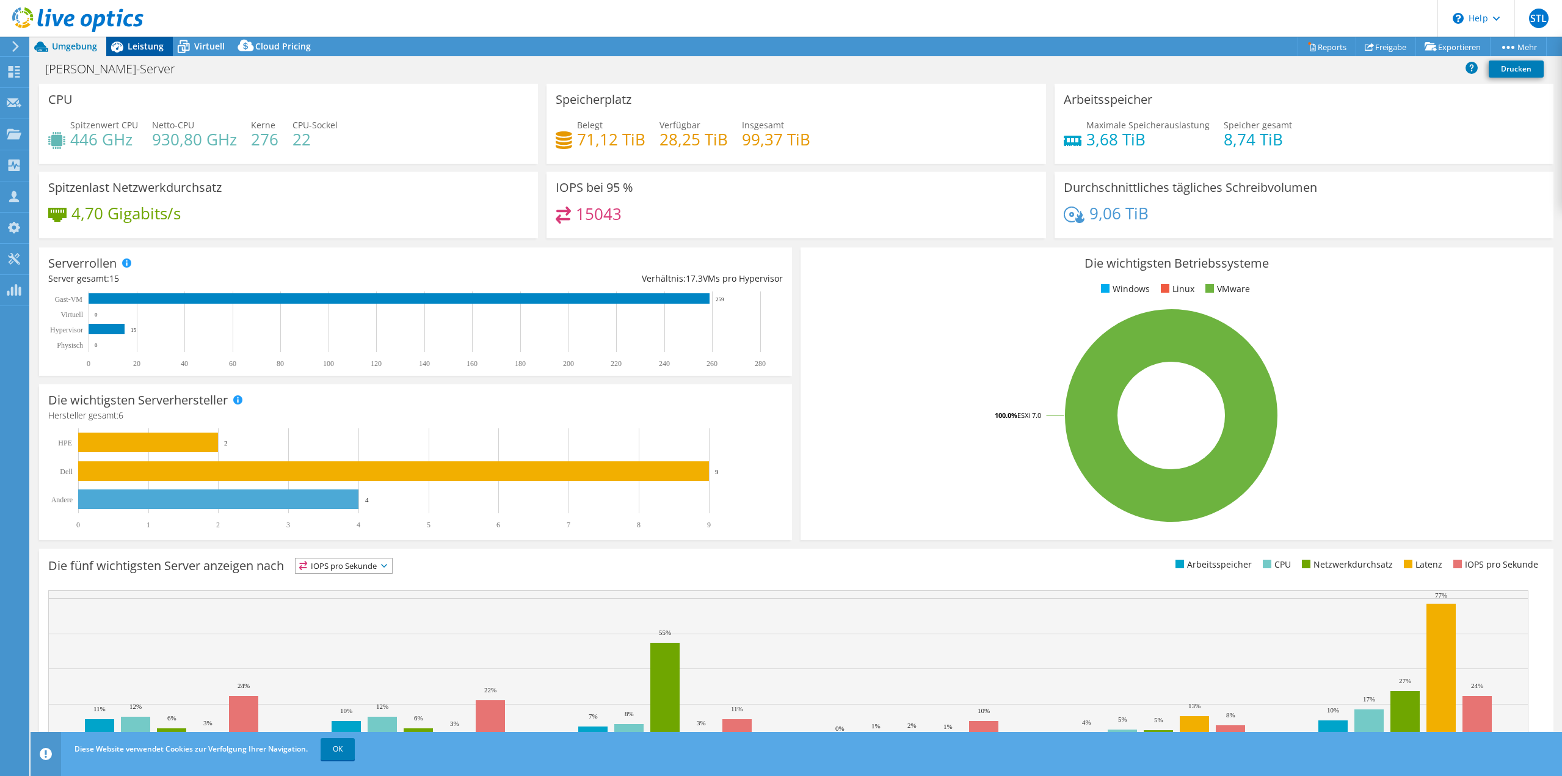
click at [144, 45] on span "Leistung" at bounding box center [146, 46] width 36 height 12
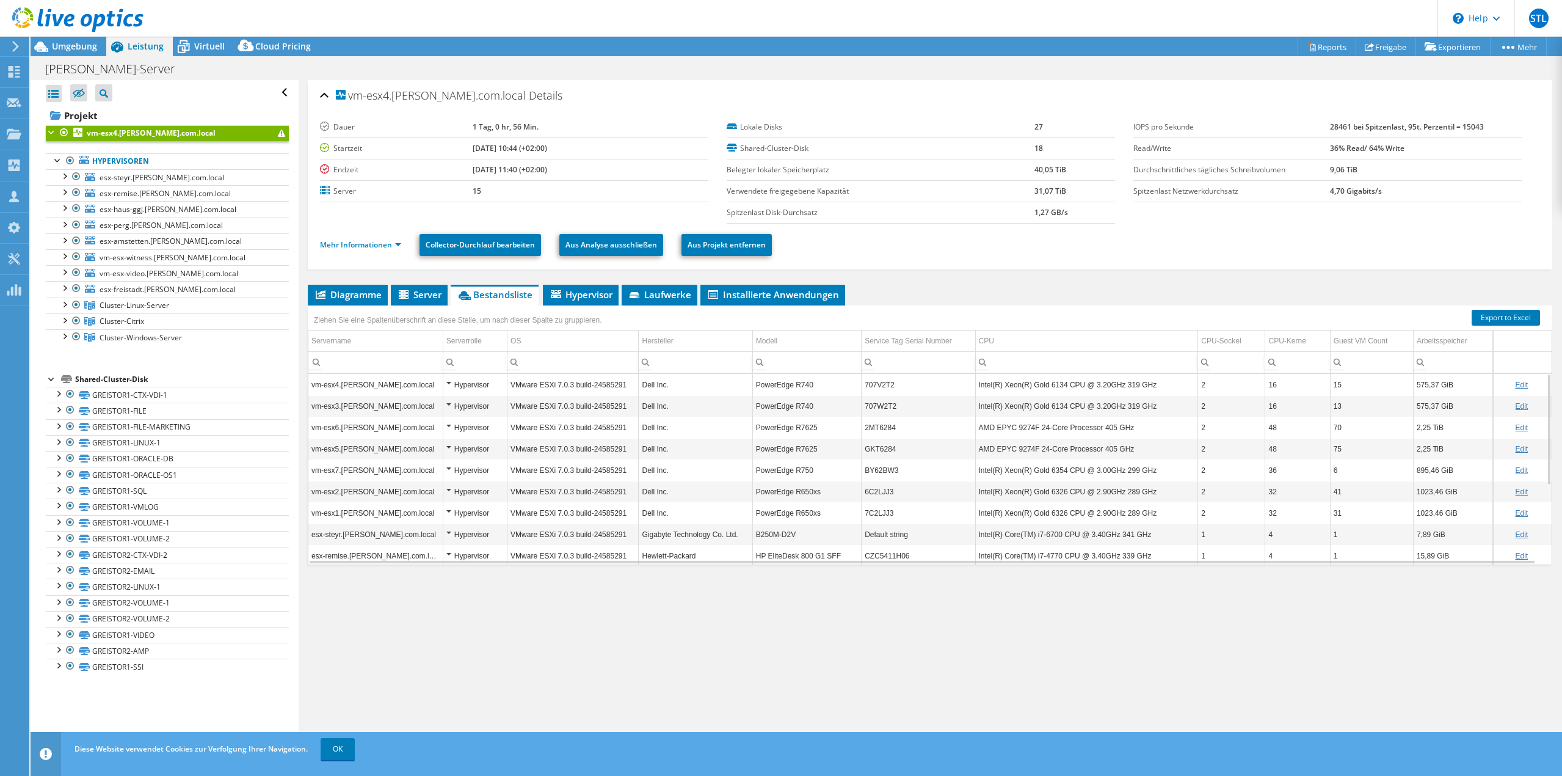
click at [95, 376] on div "Shared-Cluster-Disk" at bounding box center [182, 379] width 214 height 15
click at [201, 51] on span "Virtuell" at bounding box center [209, 46] width 31 height 12
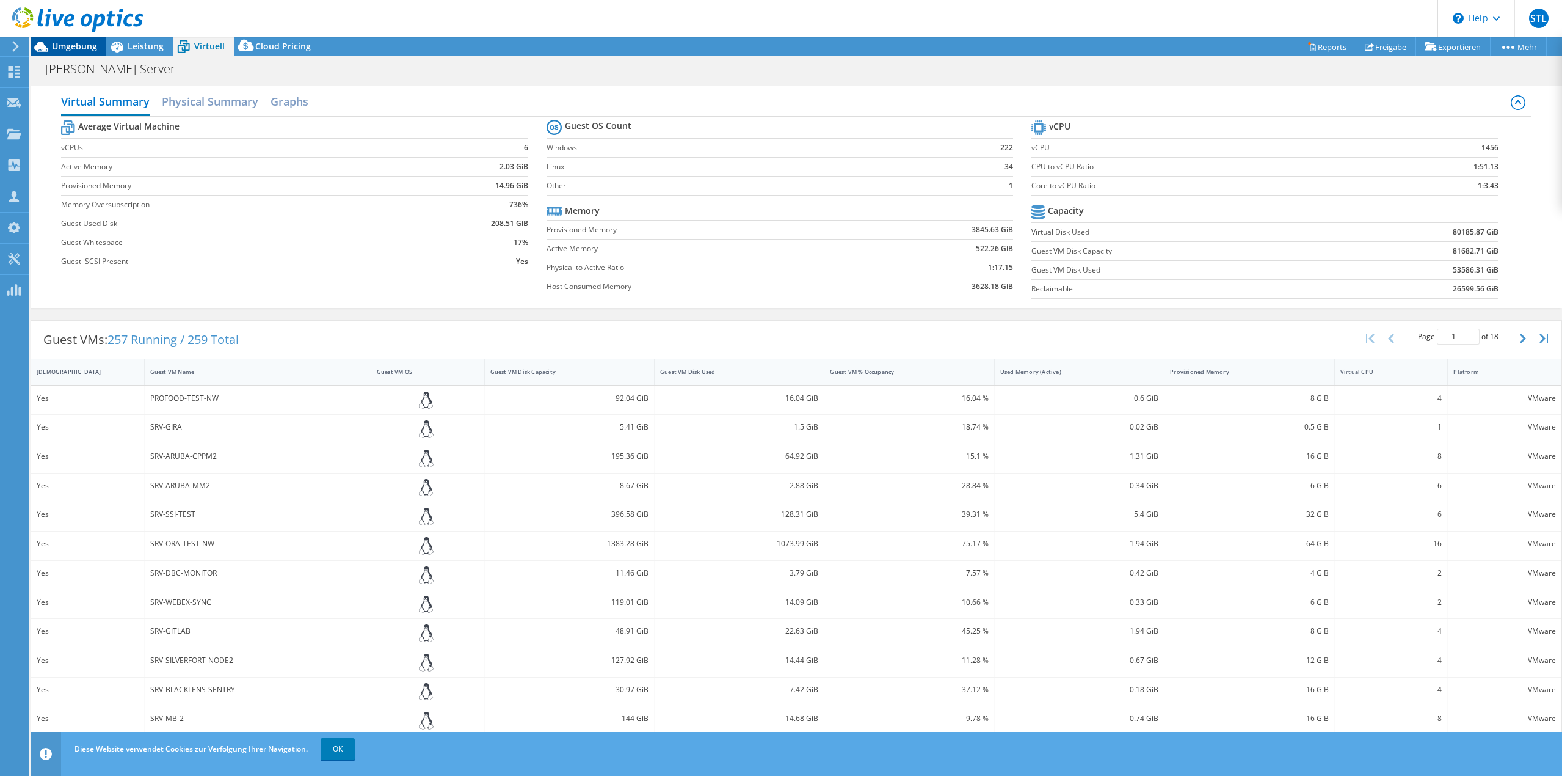
click at [55, 47] on span "Umgebung" at bounding box center [74, 46] width 45 height 12
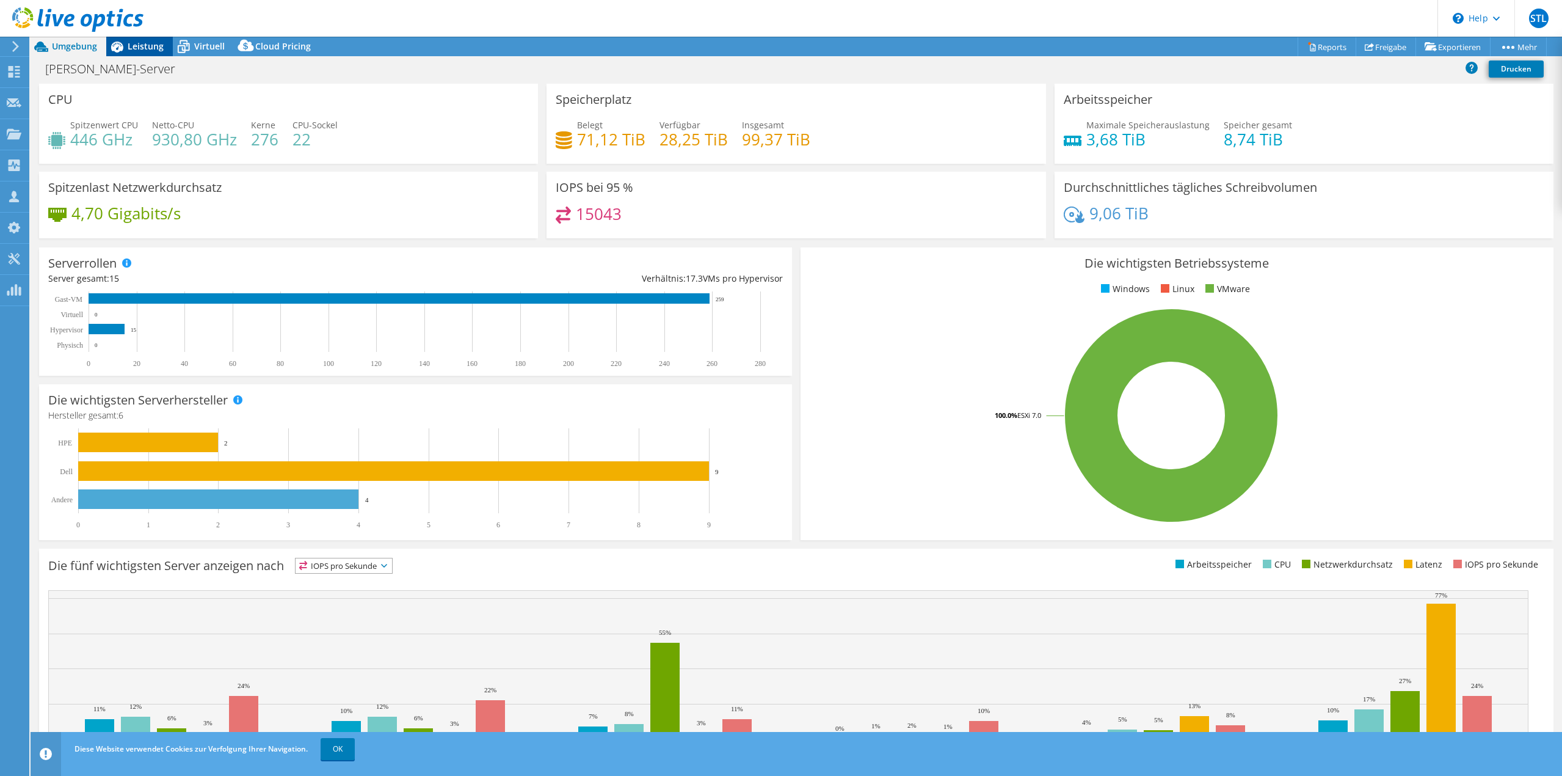
click at [133, 41] on span "Leistung" at bounding box center [146, 46] width 36 height 12
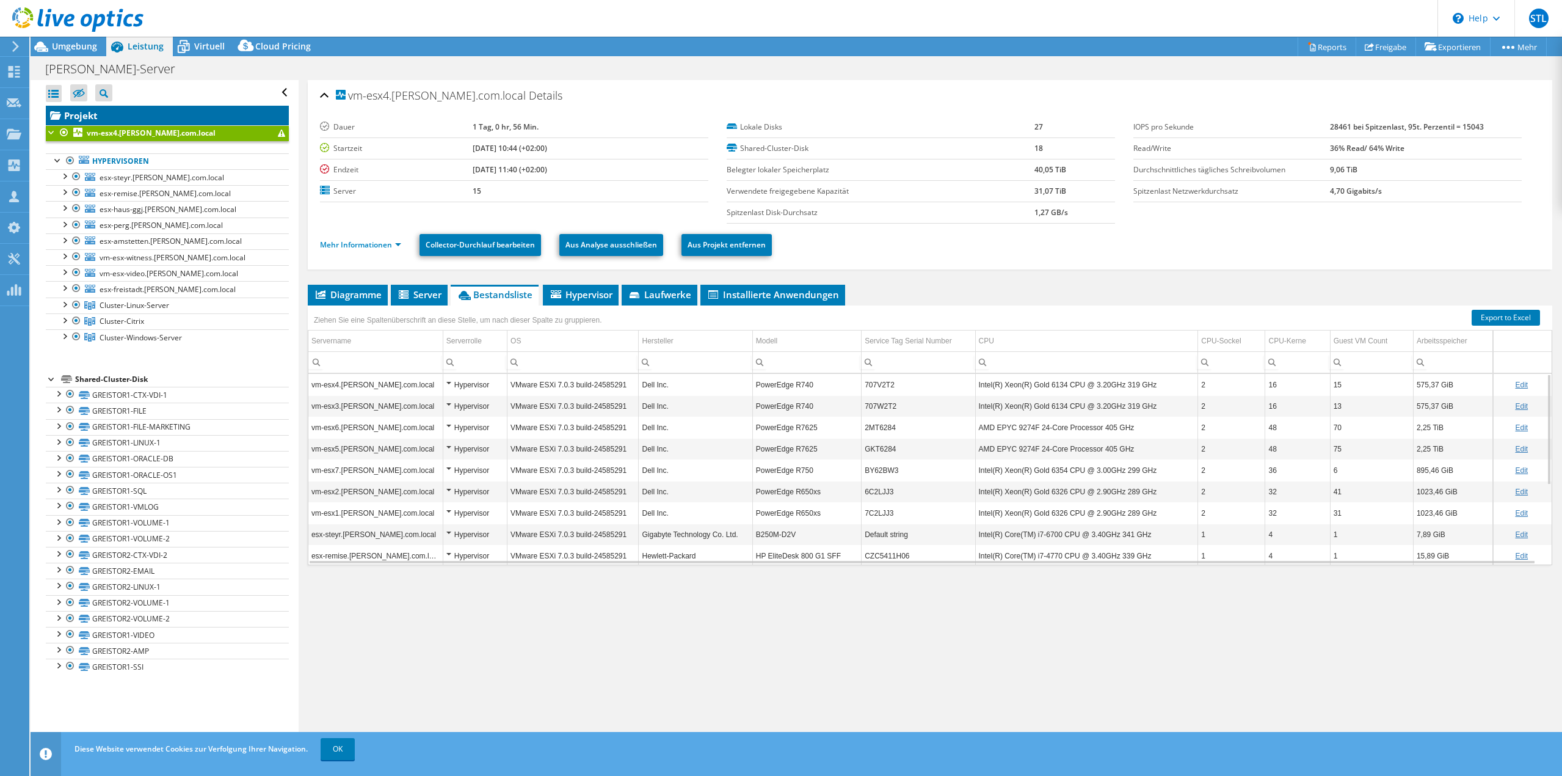
click at [80, 115] on link "Projekt" at bounding box center [167, 116] width 243 height 20
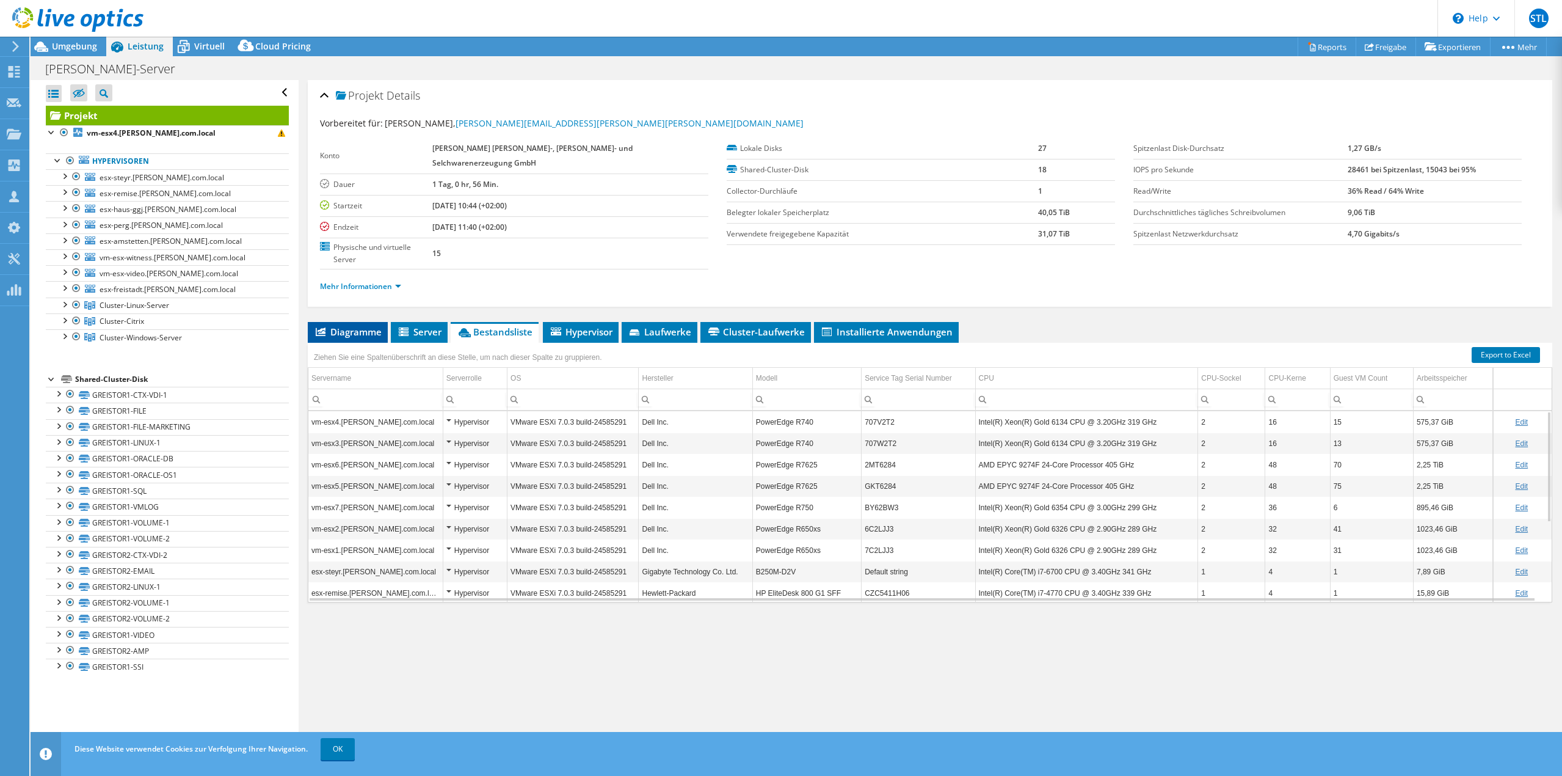
click at [351, 326] on span "Diagramme" at bounding box center [348, 332] width 68 height 12
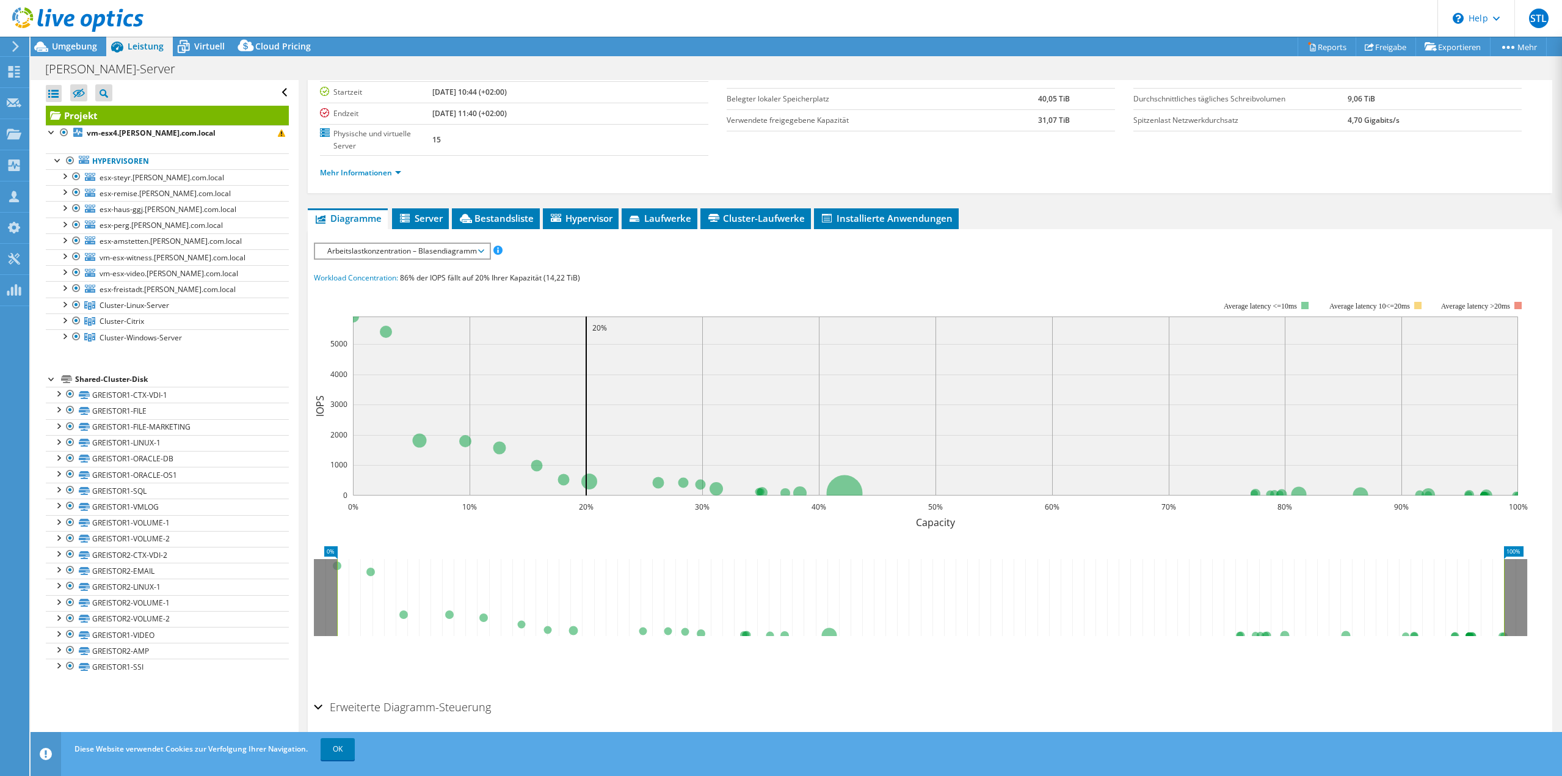
scroll to position [116, 0]
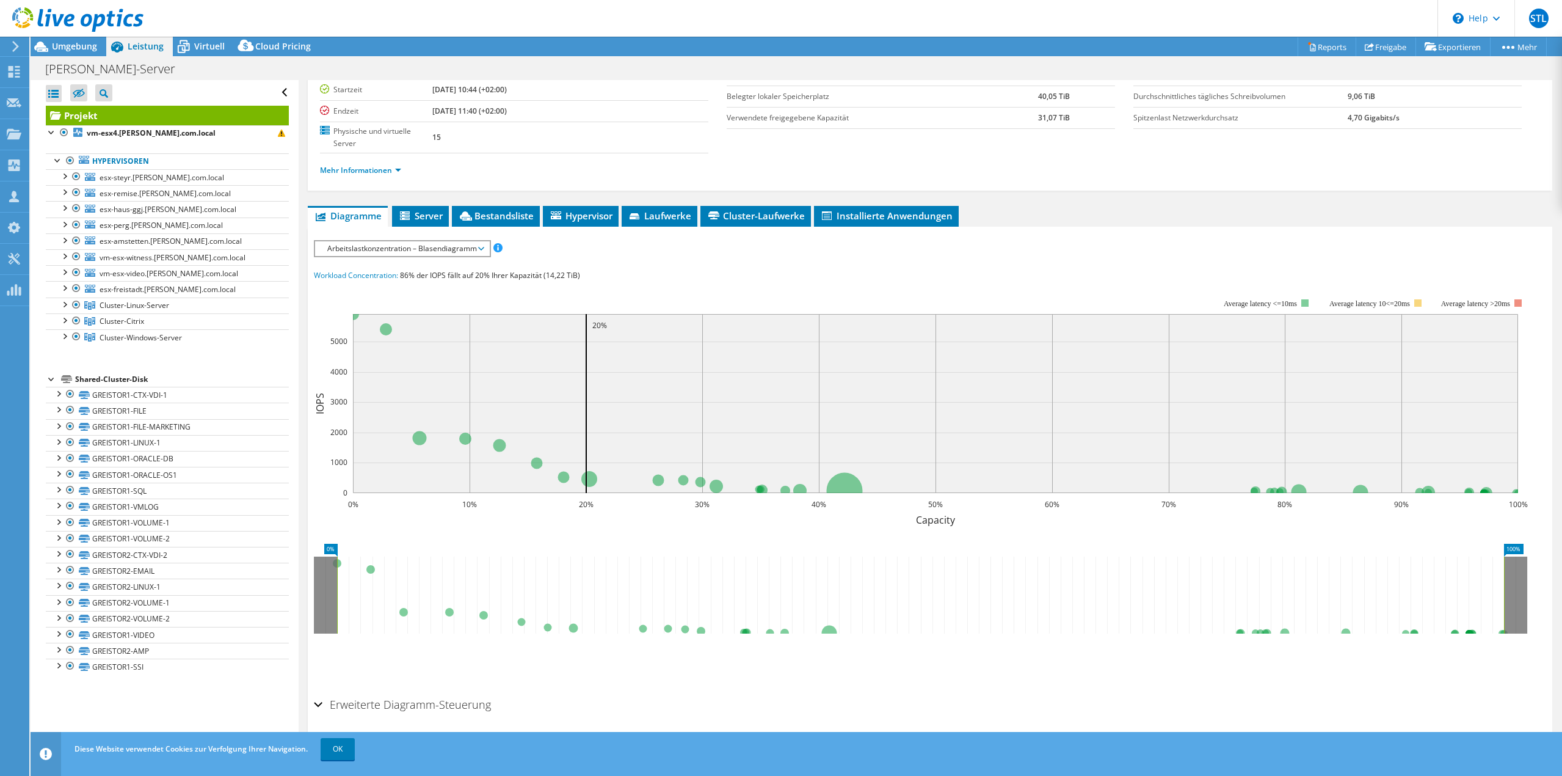
click at [482, 241] on span "Arbeitslastkonzentration – Blasendiagramm" at bounding box center [402, 248] width 162 height 15
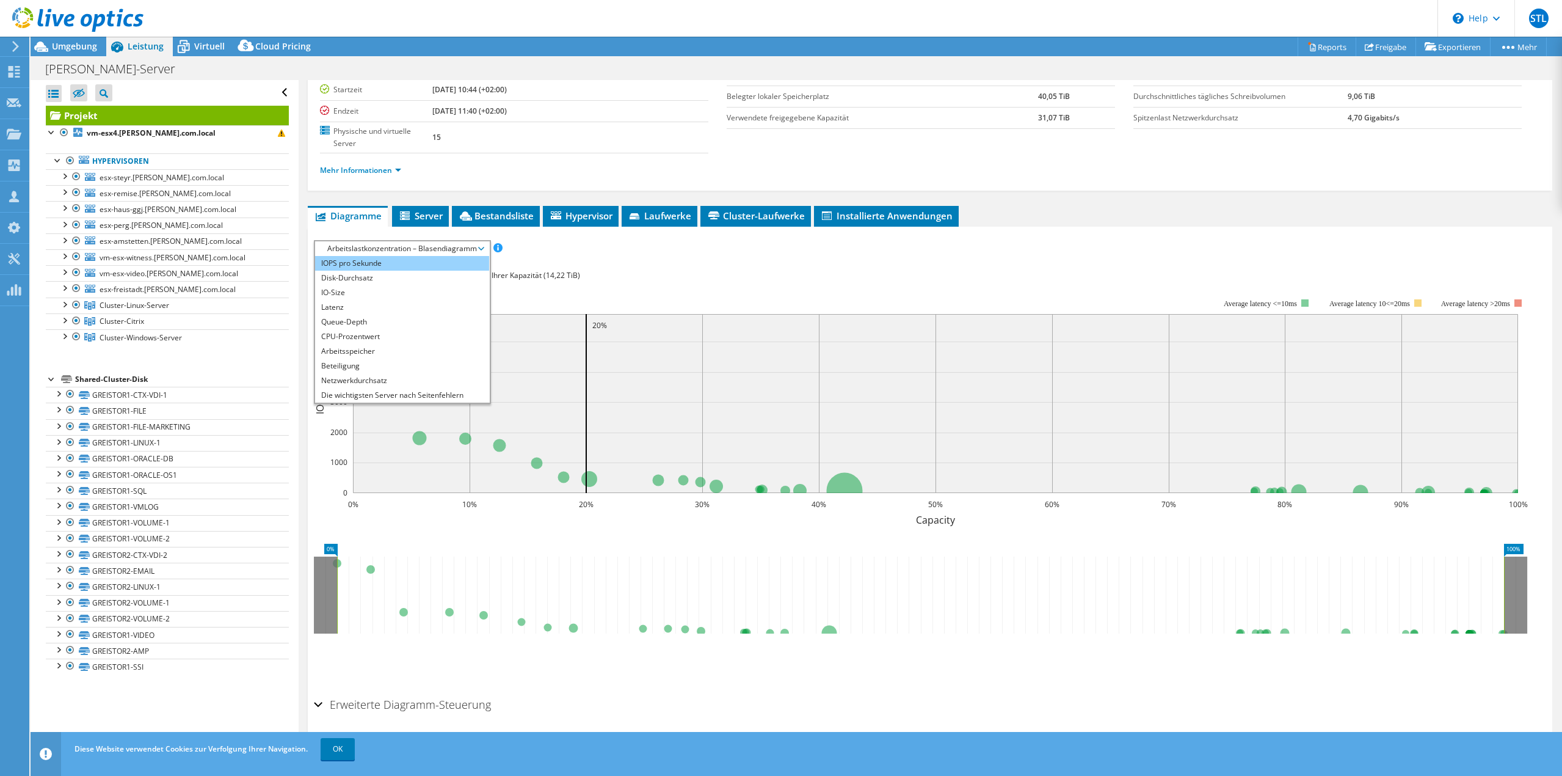
click at [362, 256] on li "IOPS pro Sekunde" at bounding box center [402, 263] width 174 height 15
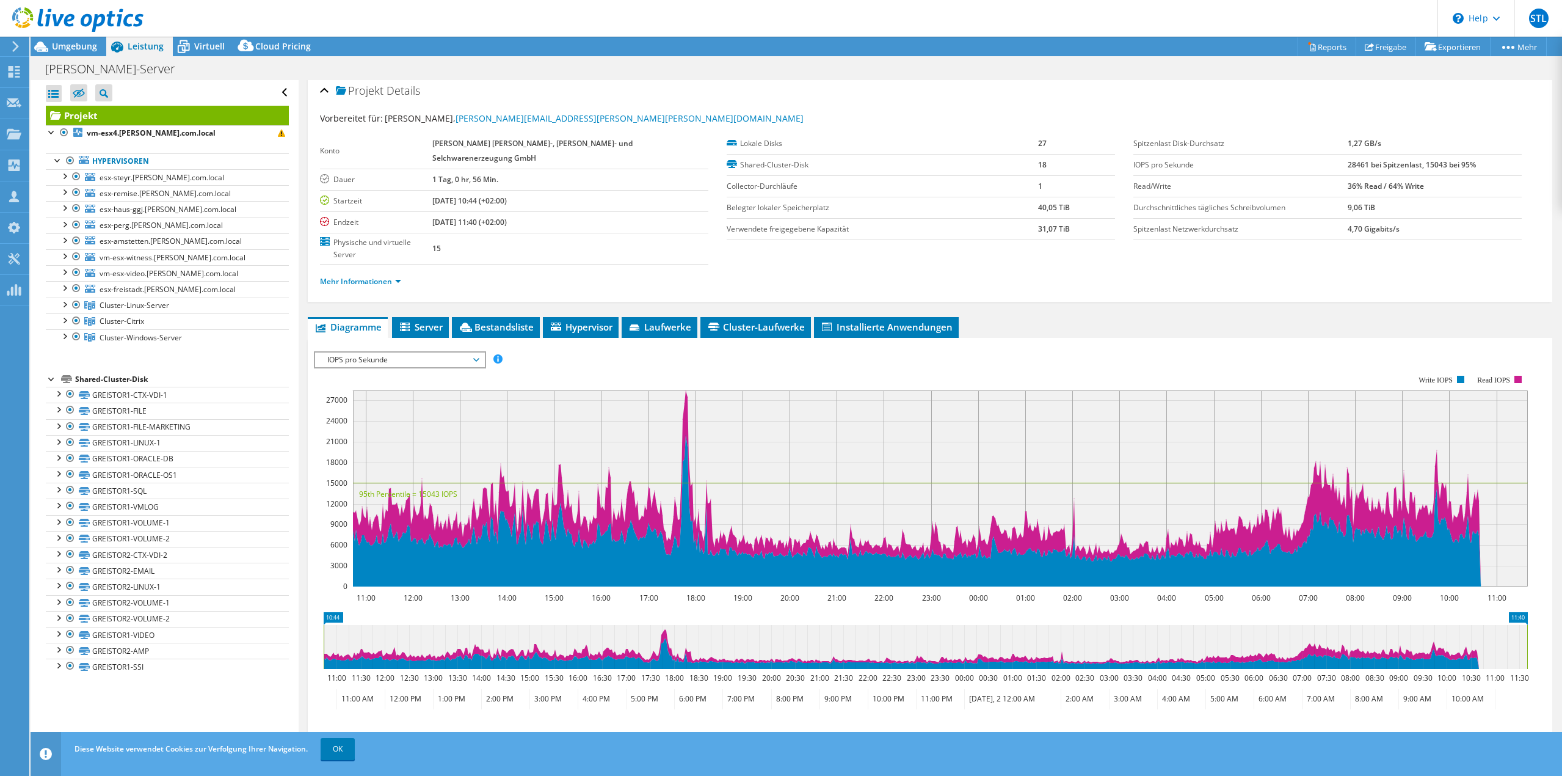
scroll to position [0, 0]
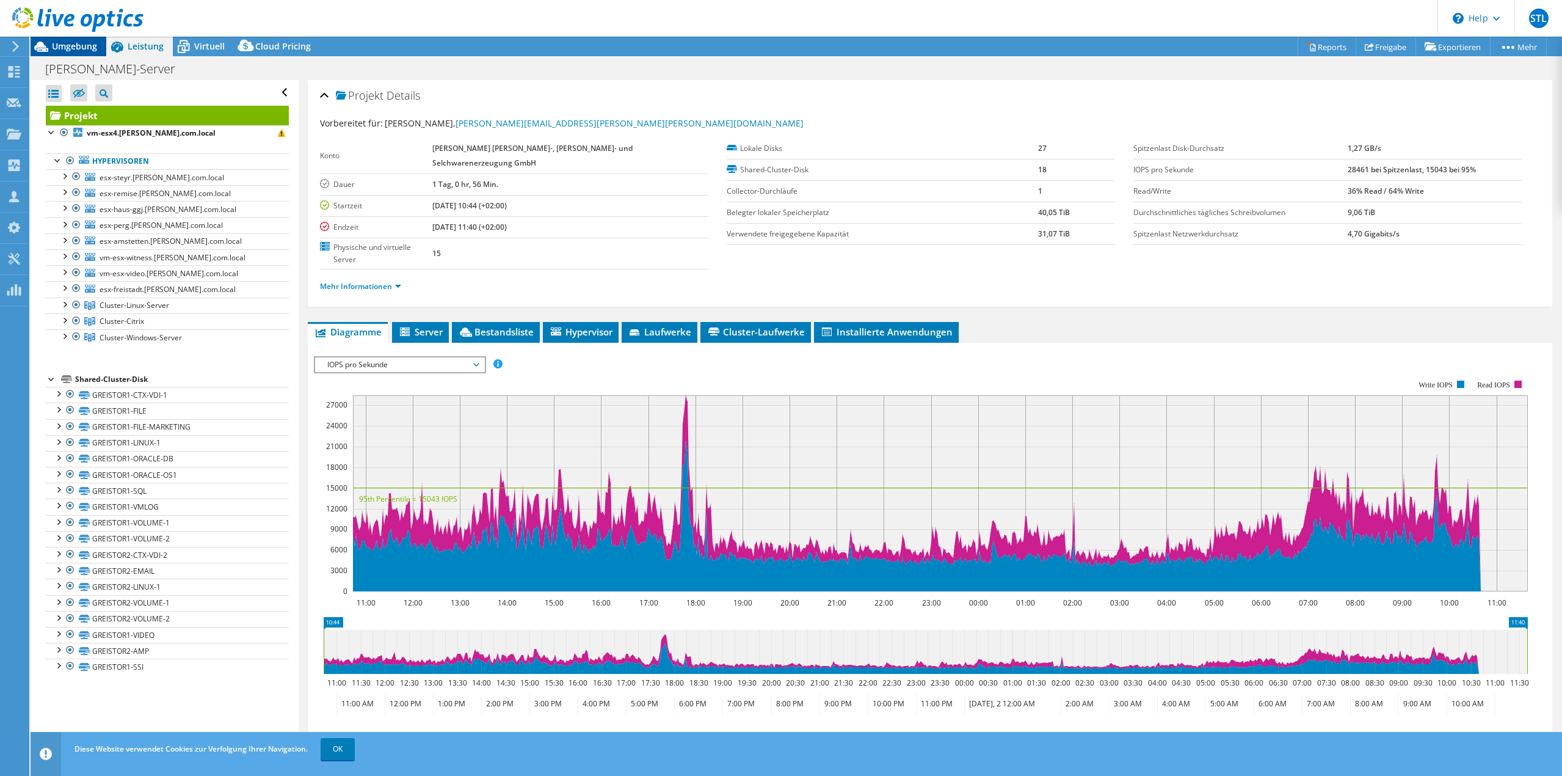
click at [65, 44] on span "Umgebung" at bounding box center [74, 46] width 45 height 12
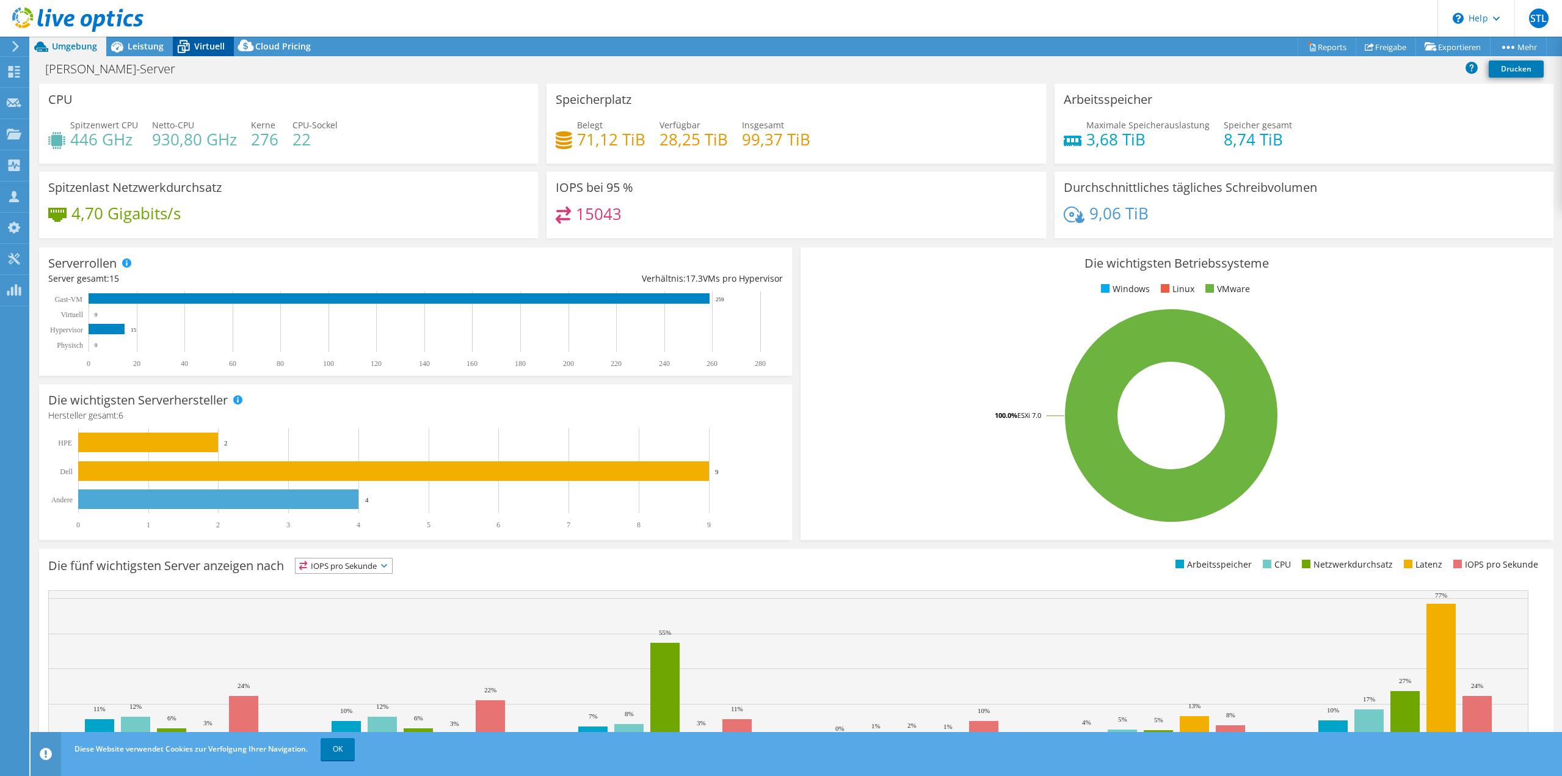
click at [200, 48] on span "Virtuell" at bounding box center [209, 46] width 31 height 12
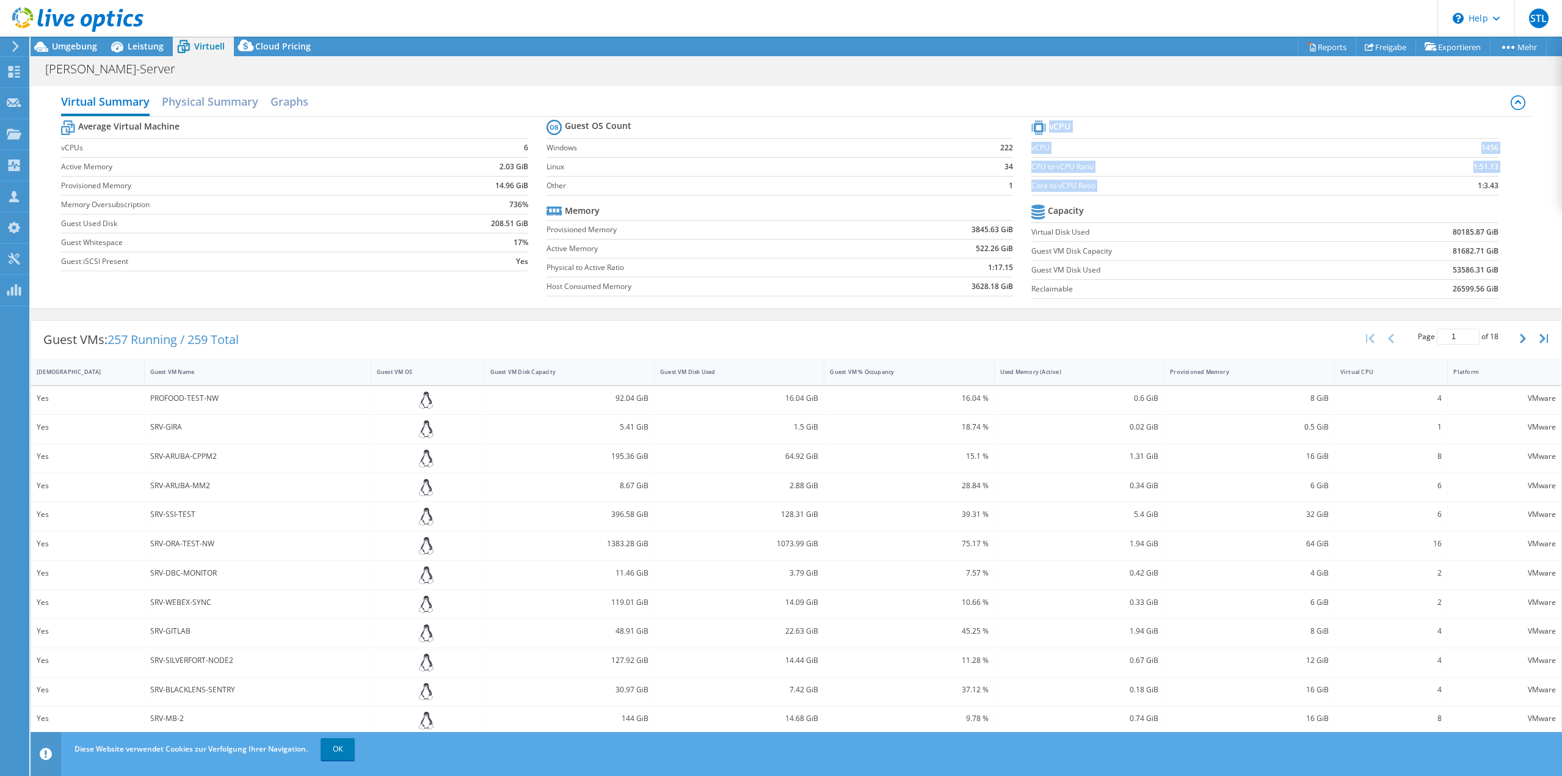
drag, startPoint x: 1469, startPoint y: 186, endPoint x: 1496, endPoint y: 185, distance: 27.5
click at [1496, 185] on section "vCPU vCPU 1456 CPU to vCPU Ratio 1:51.13 Core to vCPU Ratio 1:3.43 Capacity Vir…" at bounding box center [1275, 210] width 486 height 187
click at [46, 44] on icon at bounding box center [41, 46] width 21 height 21
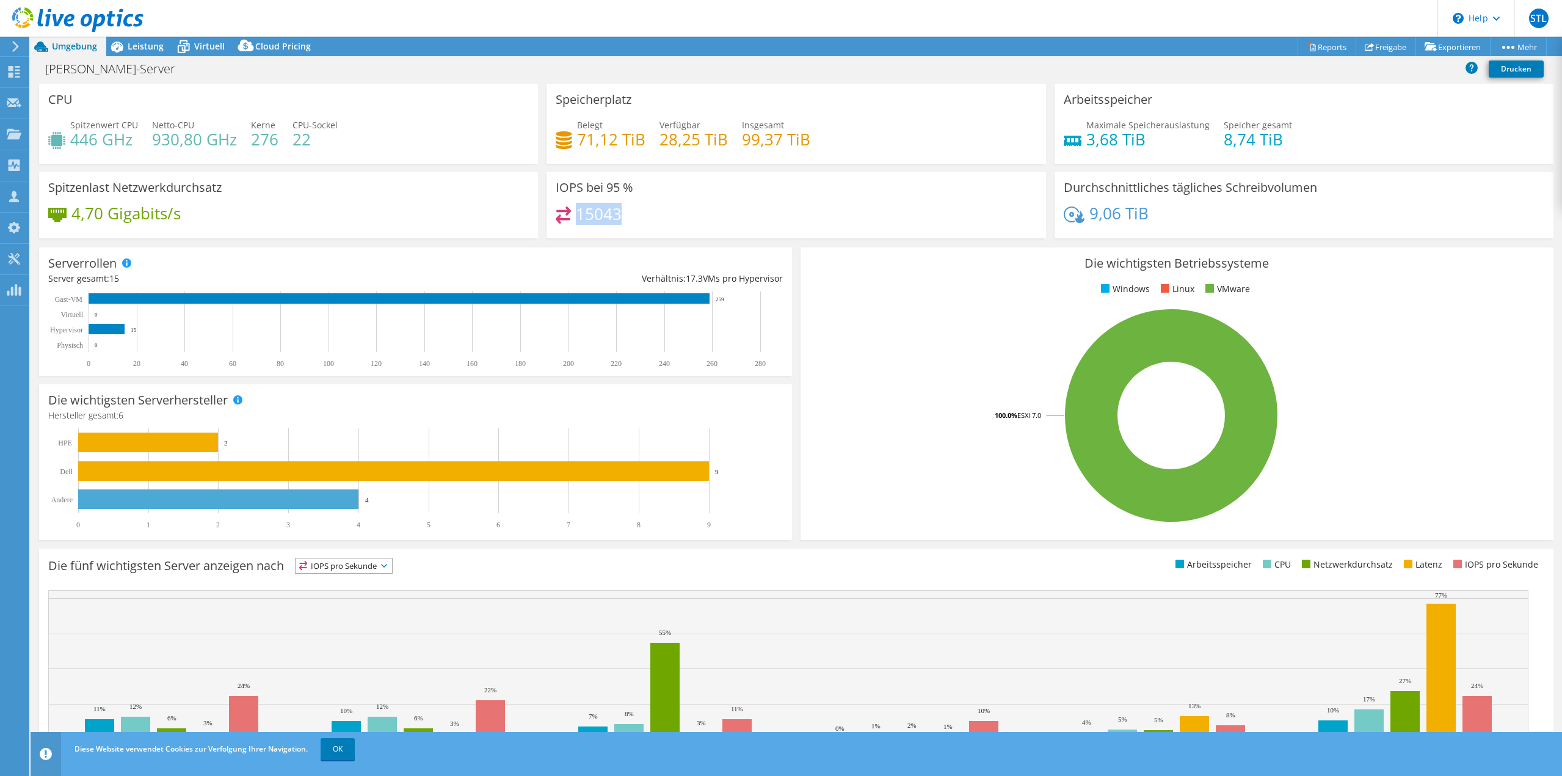
drag, startPoint x: 577, startPoint y: 212, endPoint x: 621, endPoint y: 211, distance: 44.0
click at [621, 211] on div "15043" at bounding box center [796, 219] width 481 height 26
click at [145, 49] on span "Leistung" at bounding box center [146, 46] width 36 height 12
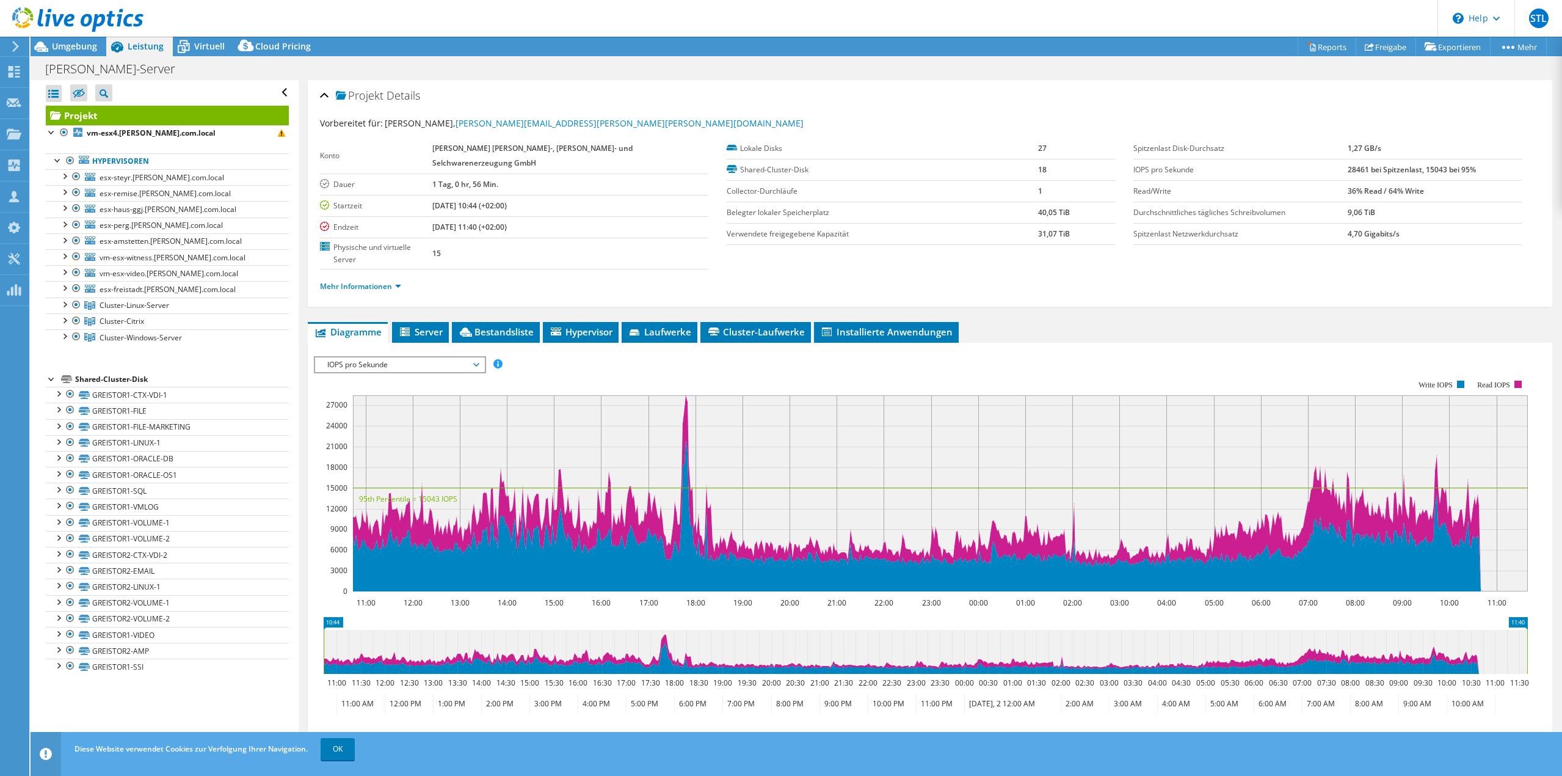
click at [482, 357] on span "IOPS pro Sekunde" at bounding box center [399, 364] width 169 height 15
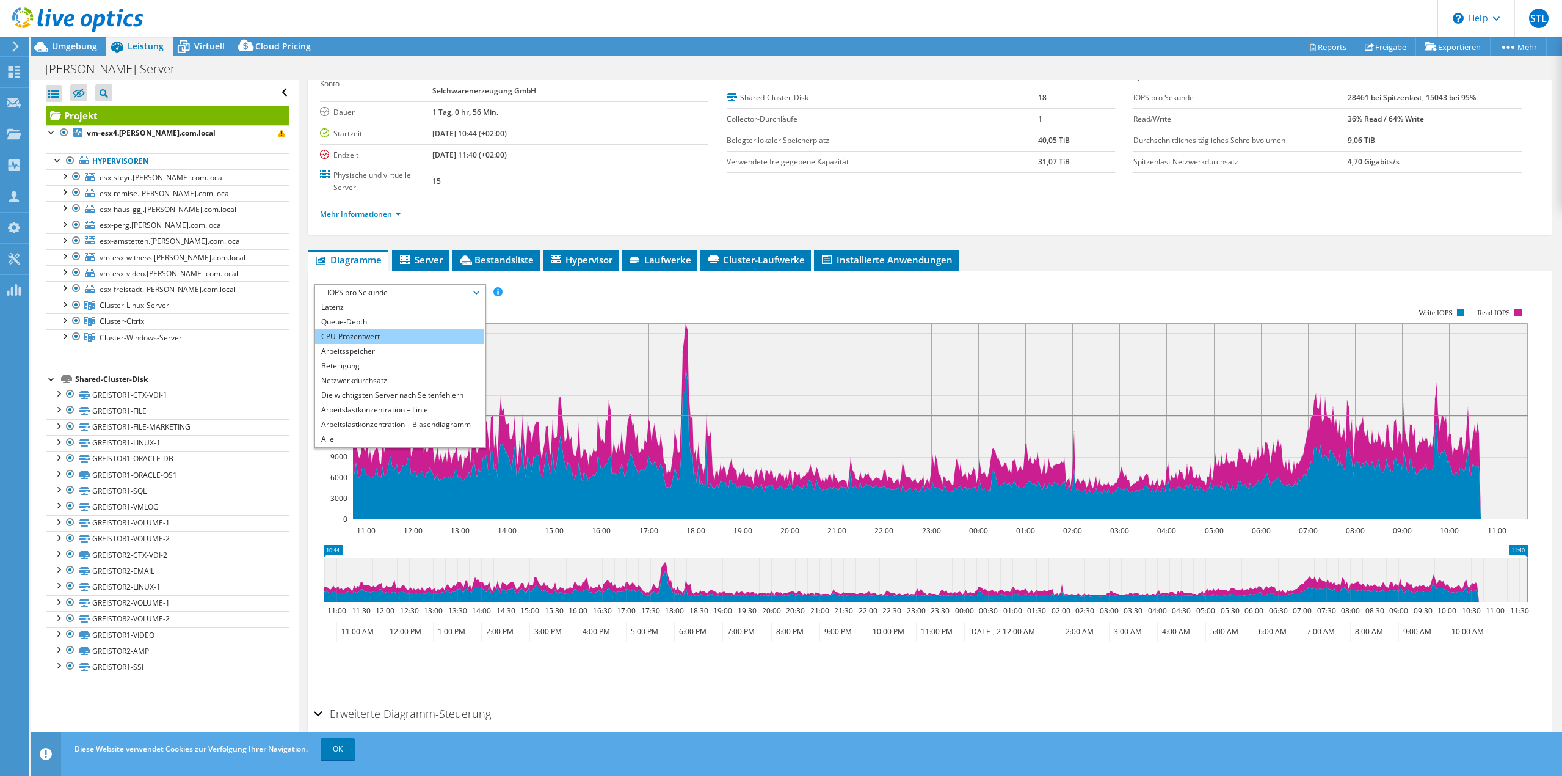
scroll to position [81, 0]
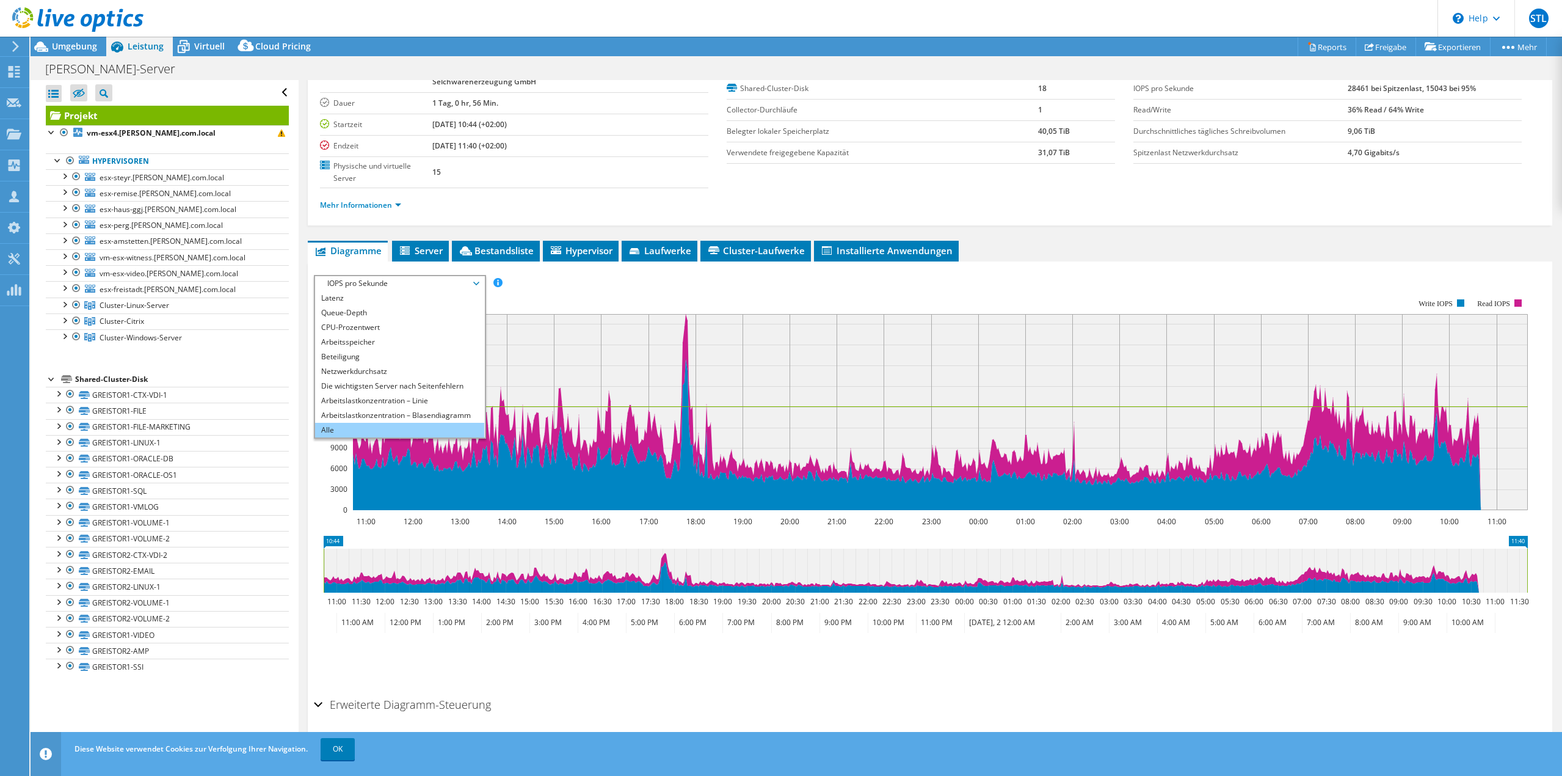
click at [326, 423] on li "Alle" at bounding box center [399, 430] width 169 height 15
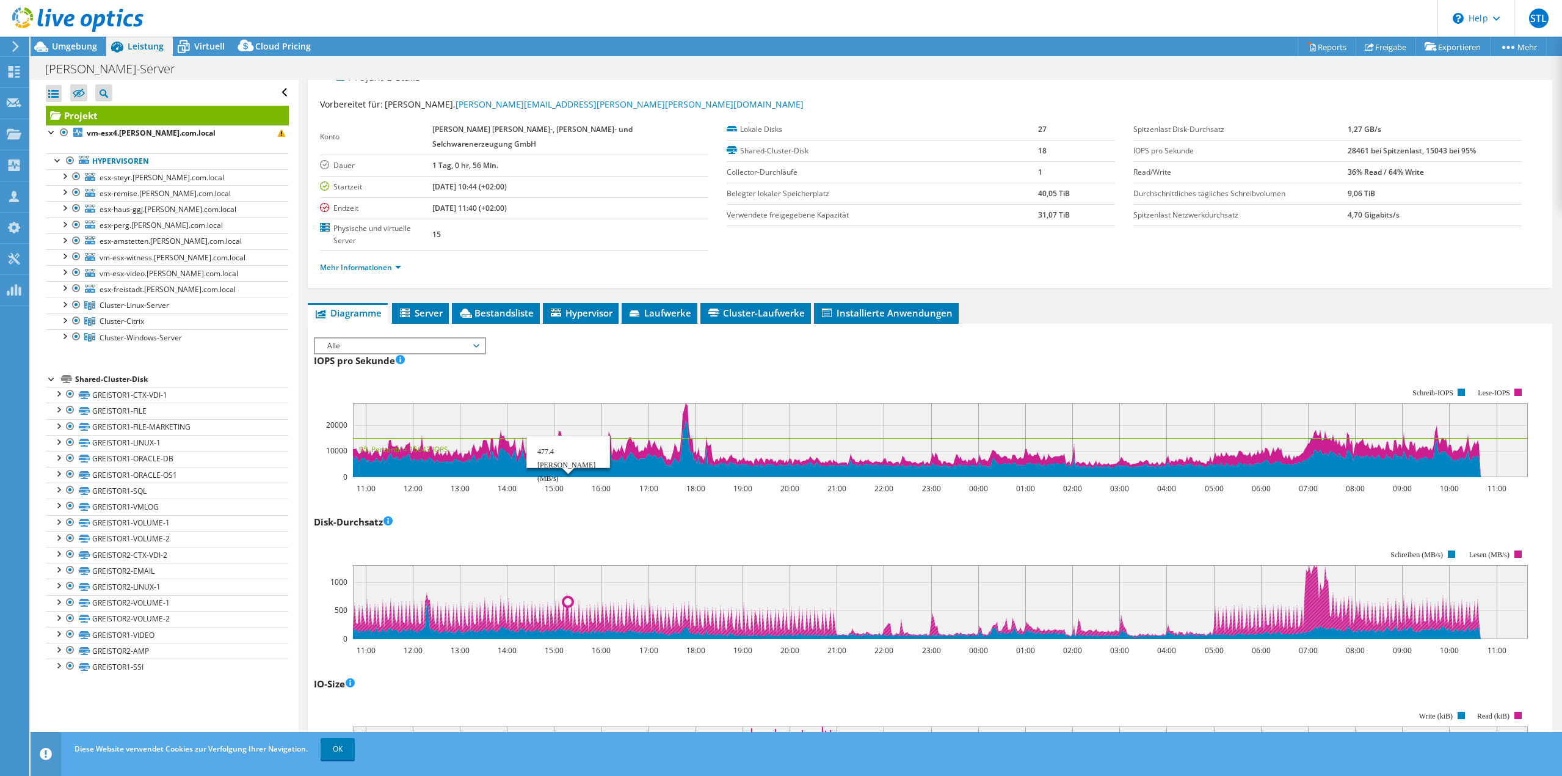
scroll to position [0, 0]
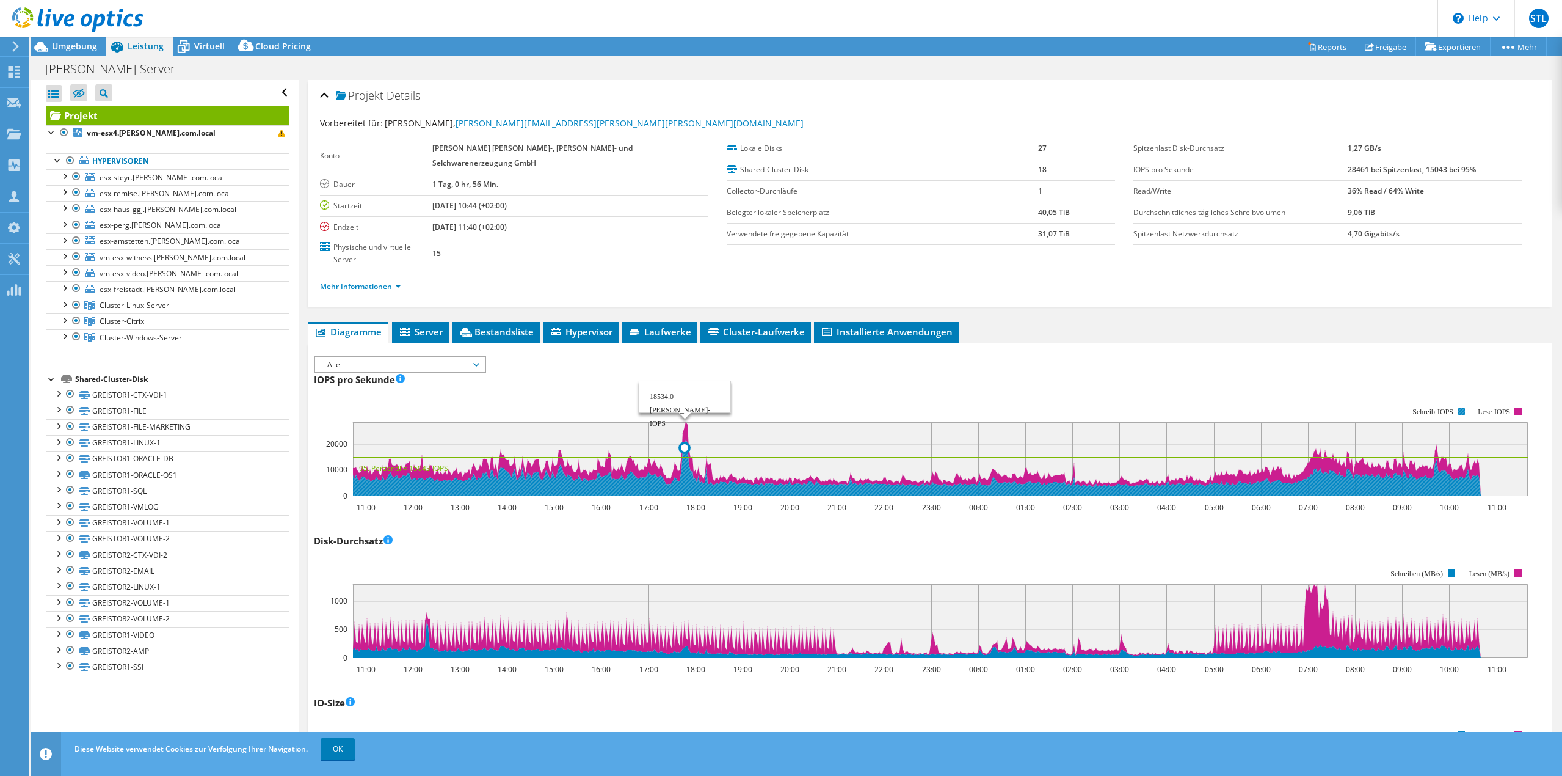
click at [684, 455] on icon at bounding box center [917, 467] width 1128 height 57
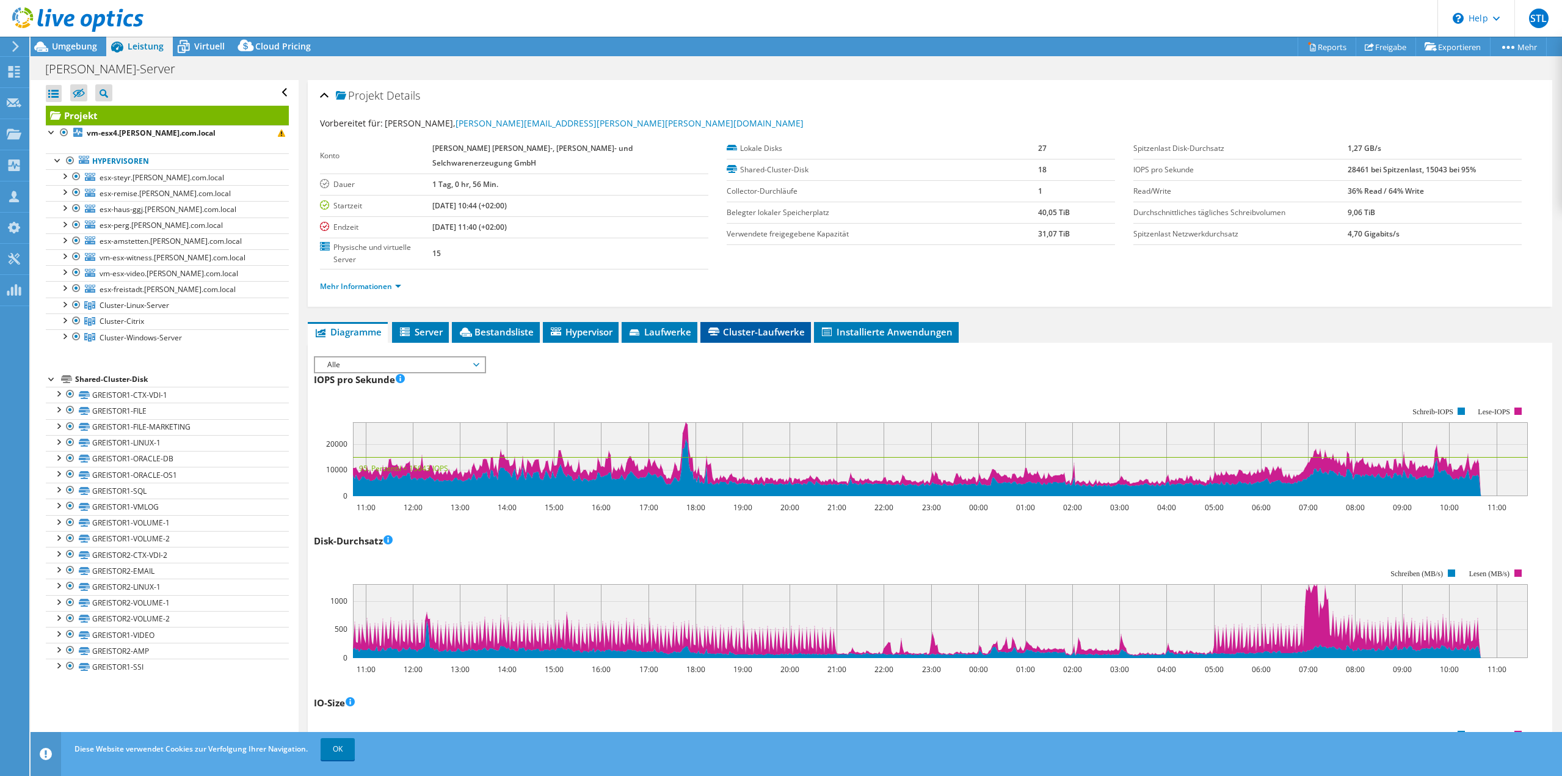
click at [736, 326] on span "Cluster-Laufwerke" at bounding box center [756, 332] width 98 height 12
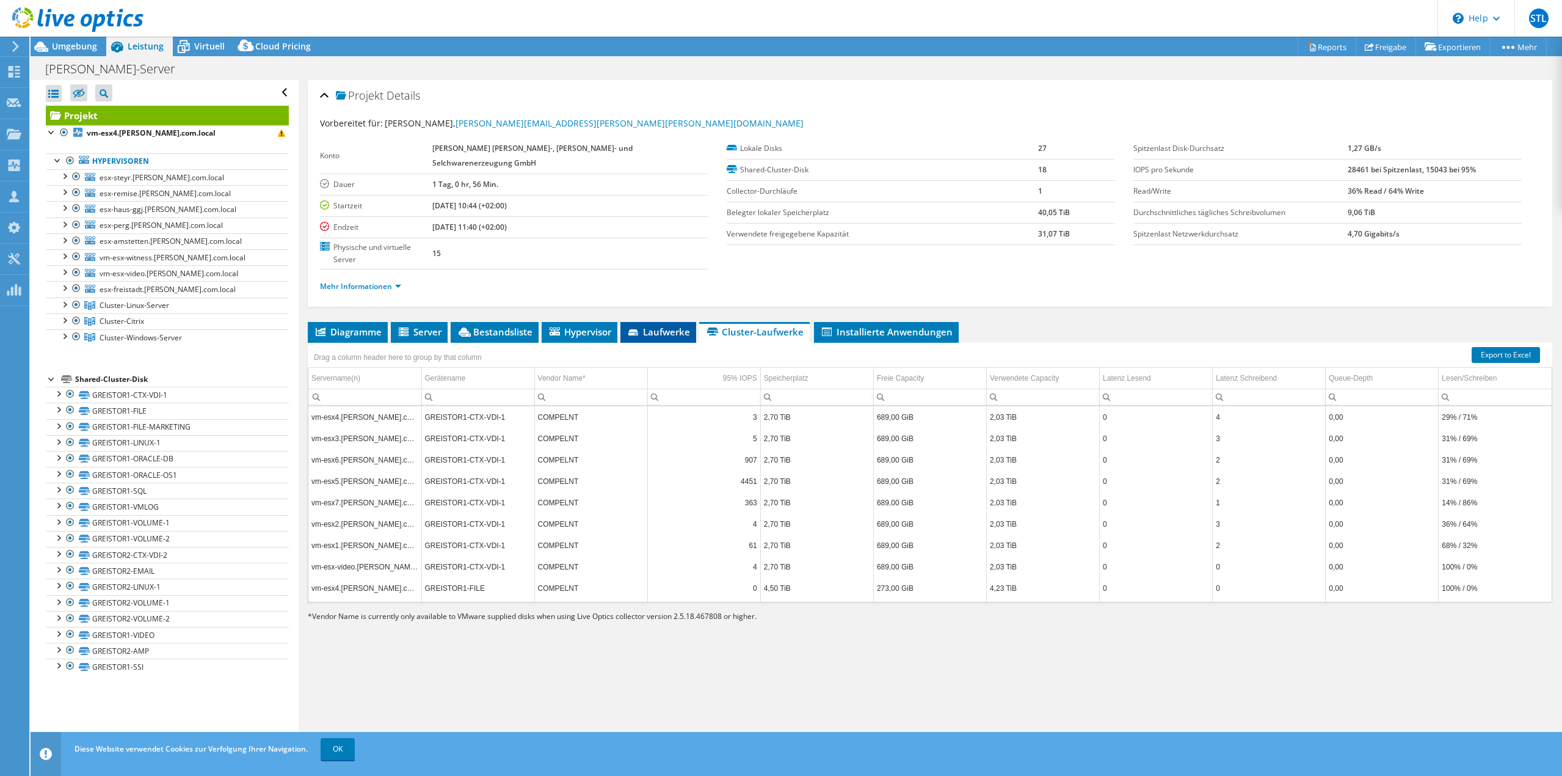
click at [662, 326] on span "Laufwerke" at bounding box center [659, 332] width 64 height 12
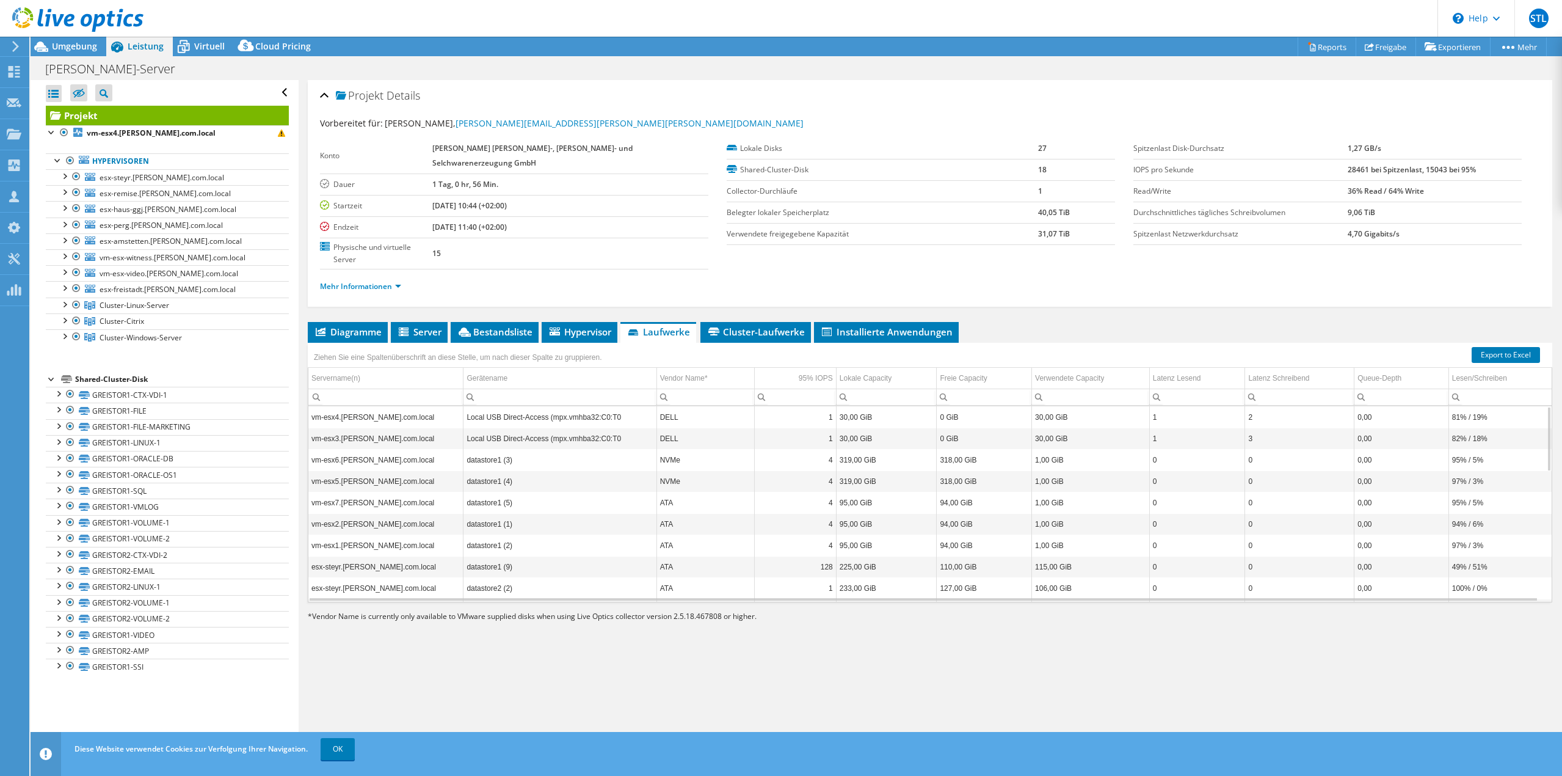
click at [341, 296] on div "Projekt Details Vorbereitet für: Harald Böhm, harald.boehm@greisinger.com Konto…" at bounding box center [930, 416] width 1263 height 672
click at [340, 326] on span "Diagramme" at bounding box center [348, 332] width 68 height 12
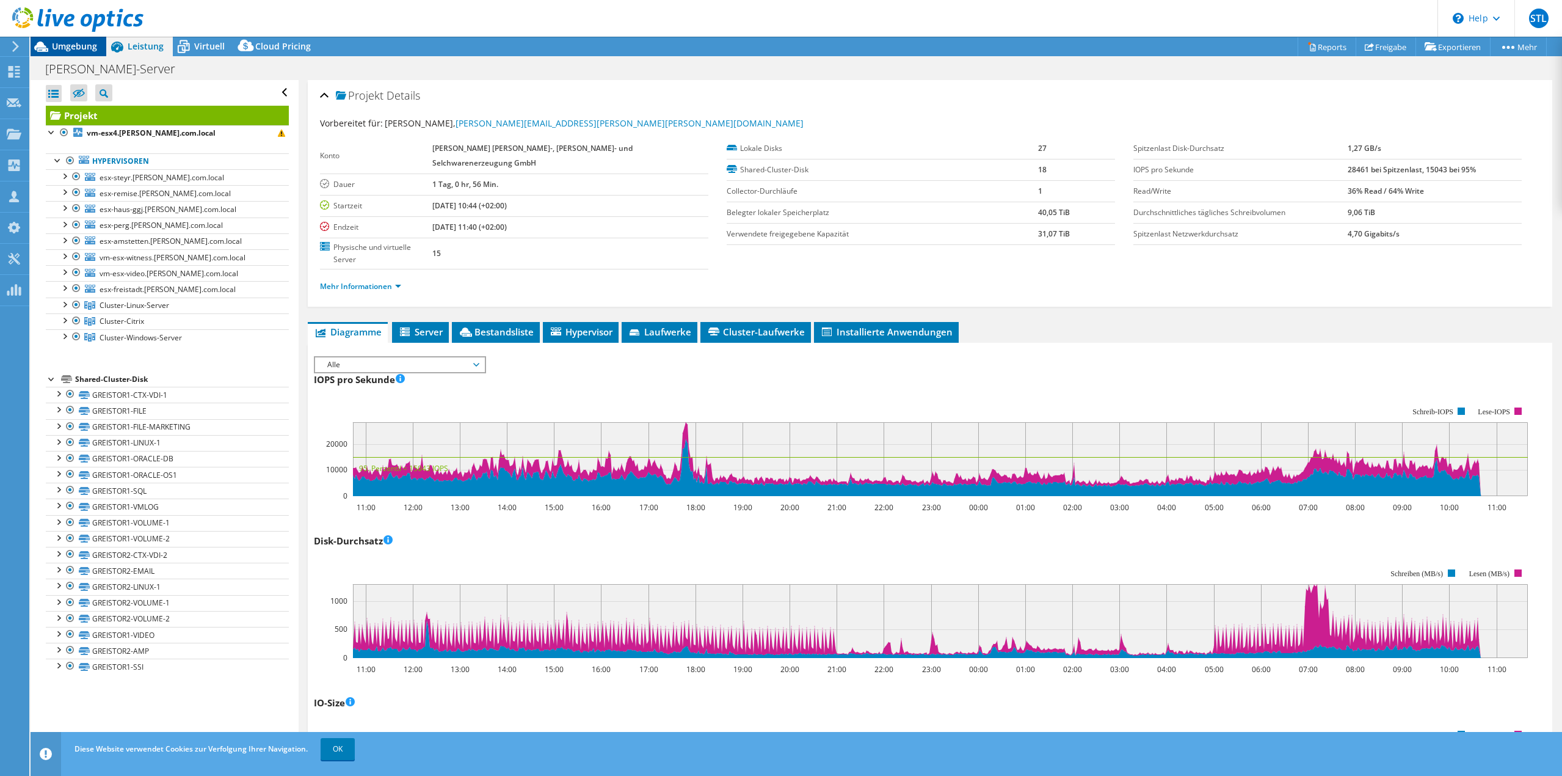
click at [59, 45] on span "Umgebung" at bounding box center [74, 46] width 45 height 12
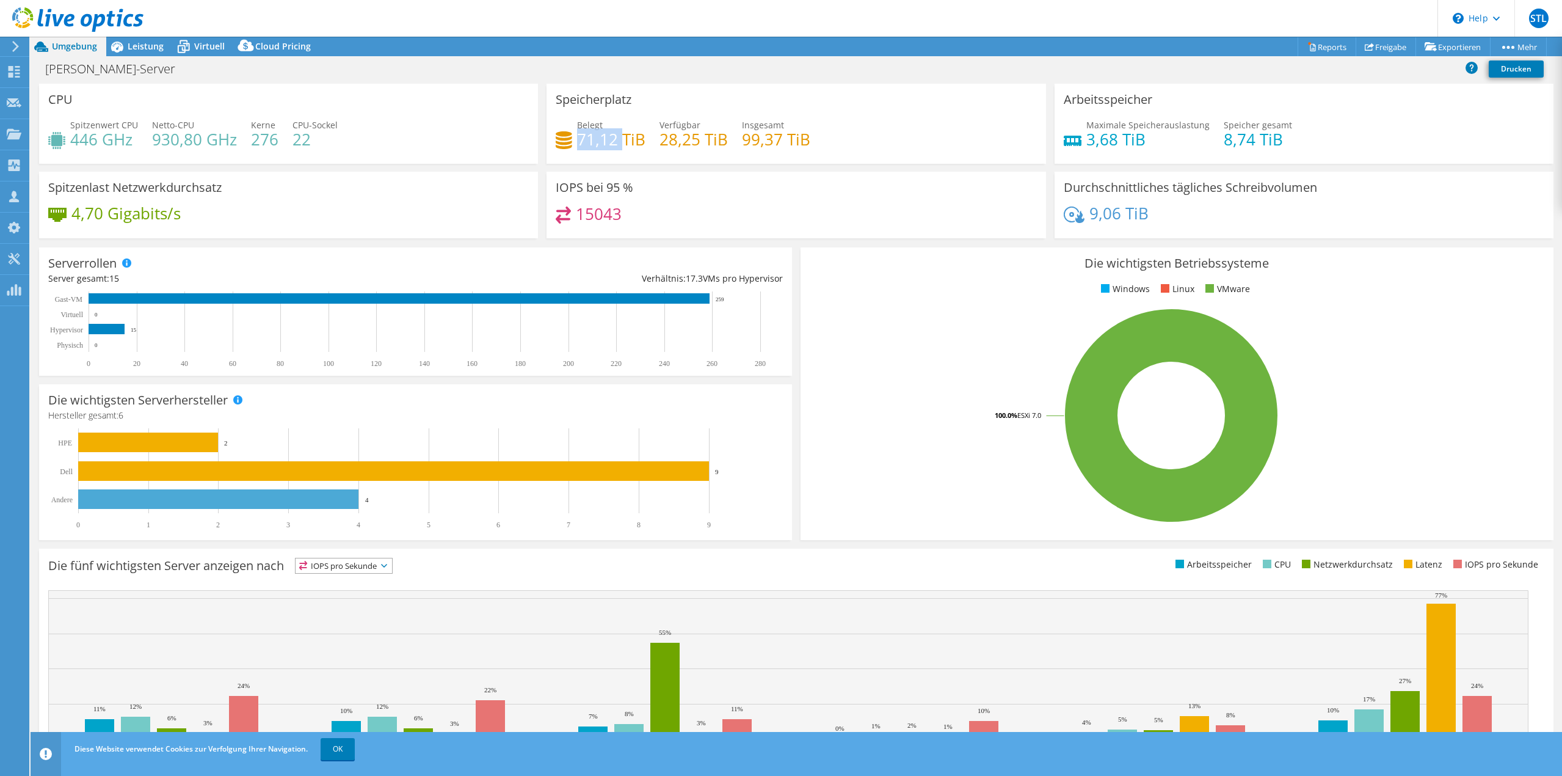
drag, startPoint x: 575, startPoint y: 142, endPoint x: 622, endPoint y: 143, distance: 46.4
click at [622, 143] on h4 "71,12 TiB" at bounding box center [611, 139] width 68 height 13
click at [743, 143] on h4 "99,37 TiB" at bounding box center [776, 139] width 68 height 13
click at [142, 45] on span "Leistung" at bounding box center [146, 46] width 36 height 12
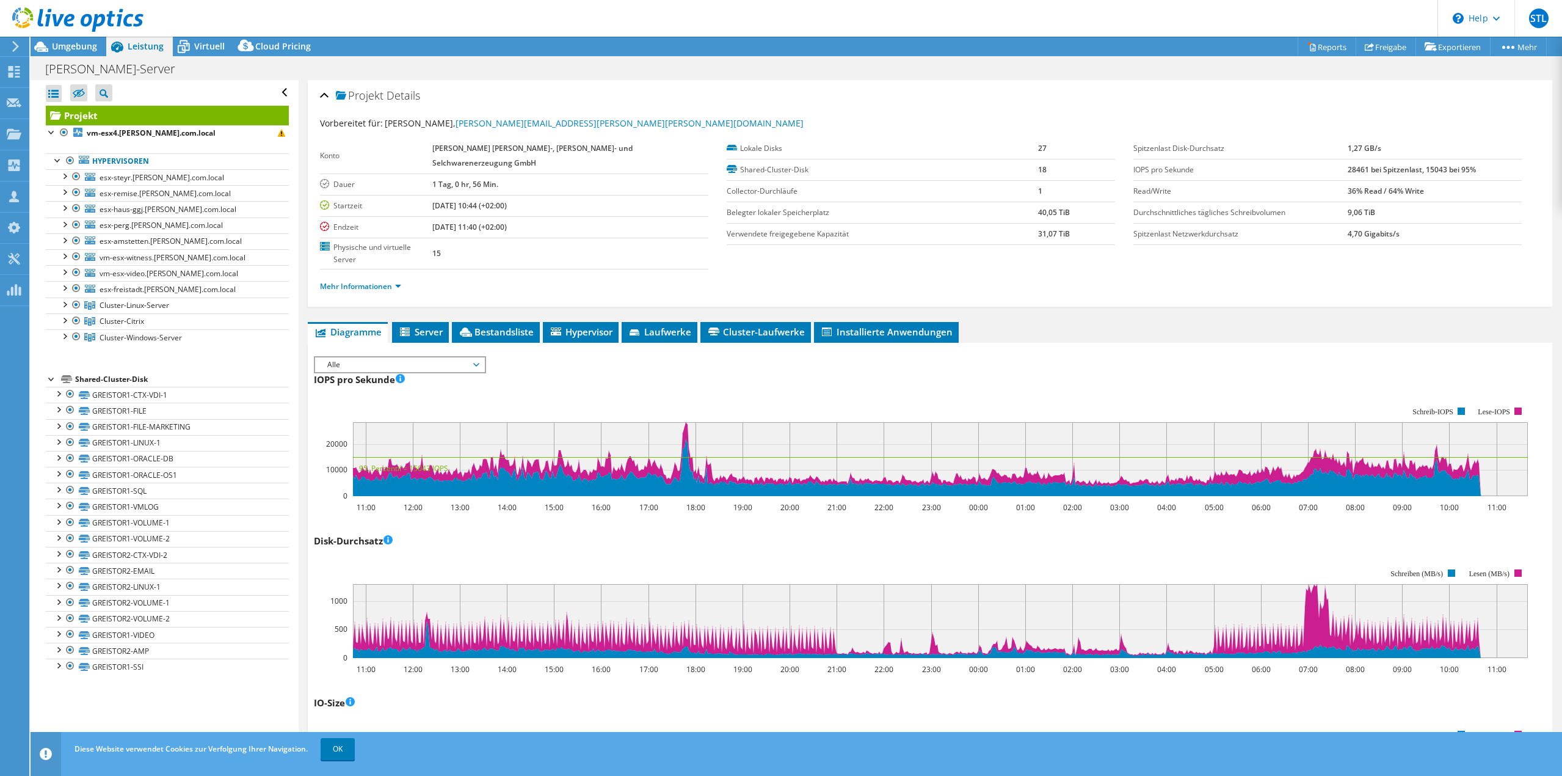
click at [22, 19] on icon at bounding box center [77, 19] width 131 height 25
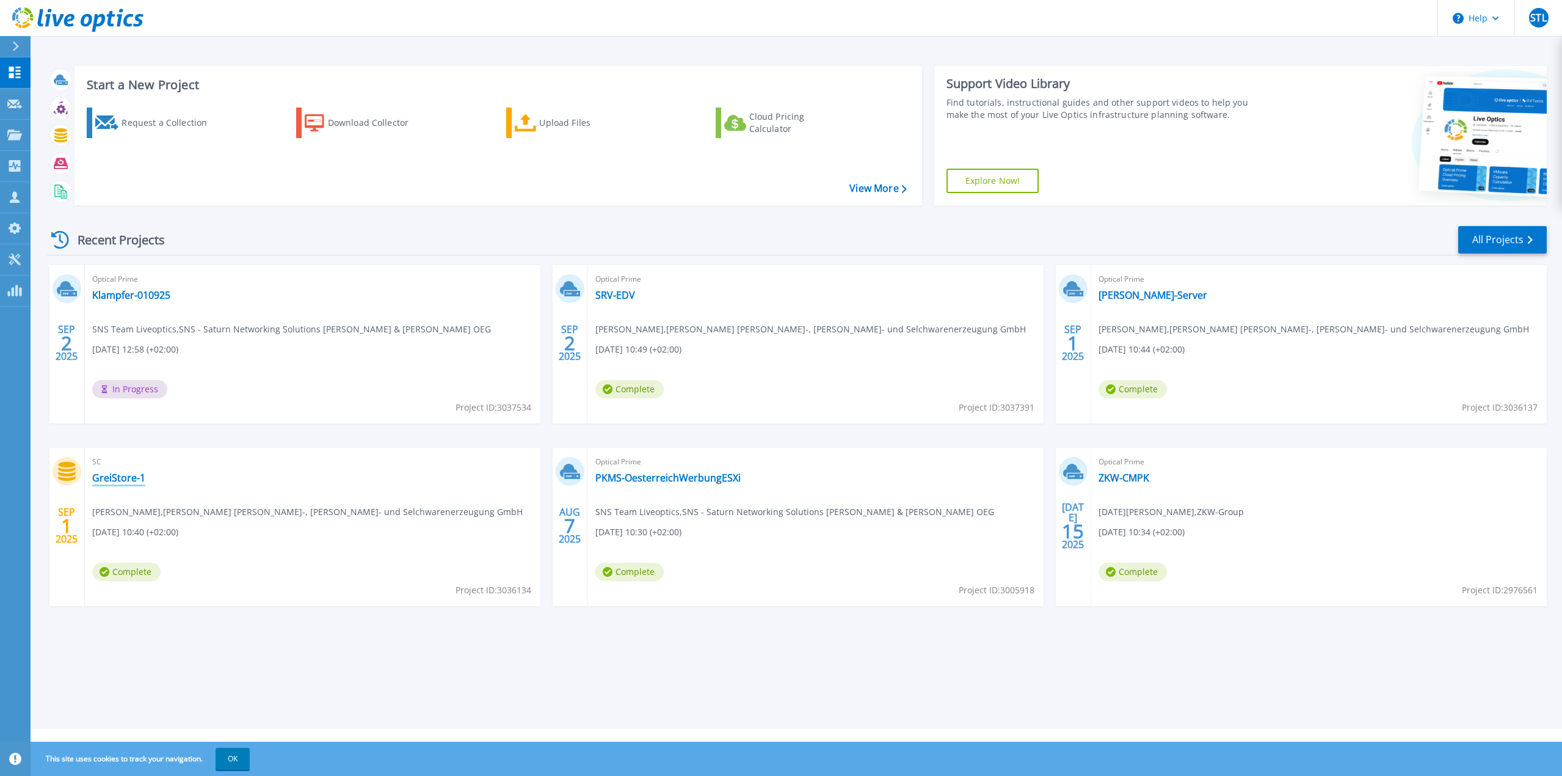
click at [111, 475] on link "GreiStore-1" at bounding box center [118, 477] width 53 height 12
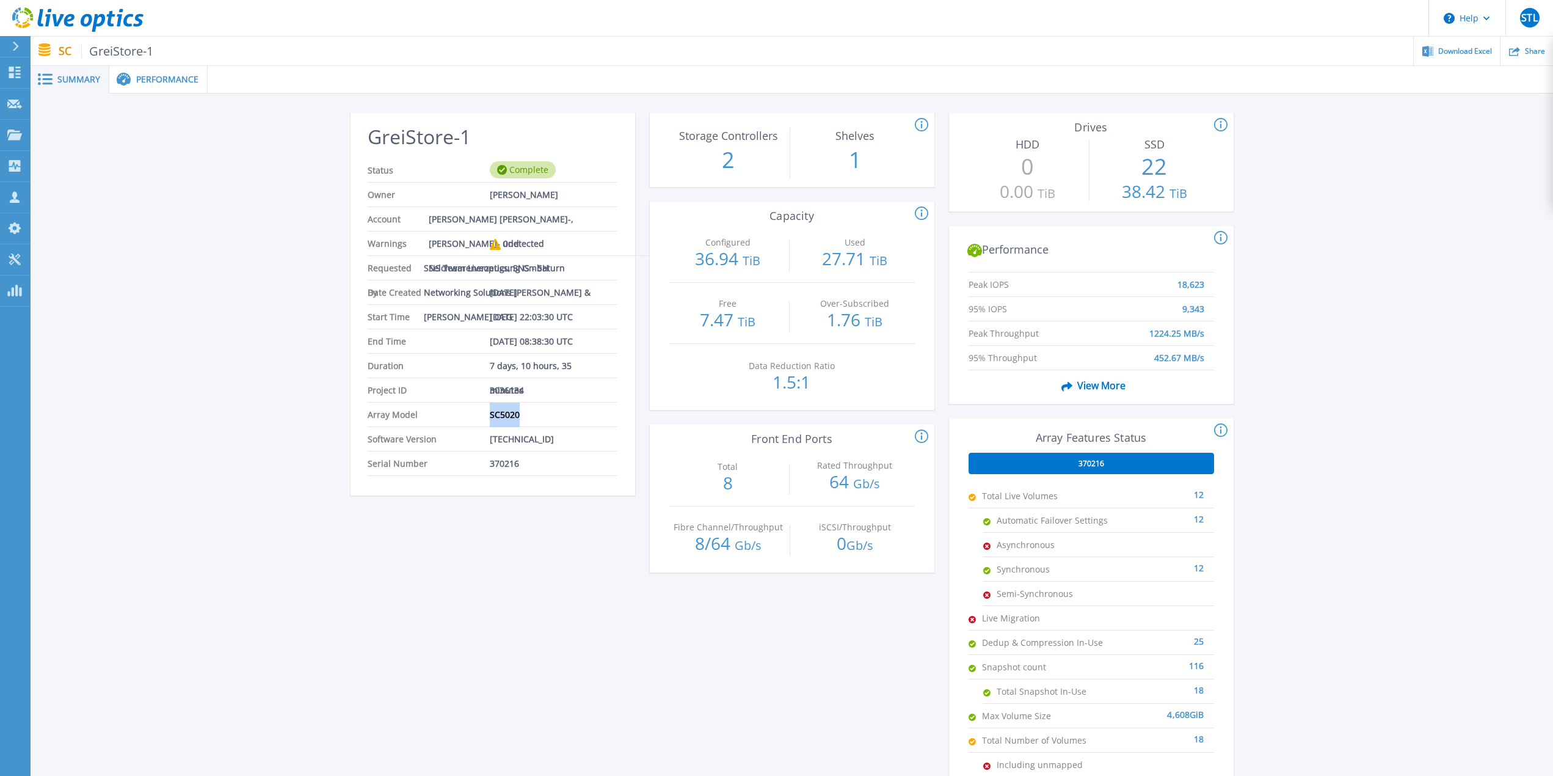
drag, startPoint x: 483, startPoint y: 413, endPoint x: 536, endPoint y: 420, distance: 52.9
click at [536, 420] on li "Array Model SC5020" at bounding box center [492, 414] width 249 height 24
